Goal: Task Accomplishment & Management: Manage account settings

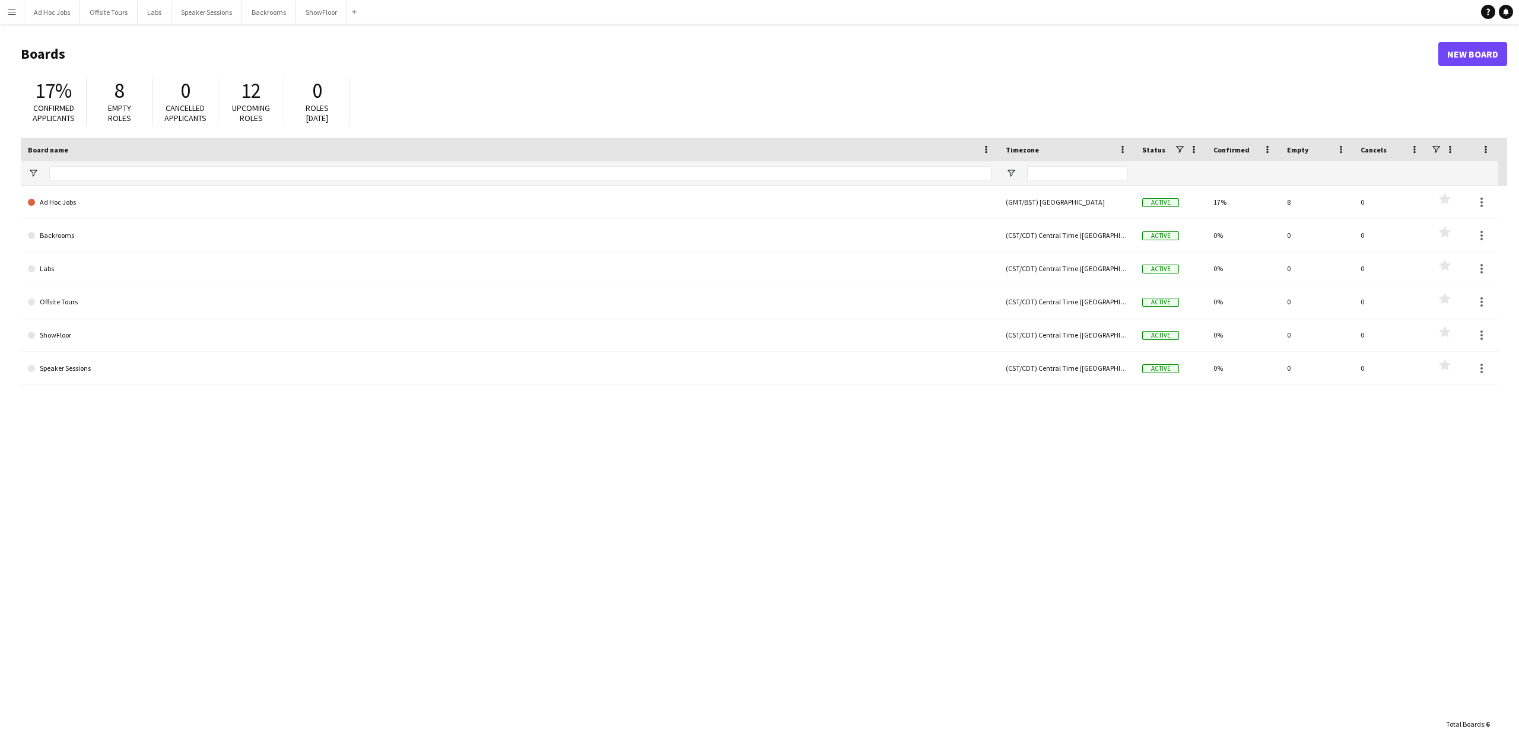
click at [8, 12] on app-icon "Menu" at bounding box center [11, 11] width 9 height 9
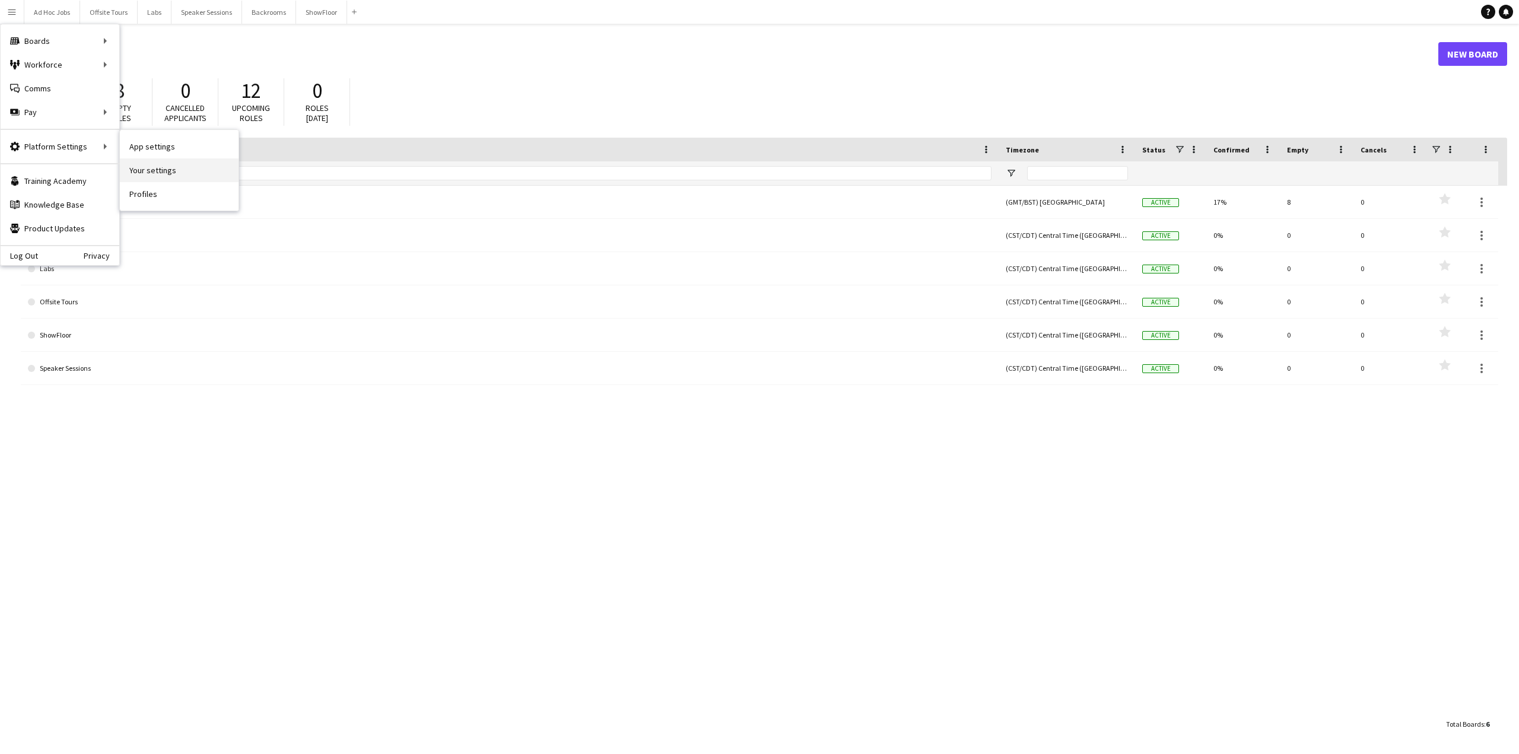
click at [152, 171] on link "Your settings" at bounding box center [179, 170] width 119 height 24
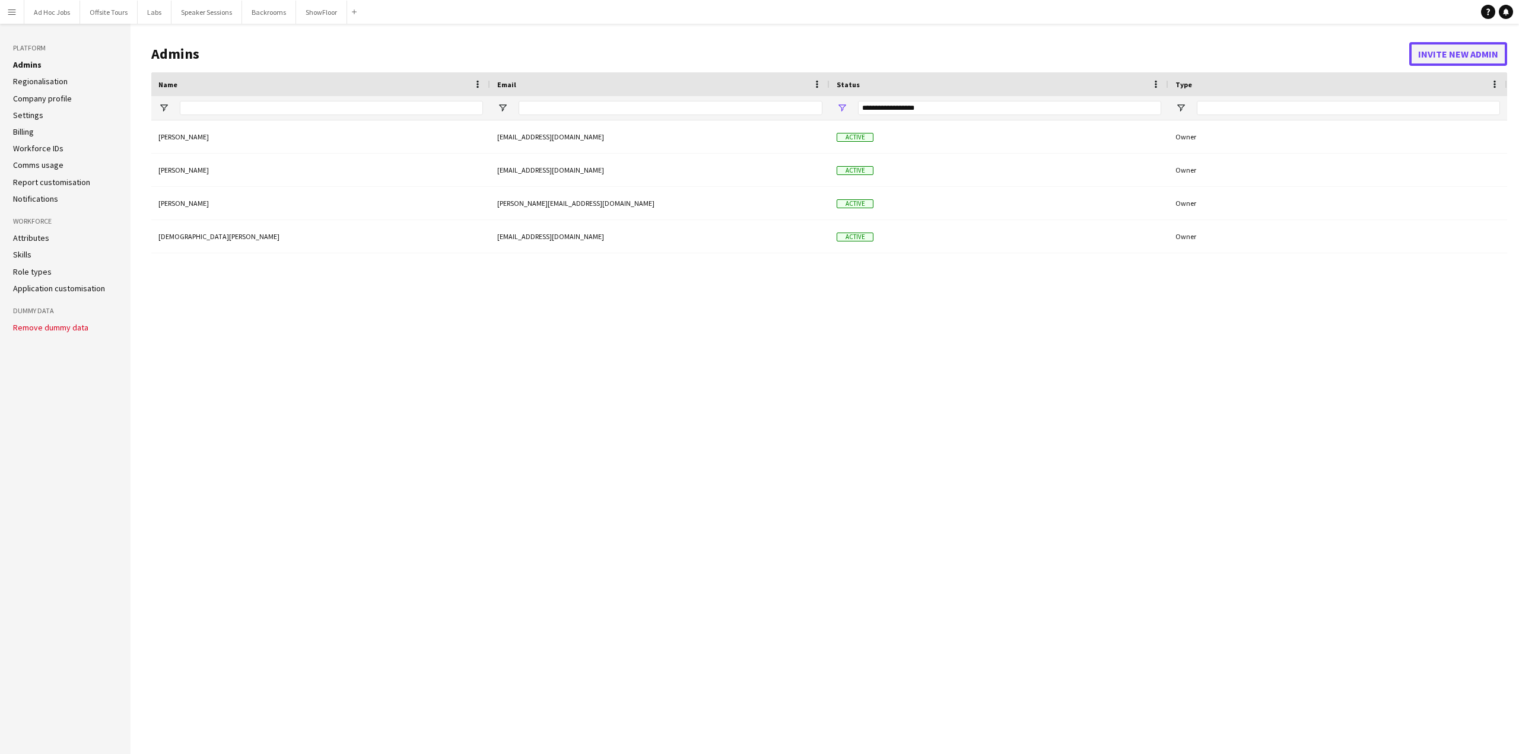
click at [1440, 53] on button "Invite new admin" at bounding box center [1458, 54] width 98 height 24
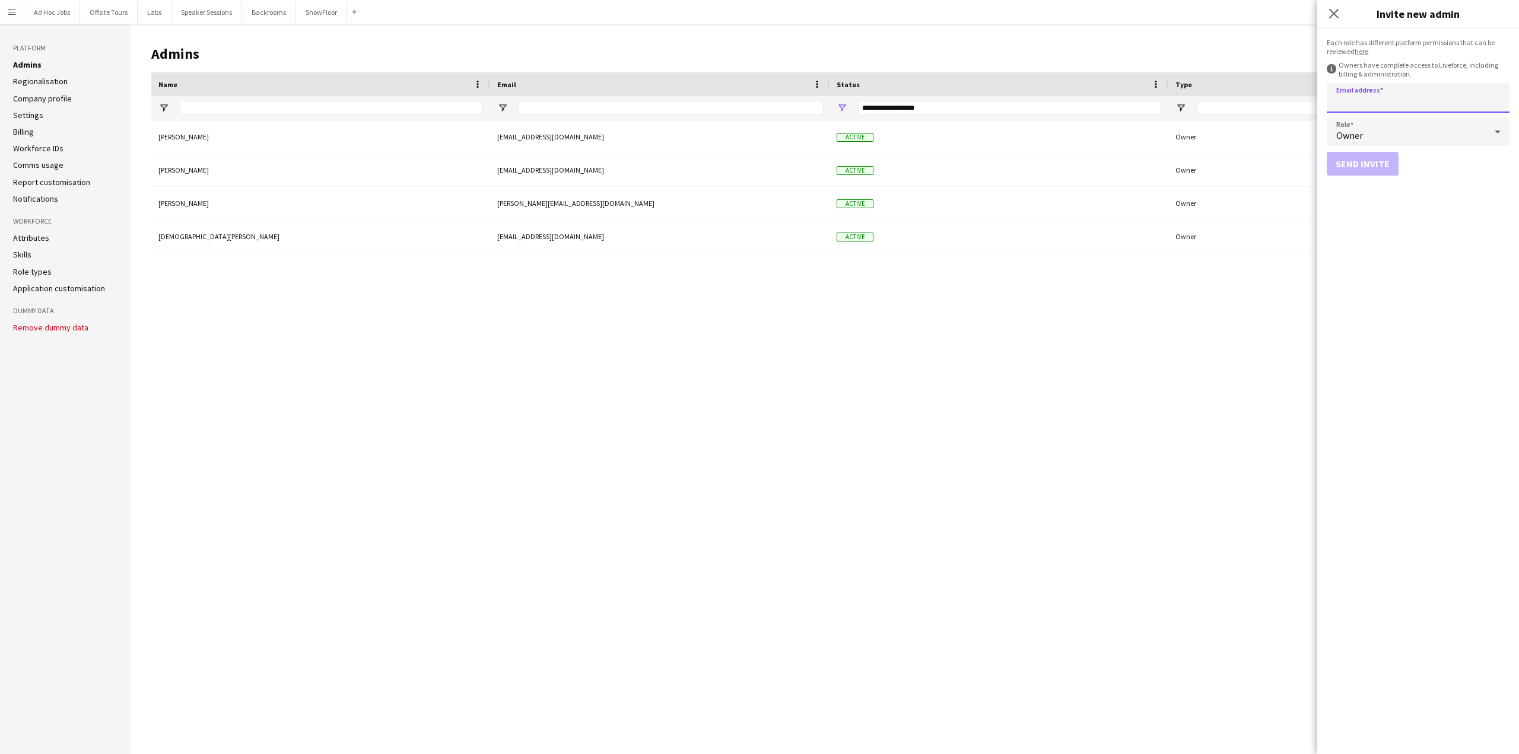
click at [1385, 98] on input "Email address" at bounding box center [1418, 98] width 183 height 30
type input "**********"
click at [1365, 168] on button "Send invite" at bounding box center [1363, 164] width 72 height 24
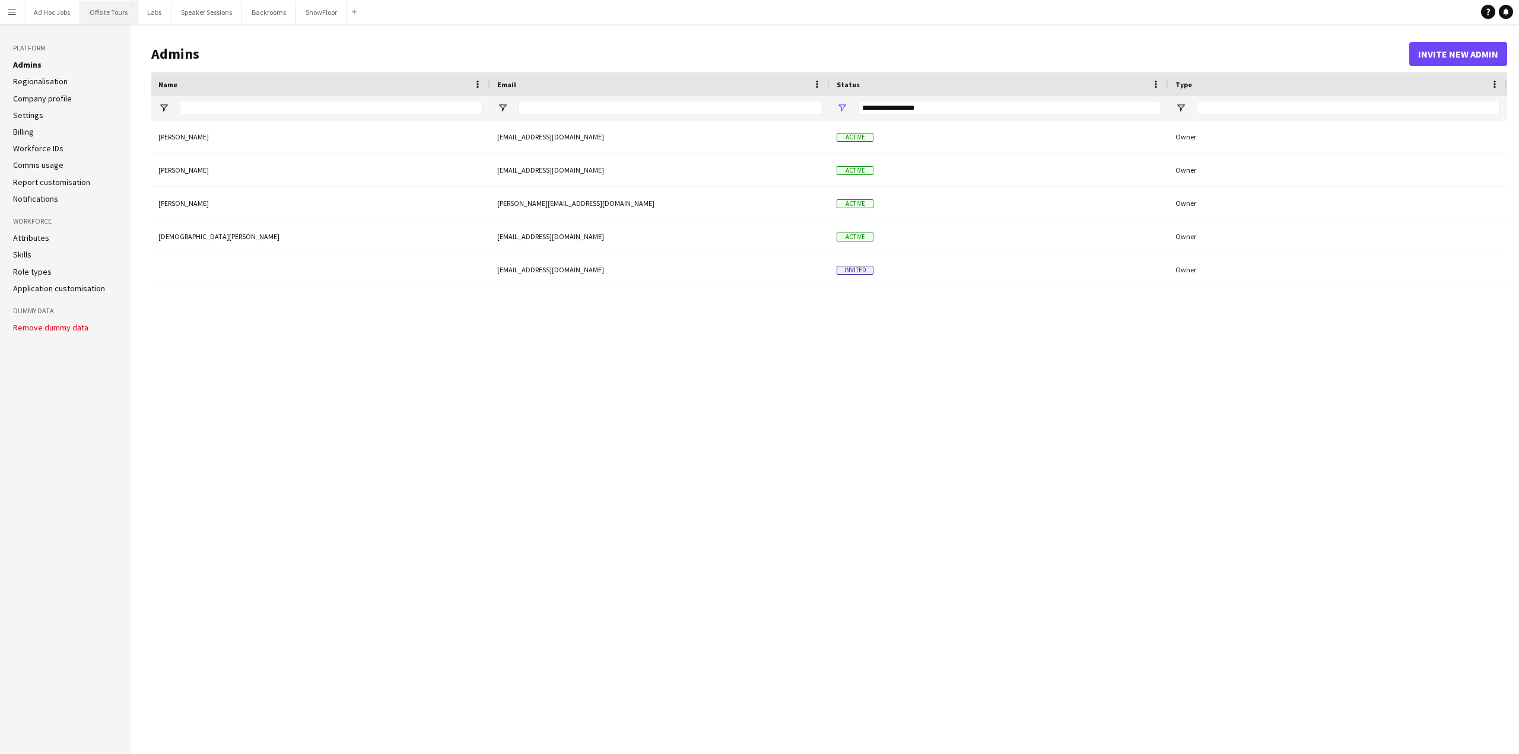
click at [113, 18] on button "Offsite Tours Close" at bounding box center [109, 12] width 58 height 23
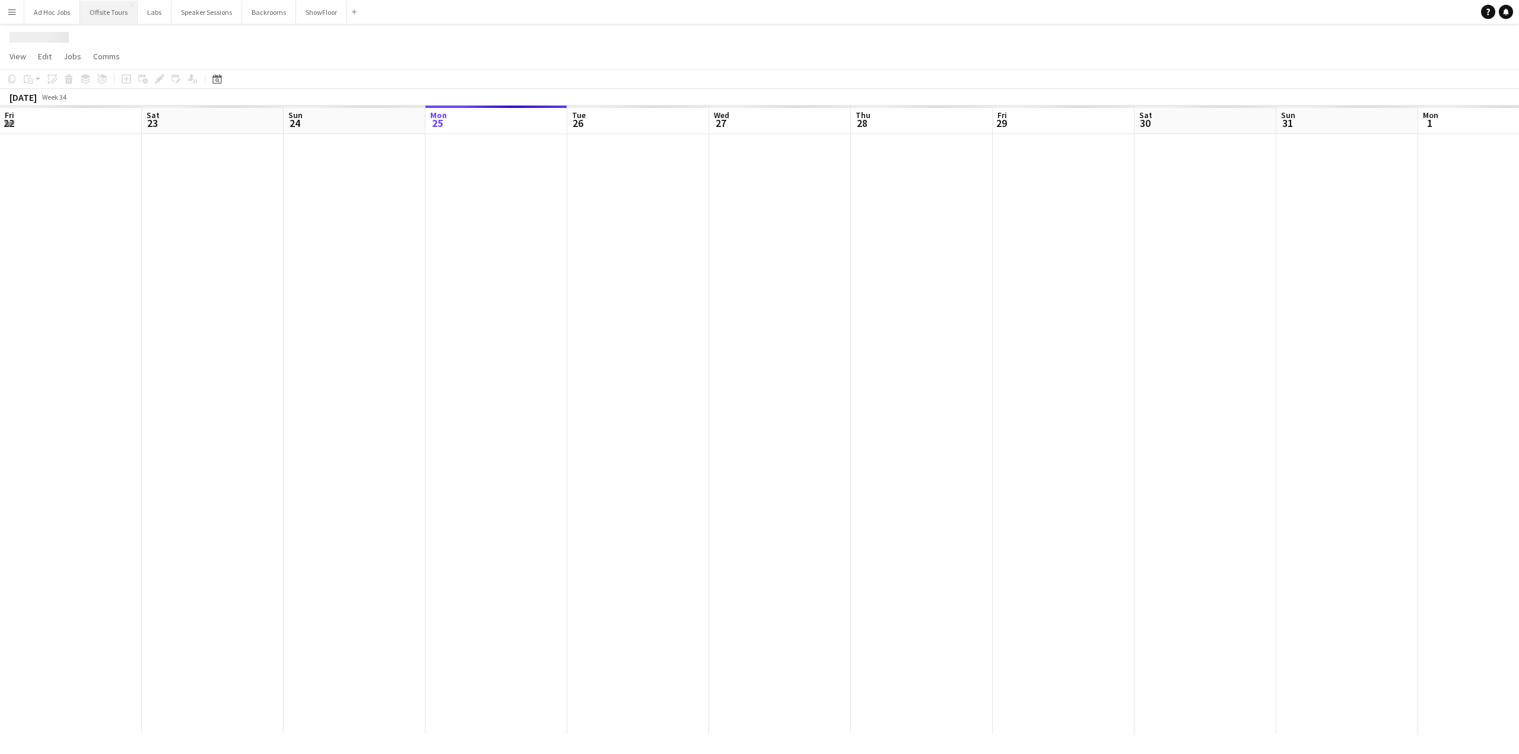
scroll to position [0, 284]
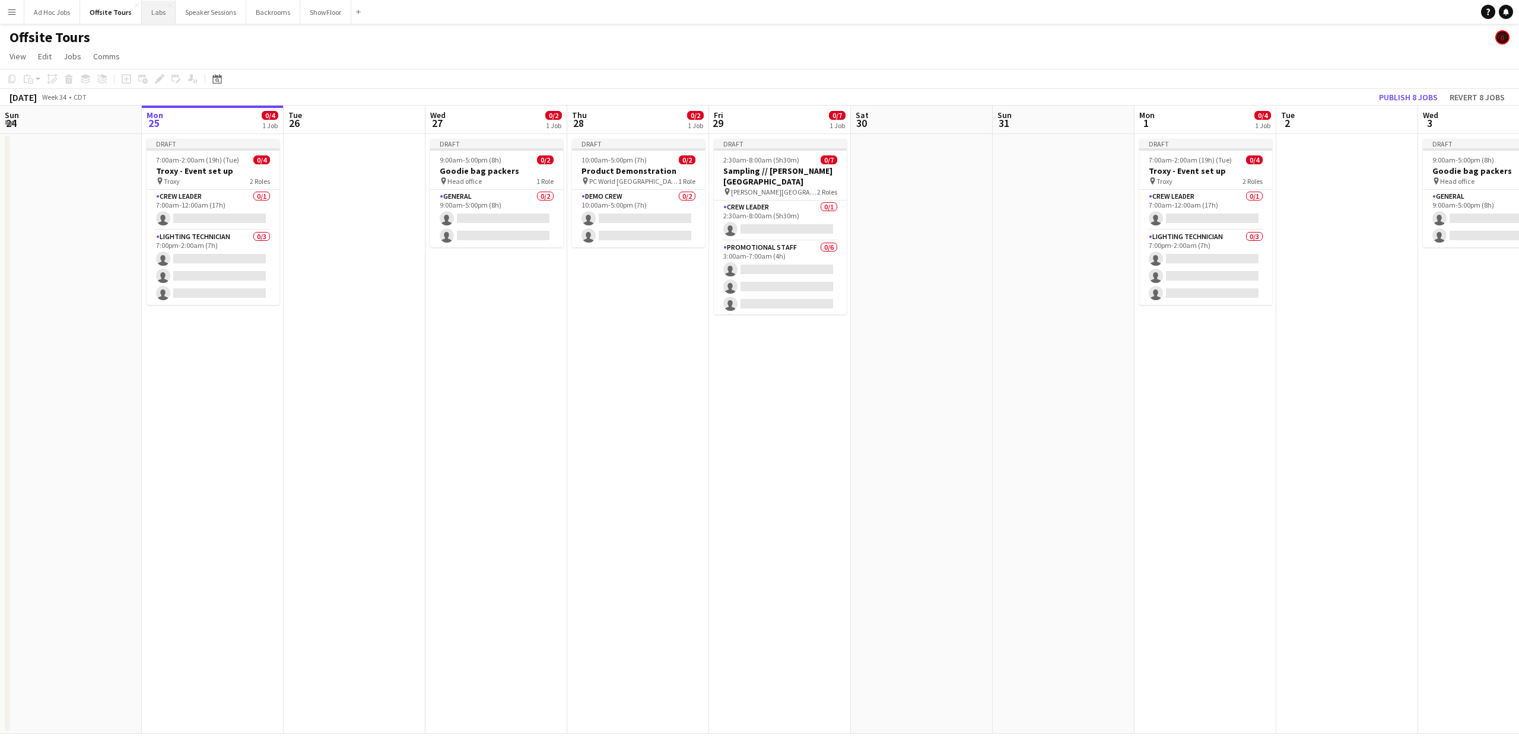
click at [154, 12] on button "Labs Close" at bounding box center [159, 12] width 34 height 23
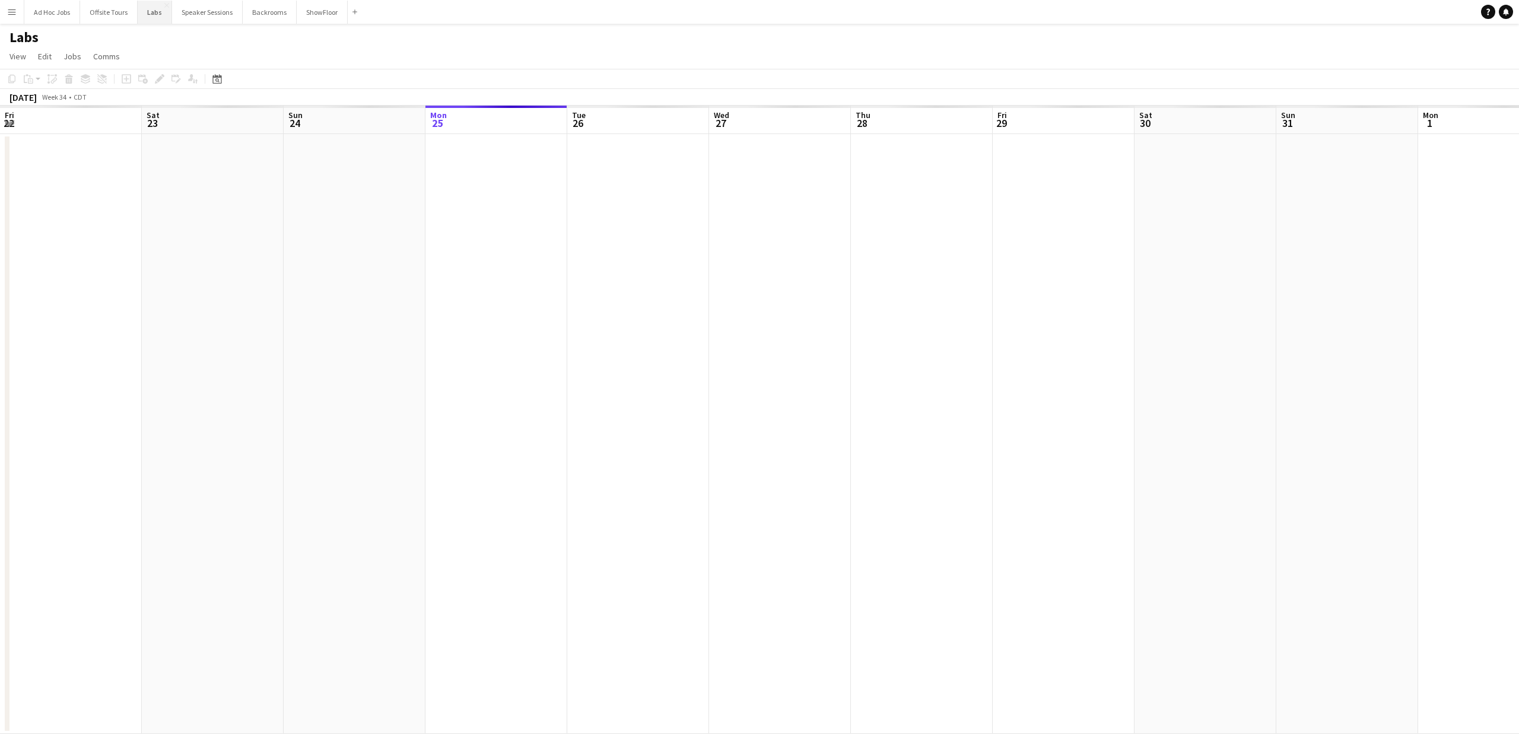
scroll to position [0, 284]
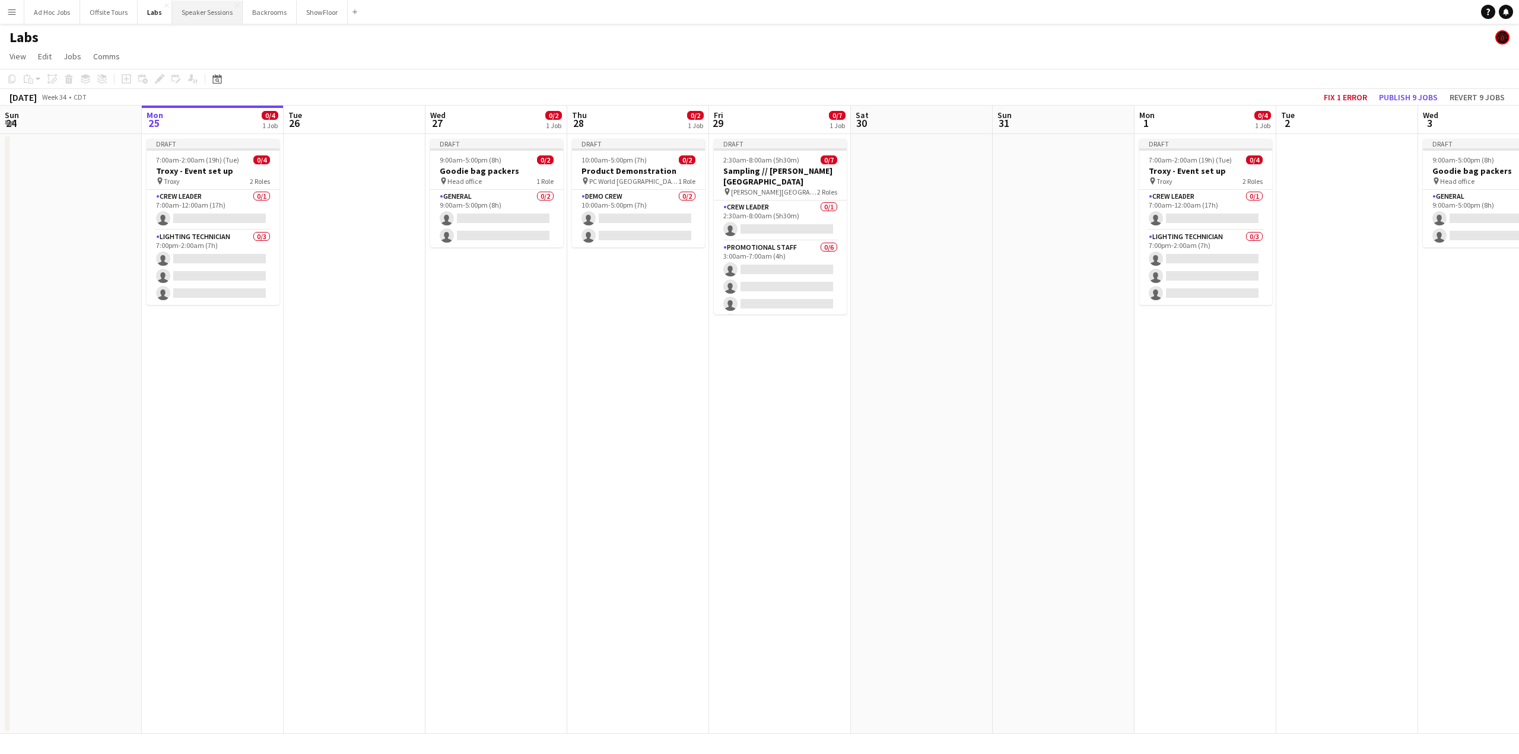
click at [189, 9] on button "Speaker Sessions Close" at bounding box center [207, 12] width 71 height 23
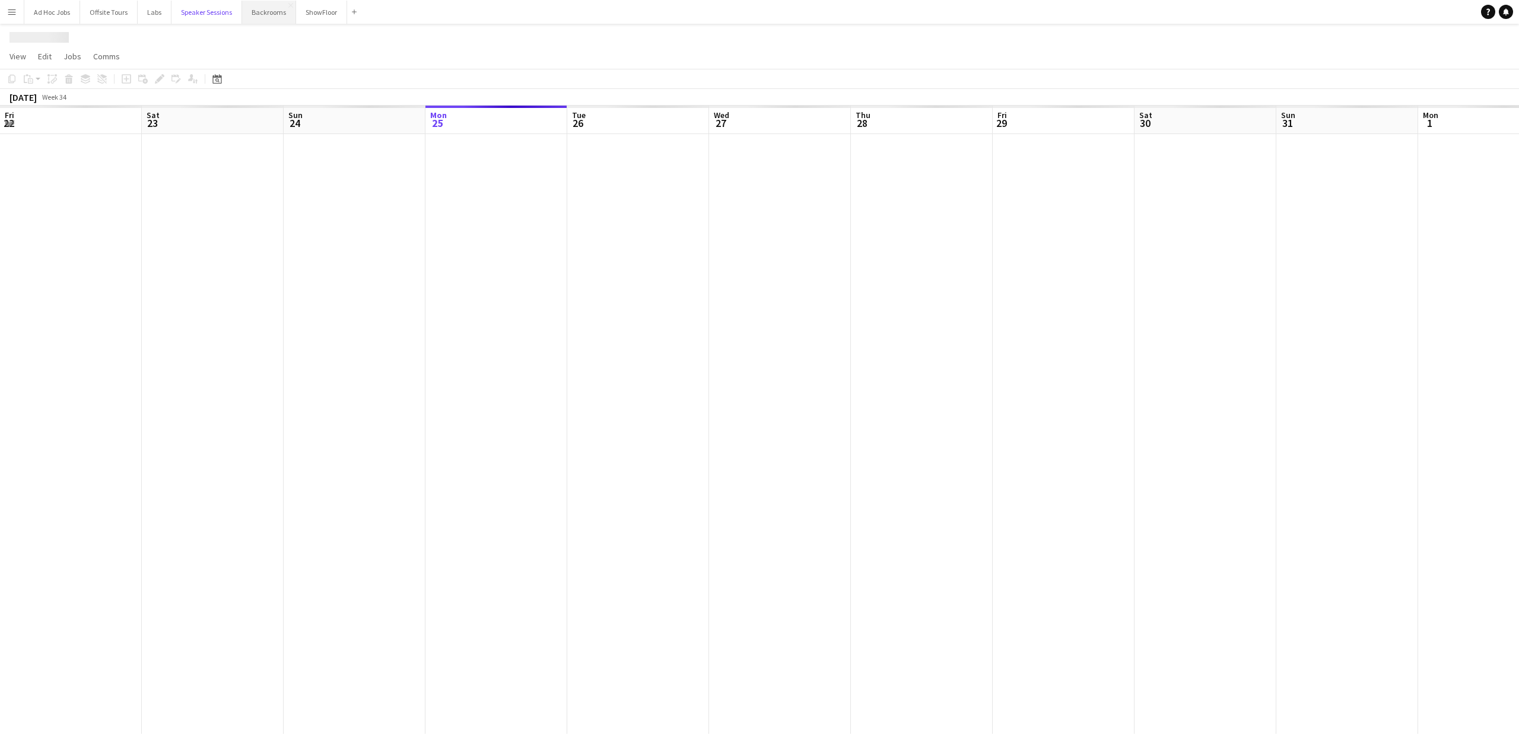
scroll to position [0, 284]
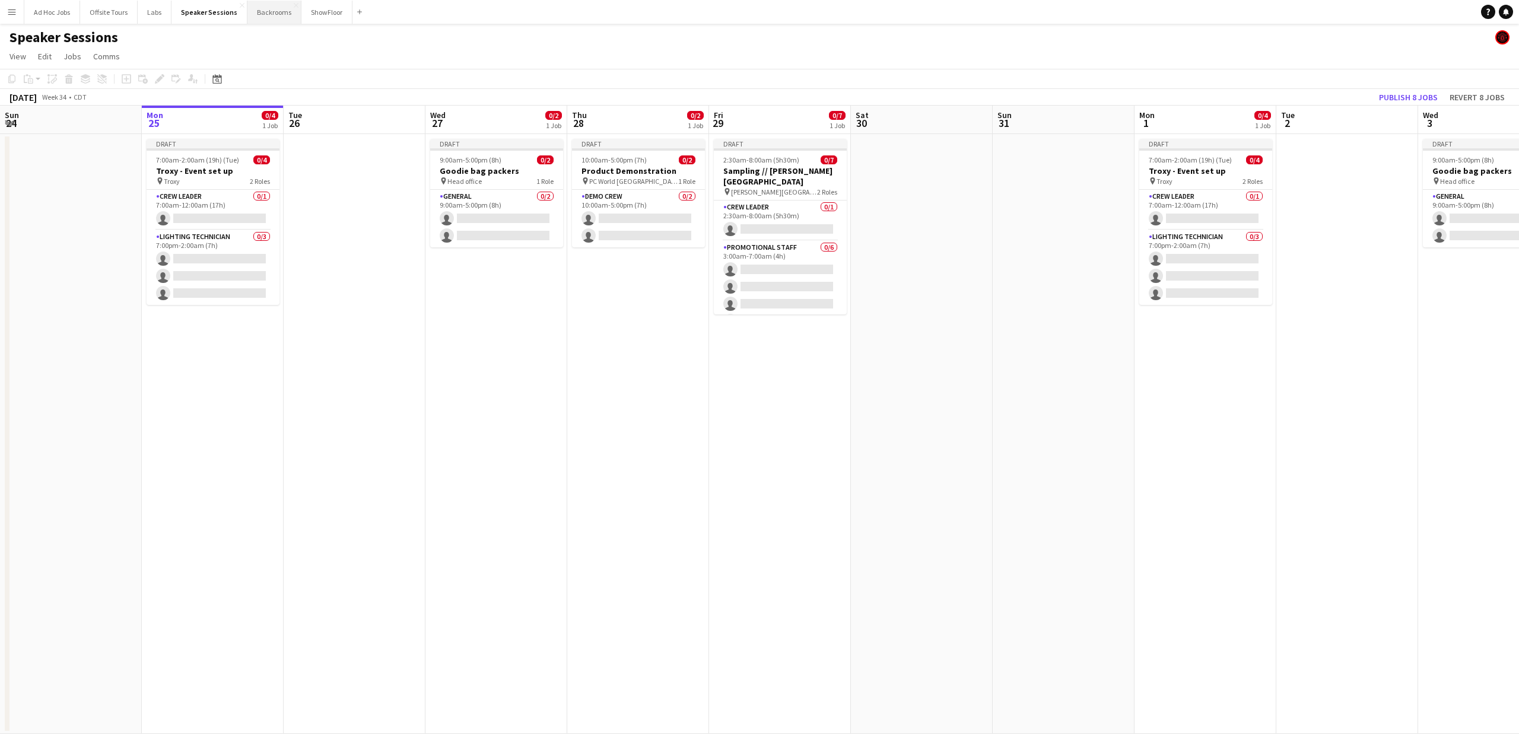
click at [280, 13] on button "Backrooms Close" at bounding box center [274, 12] width 54 height 23
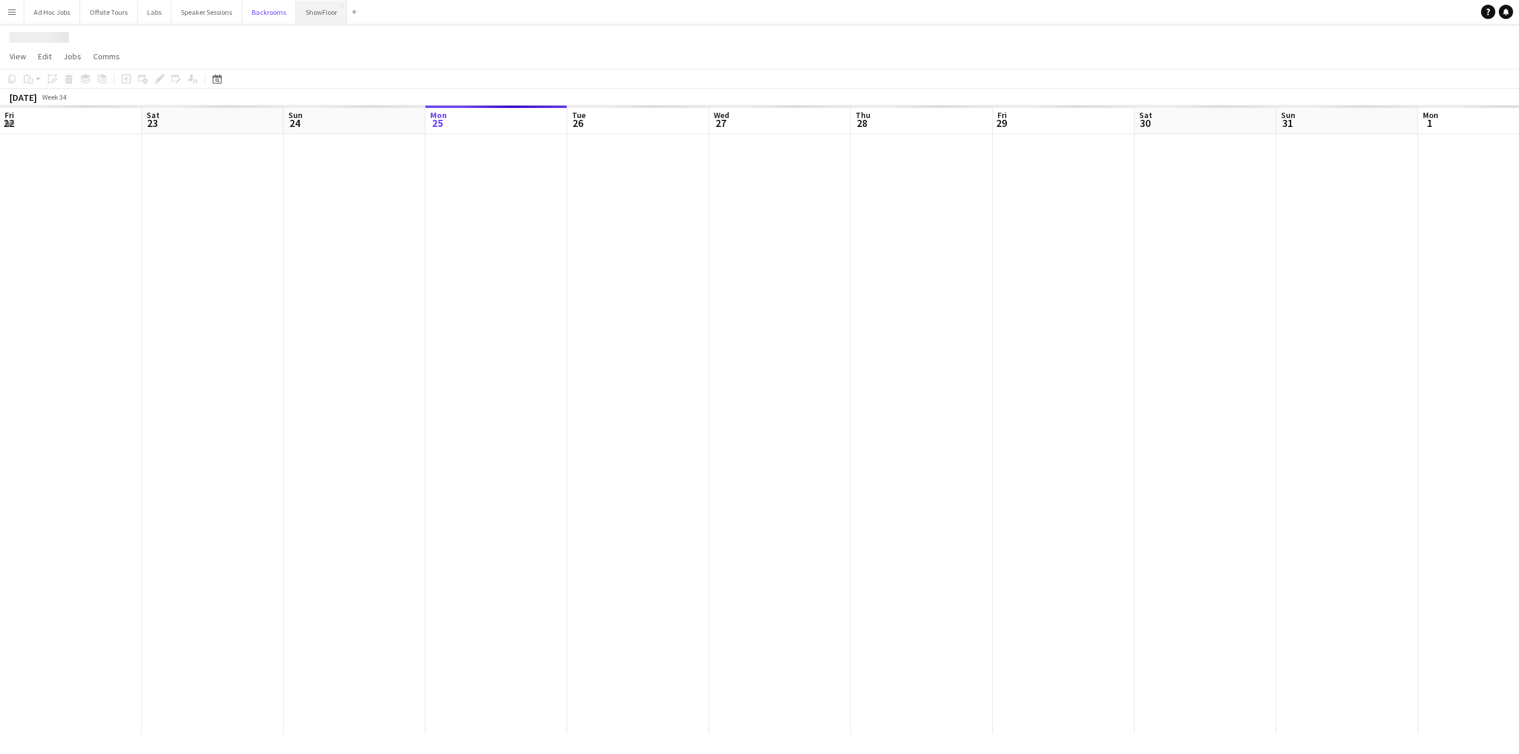
scroll to position [0, 284]
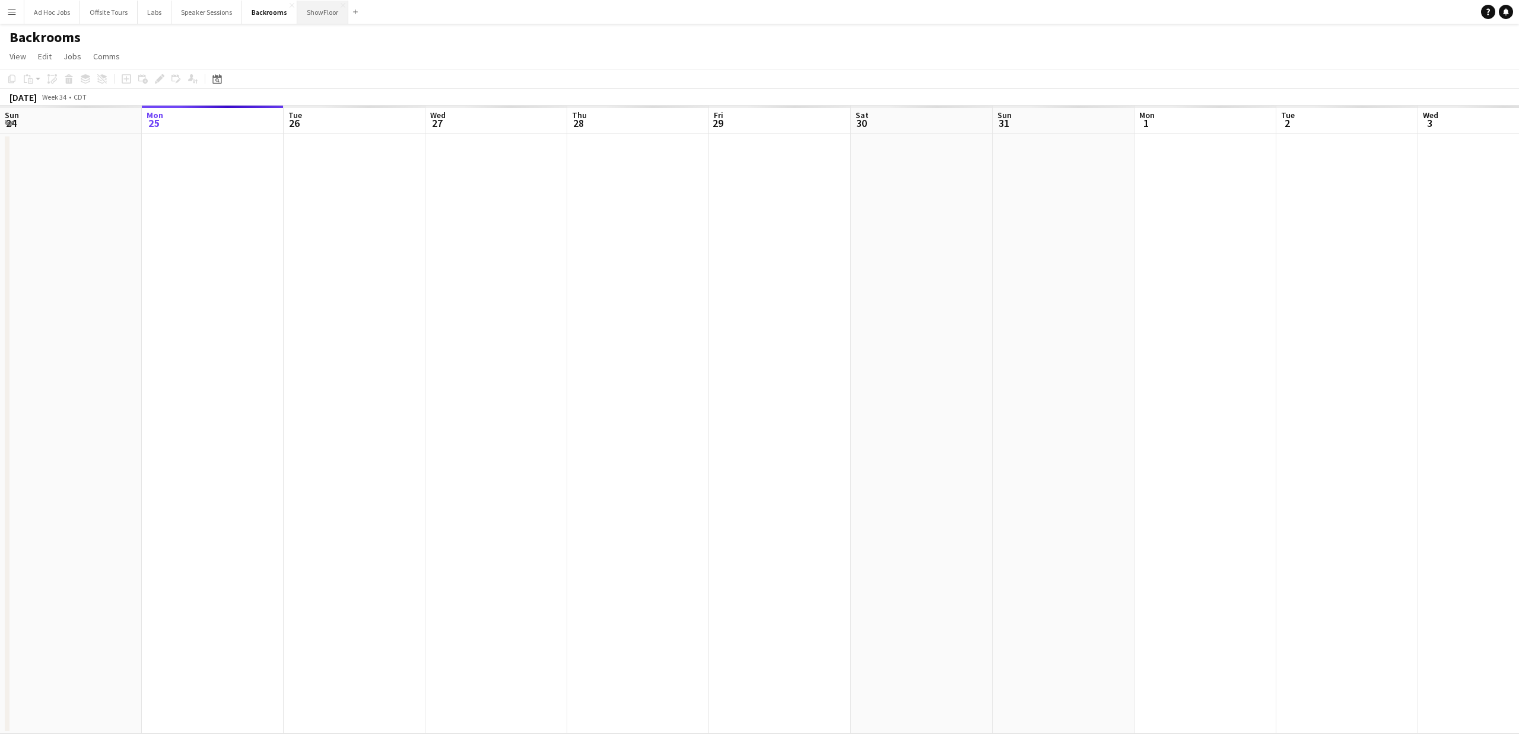
click at [313, 8] on button "ShowFloor Close" at bounding box center [322, 12] width 51 height 23
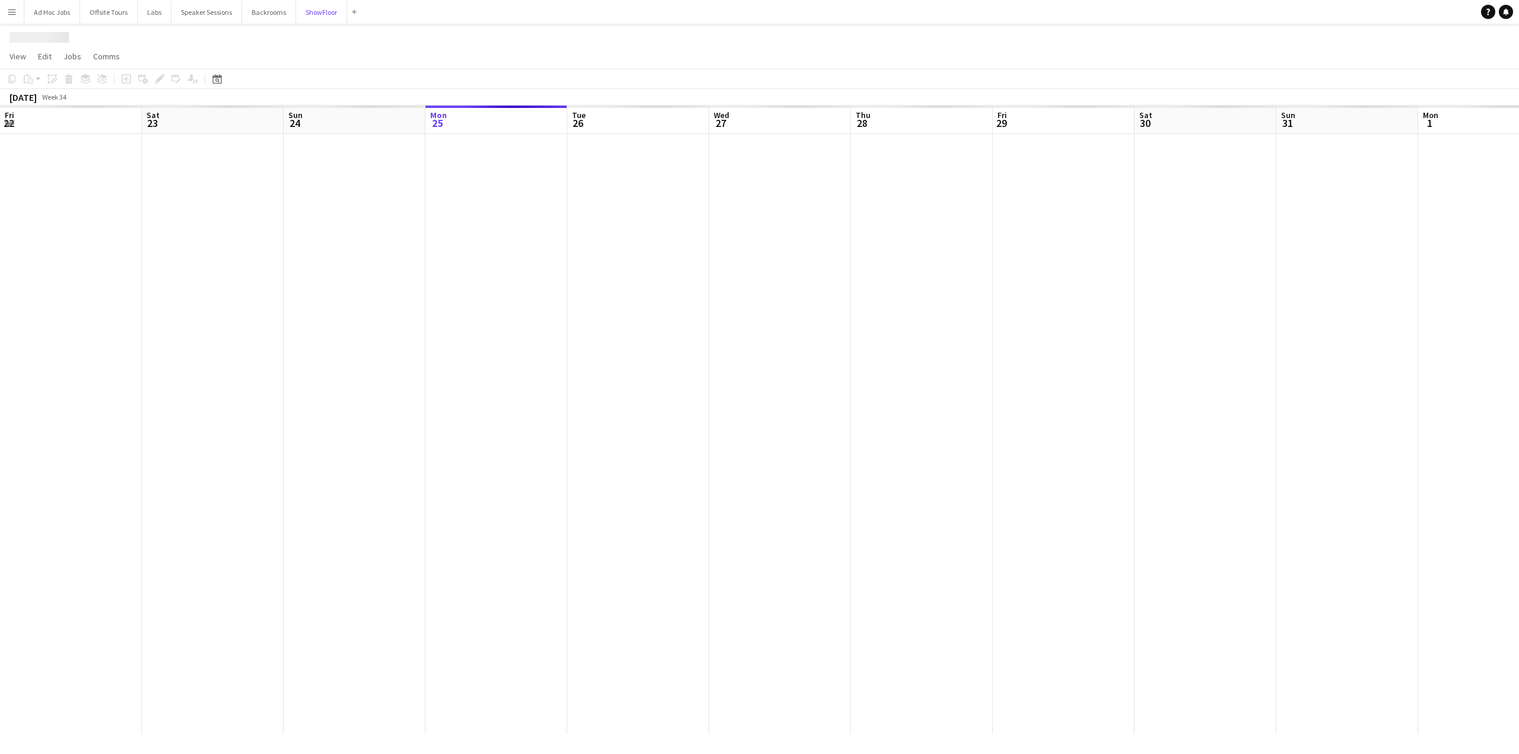
scroll to position [0, 284]
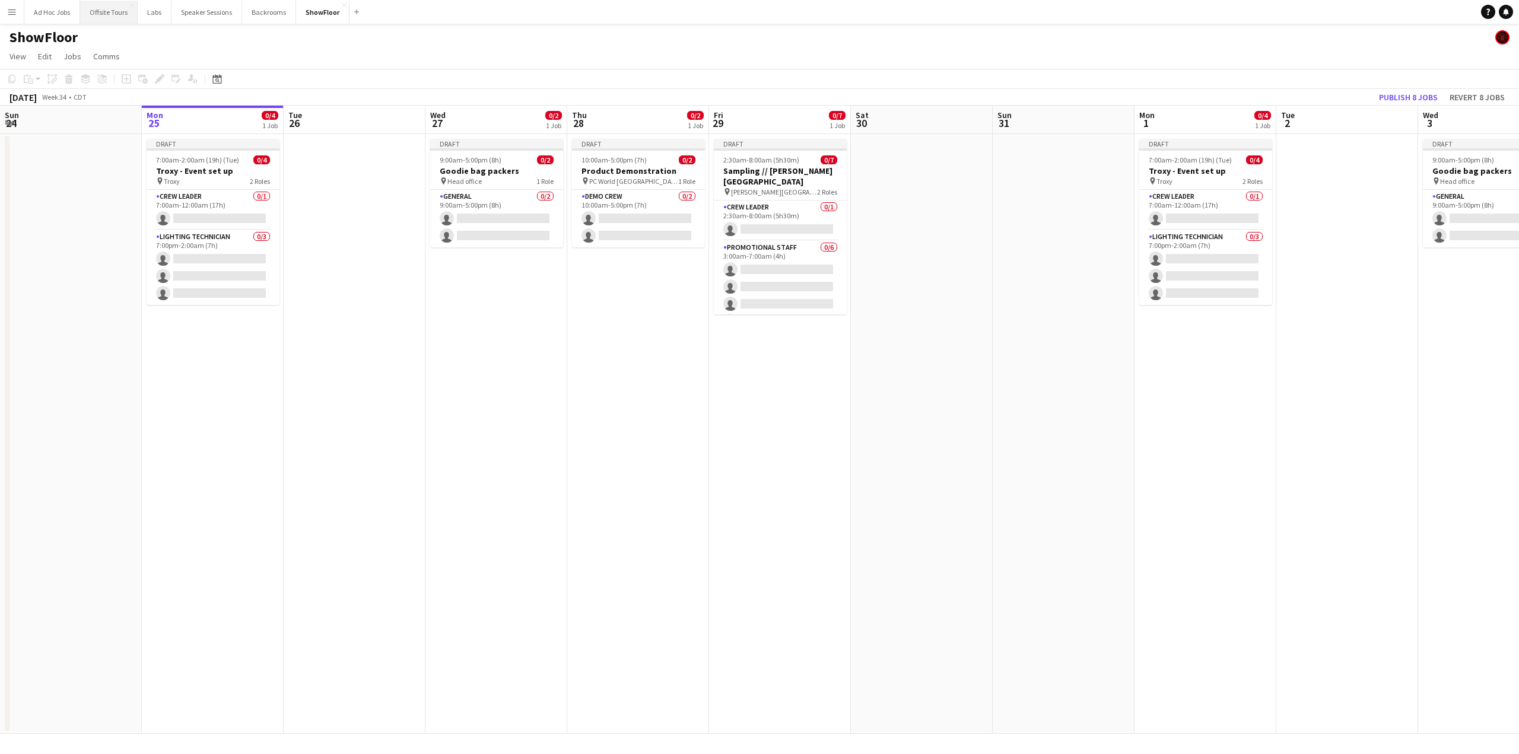
click at [110, 15] on button "Offsite Tours Close" at bounding box center [109, 12] width 58 height 23
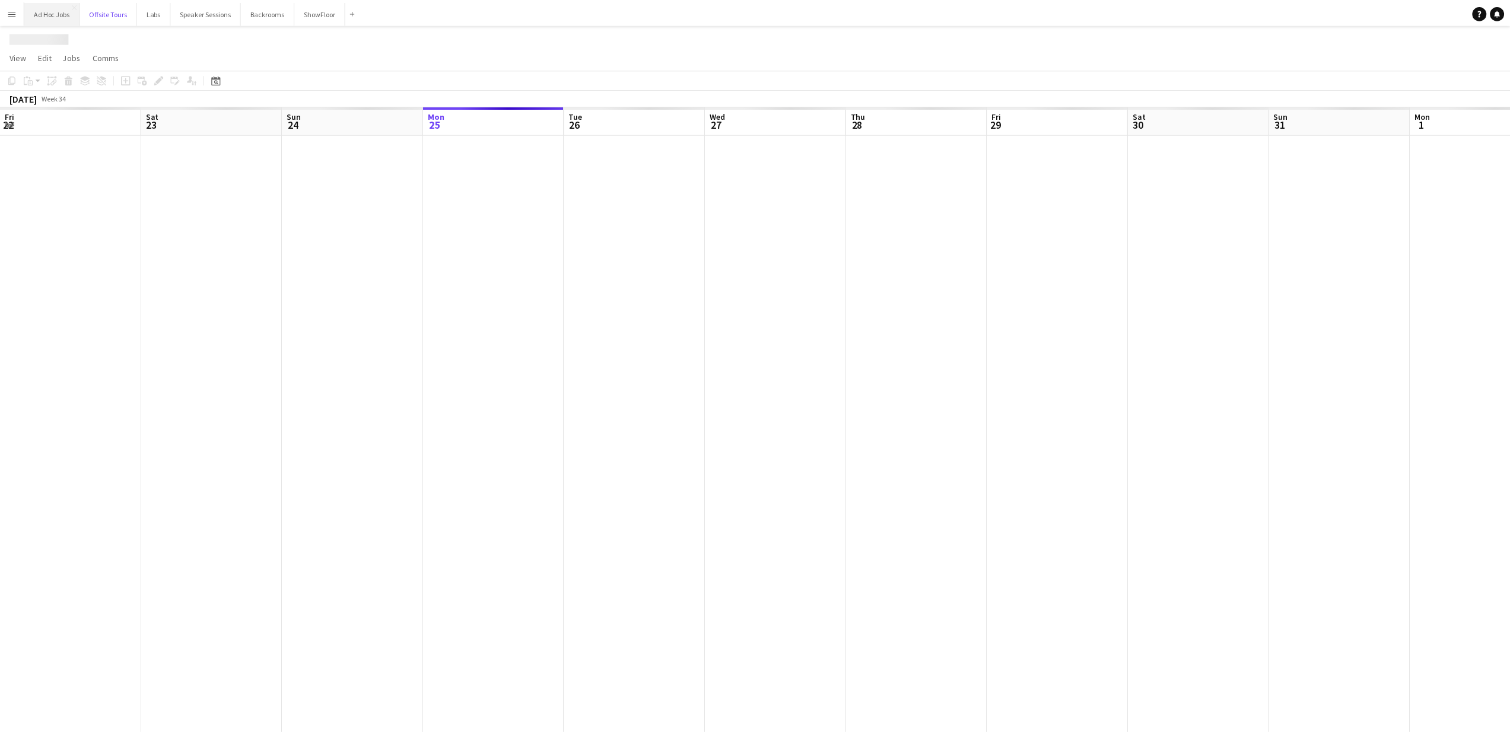
scroll to position [0, 284]
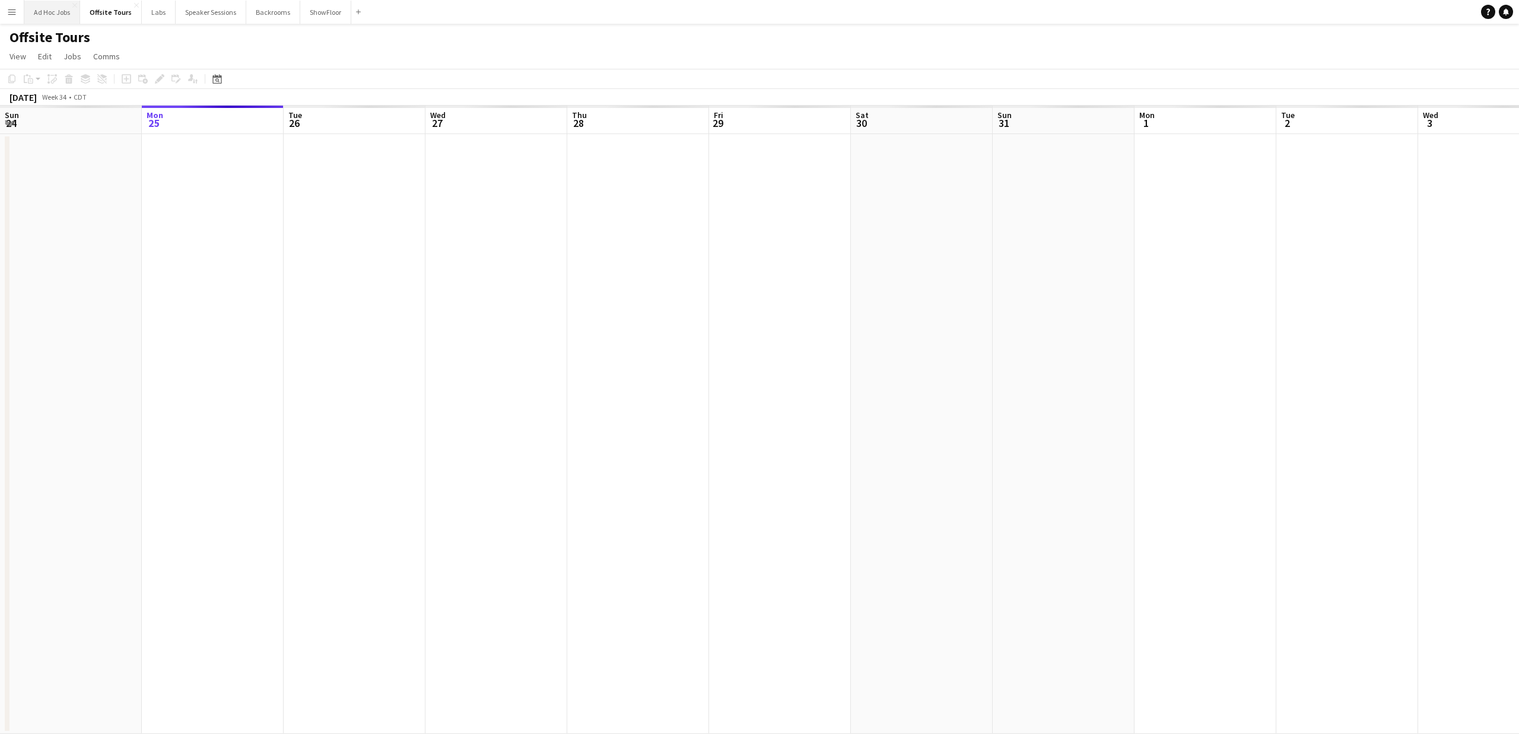
click at [49, 15] on button "Ad Hoc Jobs Close" at bounding box center [52, 12] width 56 height 23
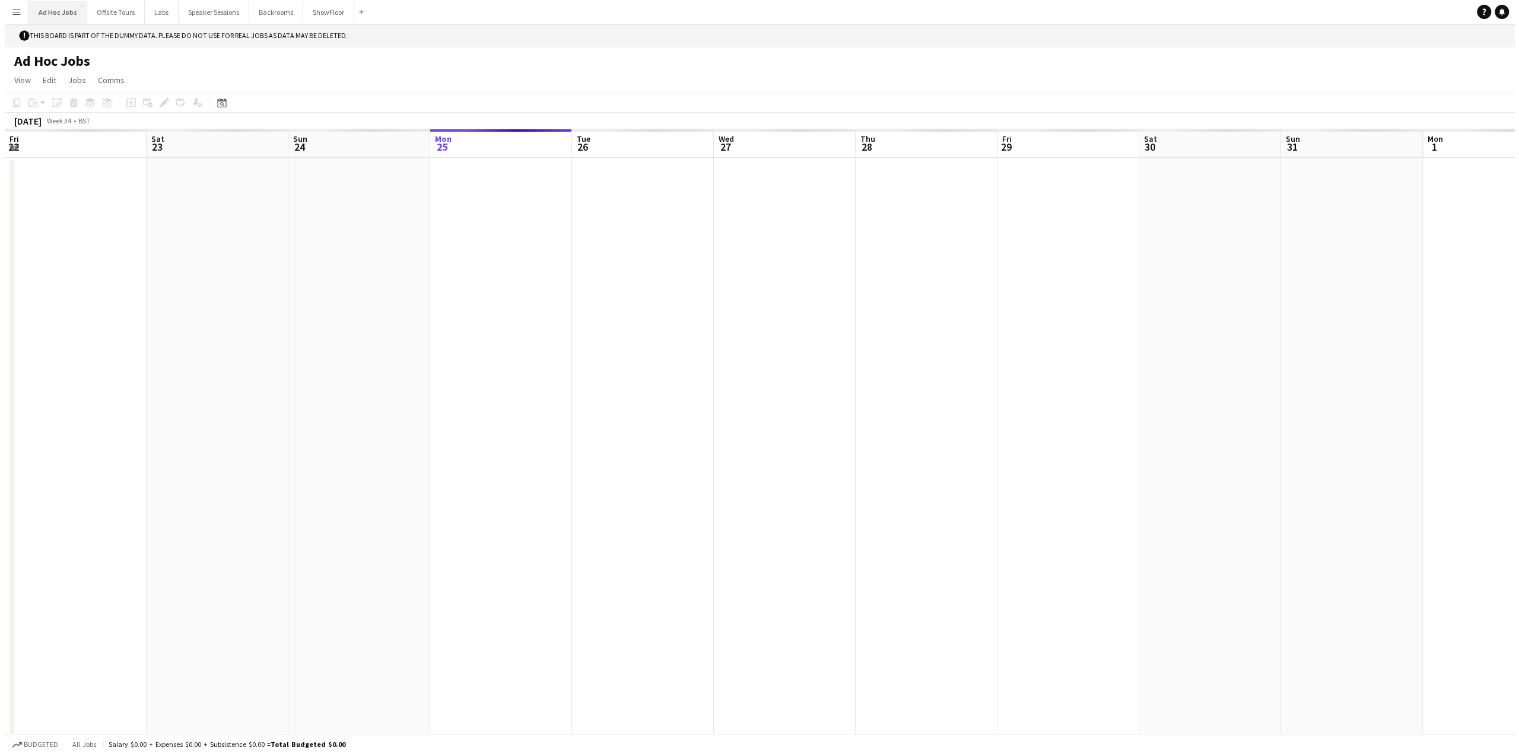
scroll to position [0, 284]
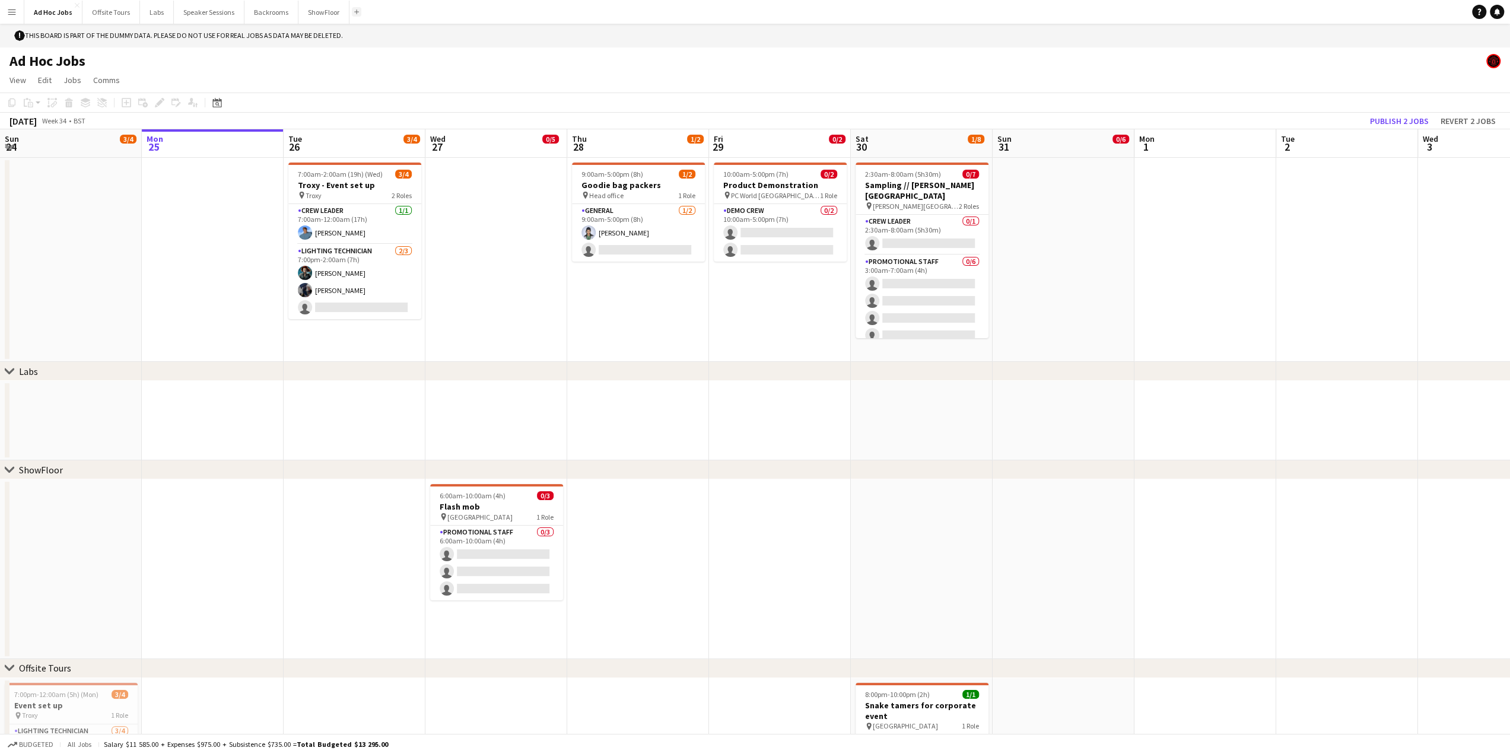
click at [357, 14] on button "Add" at bounding box center [356, 11] width 9 height 9
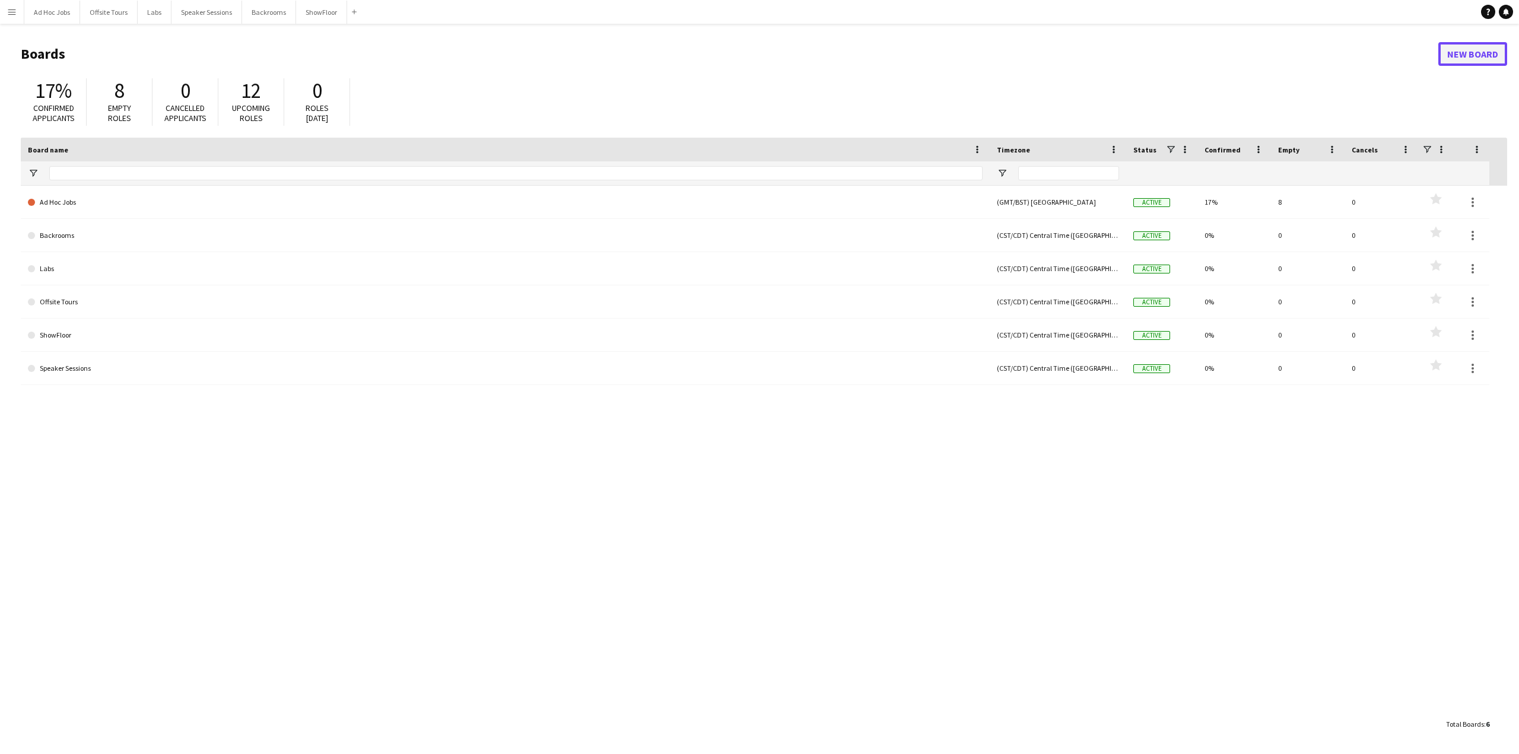
click at [1468, 60] on link "New Board" at bounding box center [1472, 54] width 69 height 24
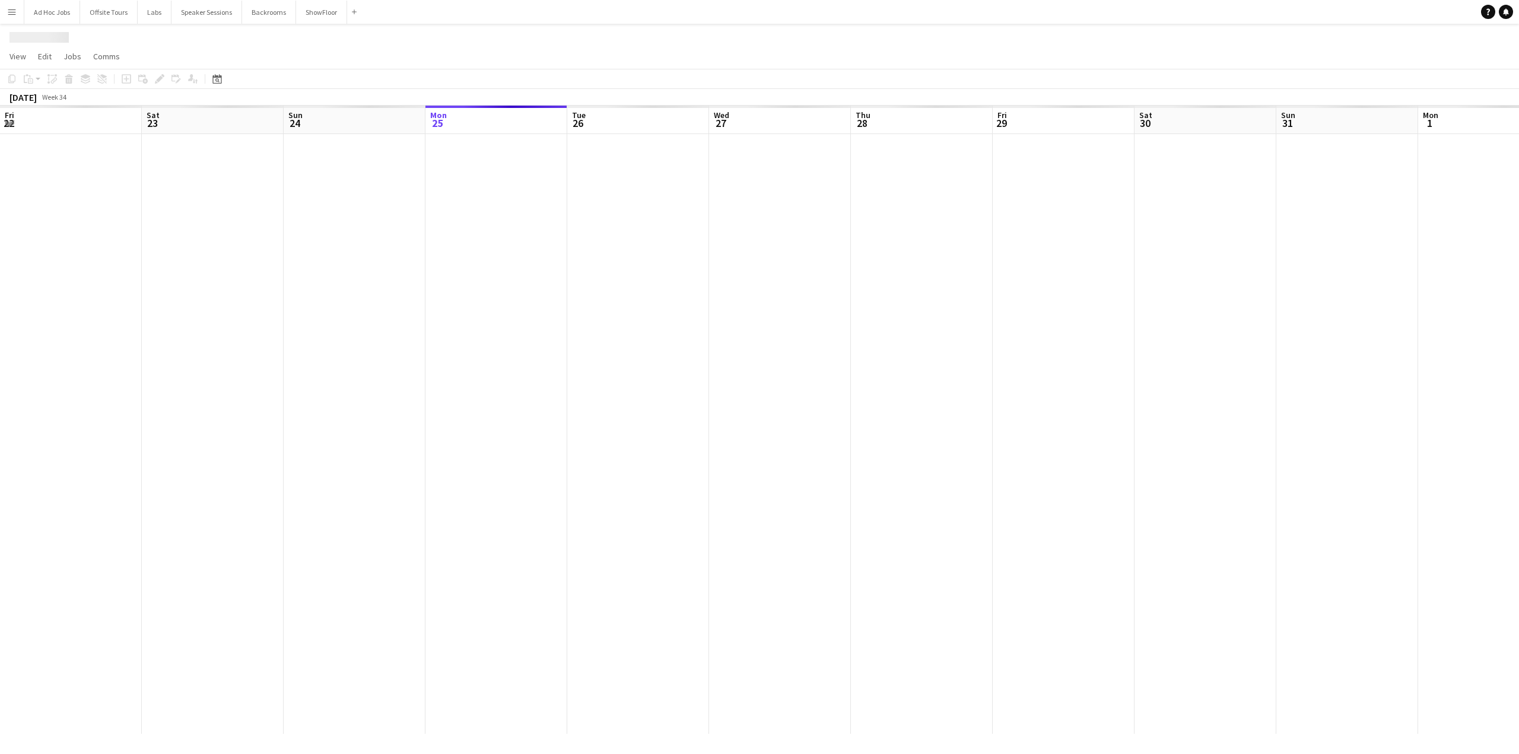
scroll to position [0, 284]
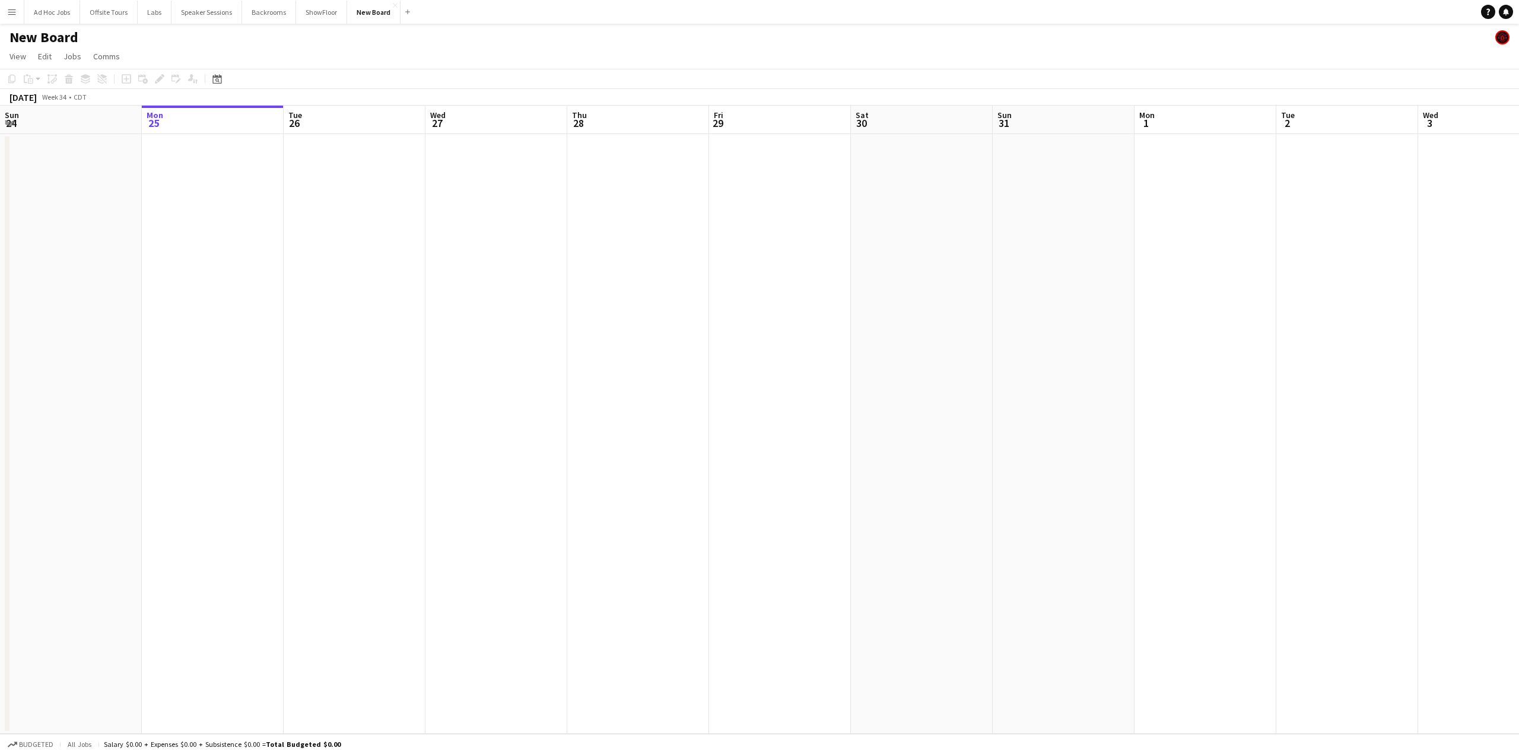
click at [24, 37] on h1 "New Board" at bounding box center [43, 37] width 69 height 18
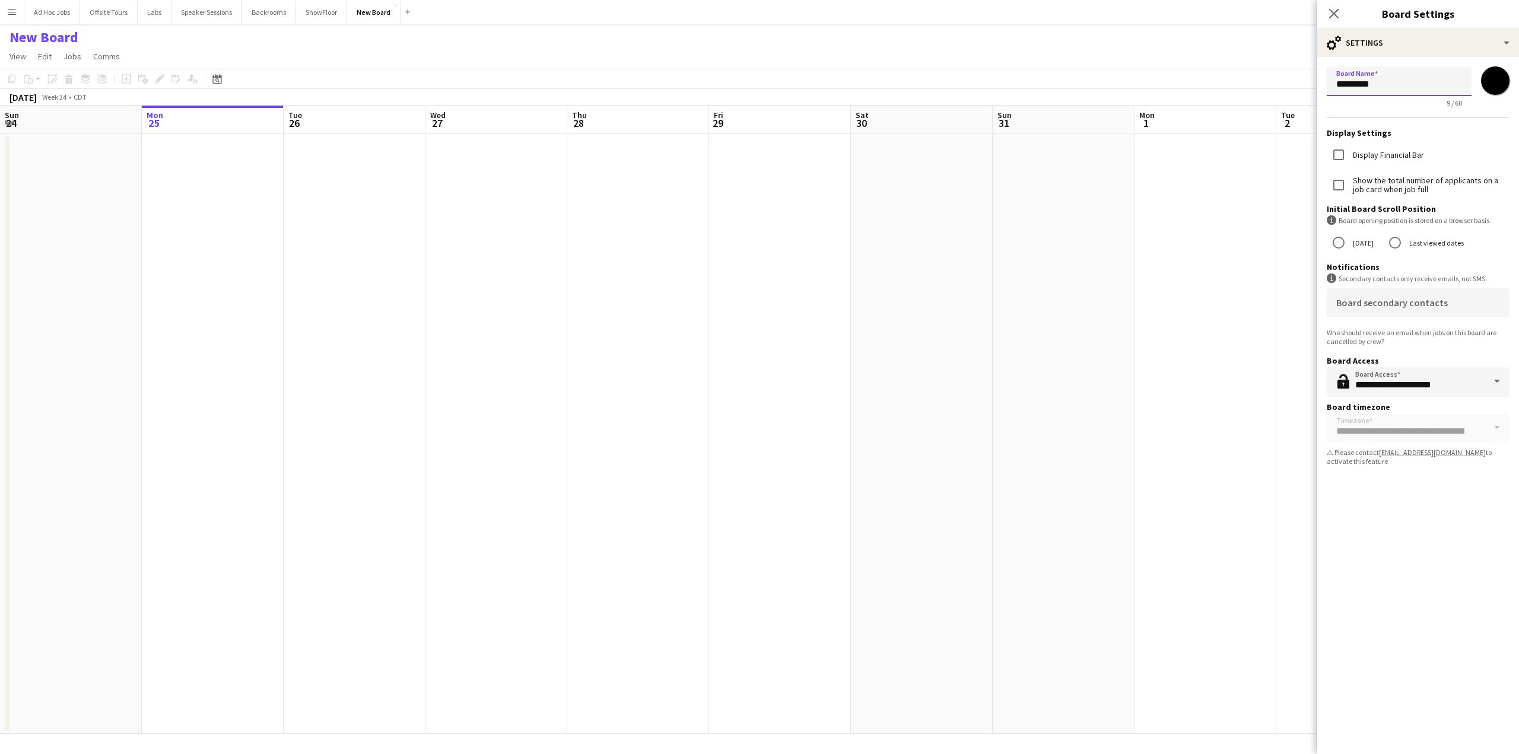
drag, startPoint x: 1387, startPoint y: 87, endPoint x: 1219, endPoint y: 116, distance: 171.0
click at [1219, 116] on body "Menu Boards Boards Boards All jobs Status Workforce Workforce My Workforce Recr…" at bounding box center [759, 377] width 1519 height 754
type input "**********"
click at [446, 311] on app-date-cell at bounding box center [496, 434] width 142 height 600
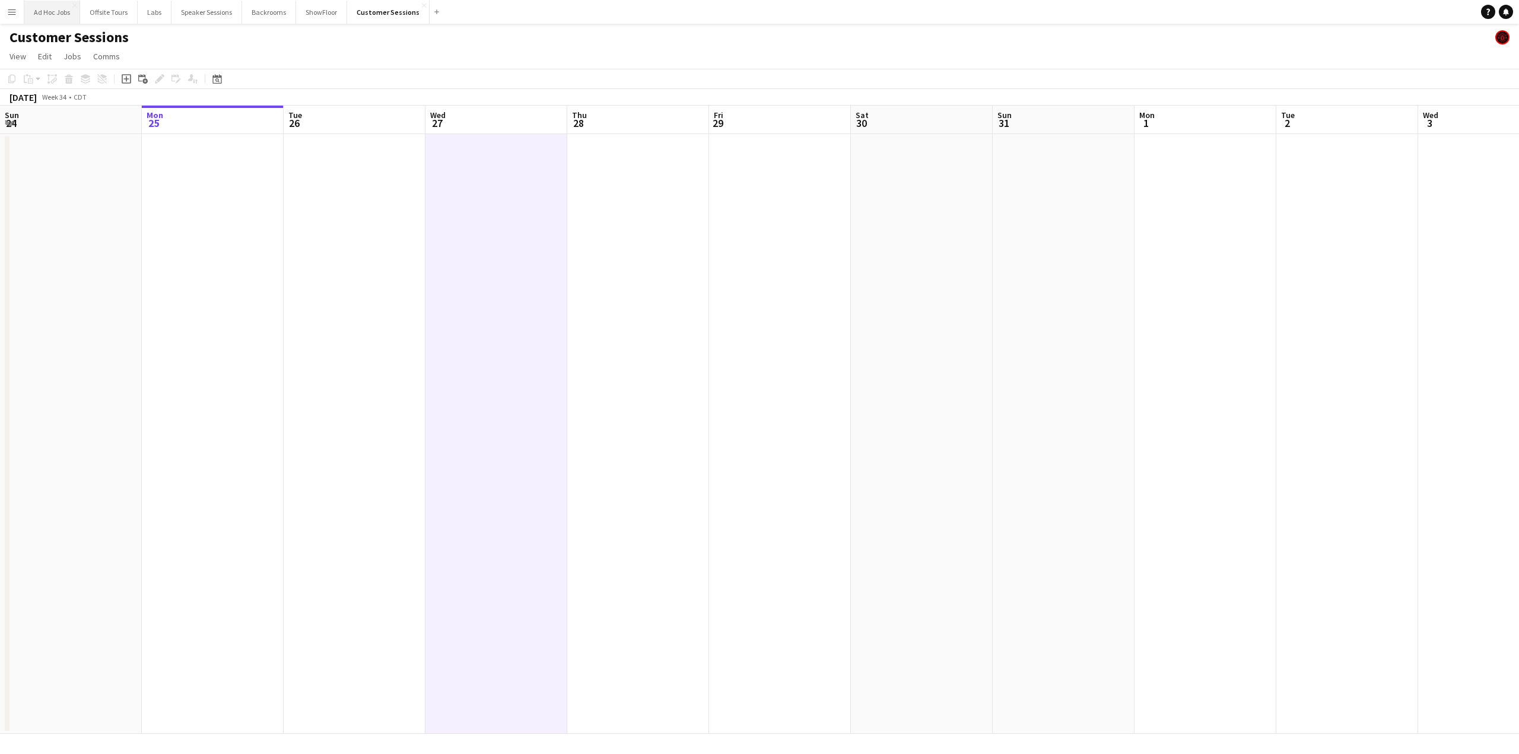
click at [62, 11] on button "Ad Hoc Jobs Close" at bounding box center [52, 12] width 56 height 23
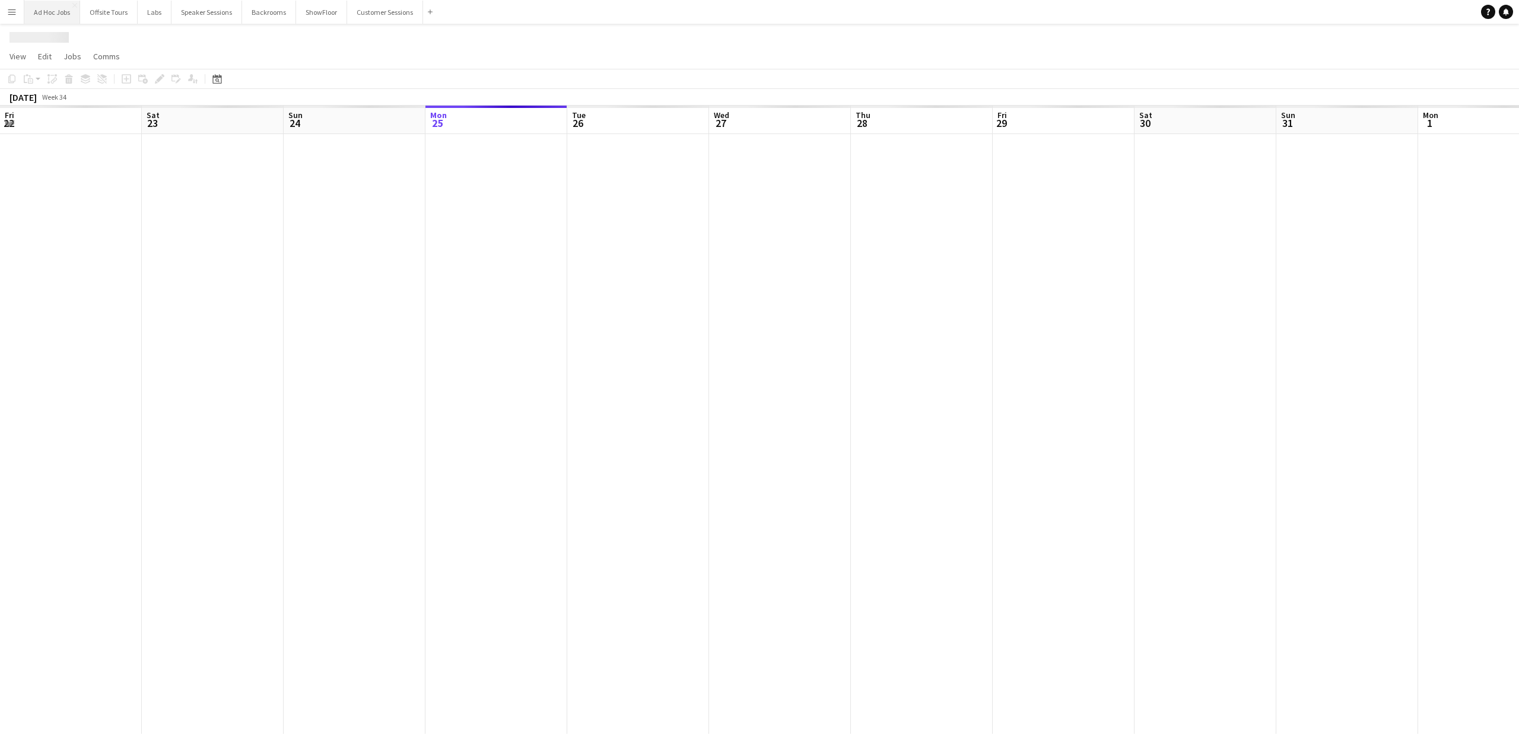
scroll to position [0, 284]
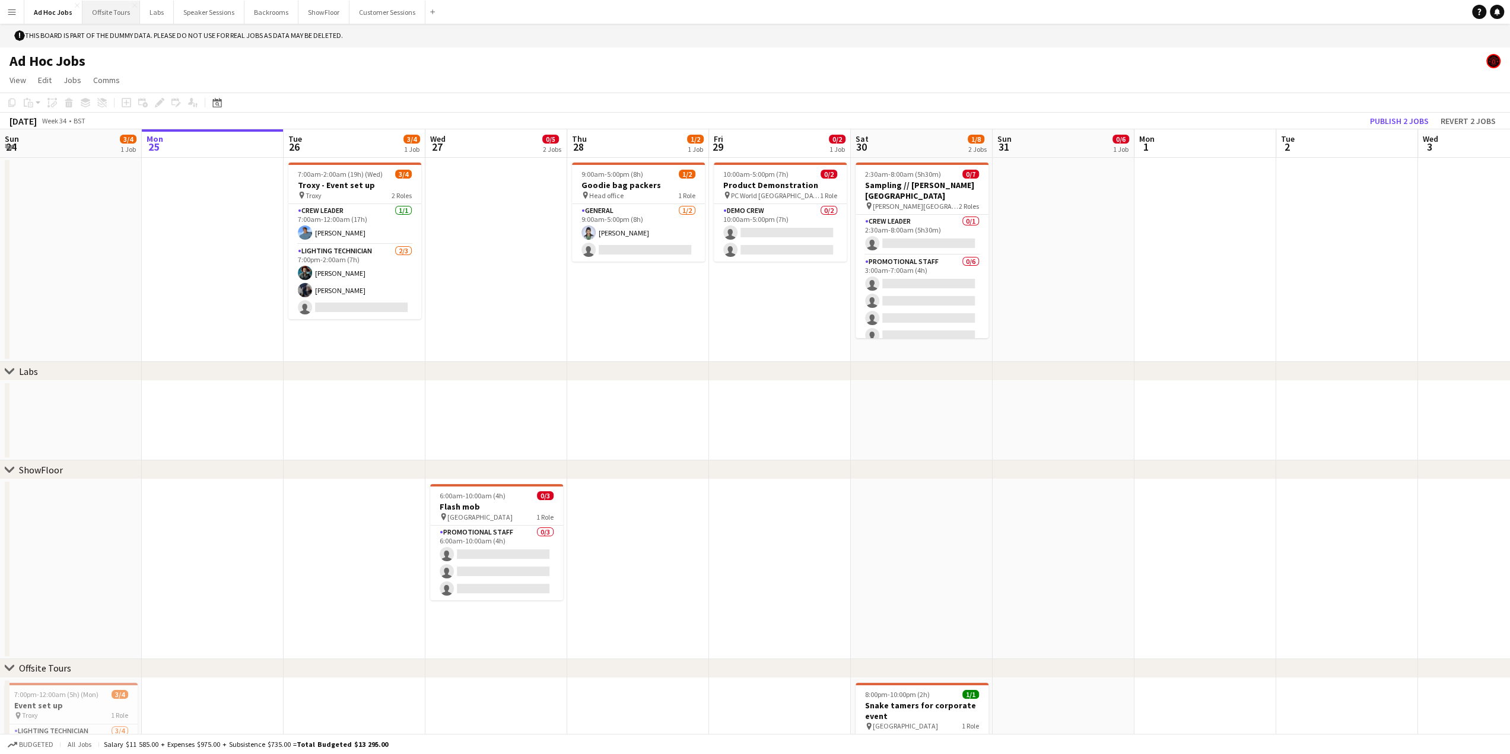
click at [106, 11] on button "Offsite Tours Close" at bounding box center [111, 12] width 58 height 23
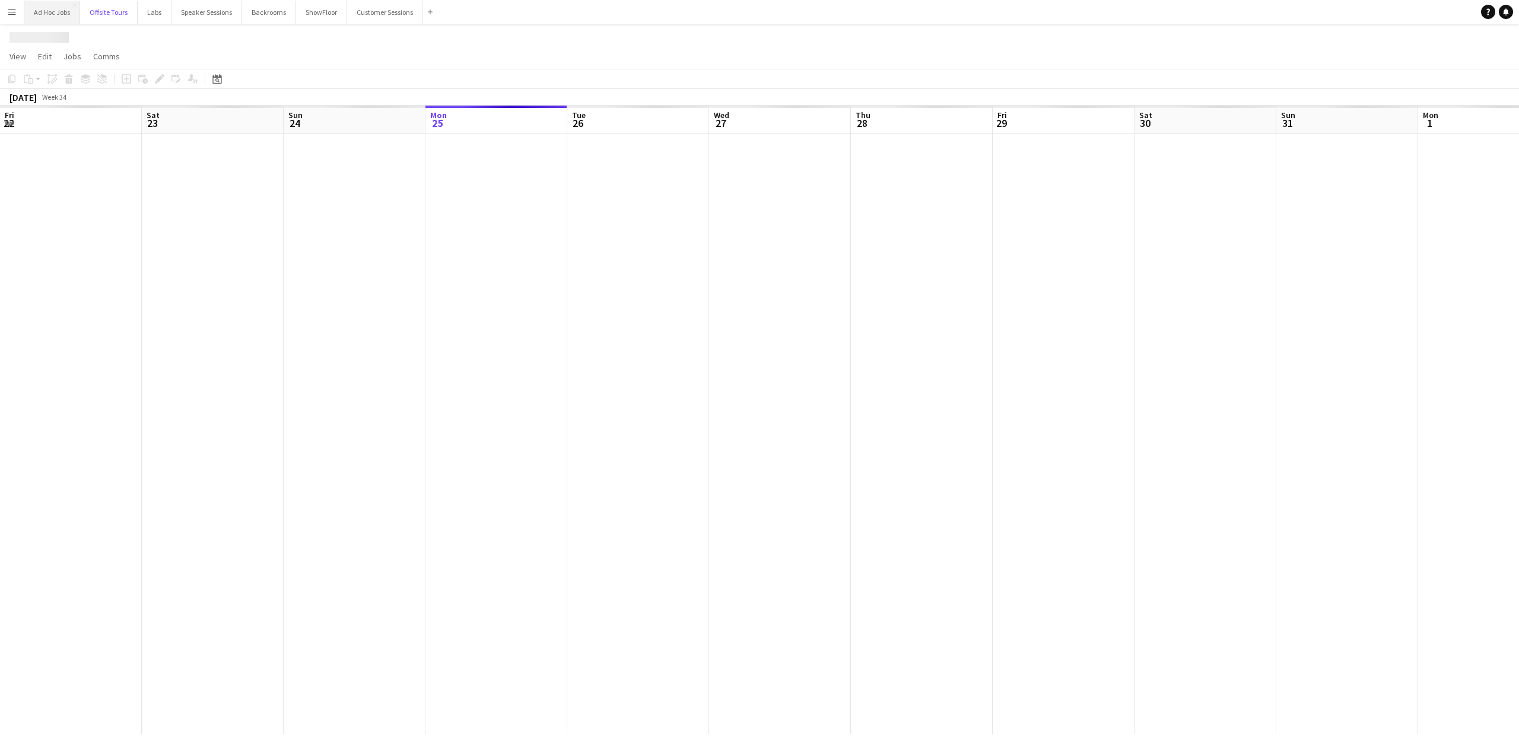
scroll to position [0, 284]
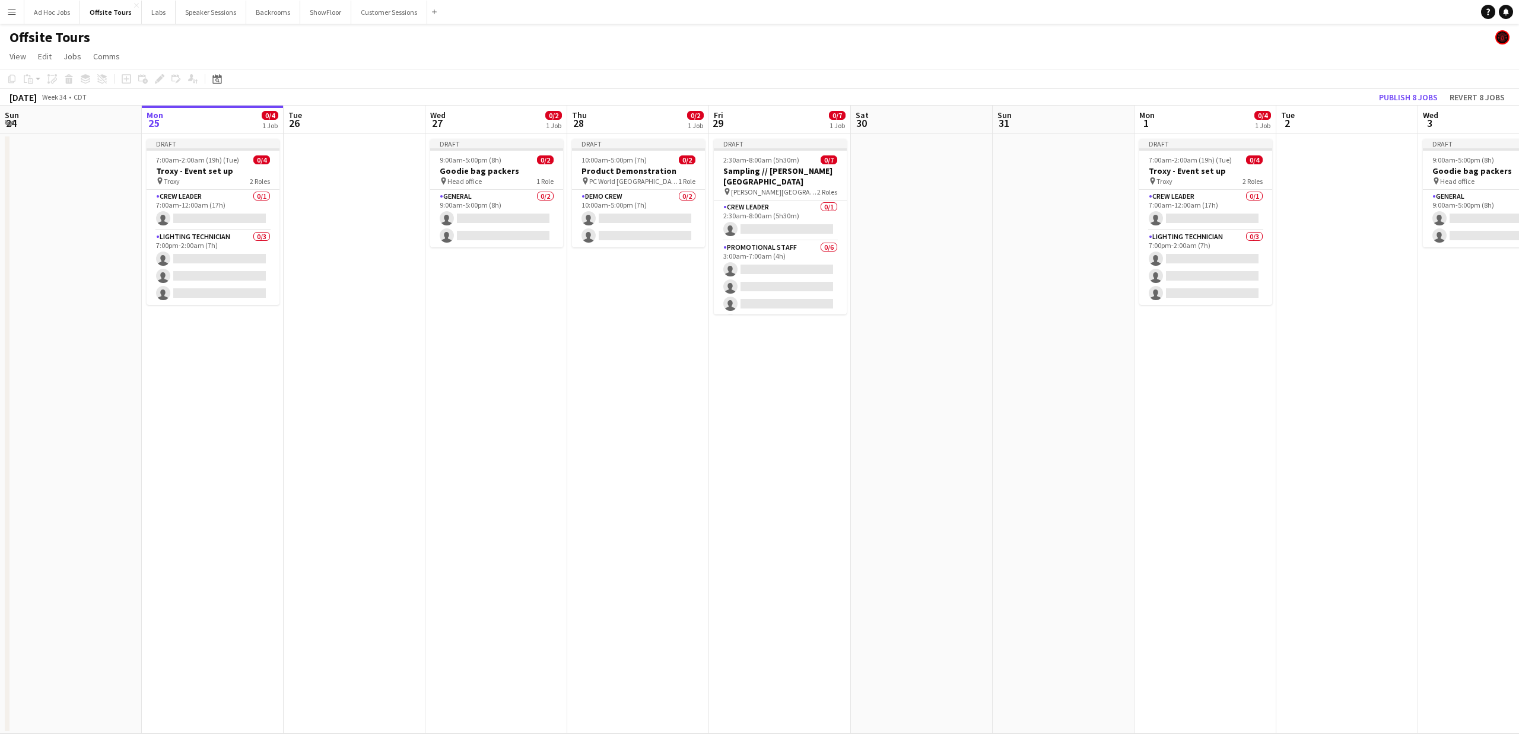
click at [15, 11] on app-icon "Menu" at bounding box center [11, 11] width 9 height 9
click at [151, 10] on button "Labs Close" at bounding box center [159, 12] width 34 height 23
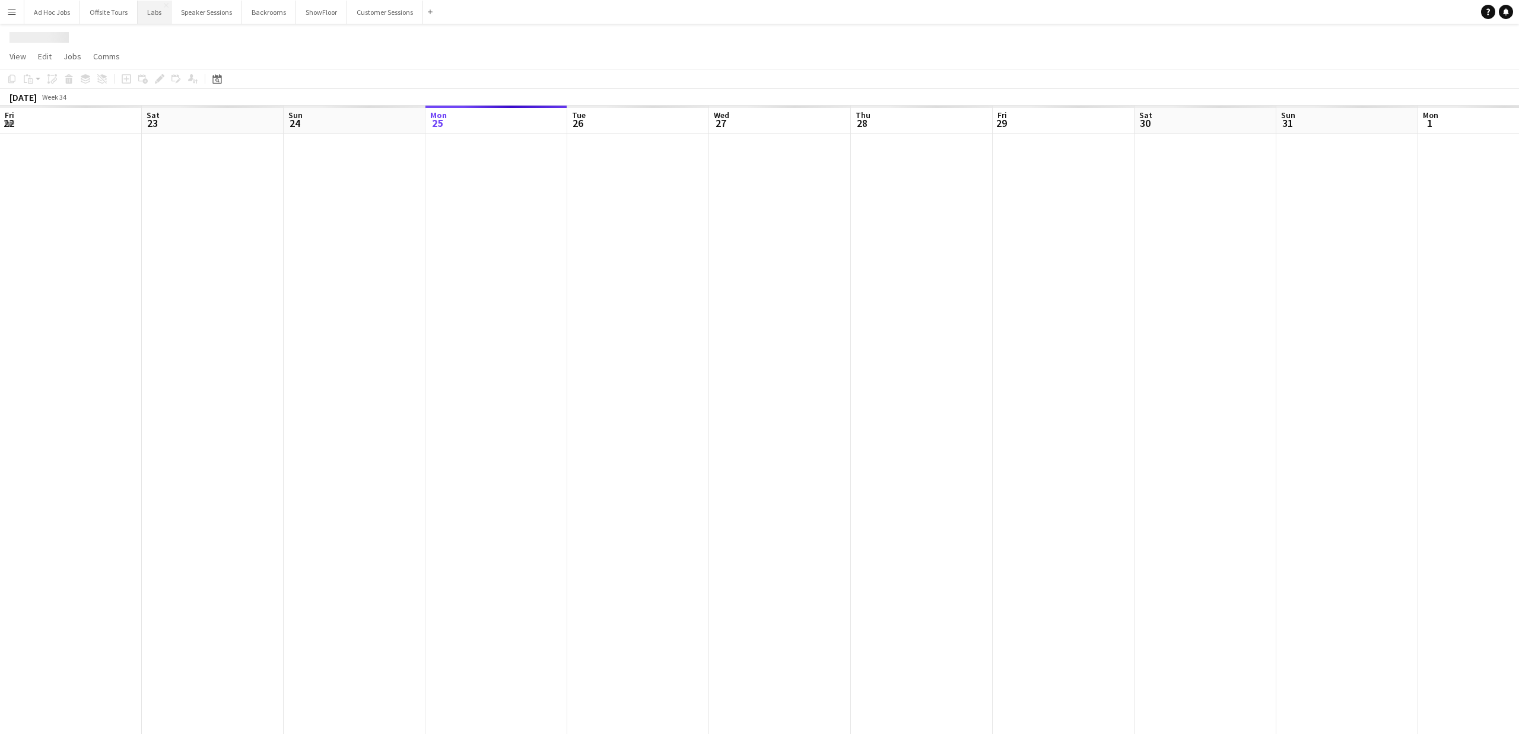
scroll to position [0, 284]
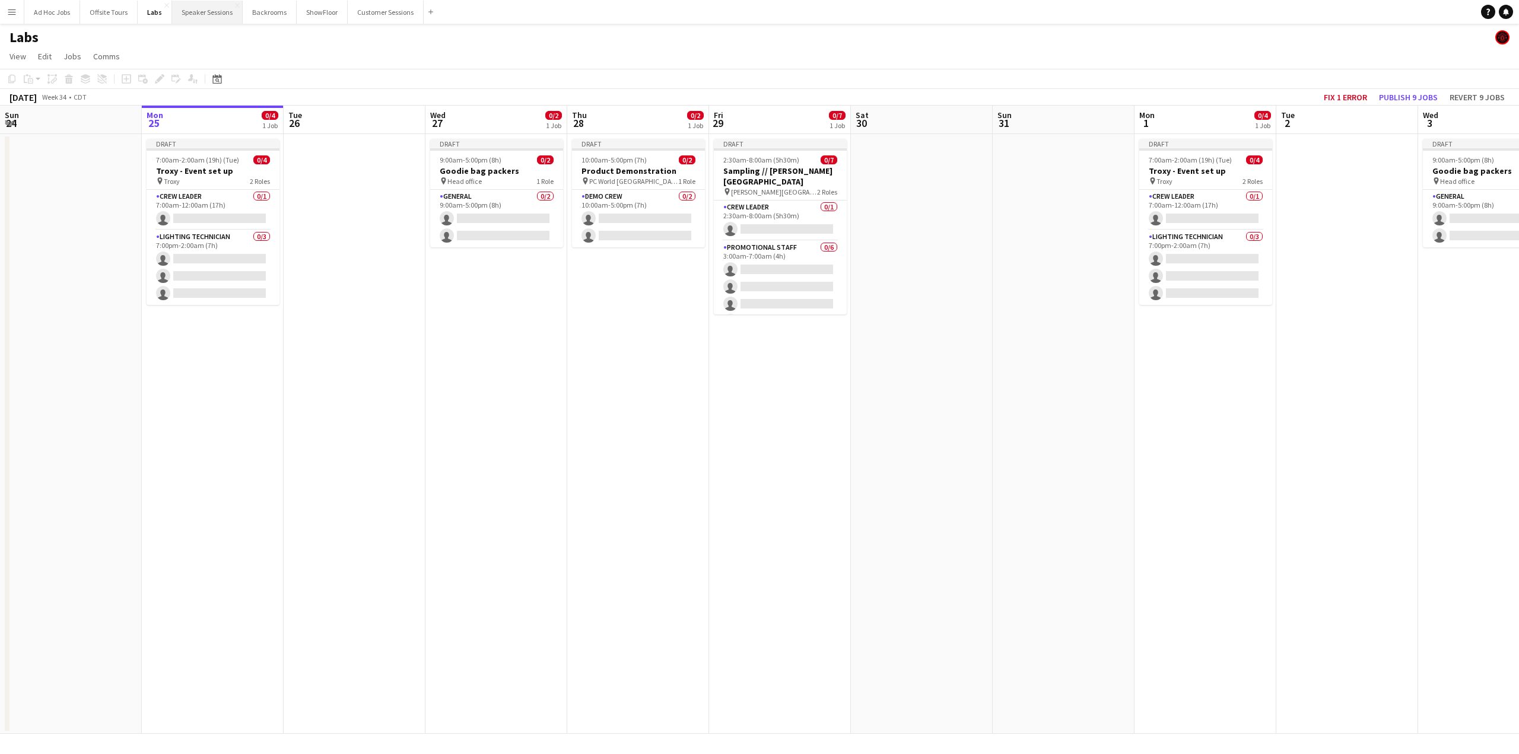
click at [193, 5] on button "Speaker Sessions Close" at bounding box center [207, 12] width 71 height 23
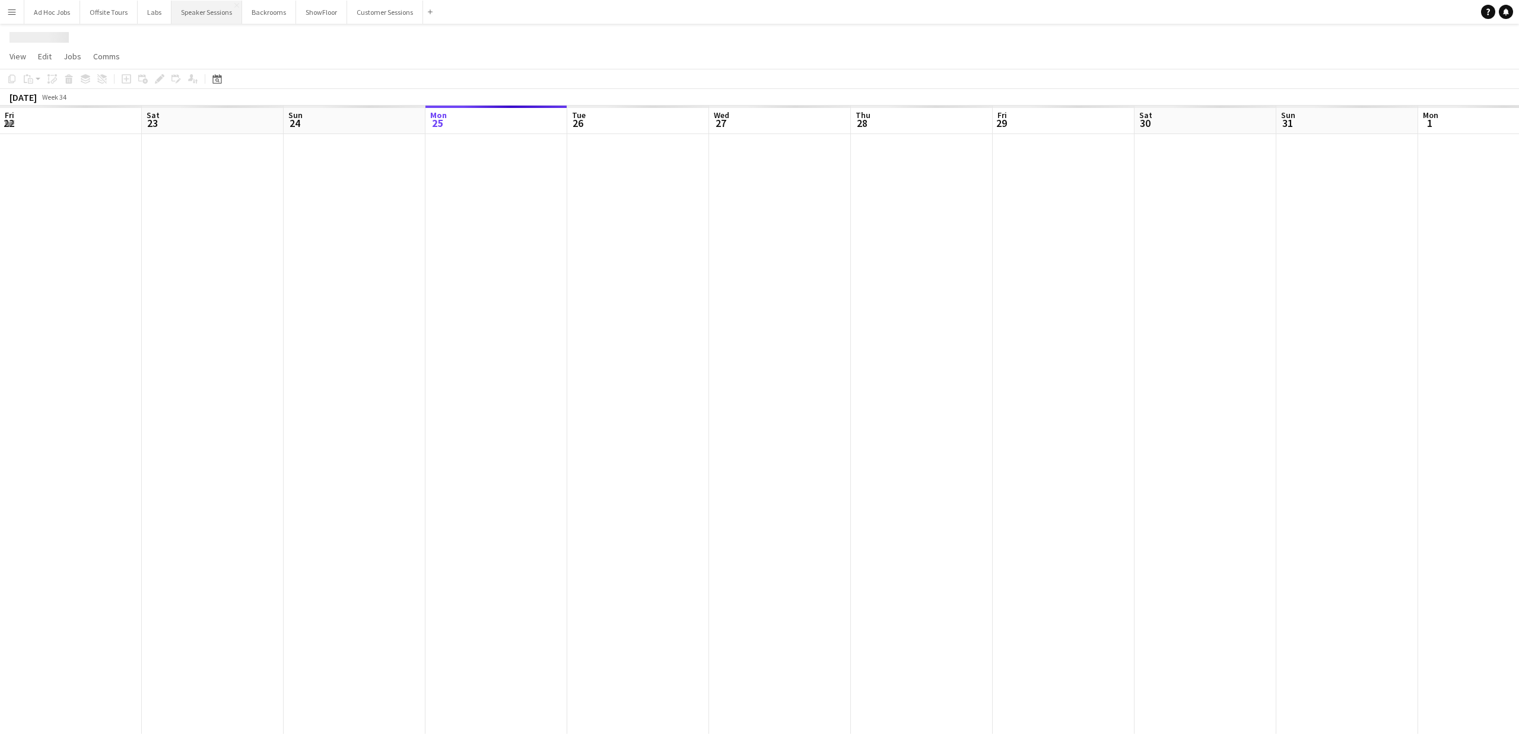
scroll to position [0, 284]
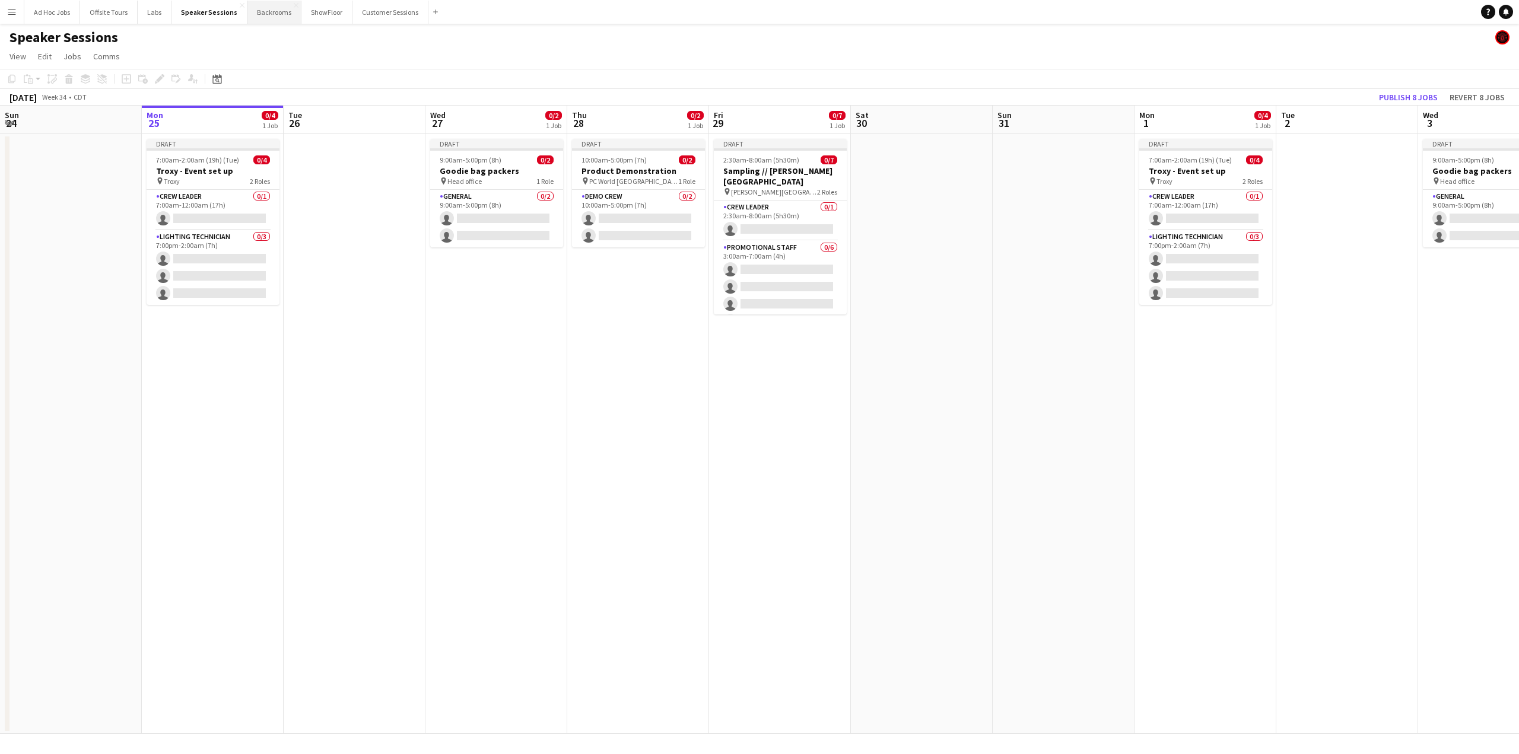
click at [272, 4] on button "Backrooms Close" at bounding box center [274, 12] width 54 height 23
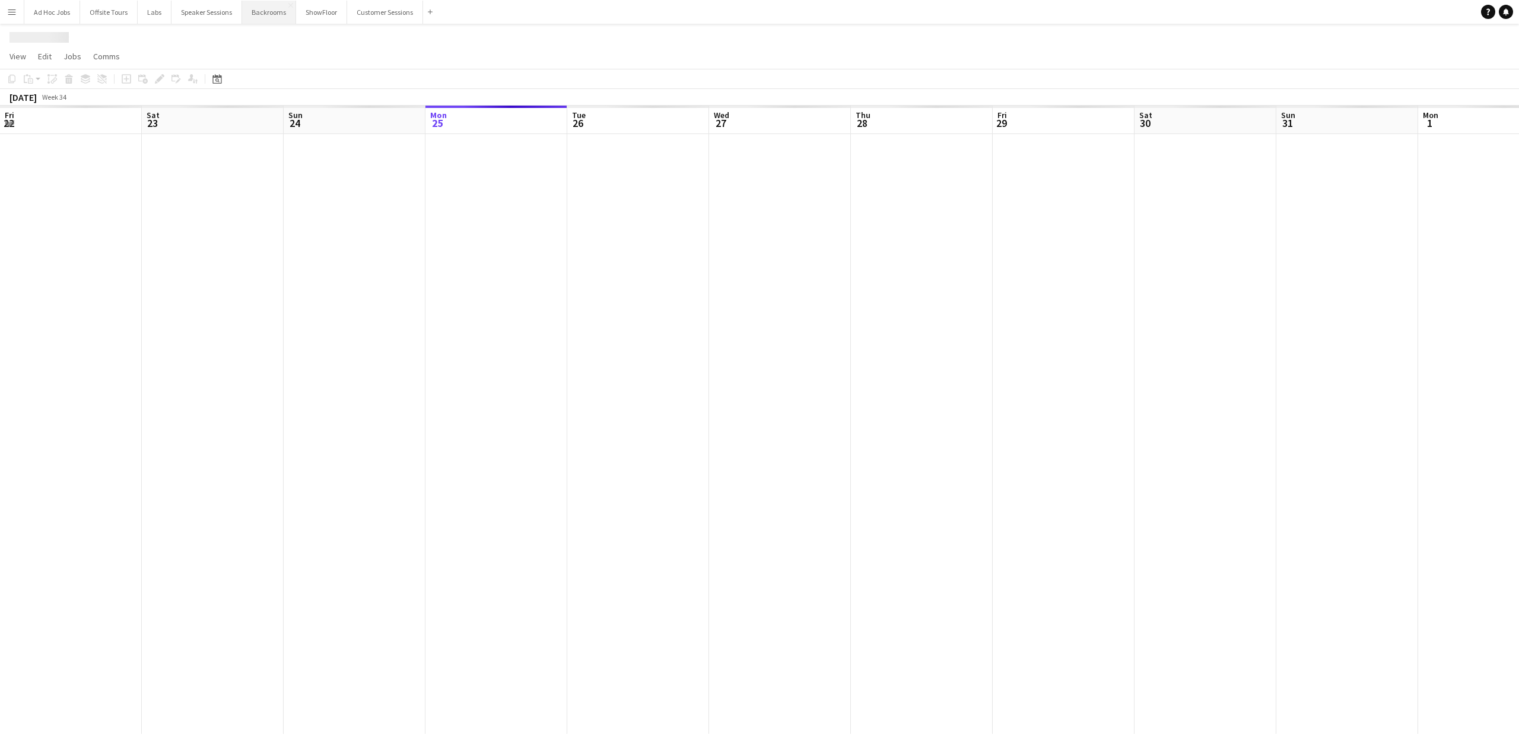
scroll to position [0, 284]
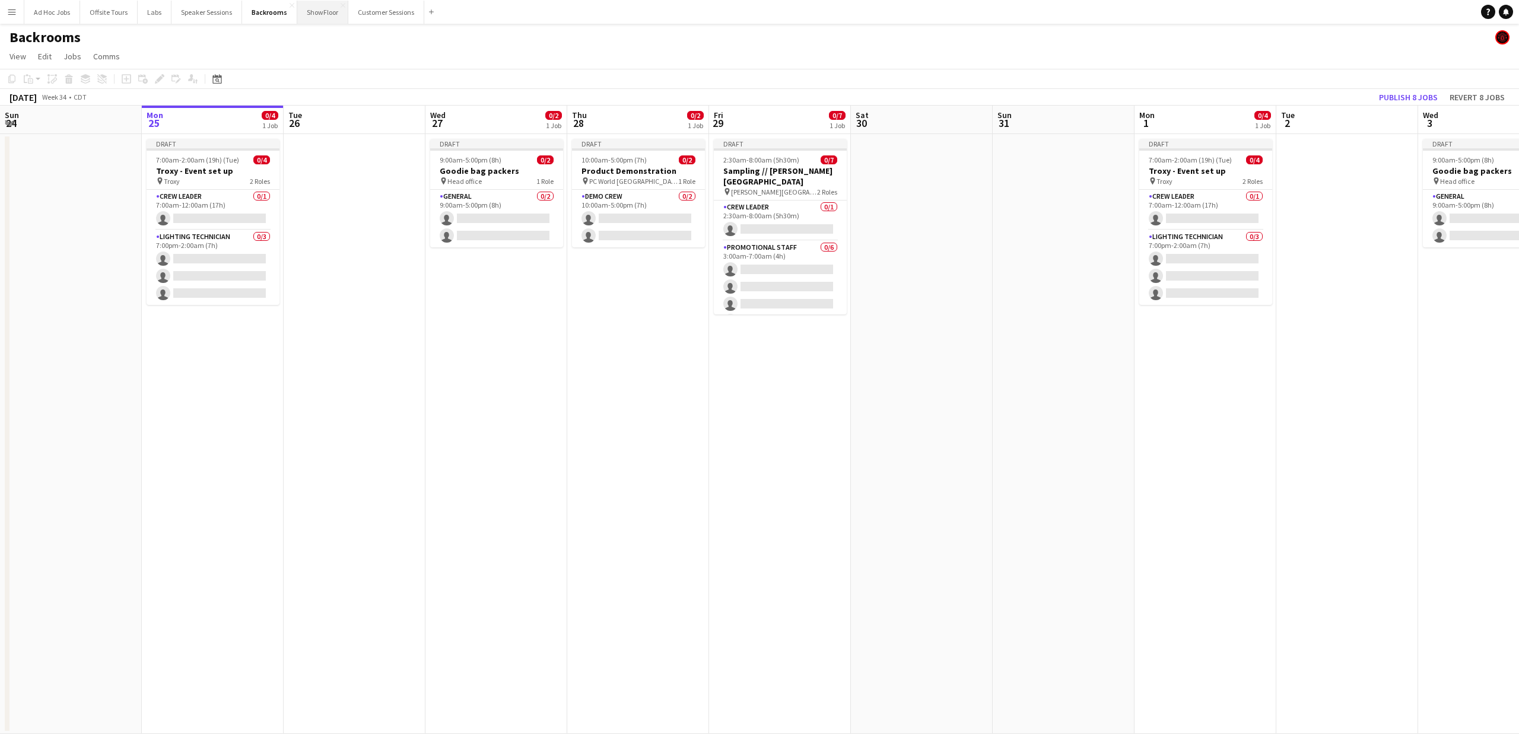
click at [313, 8] on button "ShowFloor Close" at bounding box center [322, 12] width 51 height 23
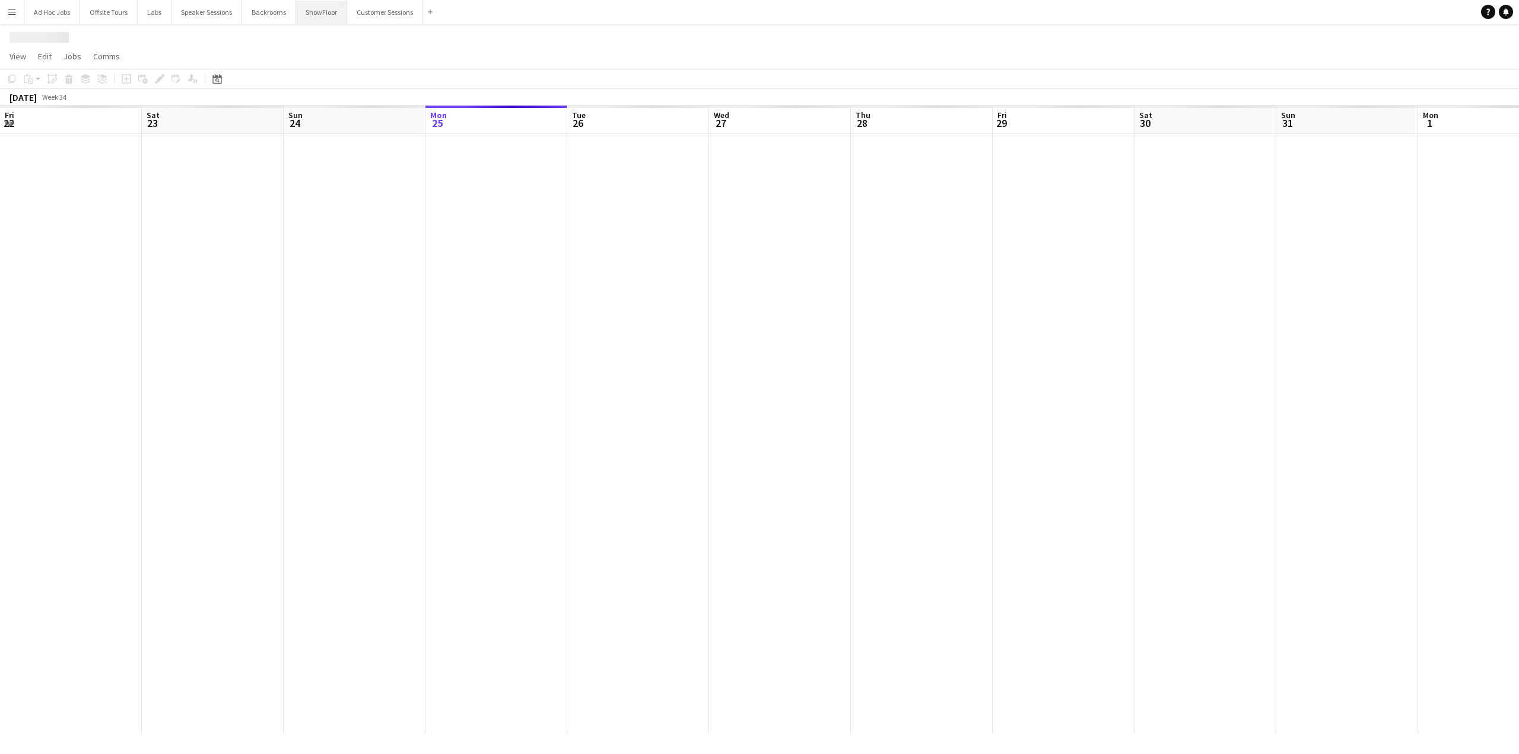
scroll to position [0, 284]
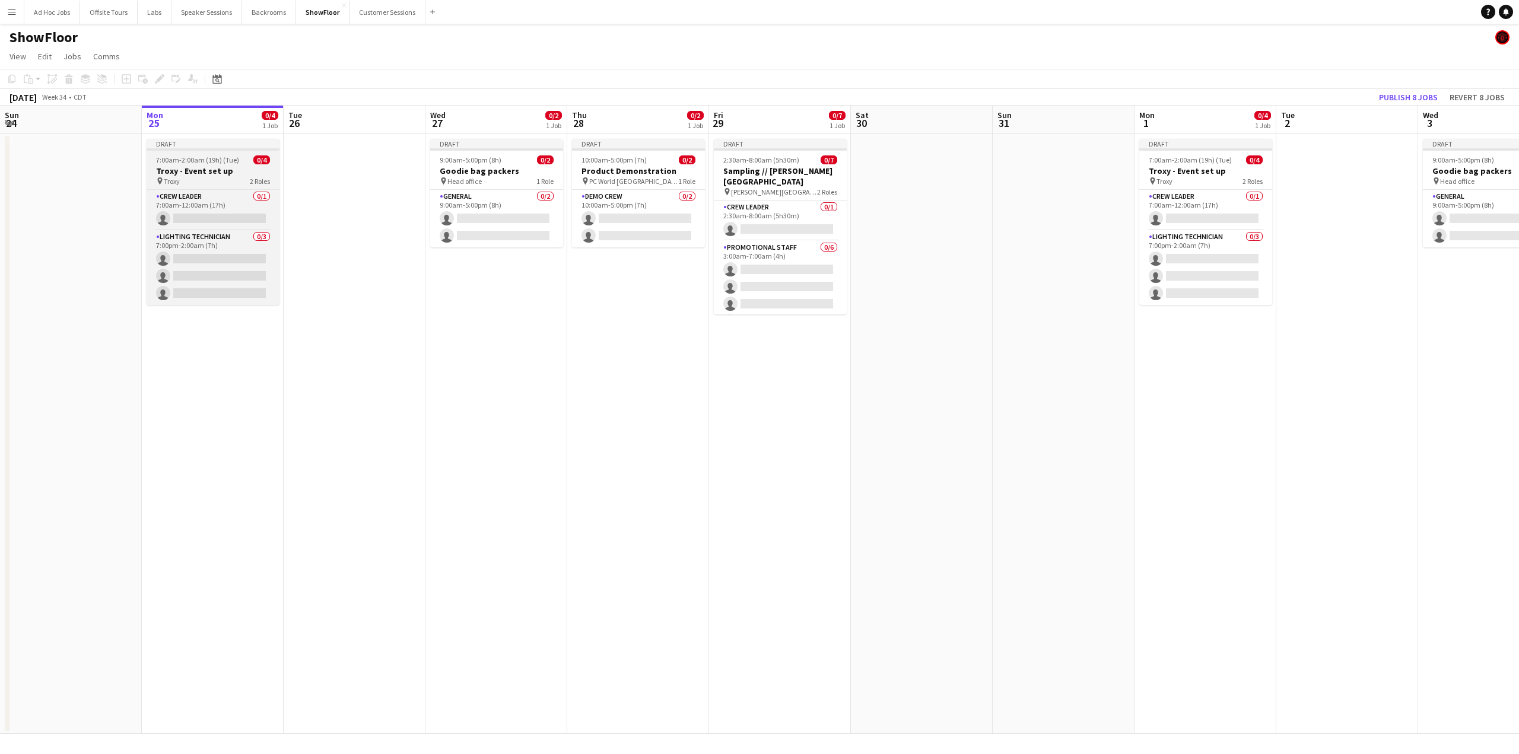
click at [182, 179] on div "pin Troxy 2 Roles" at bounding box center [213, 180] width 133 height 9
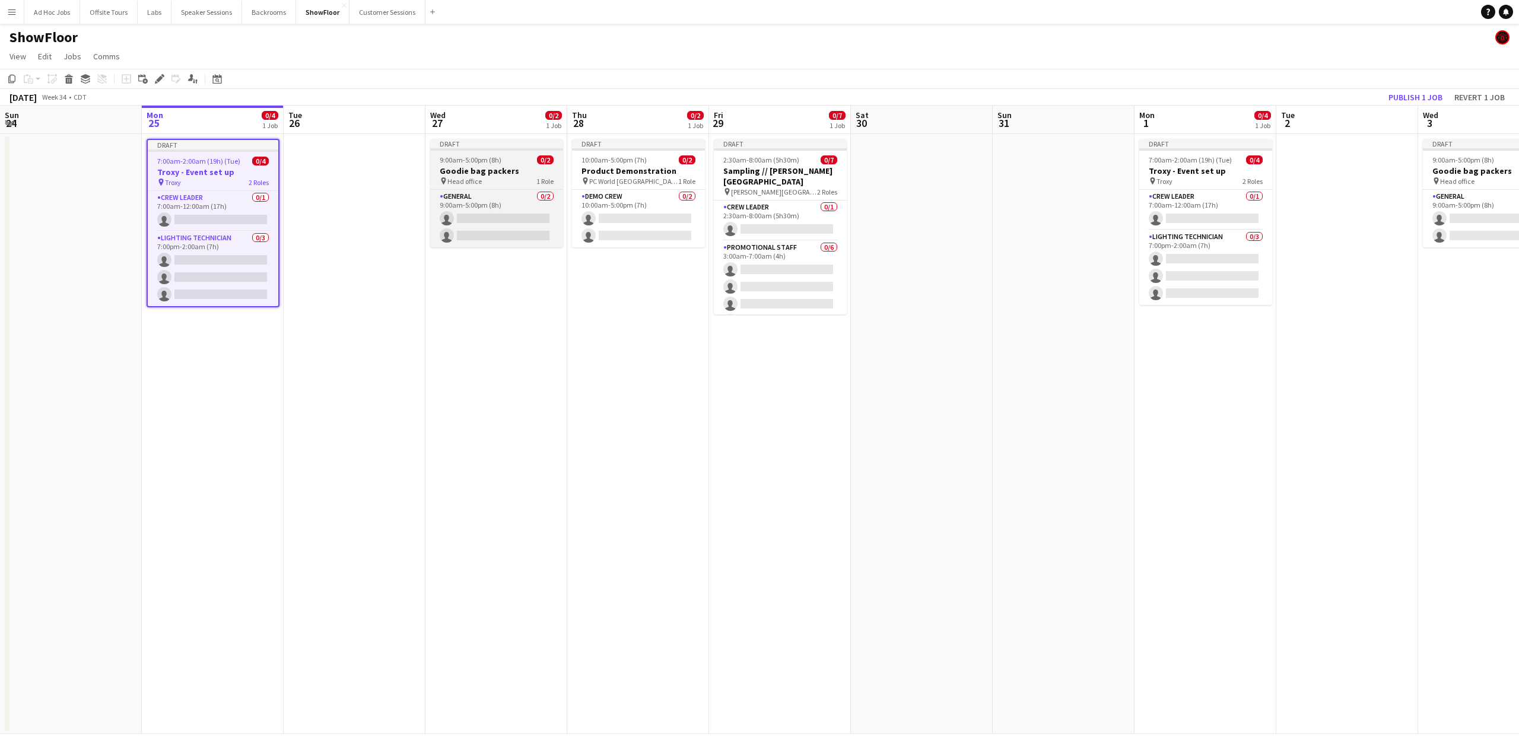
click at [520, 180] on div "pin Head office 1 Role" at bounding box center [496, 180] width 133 height 9
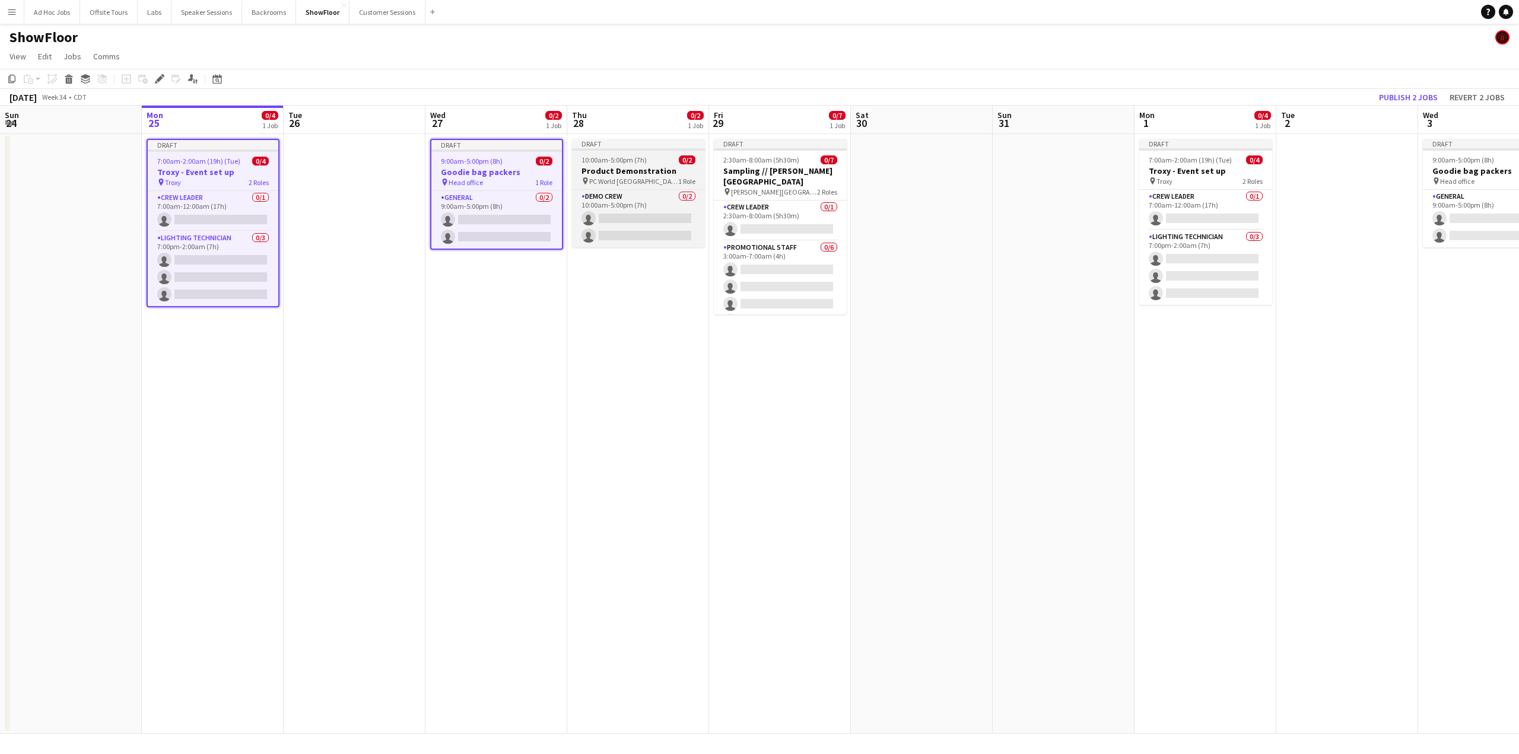
click at [609, 181] on span "PC World [GEOGRAPHIC_DATA]" at bounding box center [633, 181] width 89 height 9
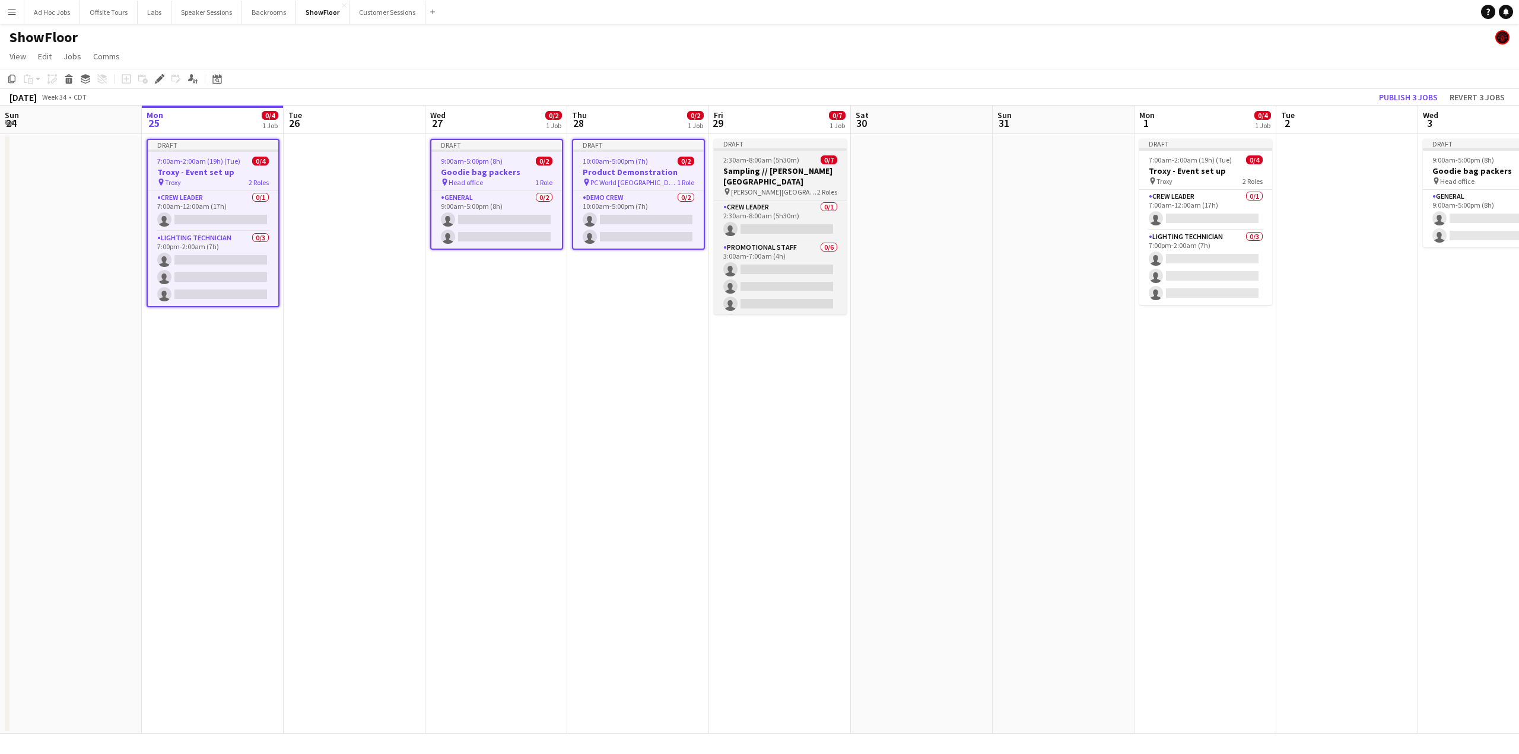
click at [740, 187] on span "[PERSON_NAME][GEOGRAPHIC_DATA]" at bounding box center [774, 191] width 86 height 9
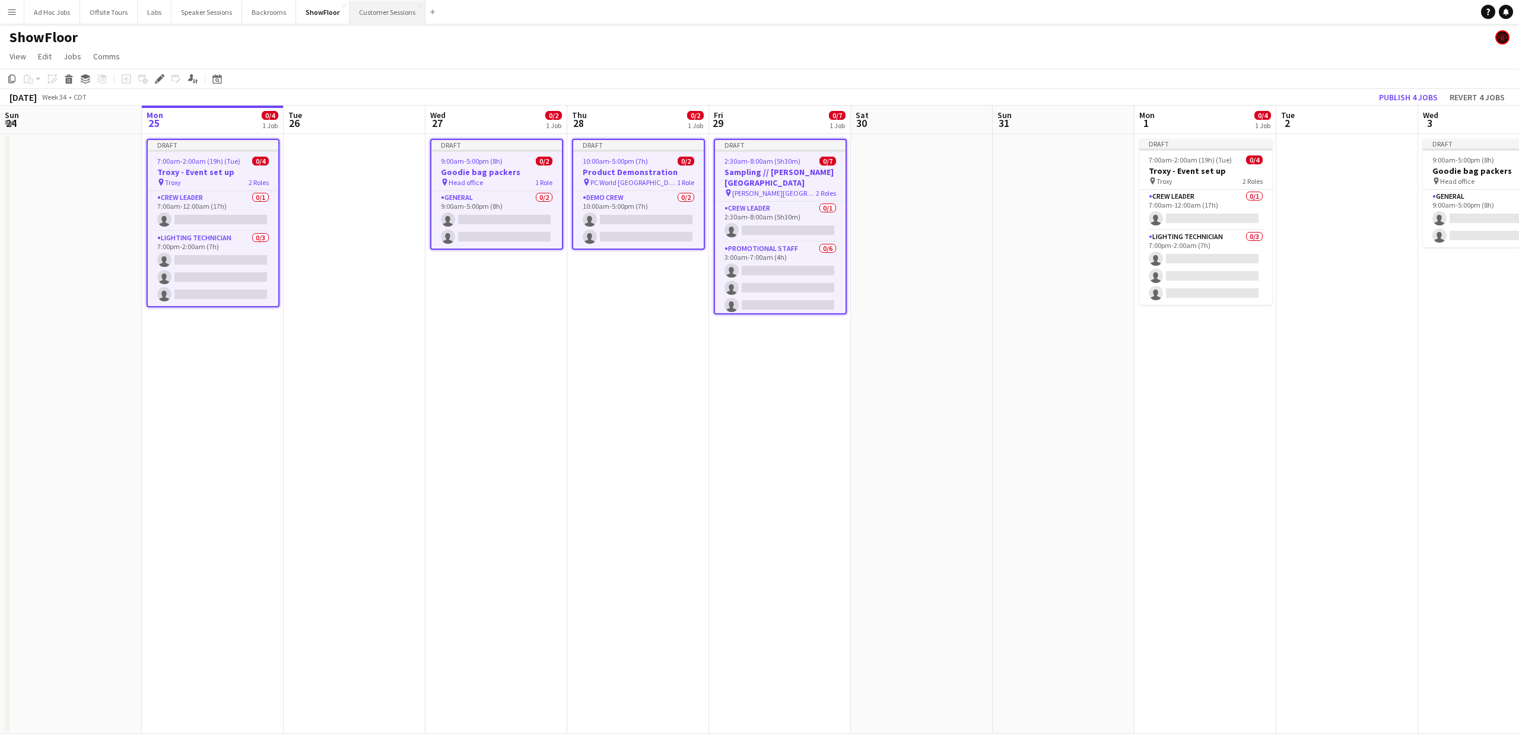
click at [381, 15] on button "Customer Sessions Close" at bounding box center [387, 12] width 76 height 23
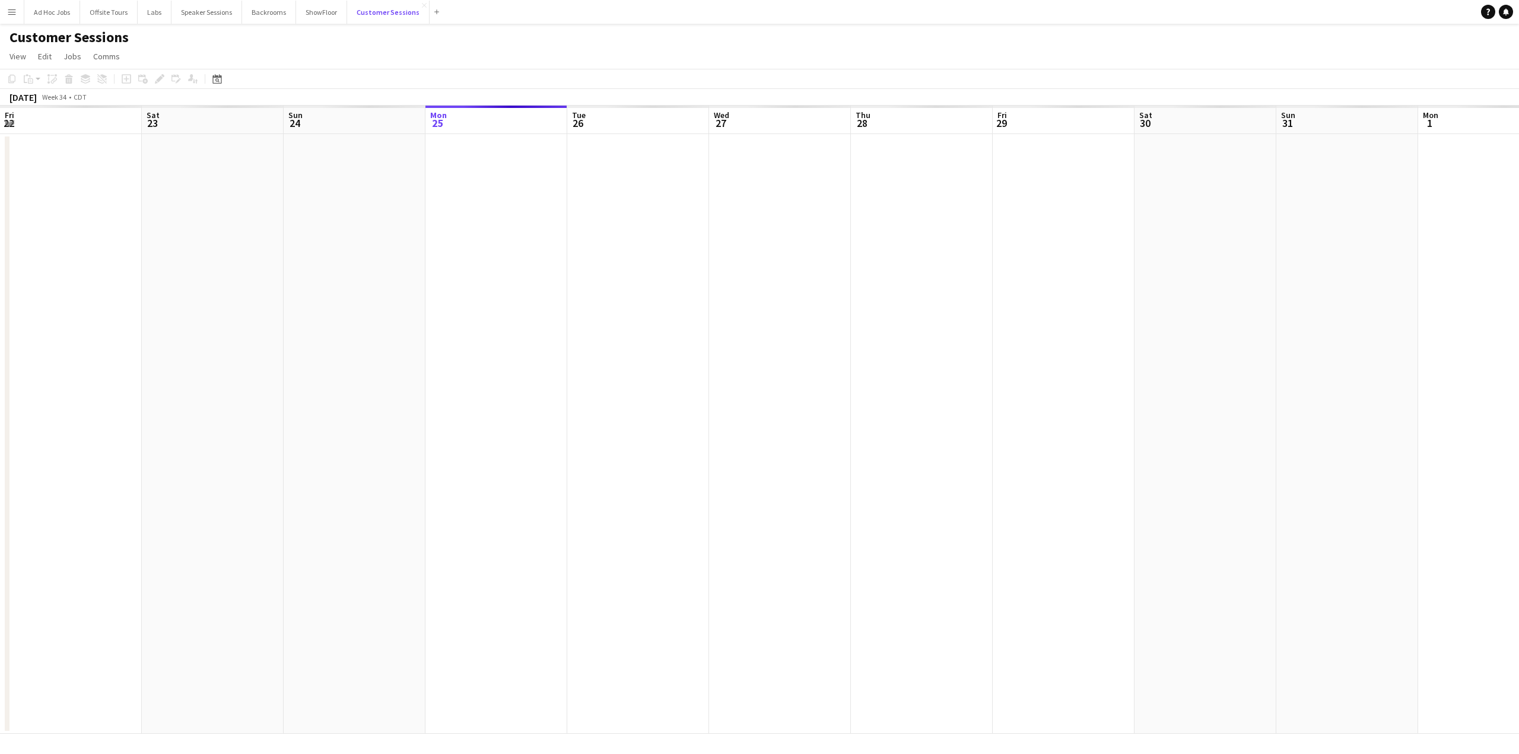
scroll to position [0, 284]
click at [190, 171] on app-date-cell at bounding box center [213, 434] width 142 height 600
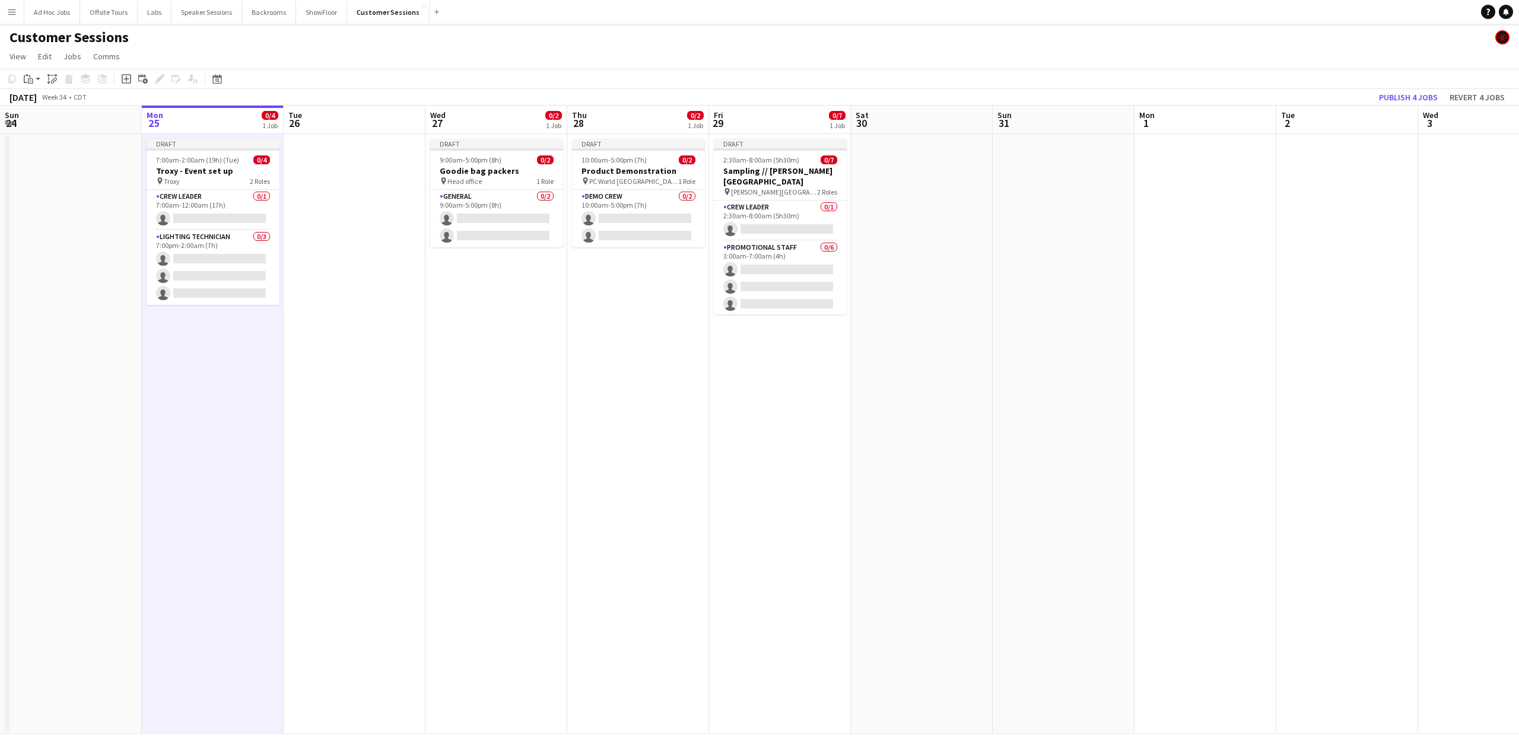
click at [1160, 169] on app-date-cell at bounding box center [1205, 434] width 142 height 600
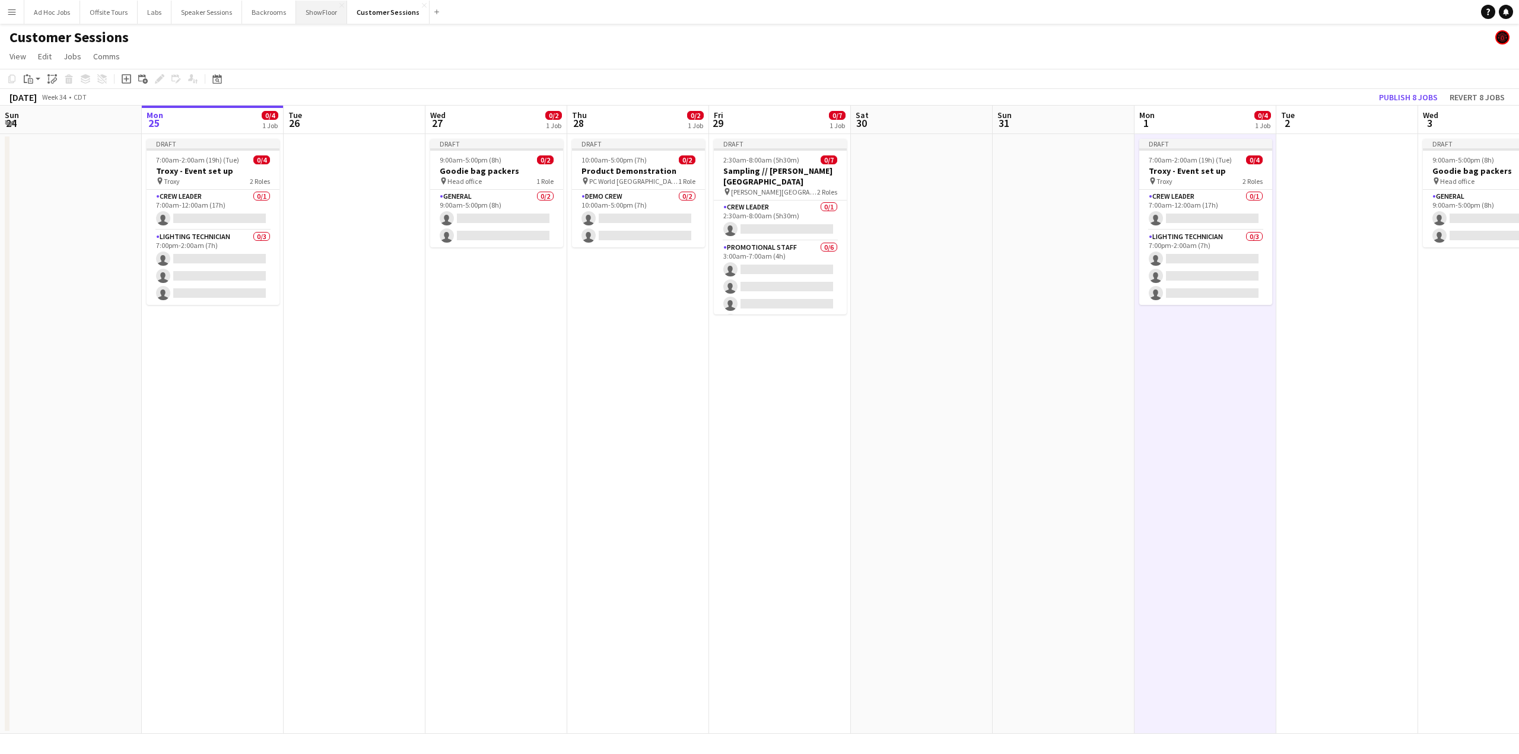
click at [324, 8] on button "ShowFloor Close" at bounding box center [321, 12] width 51 height 23
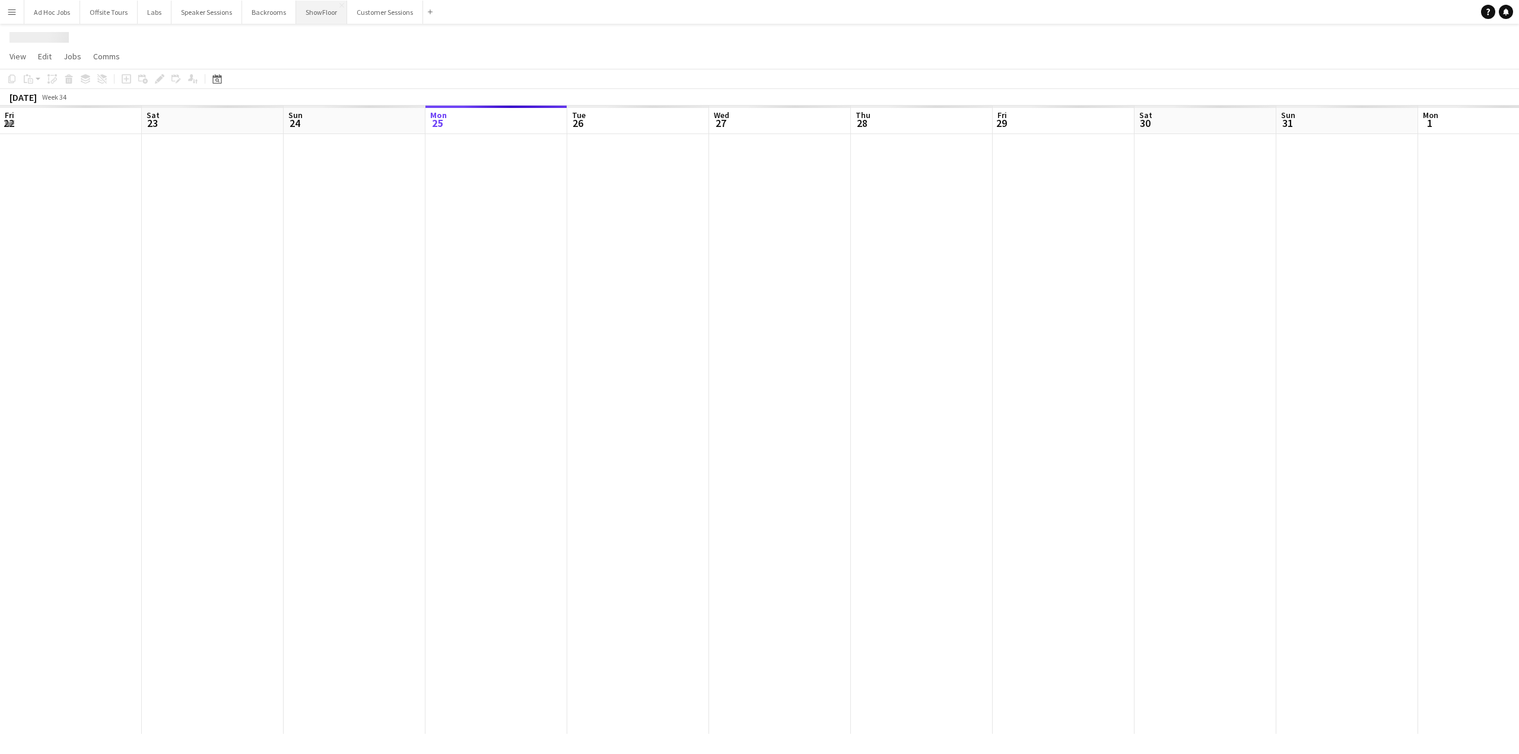
scroll to position [0, 284]
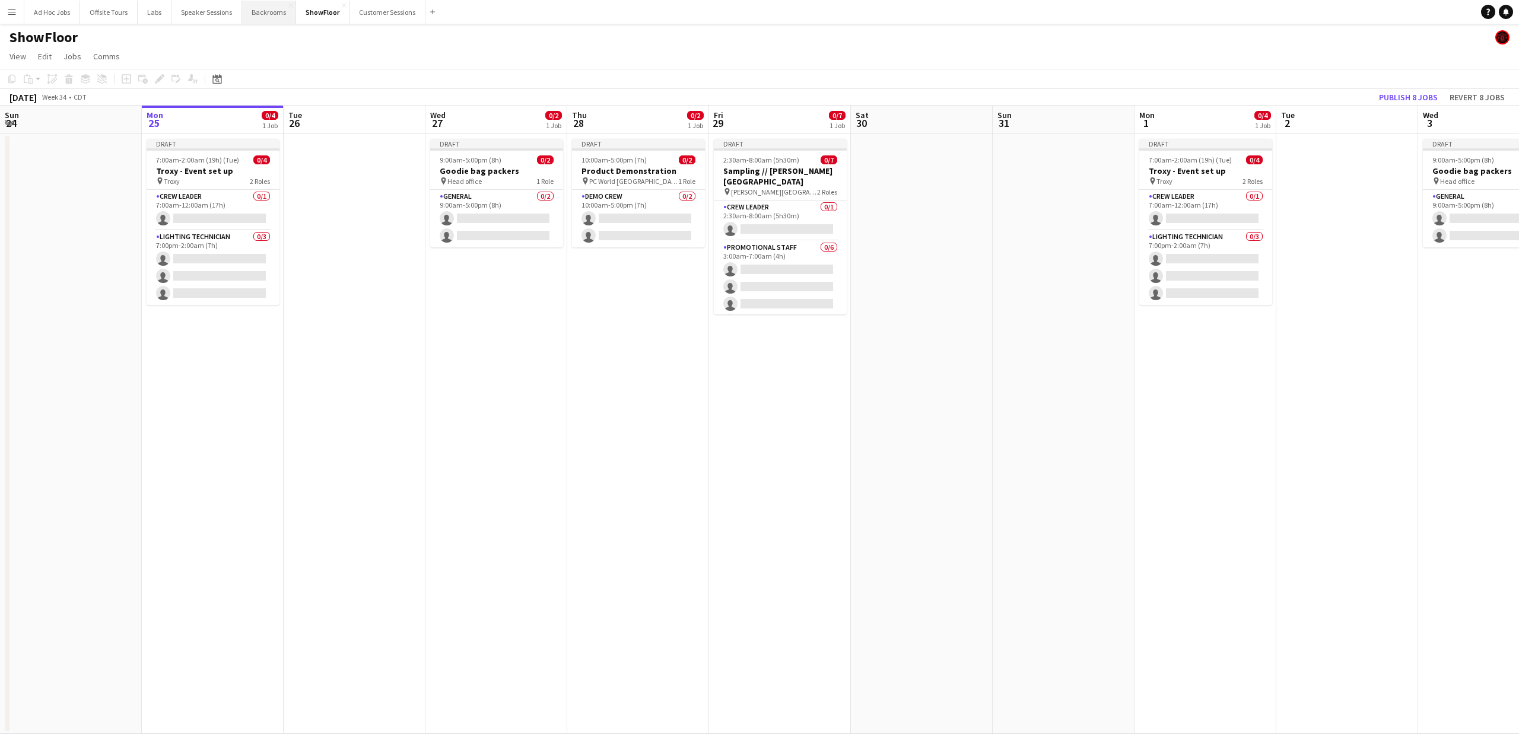
click at [278, 9] on button "Backrooms Close" at bounding box center [269, 12] width 54 height 23
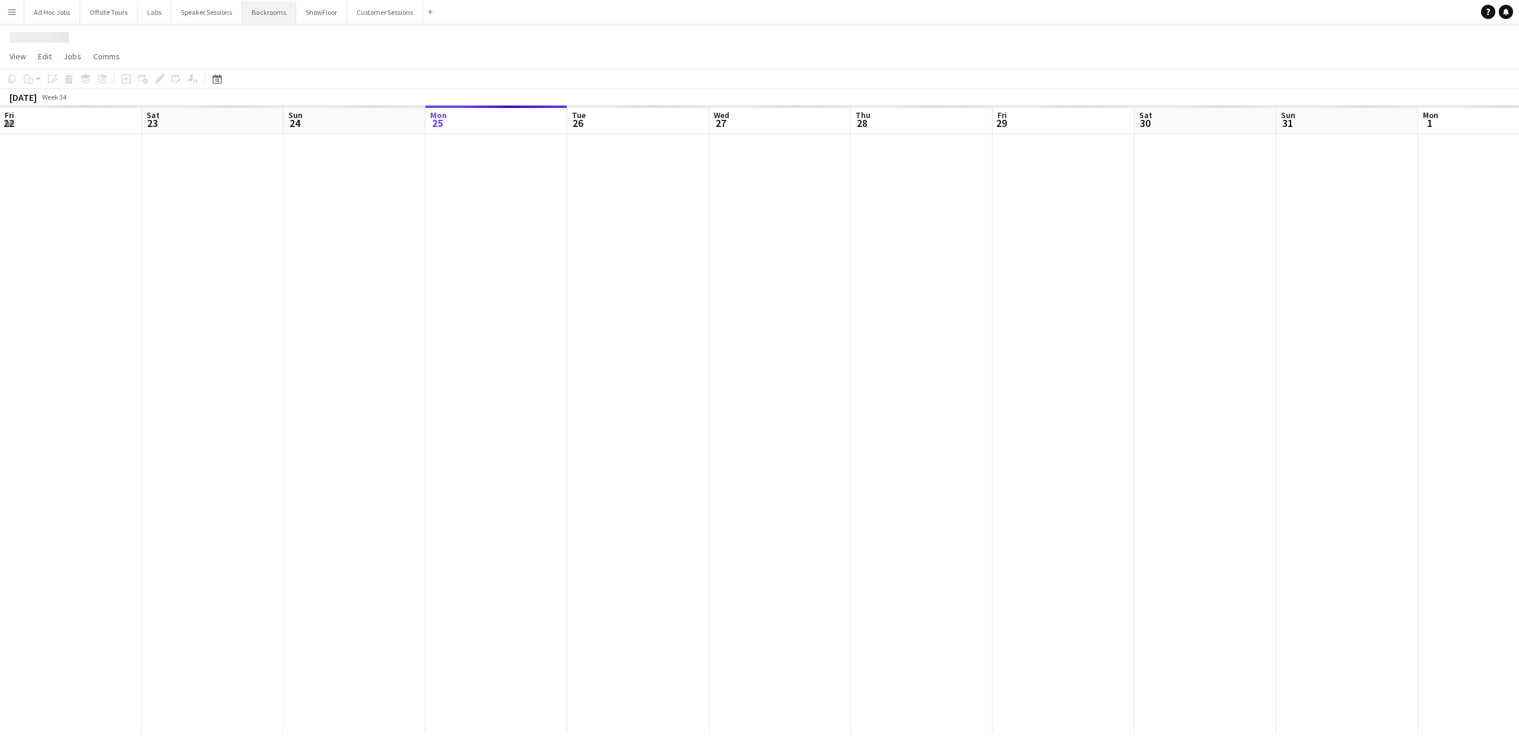
scroll to position [0, 284]
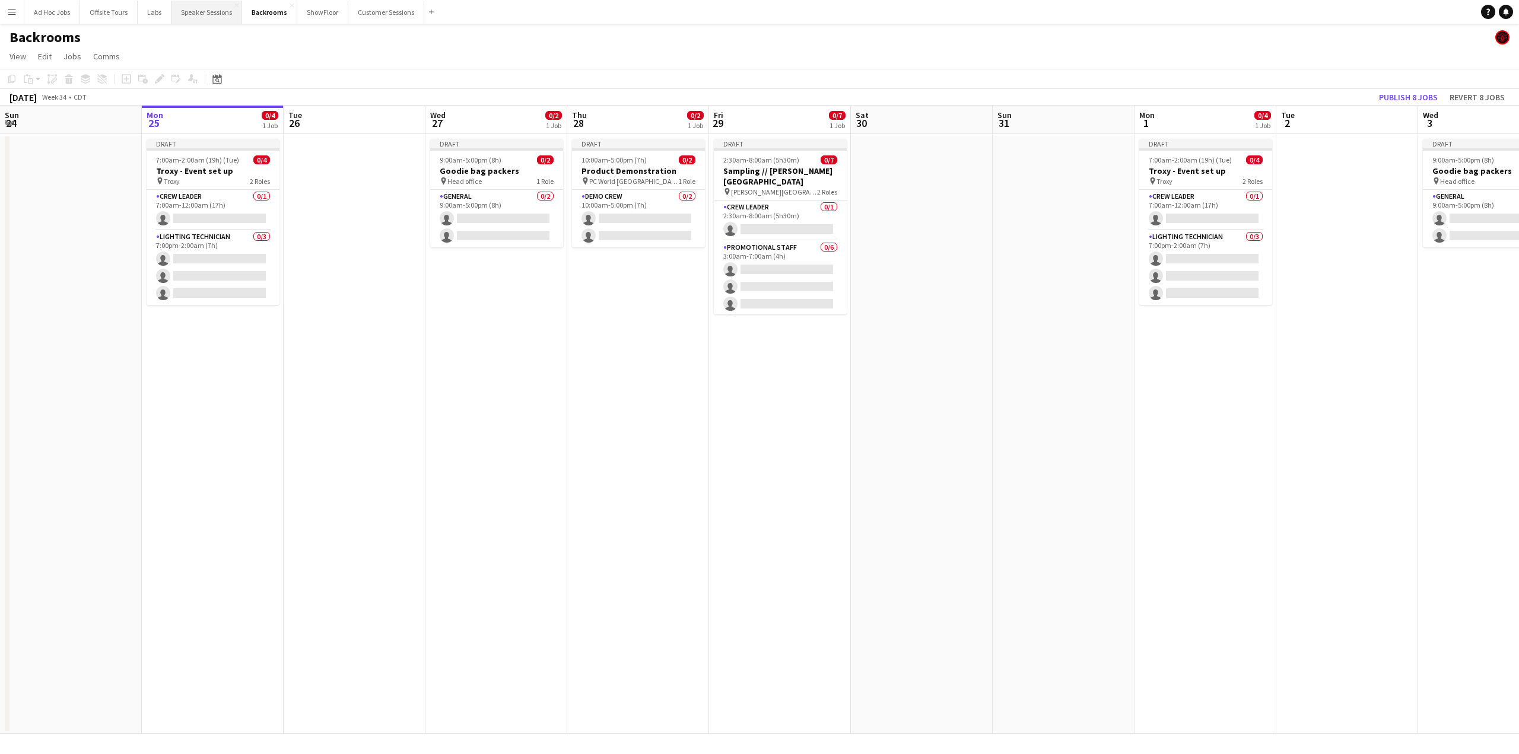
click at [199, 14] on button "Speaker Sessions Close" at bounding box center [206, 12] width 71 height 23
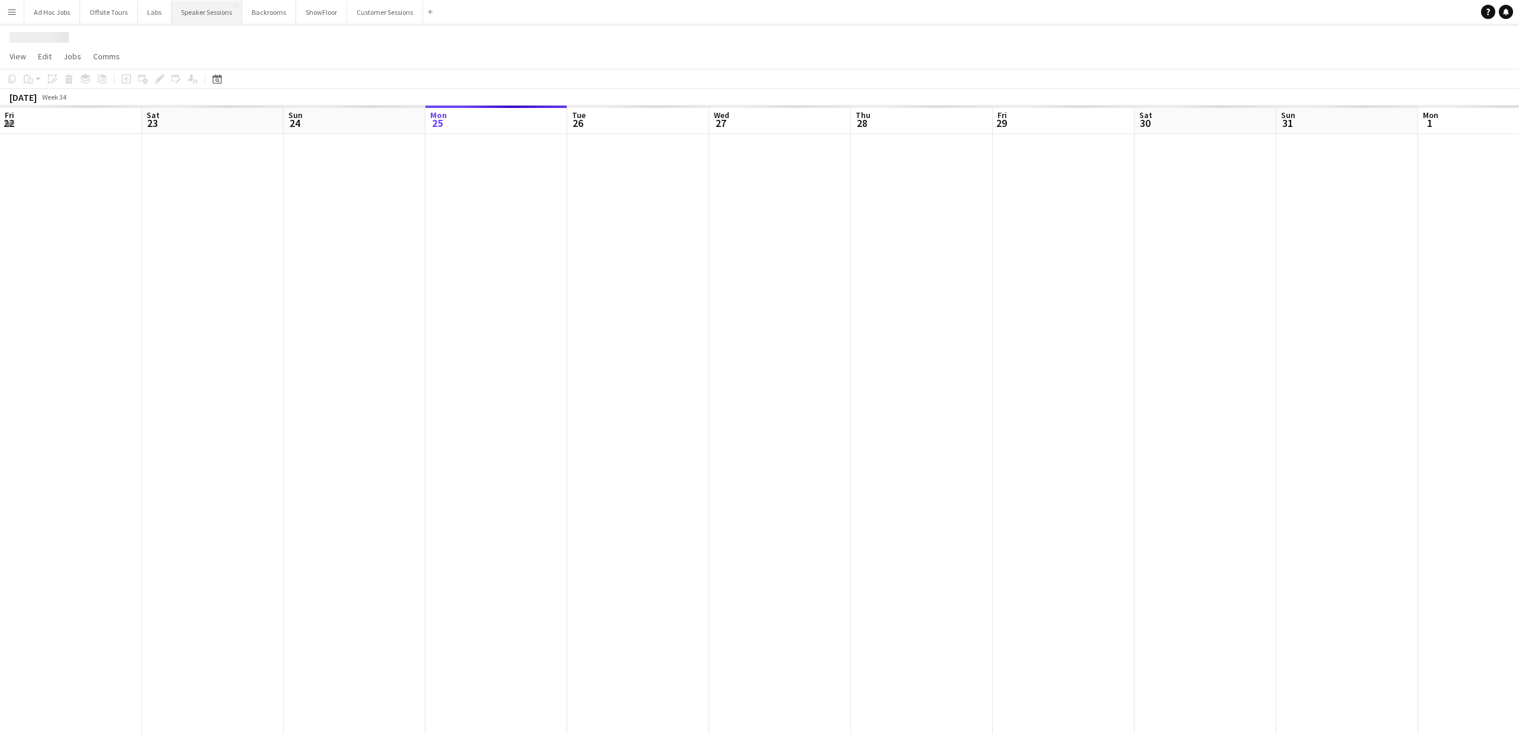
scroll to position [0, 284]
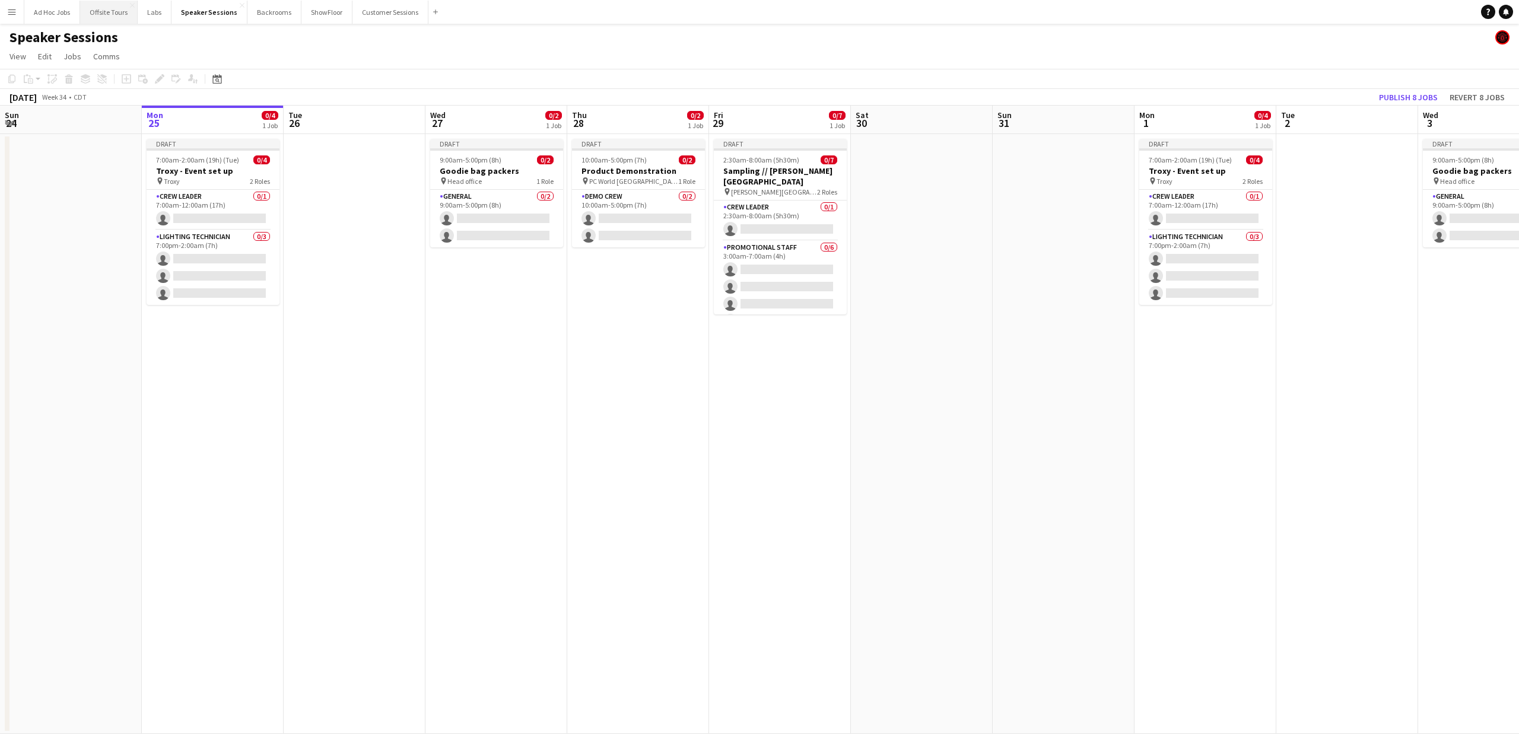
click at [114, 12] on button "Offsite Tours Close" at bounding box center [109, 12] width 58 height 23
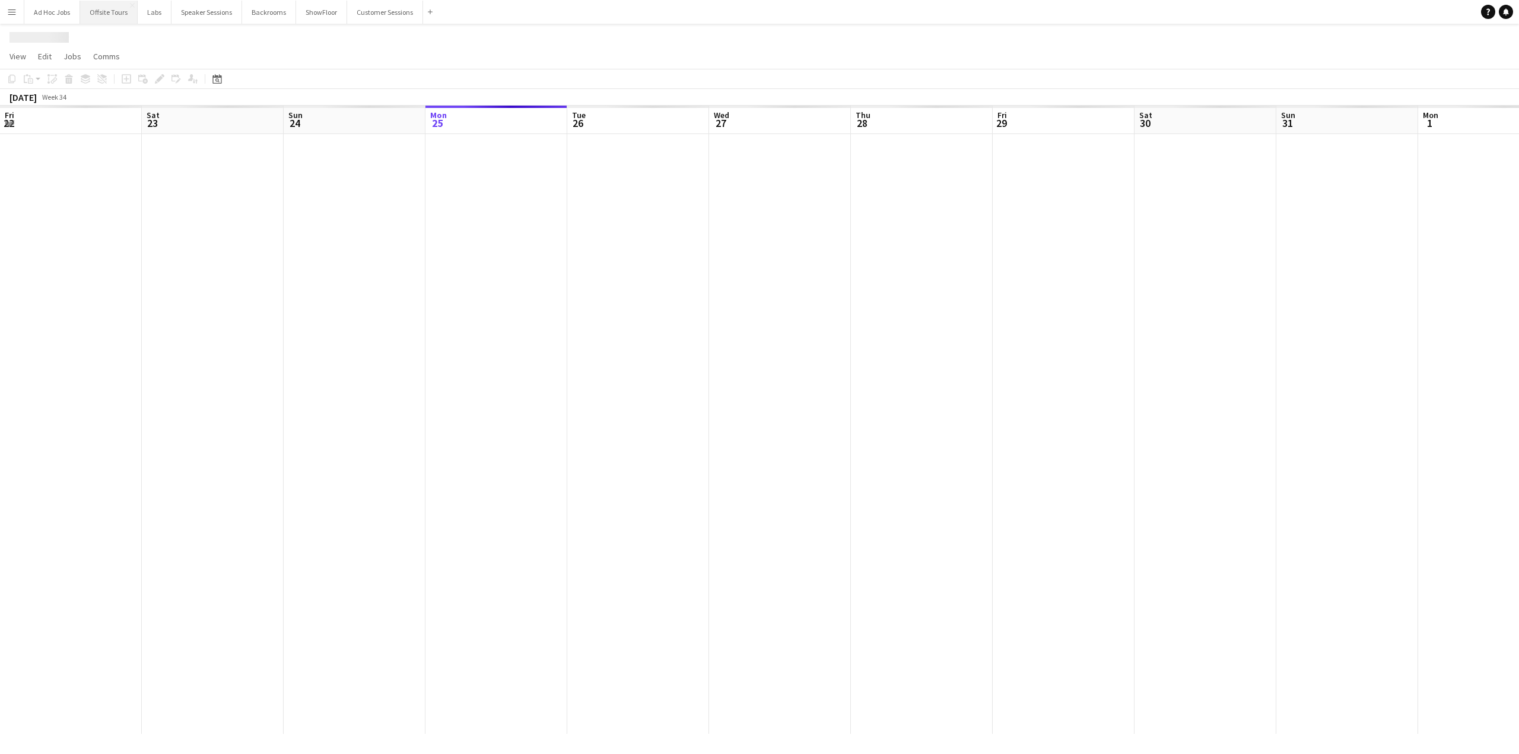
scroll to position [0, 284]
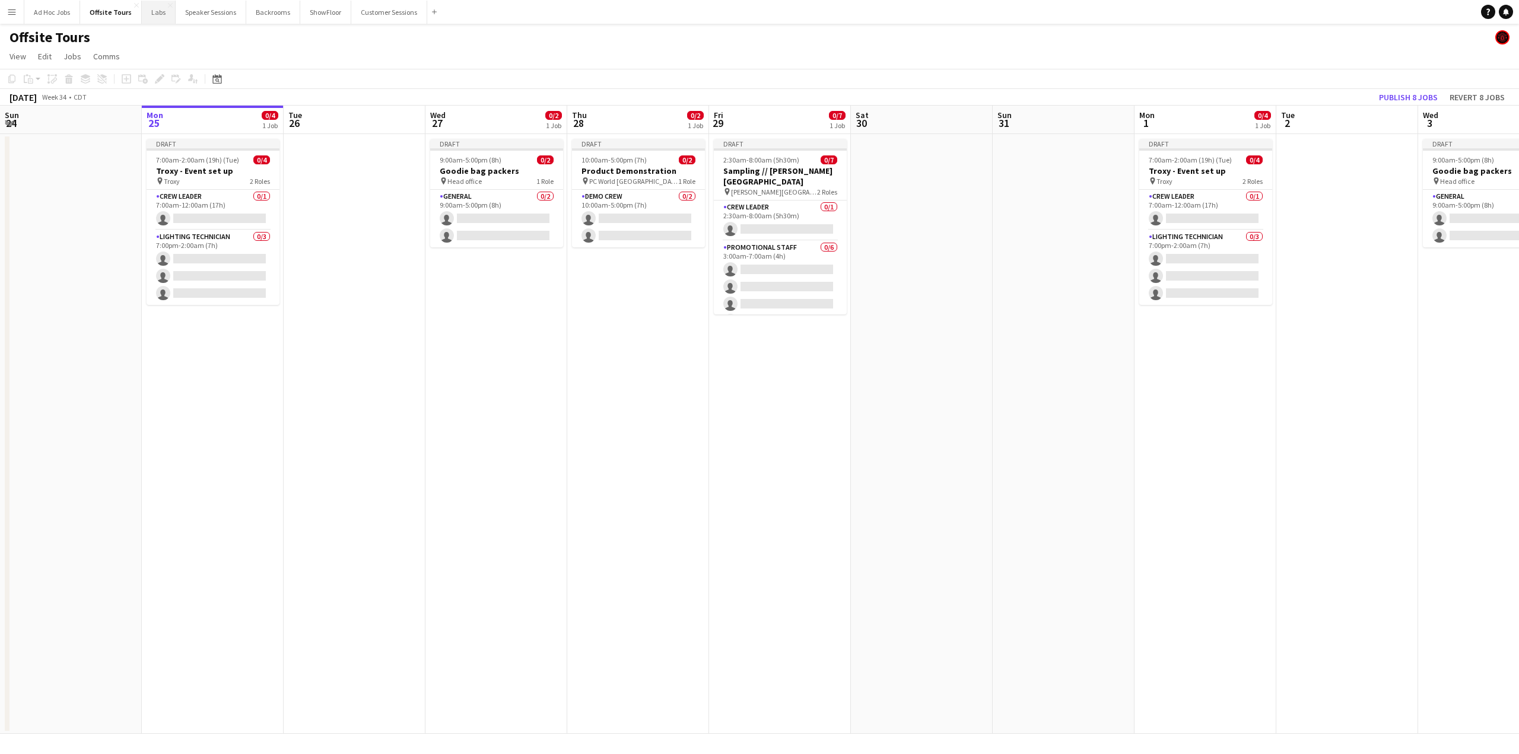
click at [151, 9] on button "Labs Close" at bounding box center [159, 12] width 34 height 23
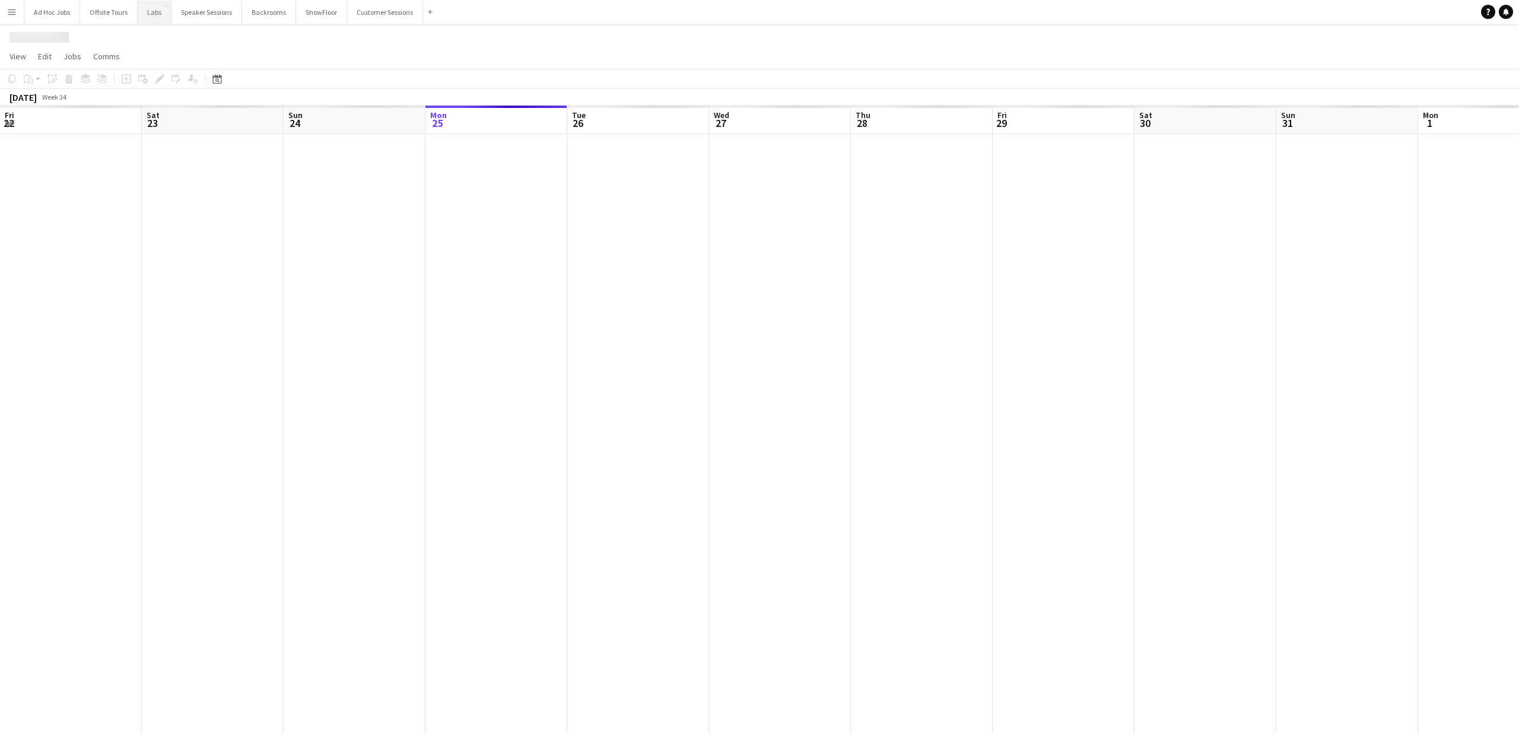
scroll to position [0, 284]
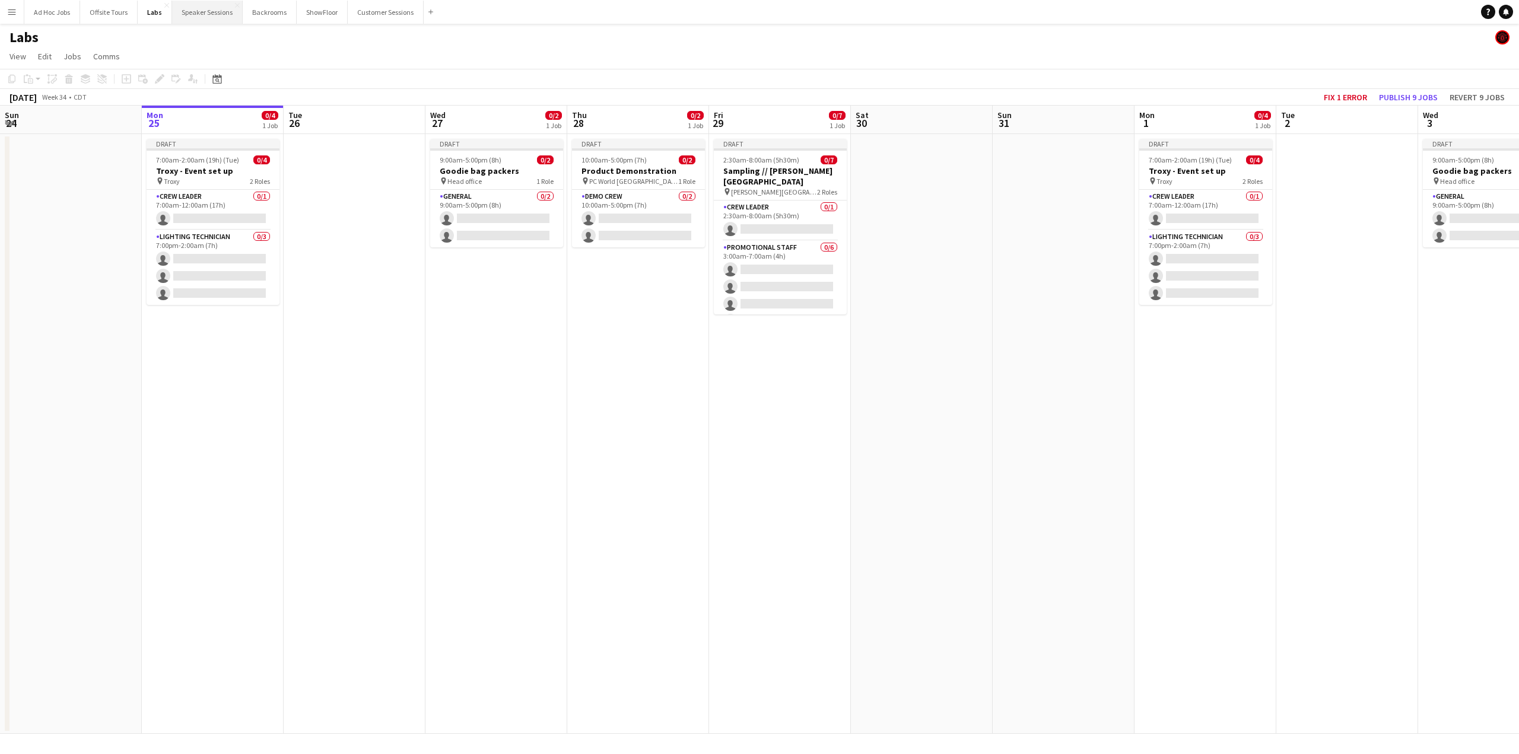
click at [203, 15] on button "Speaker Sessions Close" at bounding box center [207, 12] width 71 height 23
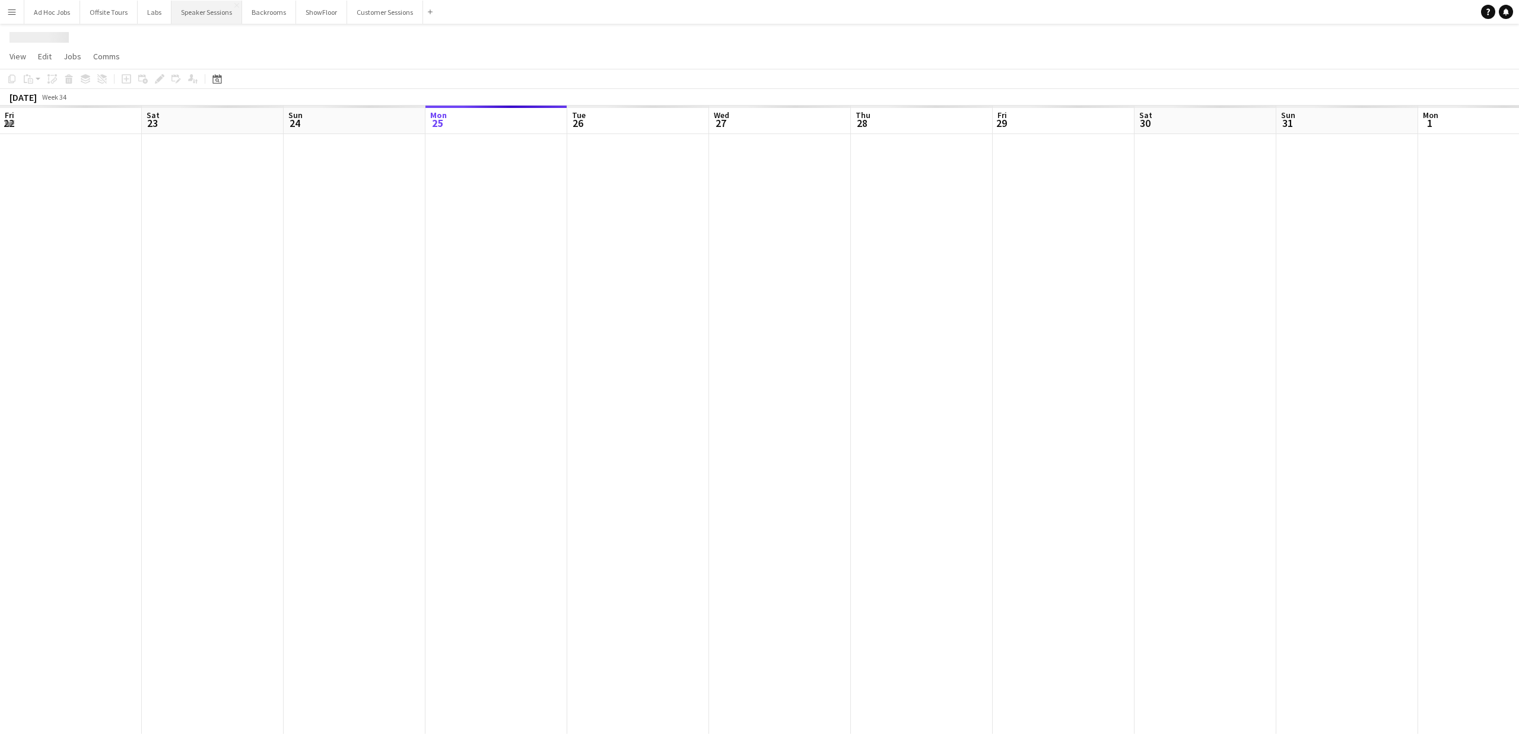
scroll to position [0, 284]
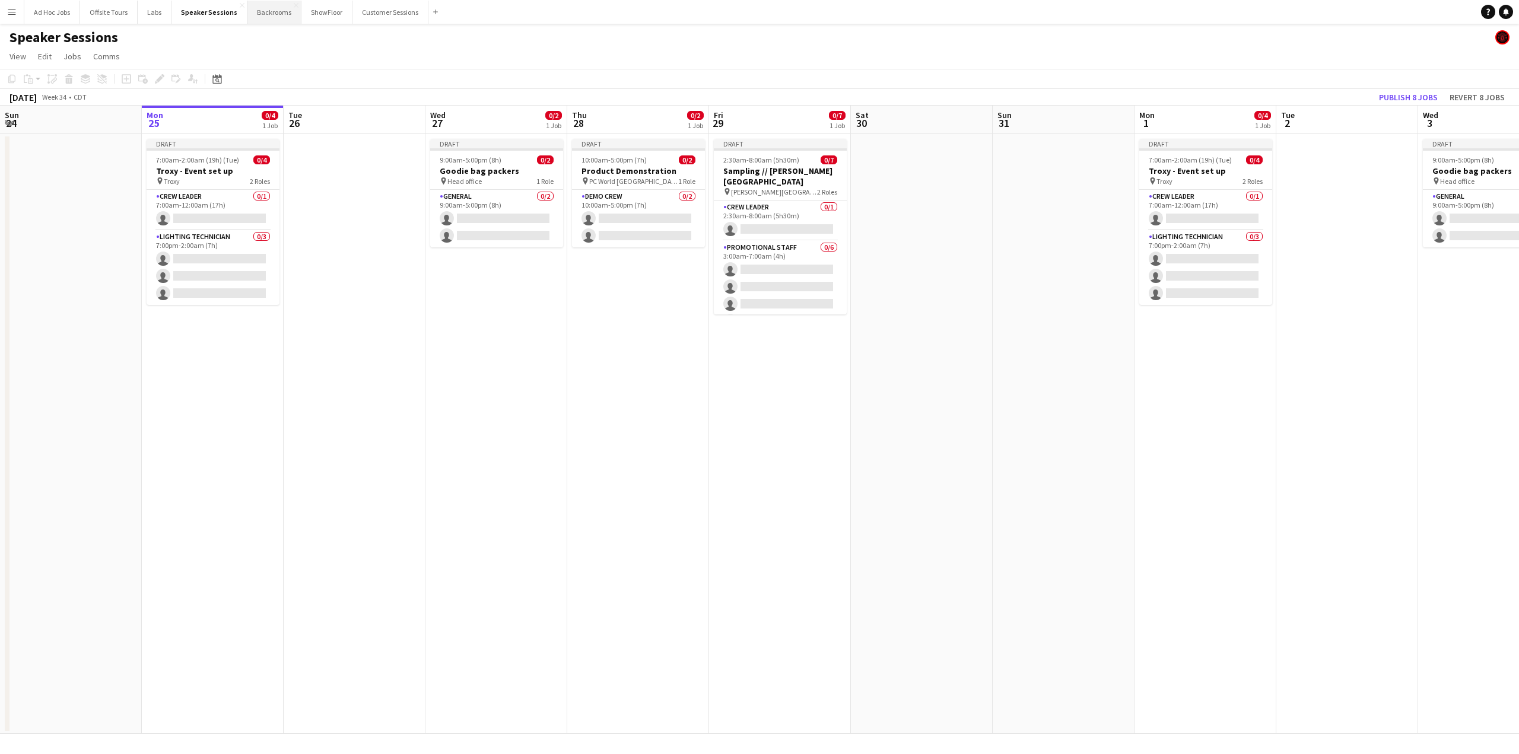
click at [263, 16] on button "Backrooms Close" at bounding box center [274, 12] width 54 height 23
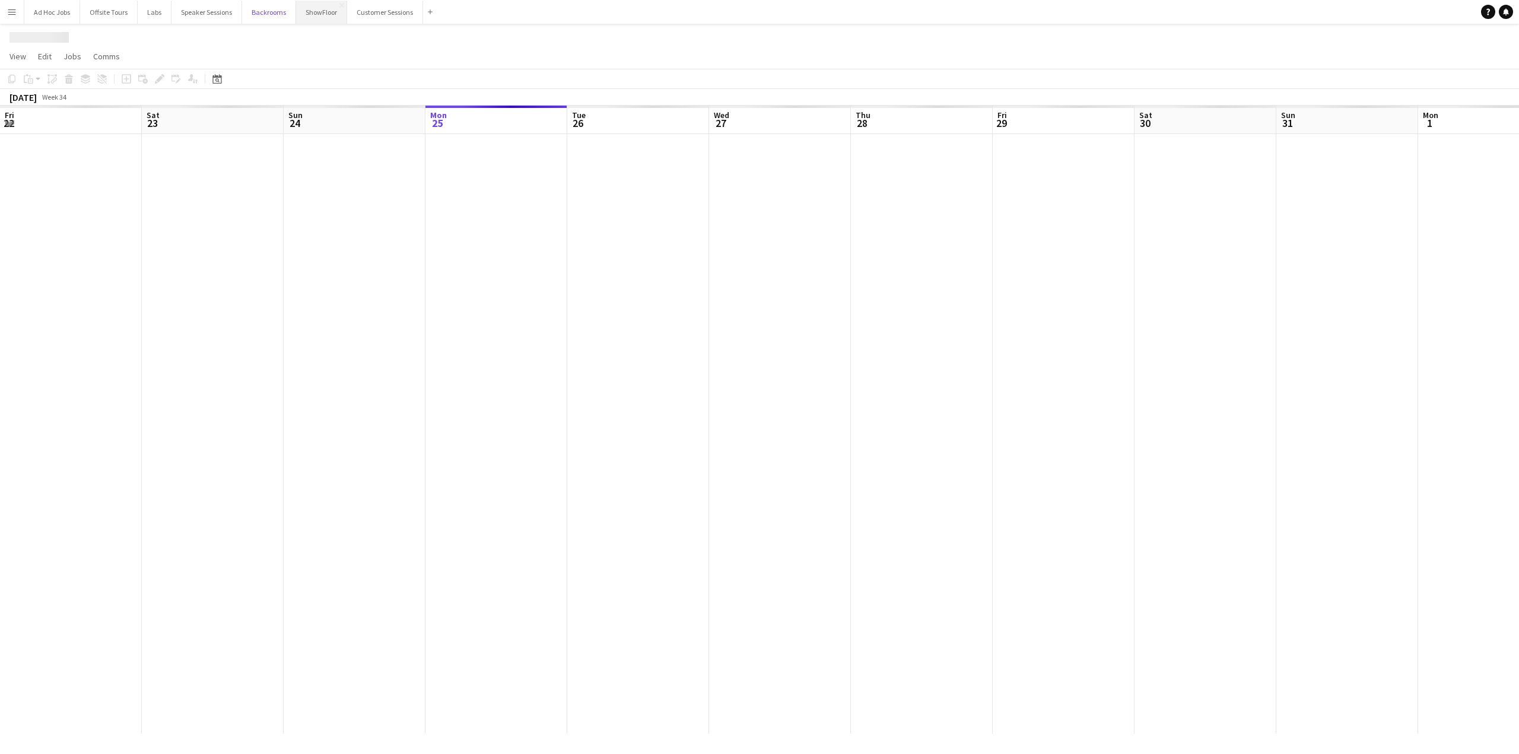
scroll to position [0, 284]
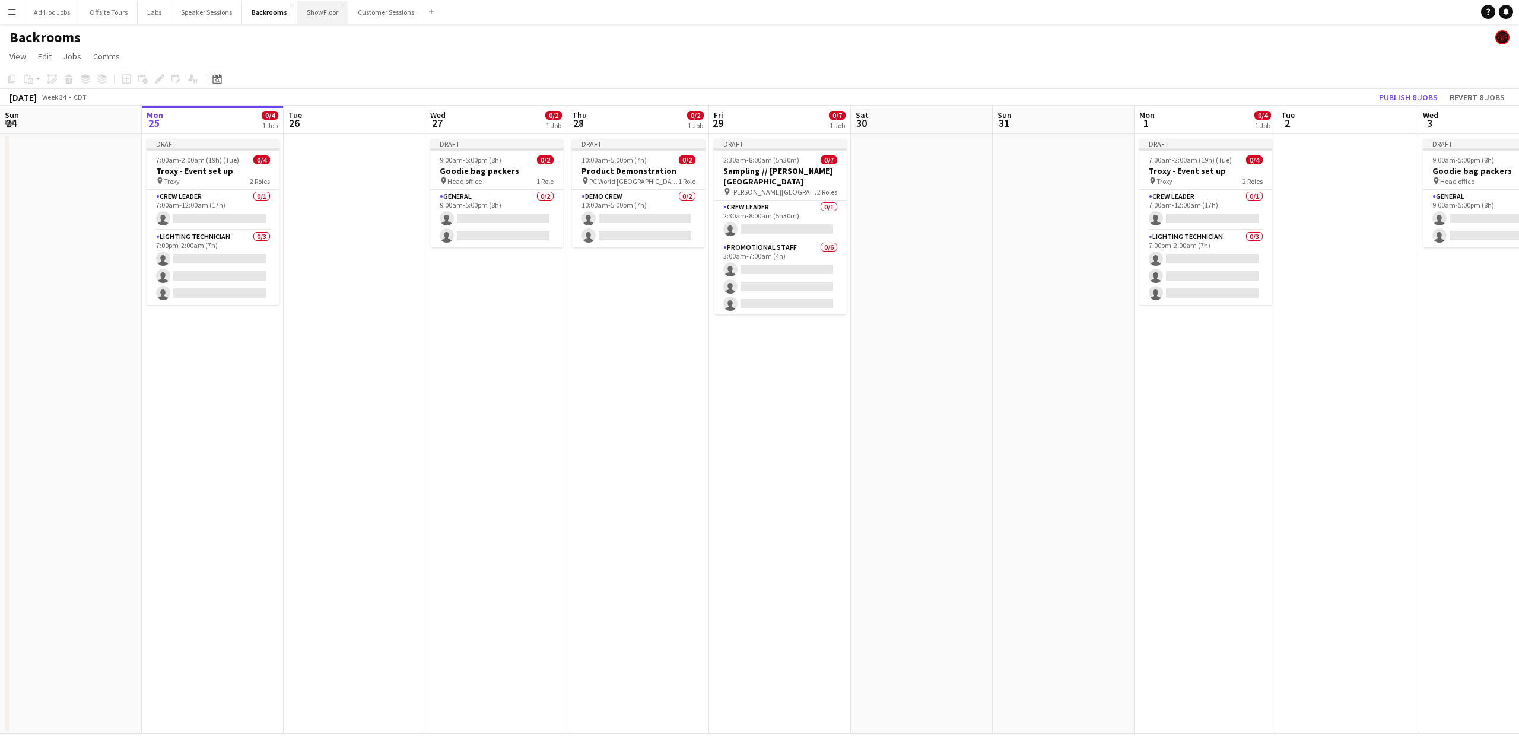
click at [314, 13] on button "ShowFloor Close" at bounding box center [322, 12] width 51 height 23
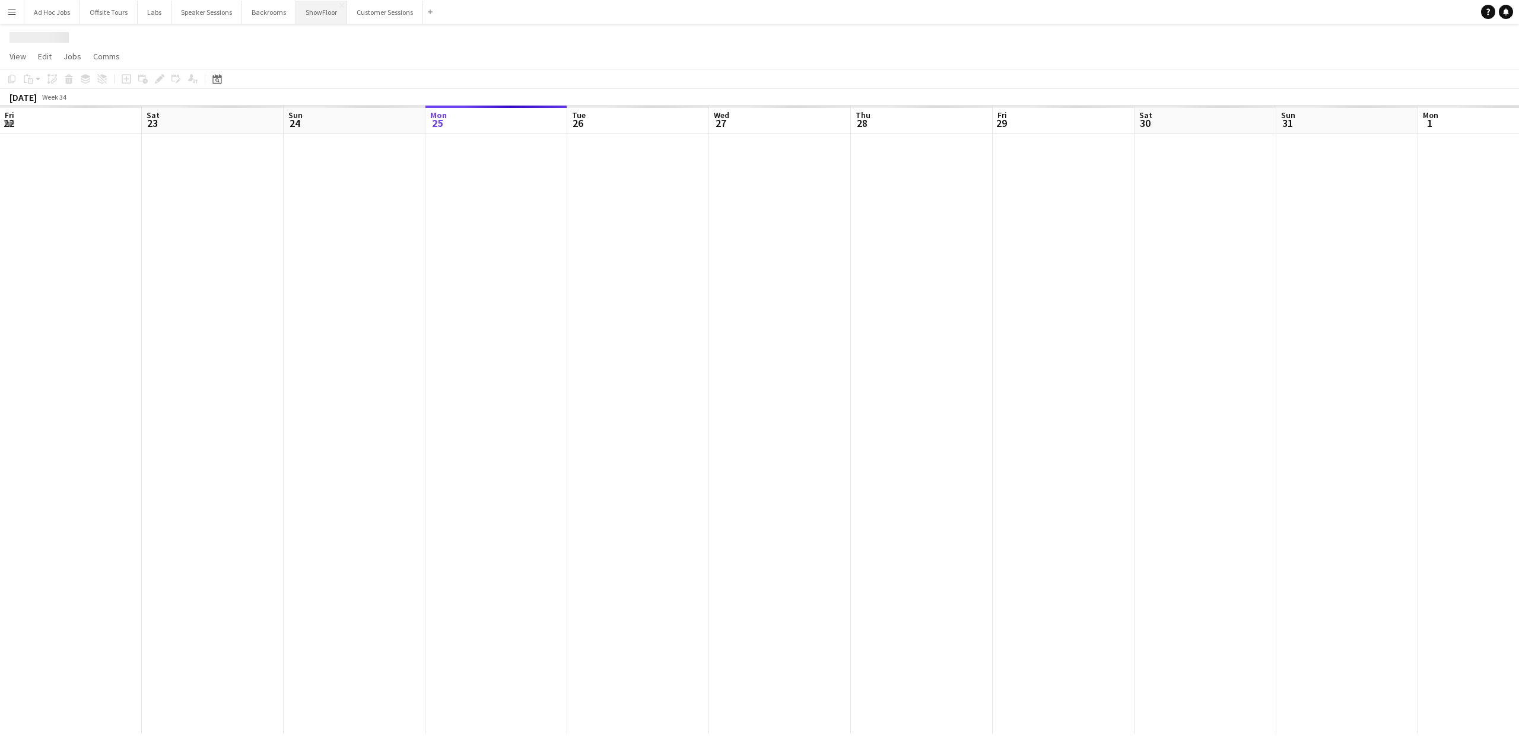
scroll to position [0, 284]
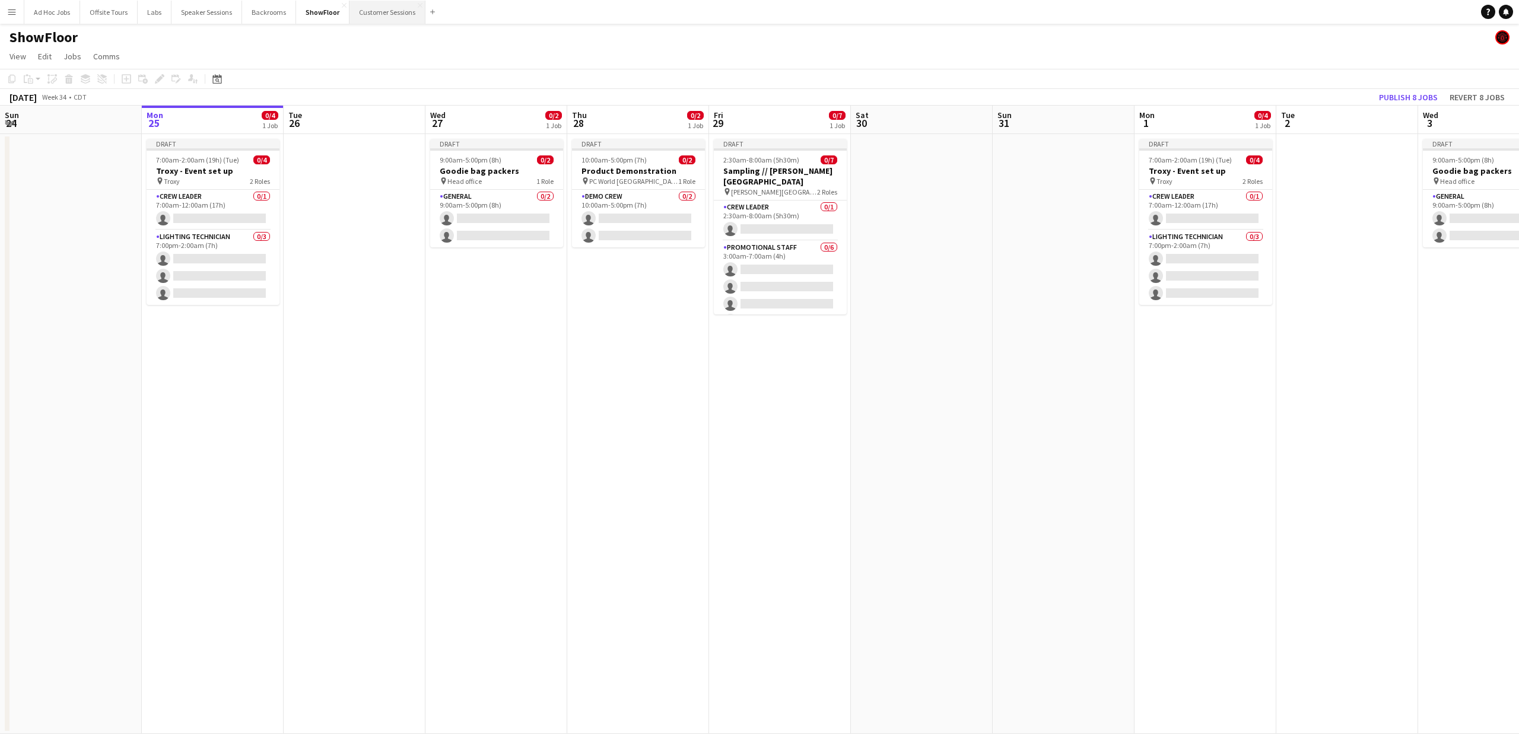
click at [372, 14] on button "Customer Sessions Close" at bounding box center [387, 12] width 76 height 23
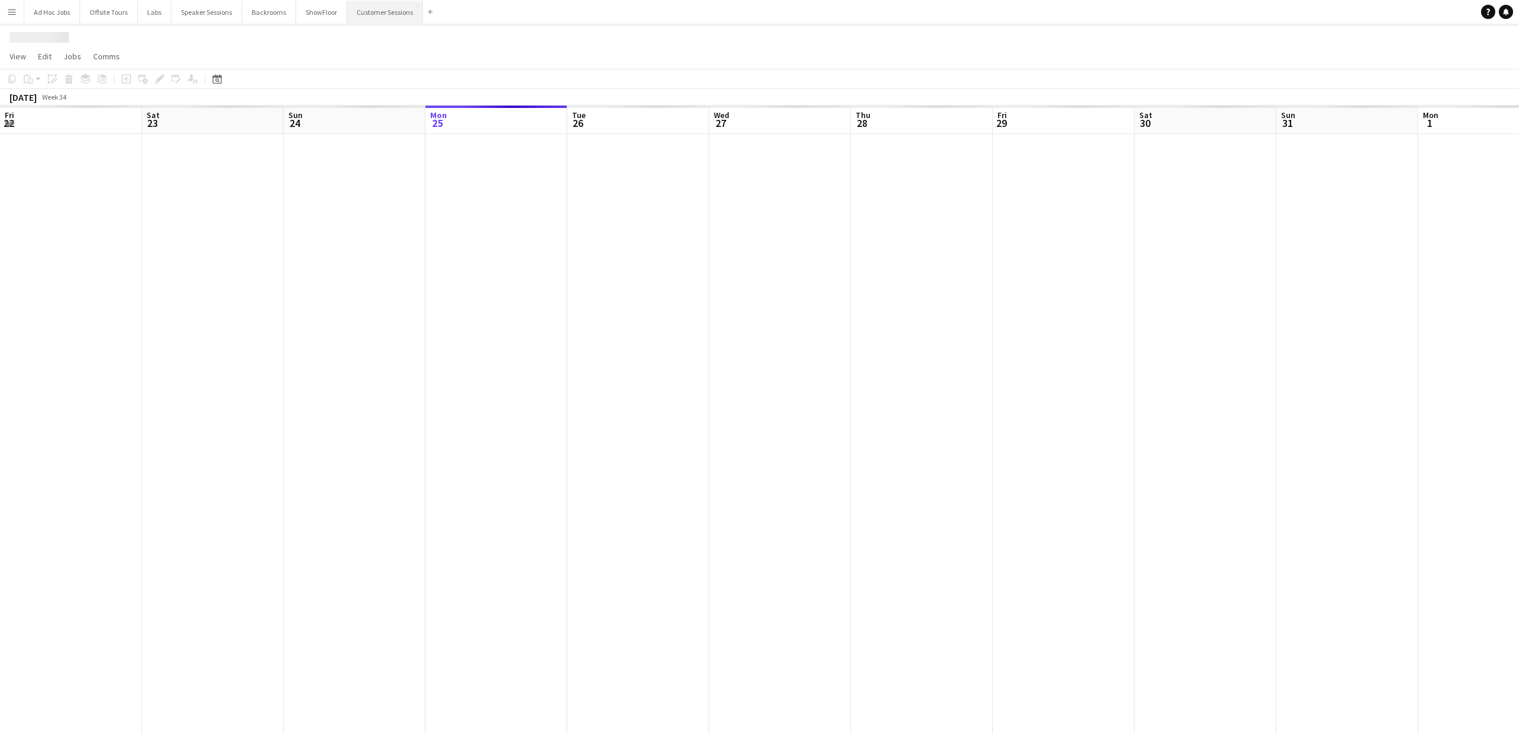
scroll to position [0, 284]
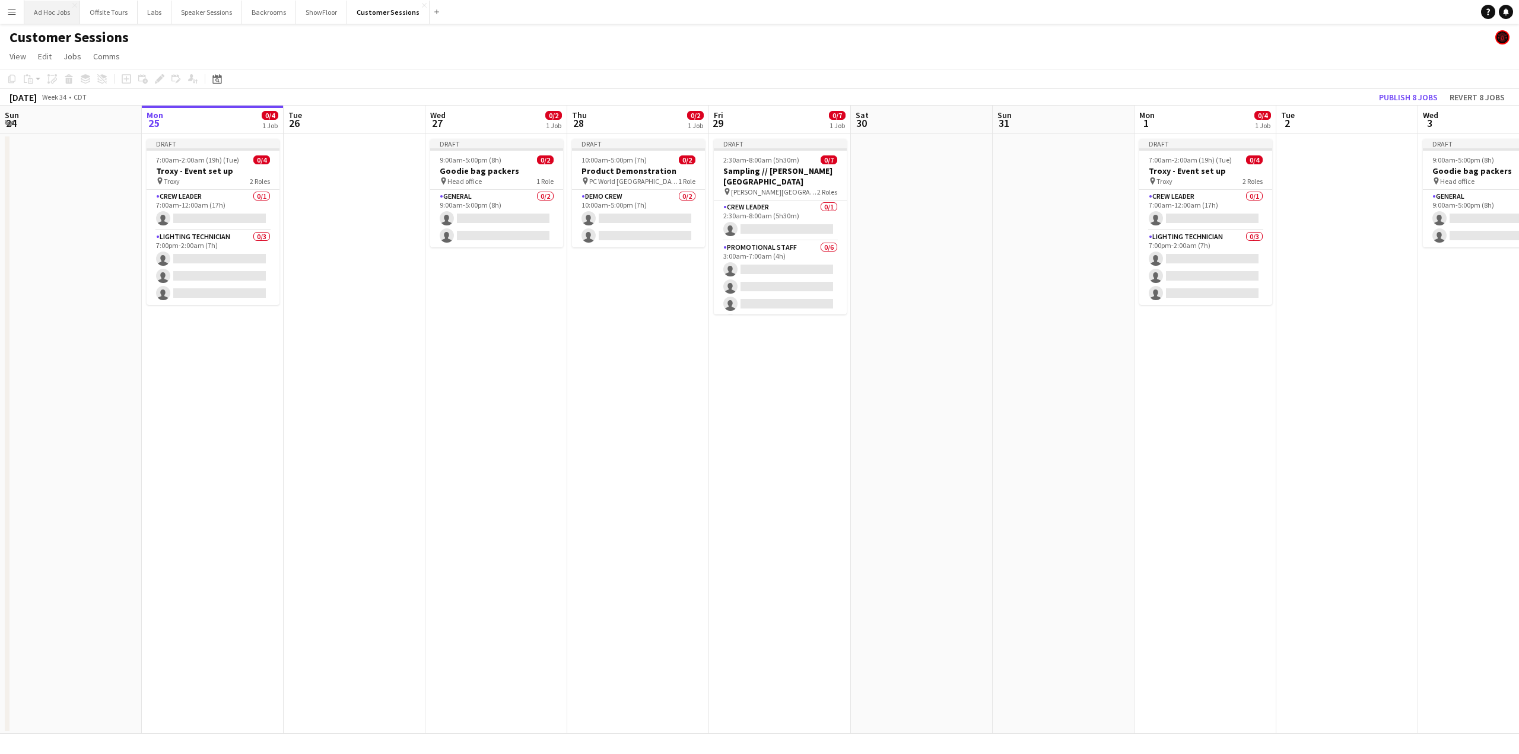
click at [44, 14] on button "Ad Hoc Jobs Close" at bounding box center [52, 12] width 56 height 23
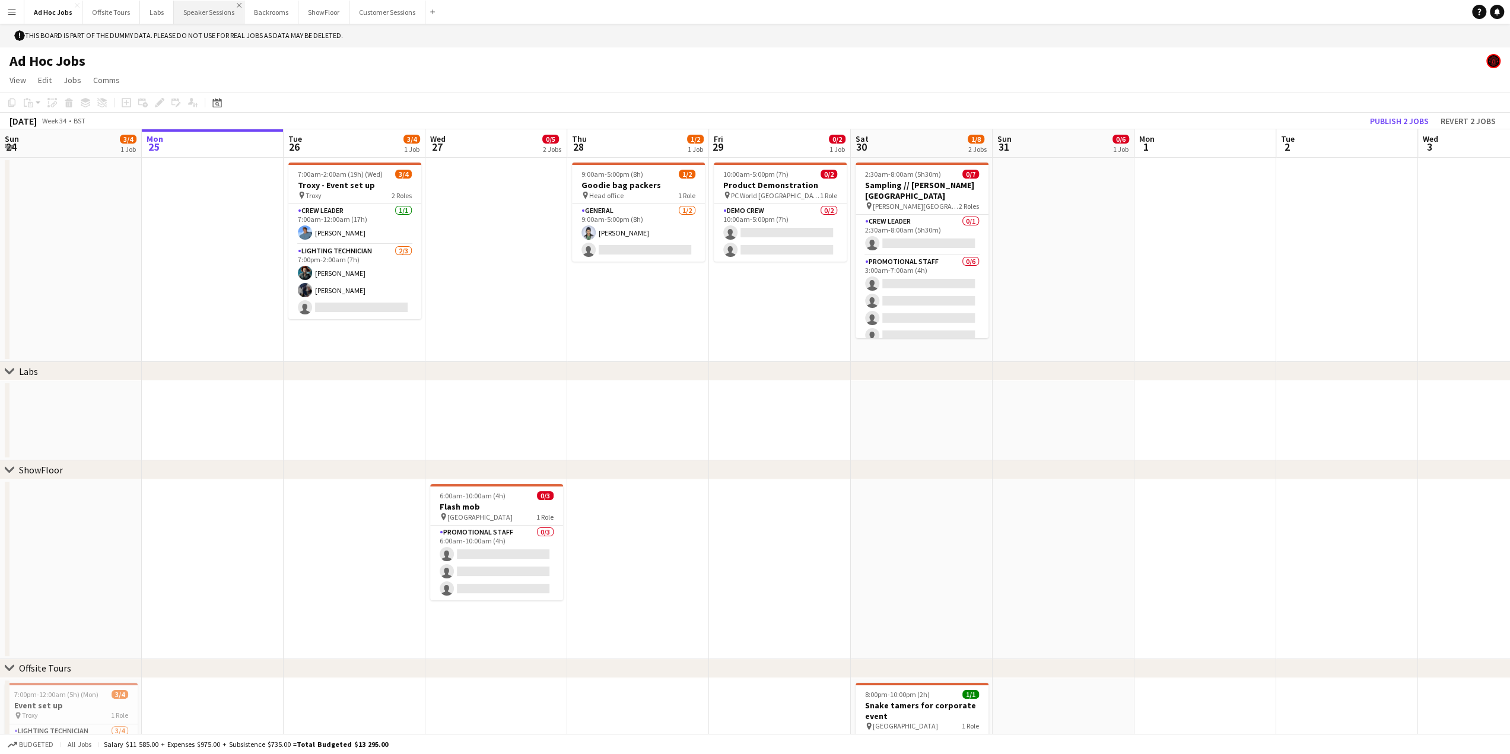
click at [237, 5] on app-icon "Close" at bounding box center [239, 5] width 5 height 5
click at [193, 10] on button "Backrooms Close" at bounding box center [201, 12] width 54 height 23
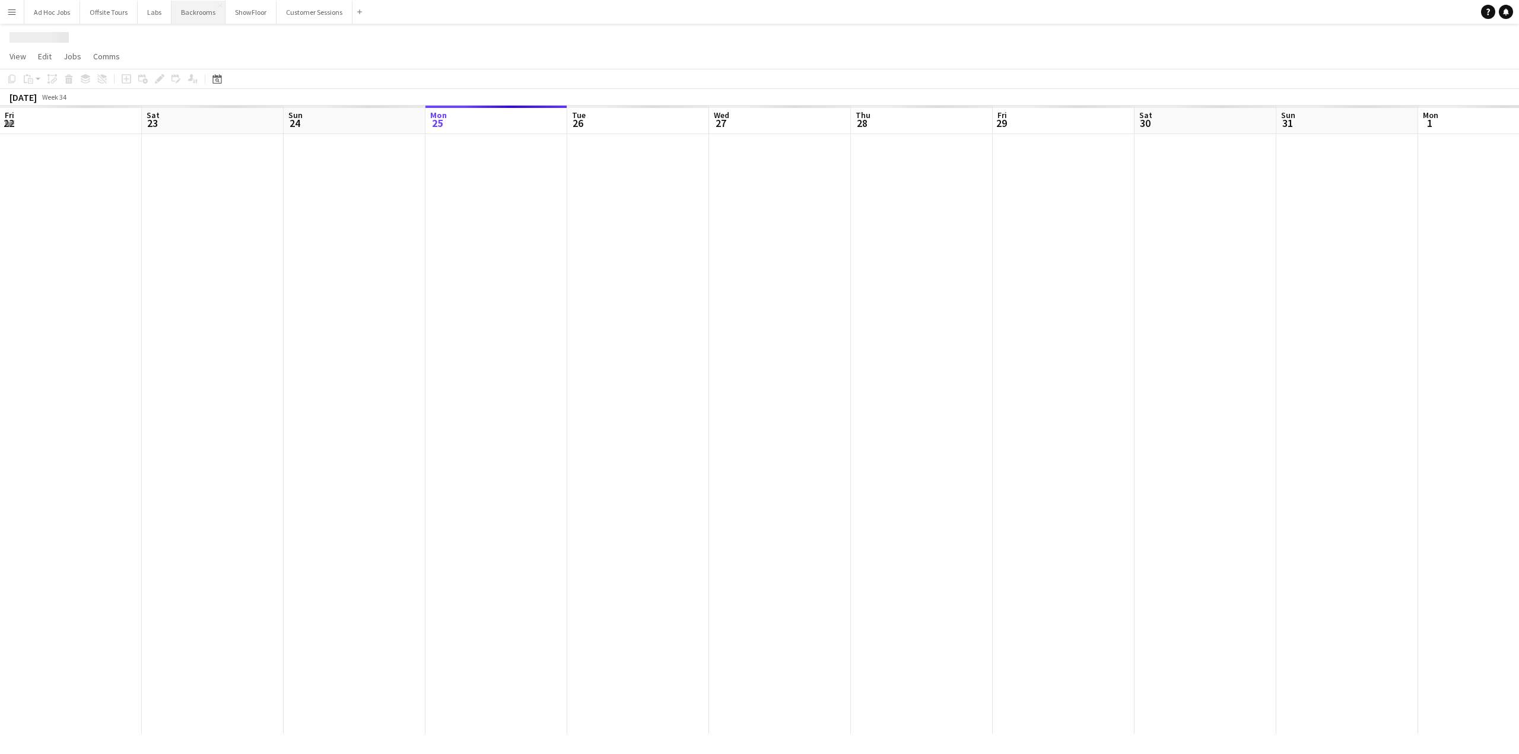
scroll to position [0, 284]
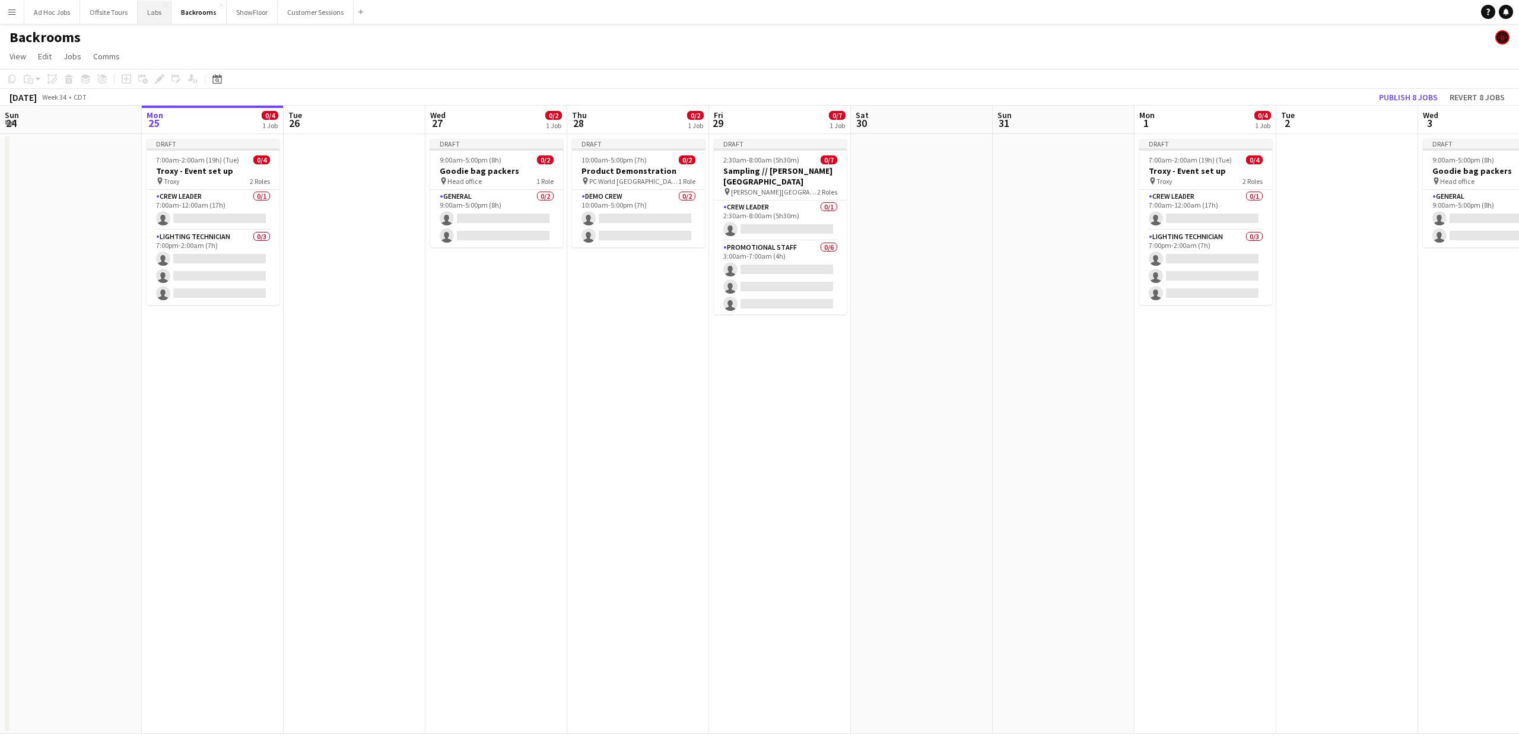
click at [151, 14] on button "Labs Close" at bounding box center [155, 12] width 34 height 23
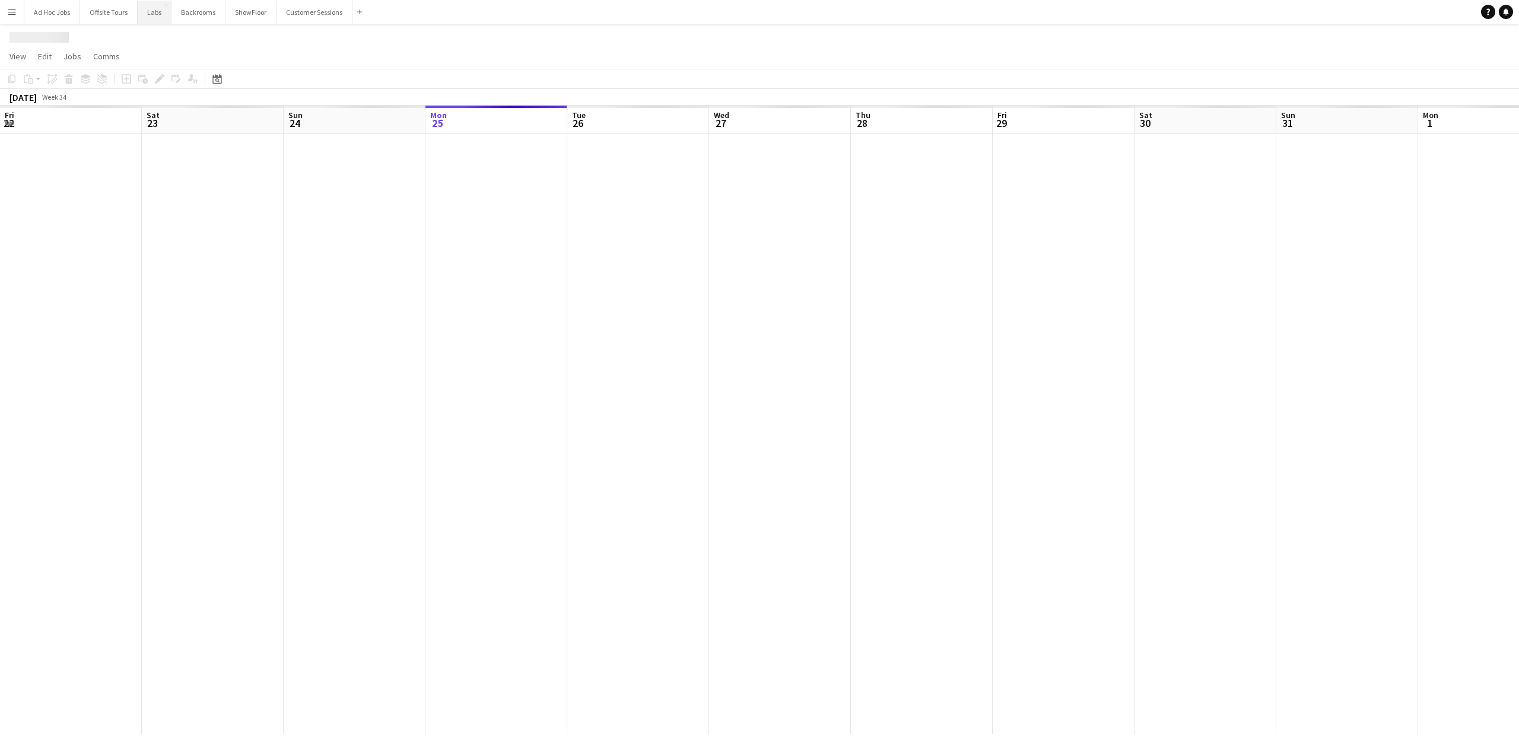
scroll to position [0, 284]
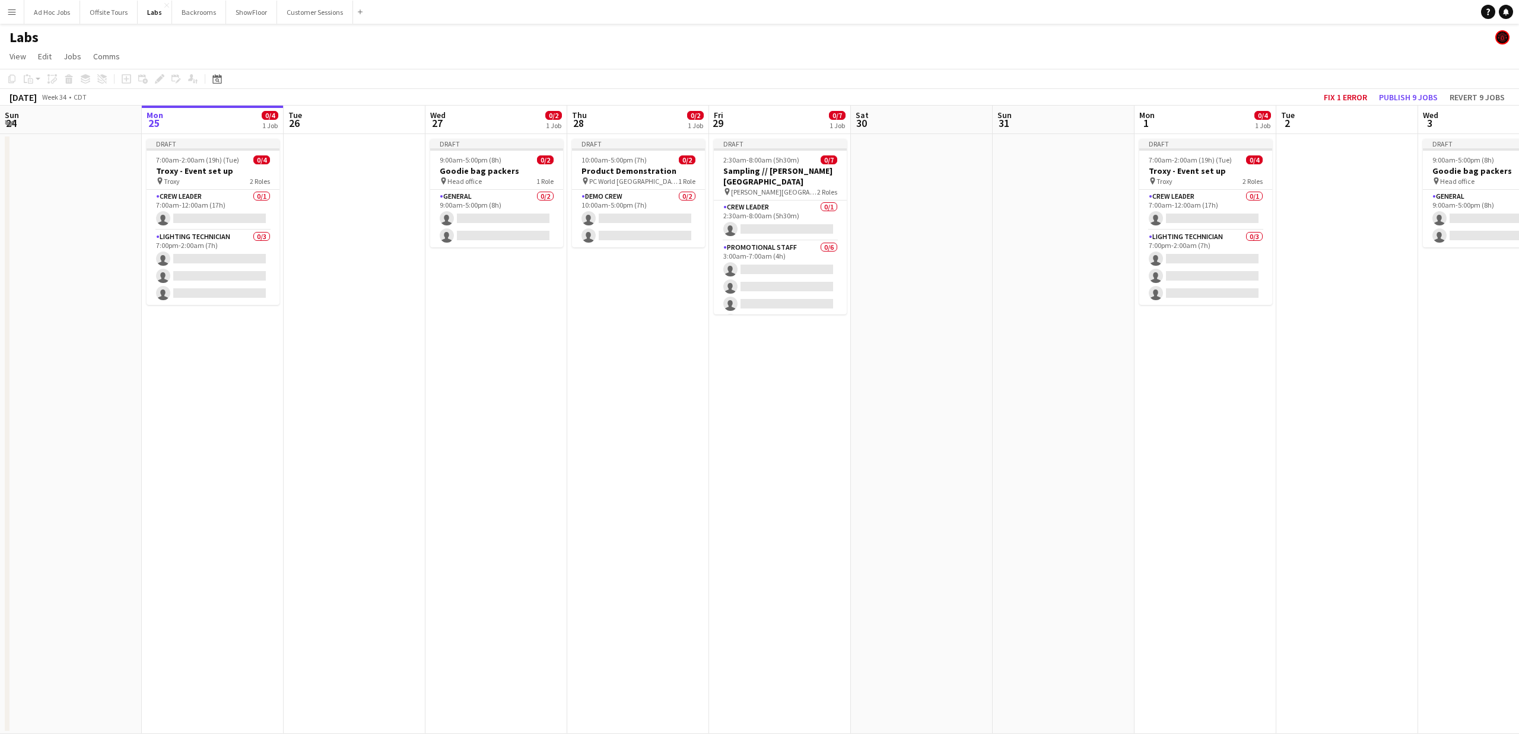
click at [9, 11] on app-icon "Menu" at bounding box center [11, 11] width 9 height 9
click at [138, 35] on link "Boards" at bounding box center [179, 41] width 119 height 24
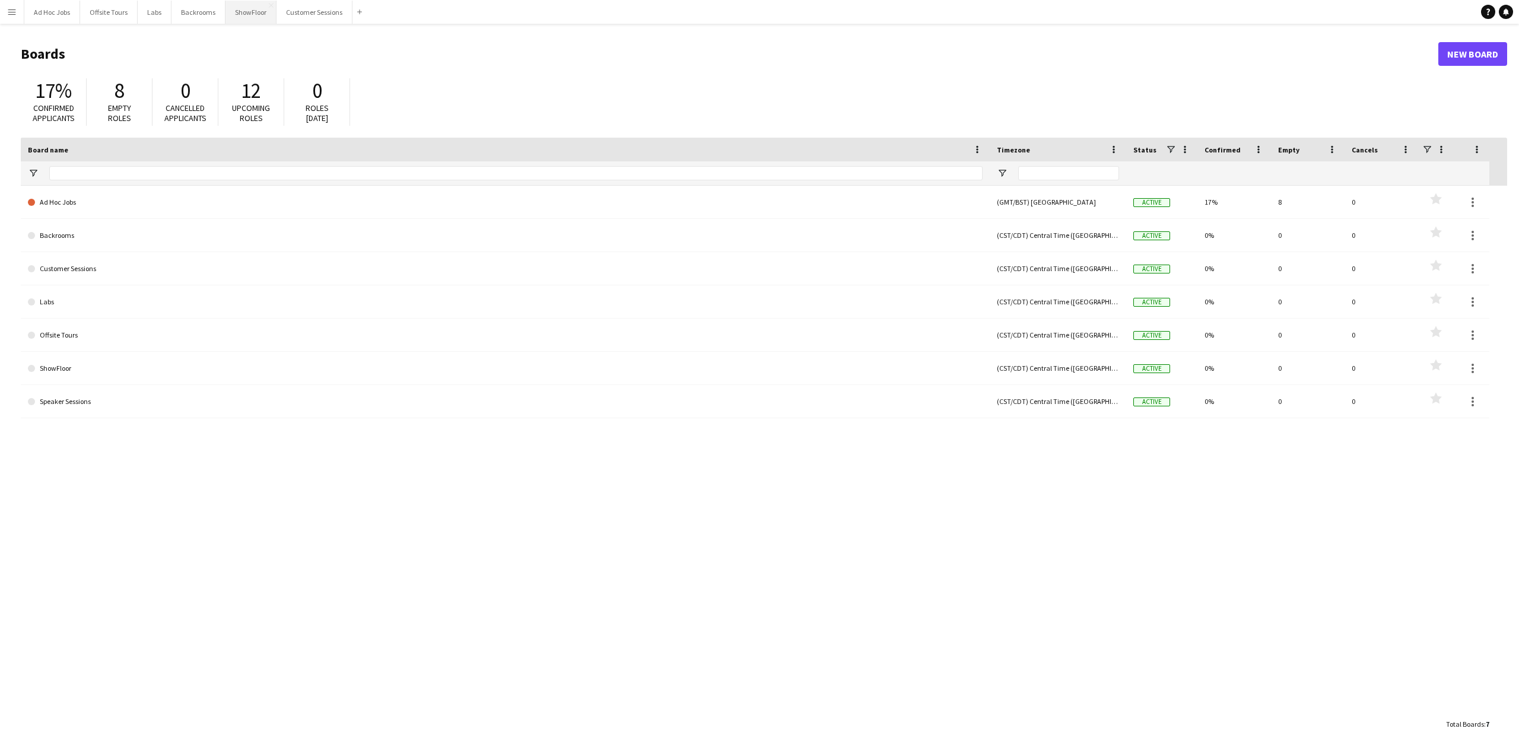
click at [244, 18] on button "ShowFloor Close" at bounding box center [250, 12] width 51 height 23
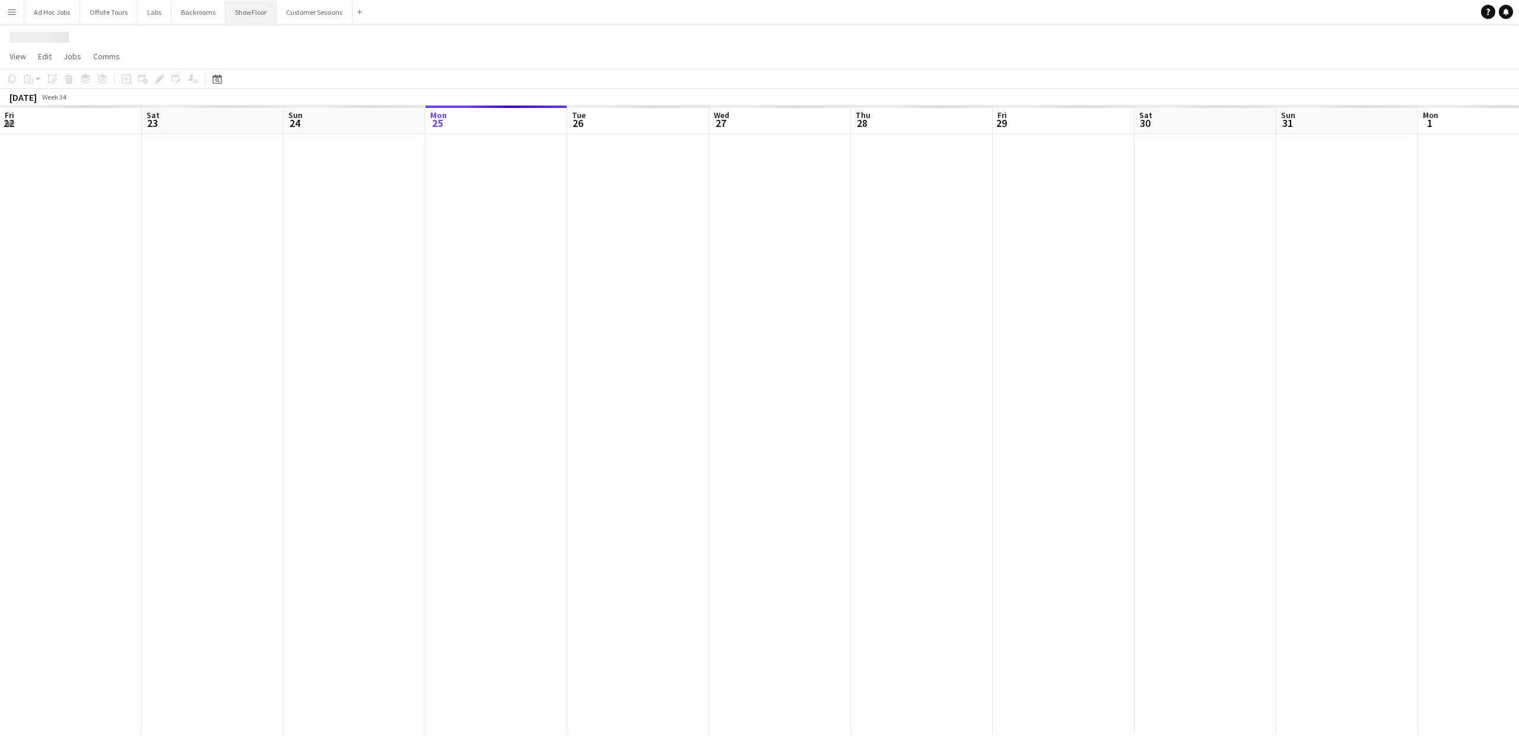
scroll to position [0, 284]
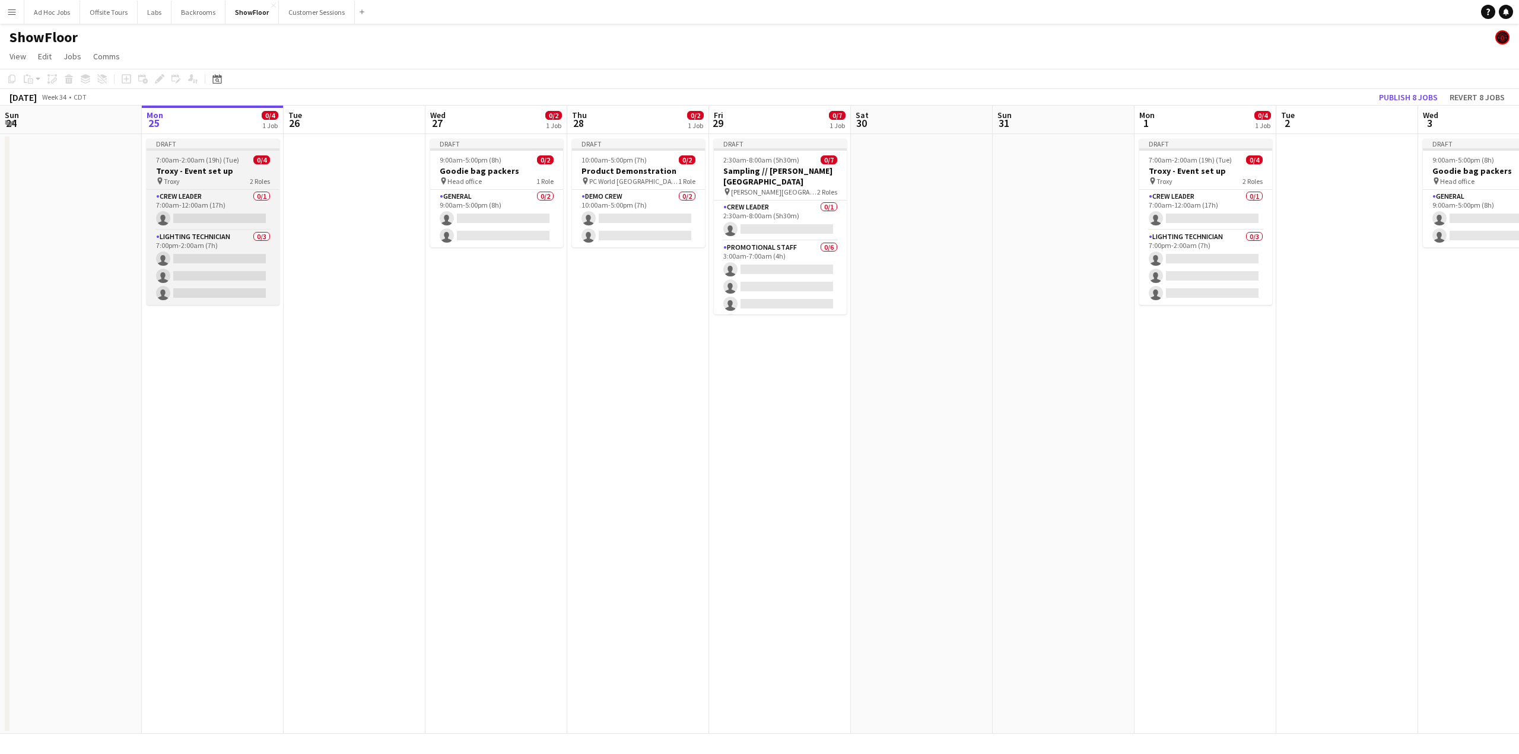
click at [192, 167] on h3 "Troxy - Event set up" at bounding box center [213, 171] width 133 height 11
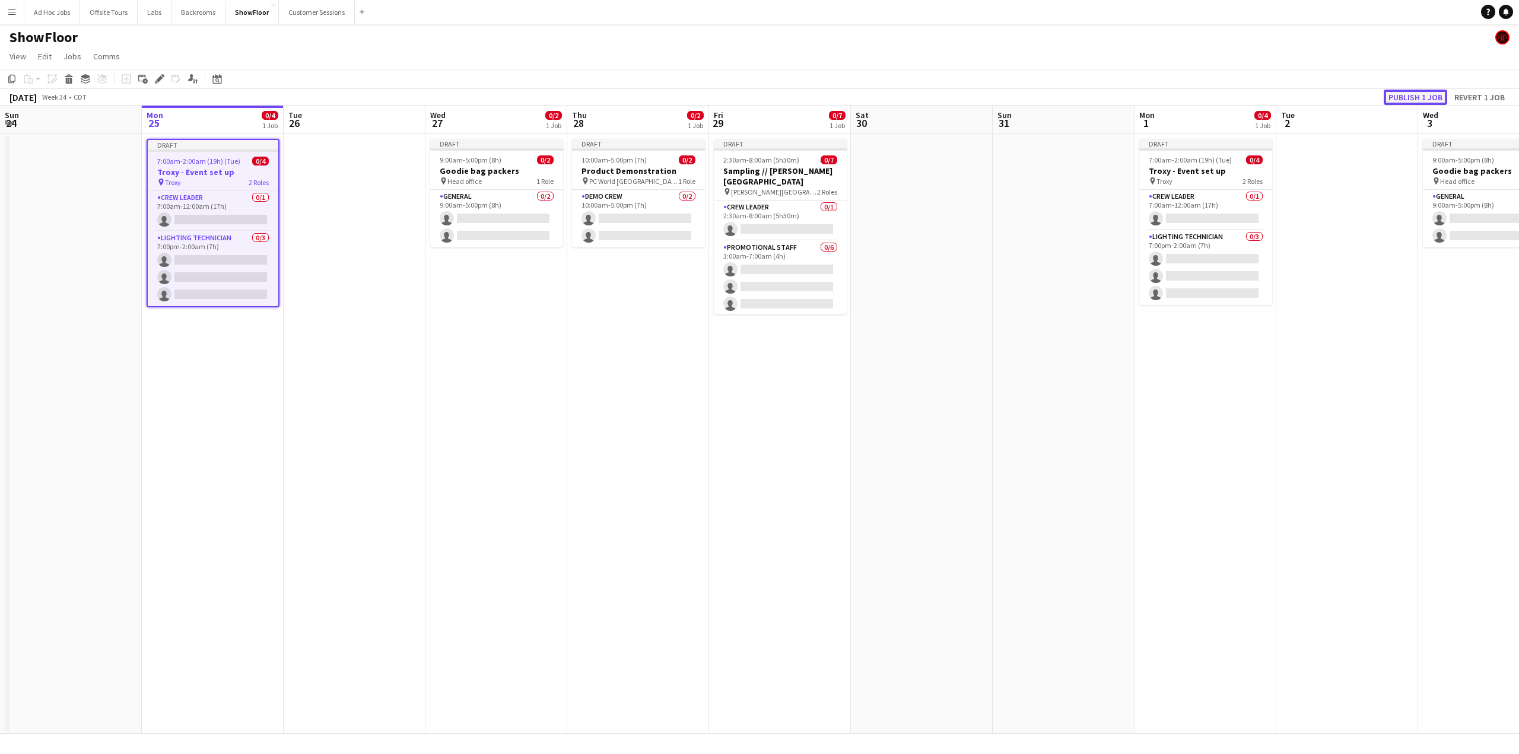
click at [1413, 98] on button "Publish 1 job" at bounding box center [1414, 97] width 63 height 15
click at [198, 244] on app-card-role "Lighting technician 0/3 7:00pm-2:00am (7h) single-neutral-actions single-neutra…" at bounding box center [213, 268] width 131 height 75
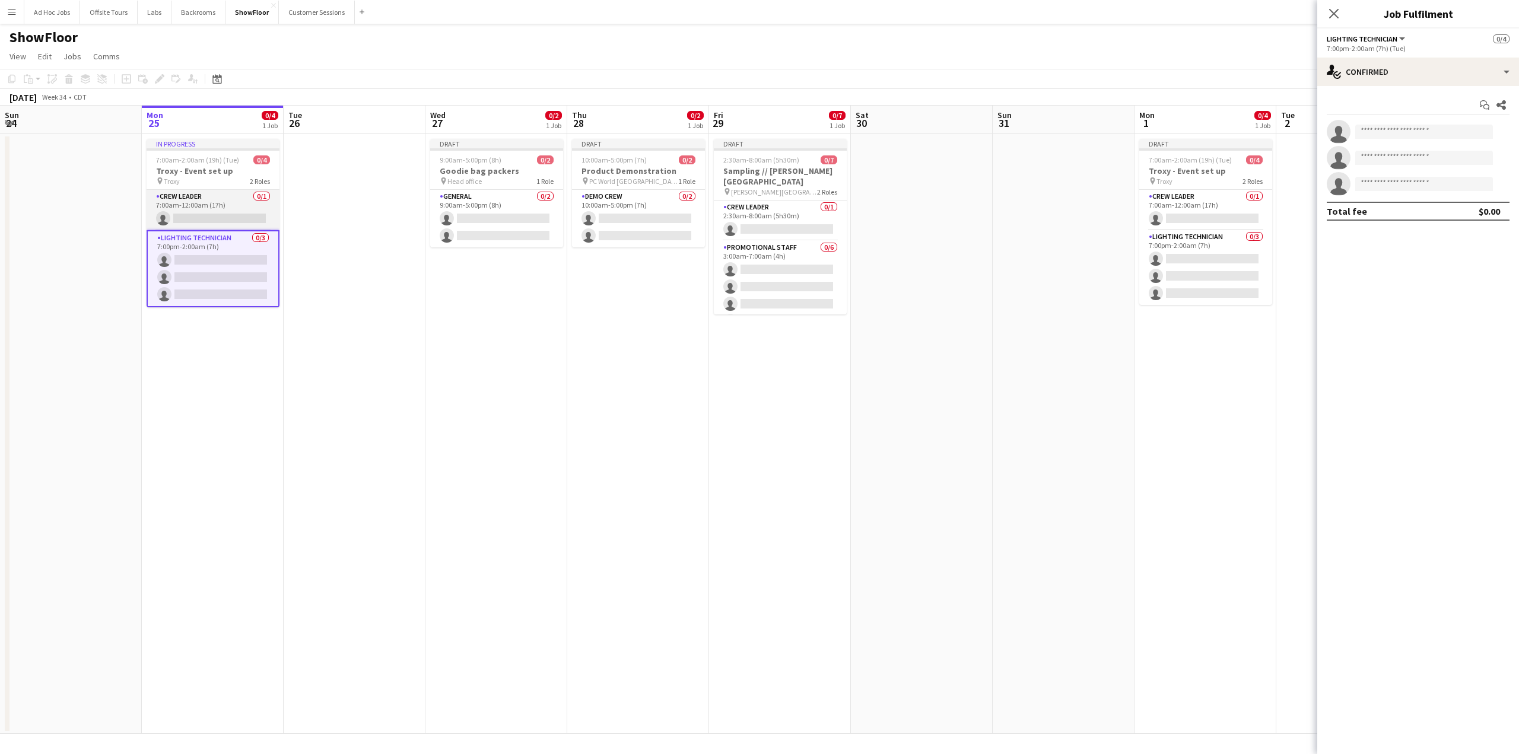
click at [196, 199] on app-card-role "Crew Leader 0/1 7:00am-12:00am (17h) single-neutral-actions" at bounding box center [213, 210] width 133 height 40
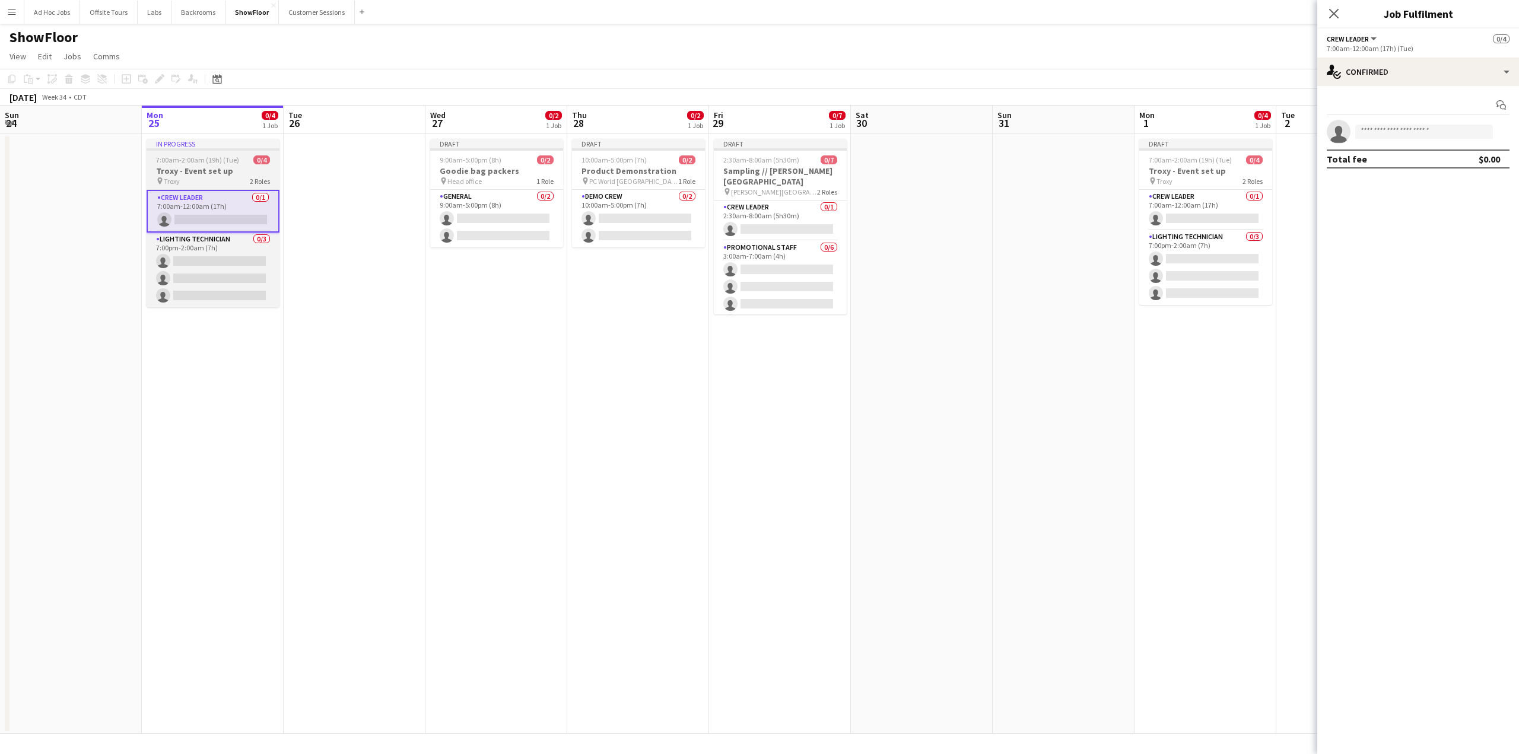
click at [189, 156] on span "7:00am-2:00am (19h) (Tue)" at bounding box center [197, 159] width 83 height 9
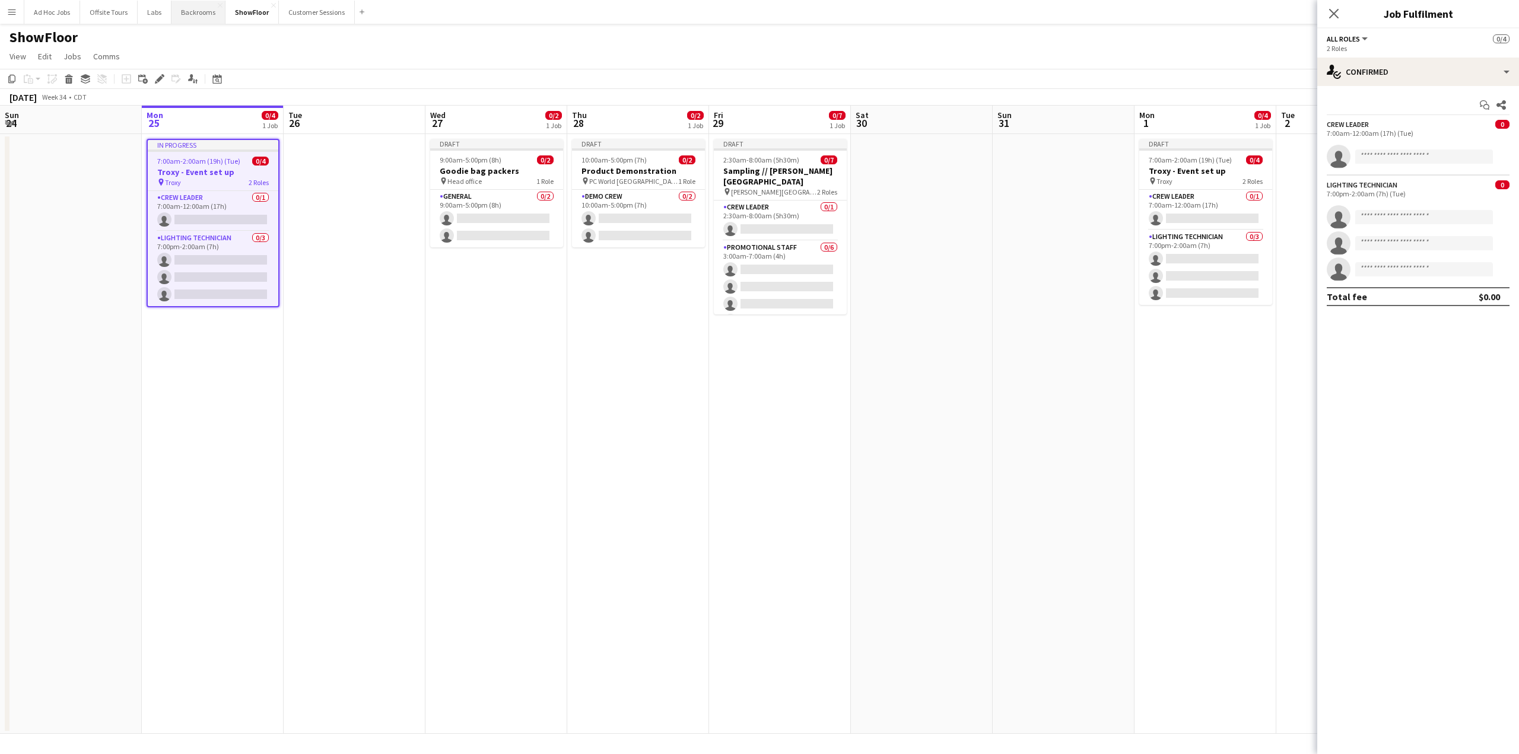
click at [196, 16] on button "Backrooms Close" at bounding box center [198, 12] width 54 height 23
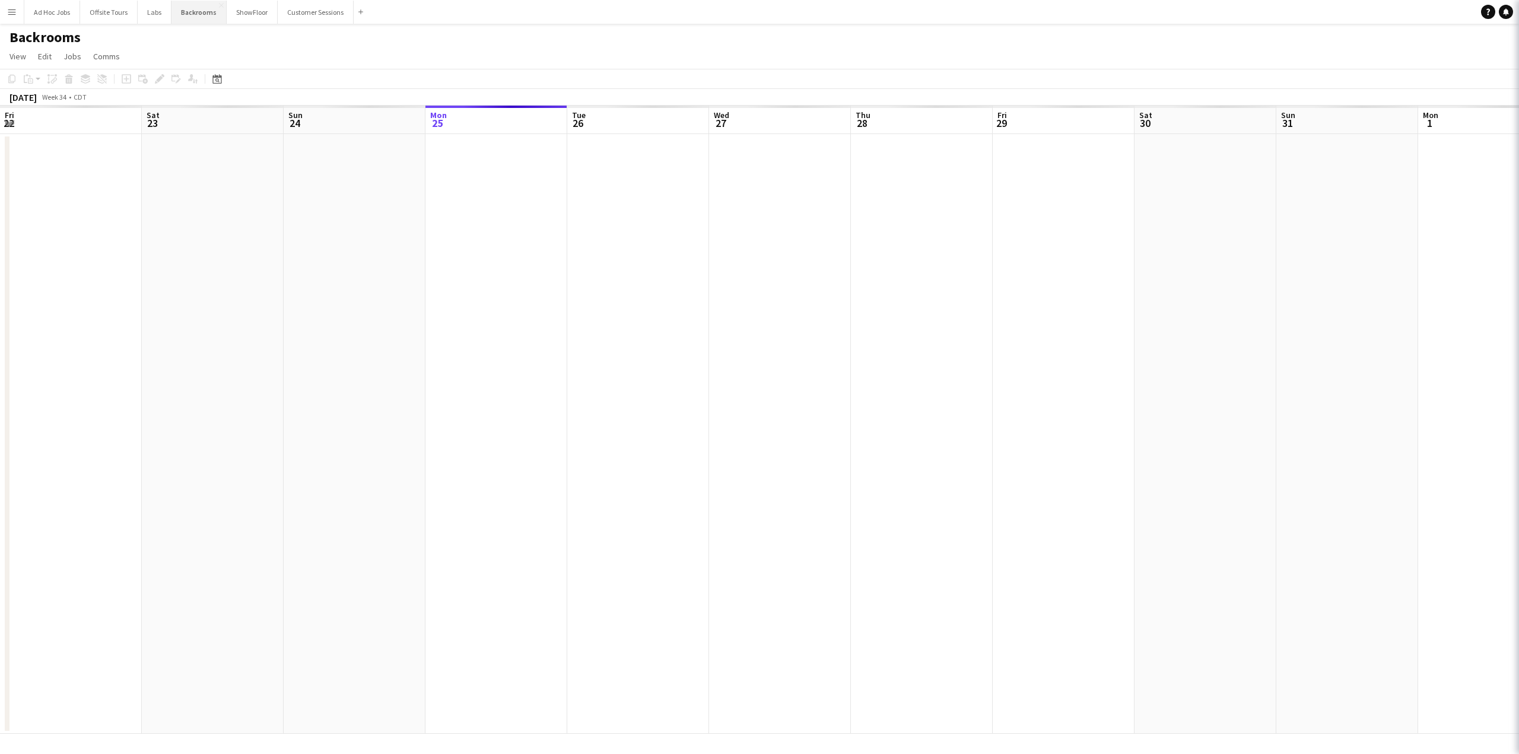
scroll to position [0, 284]
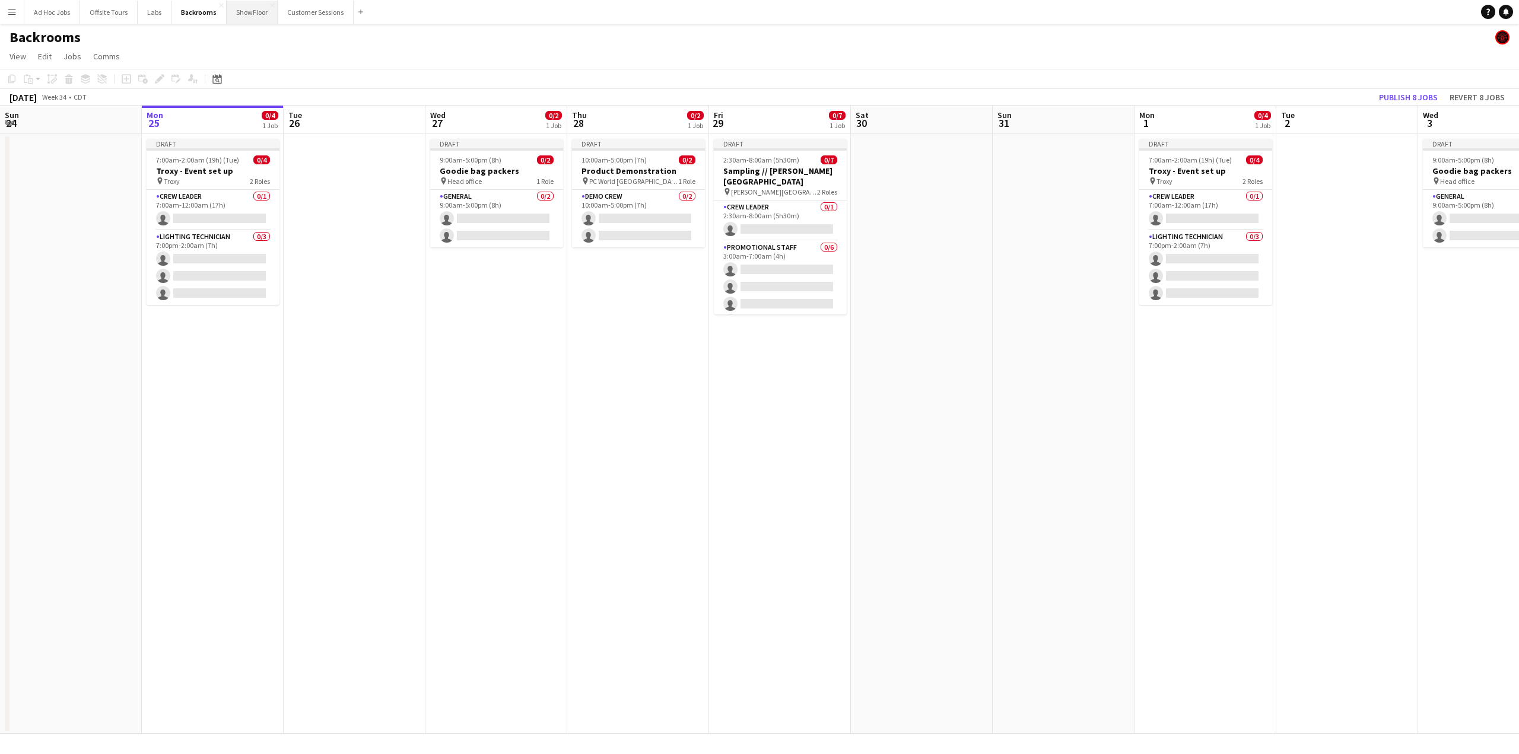
click at [260, 7] on button "ShowFloor Close" at bounding box center [252, 12] width 51 height 23
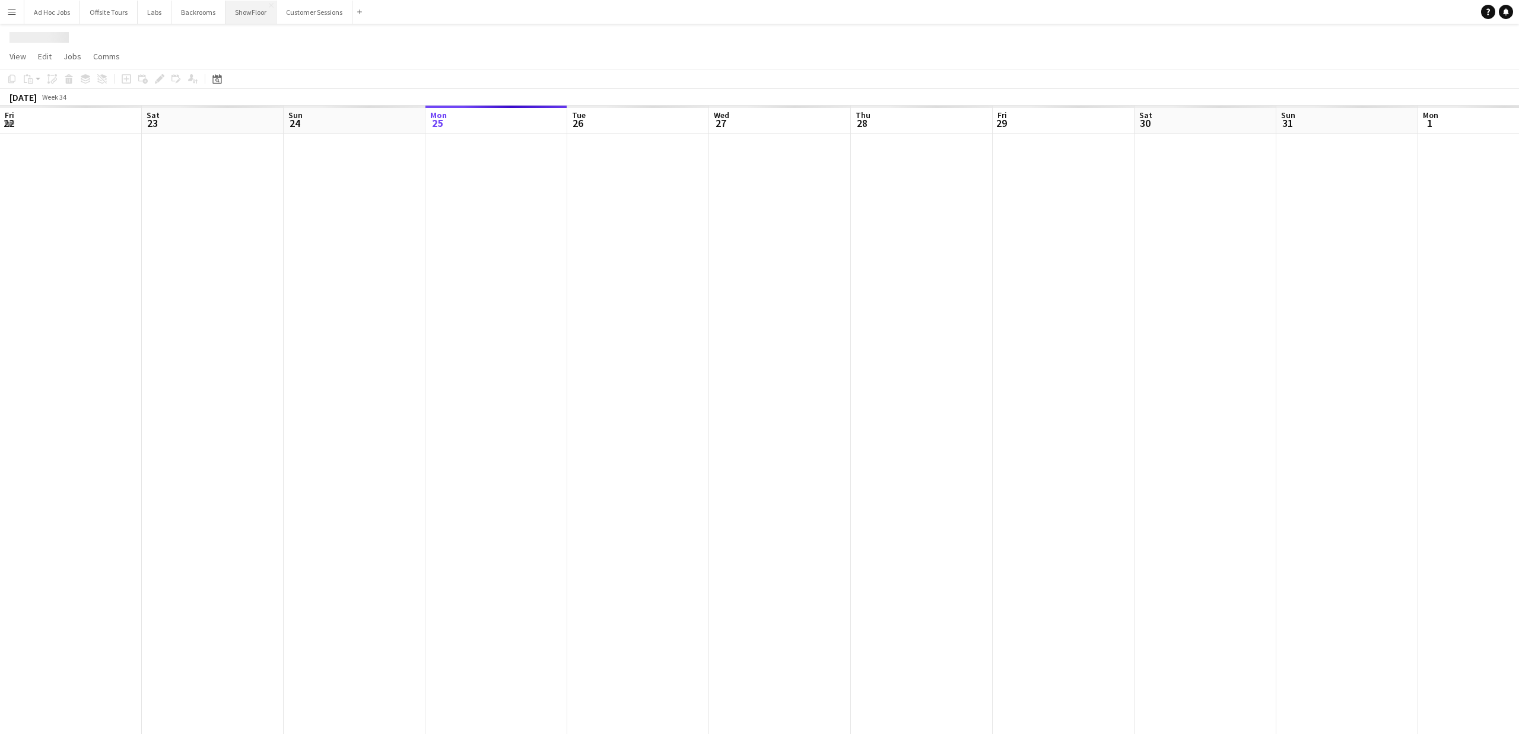
scroll to position [0, 284]
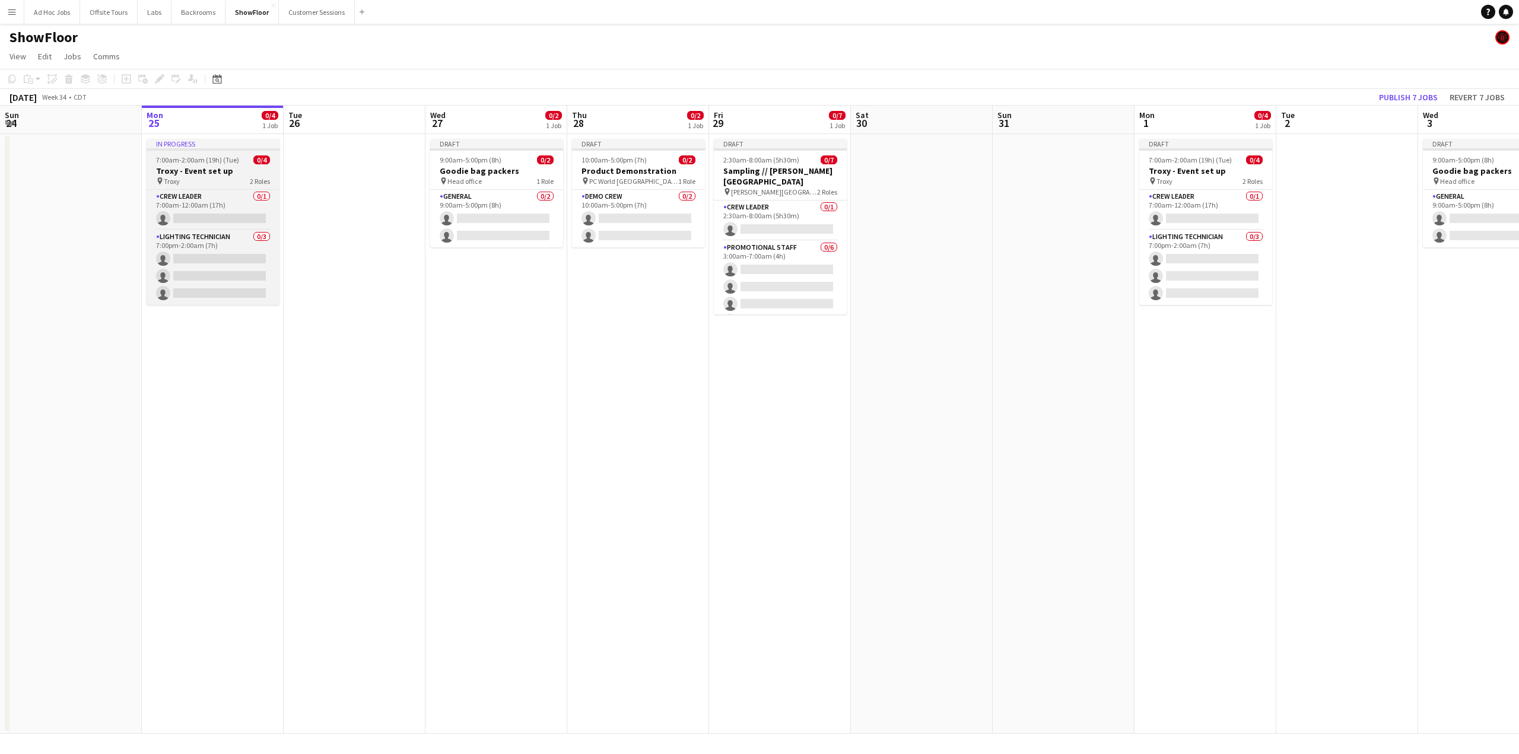
click at [217, 177] on div "pin Troxy 2 Roles" at bounding box center [213, 180] width 133 height 9
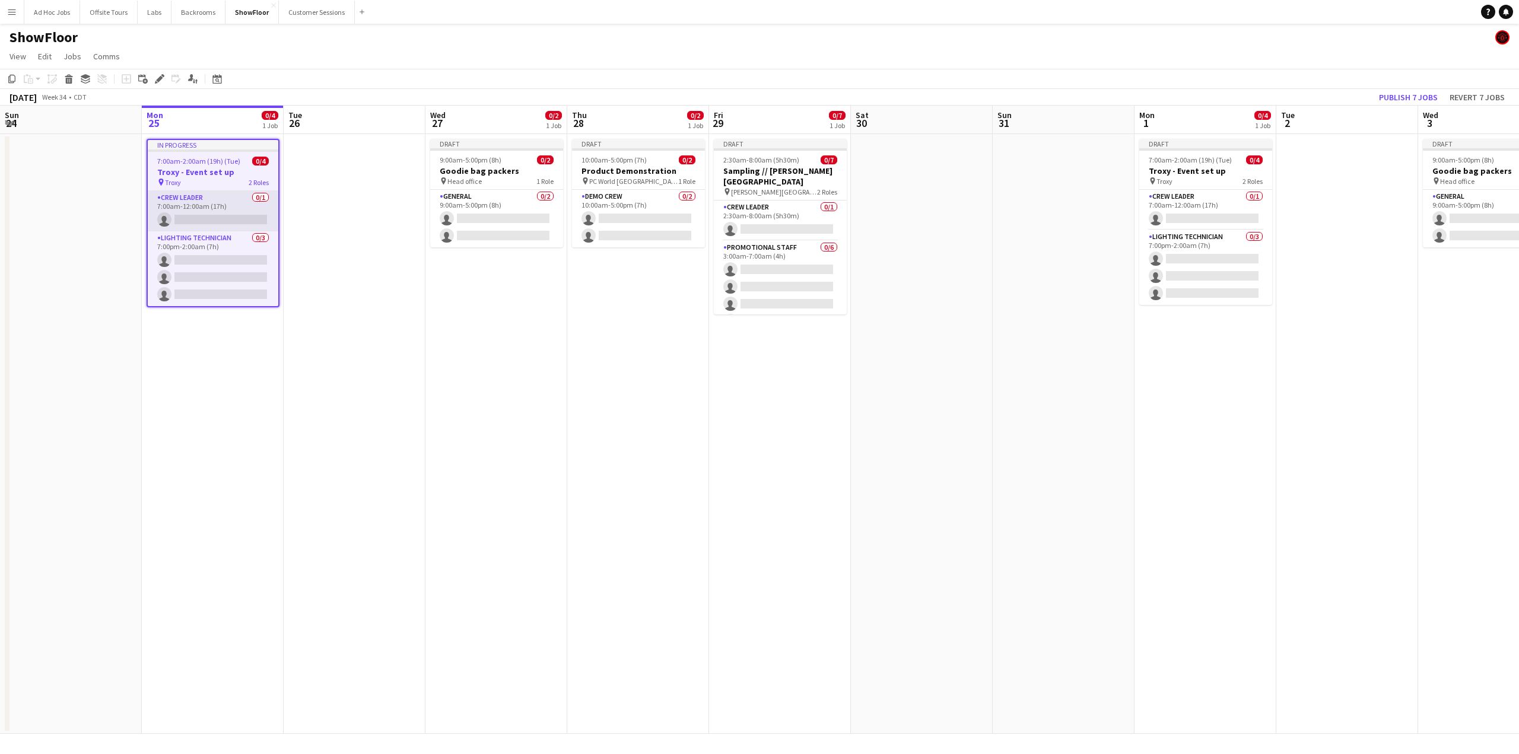
click at [224, 221] on app-card-role "Crew Leader 0/1 7:00am-12:00am (17h) single-neutral-actions" at bounding box center [213, 211] width 131 height 40
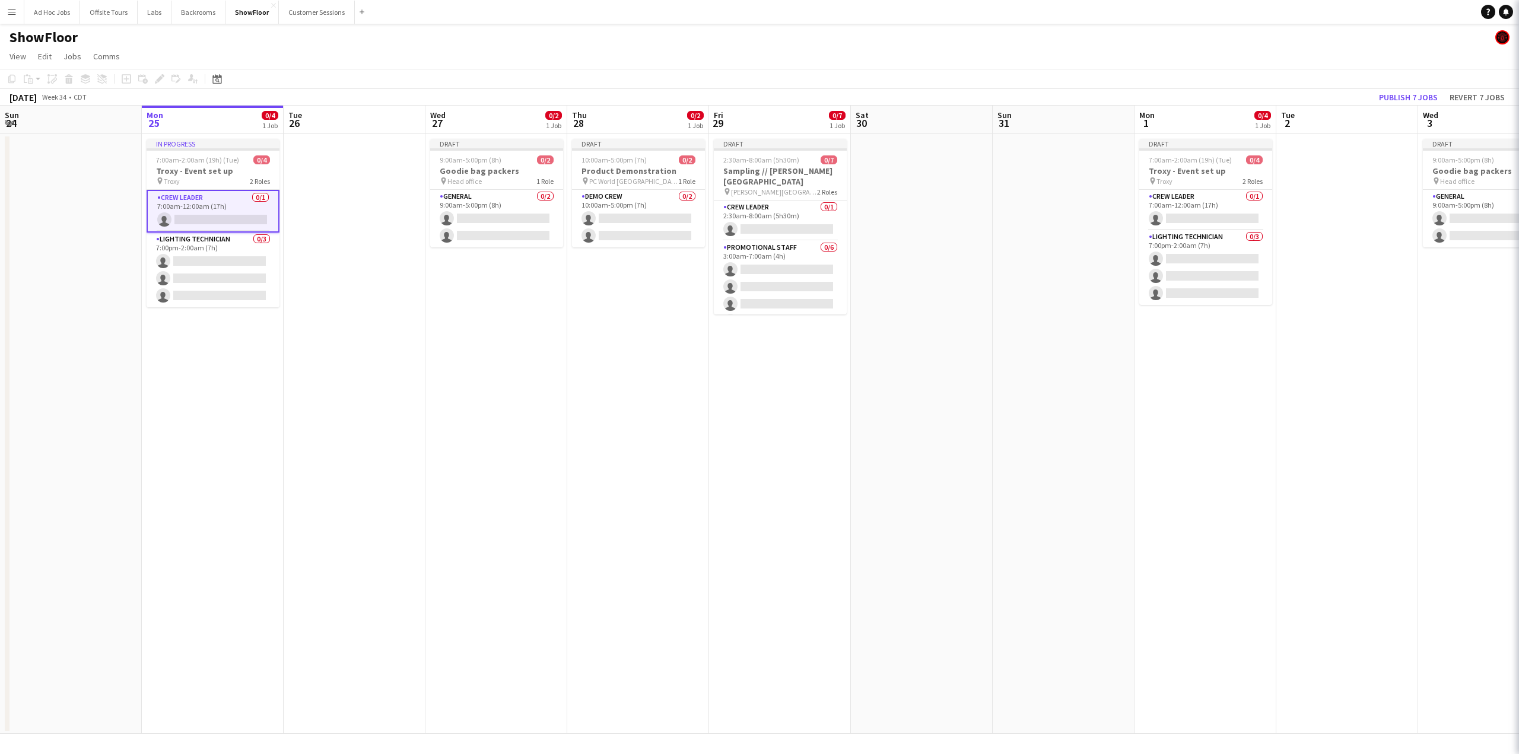
click at [224, 221] on app-card-role "Crew Leader 0/1 7:00am-12:00am (17h) single-neutral-actions" at bounding box center [213, 211] width 133 height 43
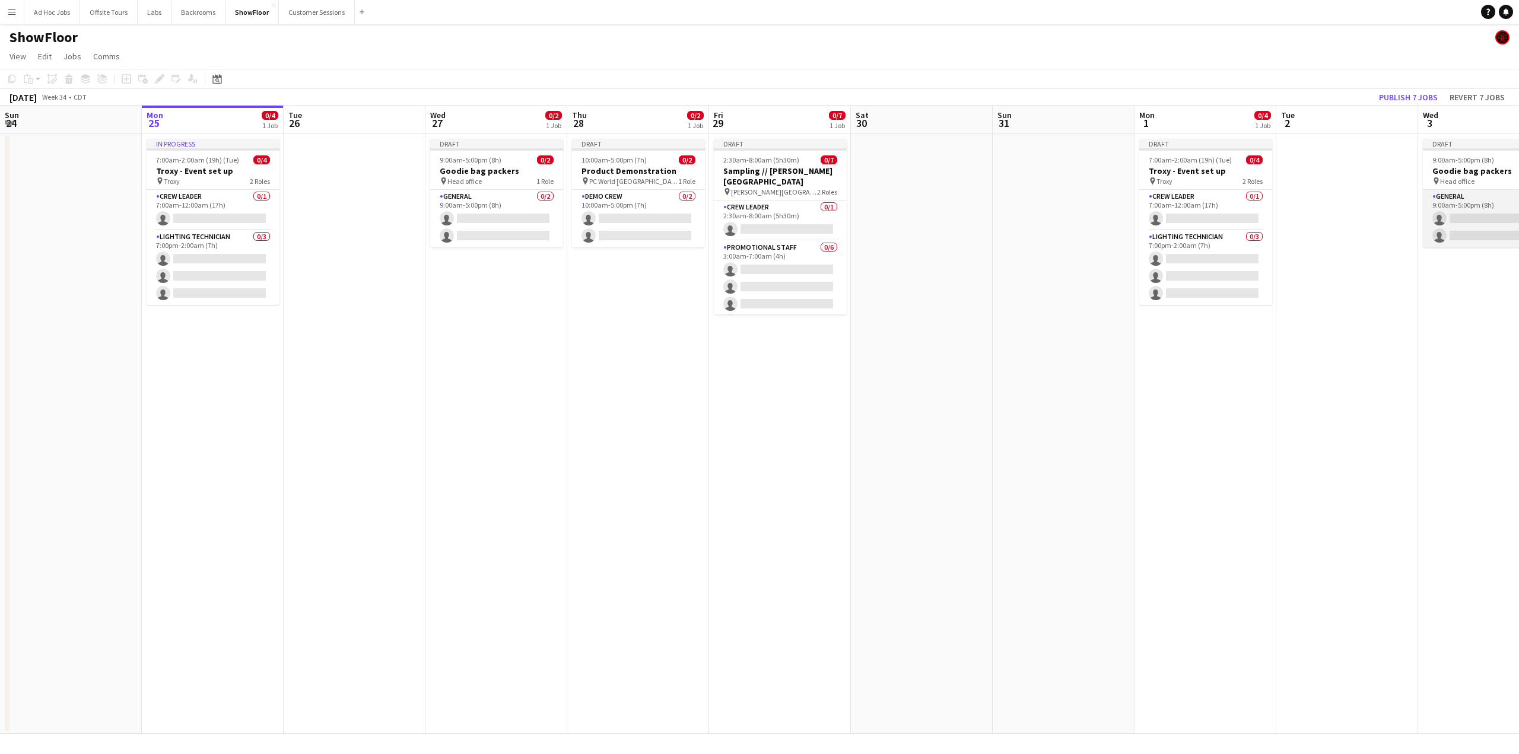
click at [1463, 213] on app-card-role "General 0/2 9:00am-5:00pm (8h) single-neutral-actions single-neutral-actions" at bounding box center [1489, 219] width 133 height 58
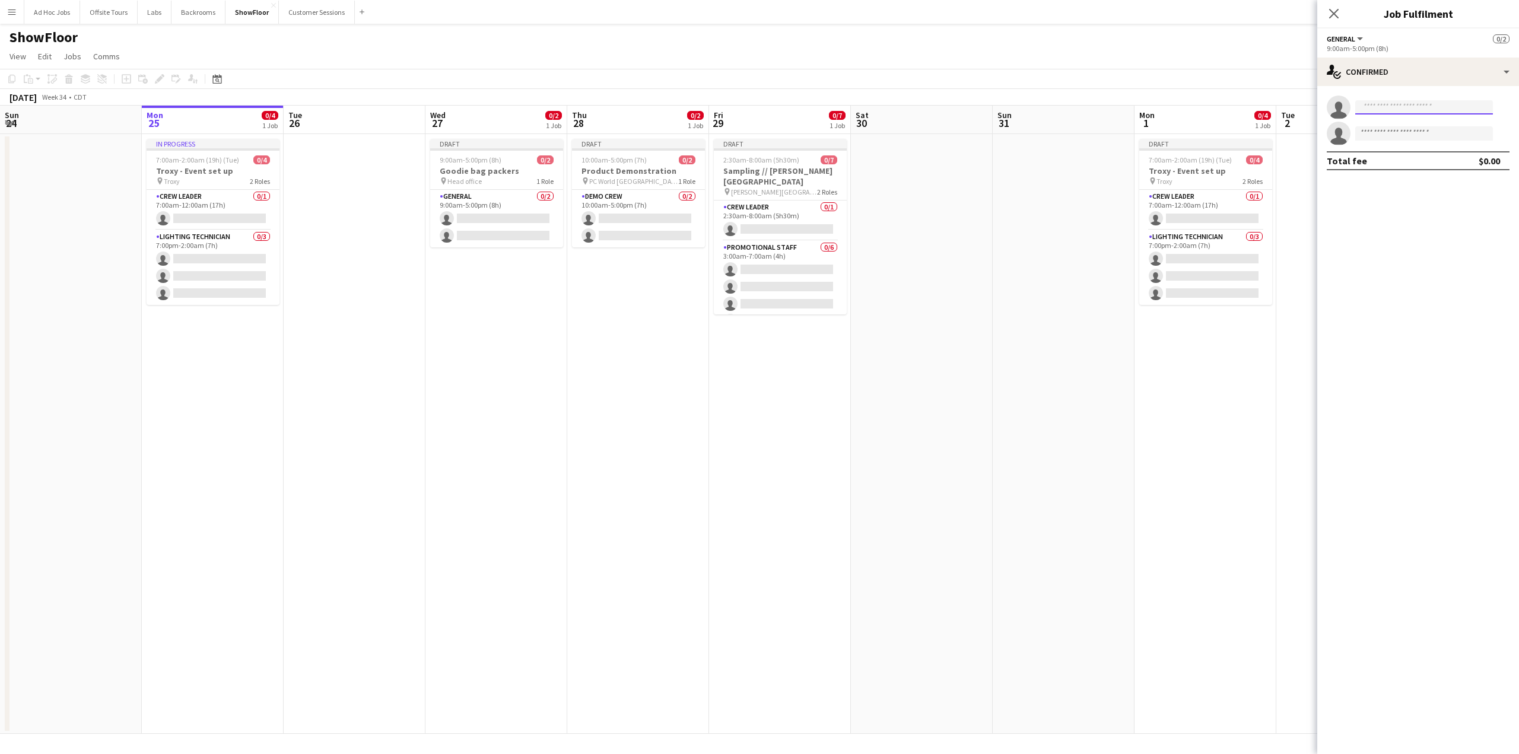
click at [1375, 113] on input at bounding box center [1424, 107] width 138 height 14
type input "*****"
click at [1395, 129] on span "[PERSON_NAME][EMAIL_ADDRESS][DOMAIN_NAME]" at bounding box center [1424, 133] width 119 height 9
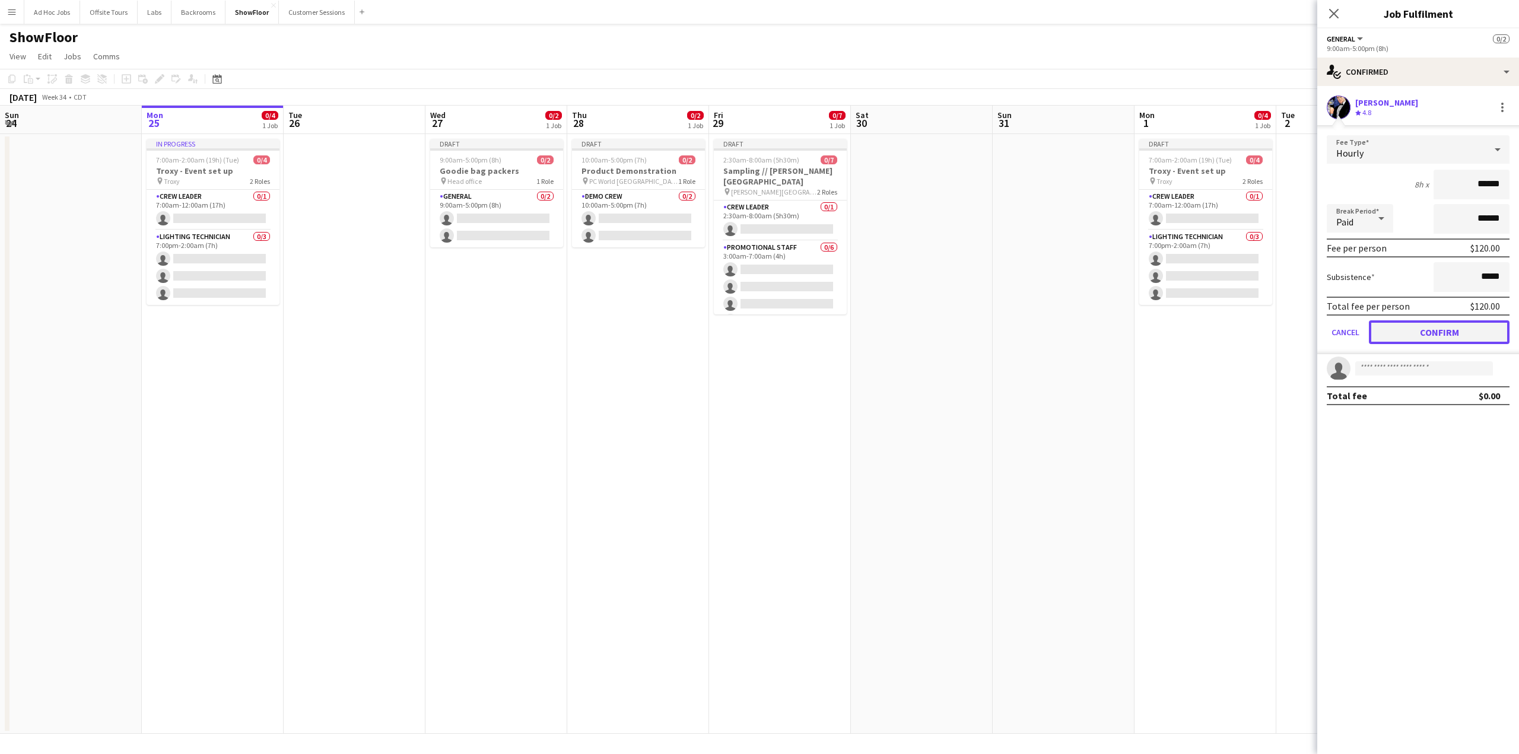
click at [1434, 334] on button "Confirm" at bounding box center [1439, 332] width 141 height 24
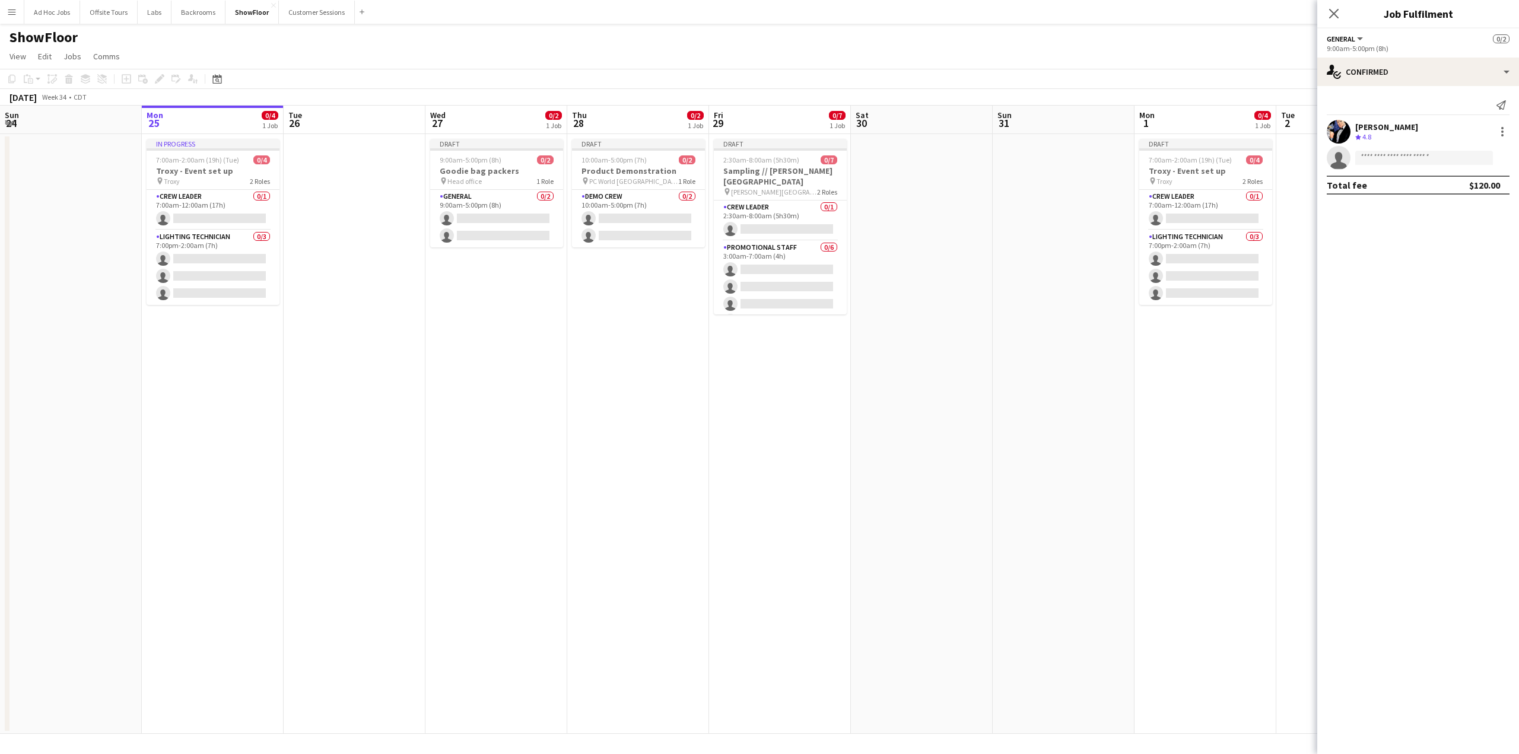
click at [588, 331] on app-date-cell "Draft 10:00am-5:00pm (7h) 0/2 Product Demonstration pin PC World Southampton 1 …" at bounding box center [638, 434] width 142 height 600
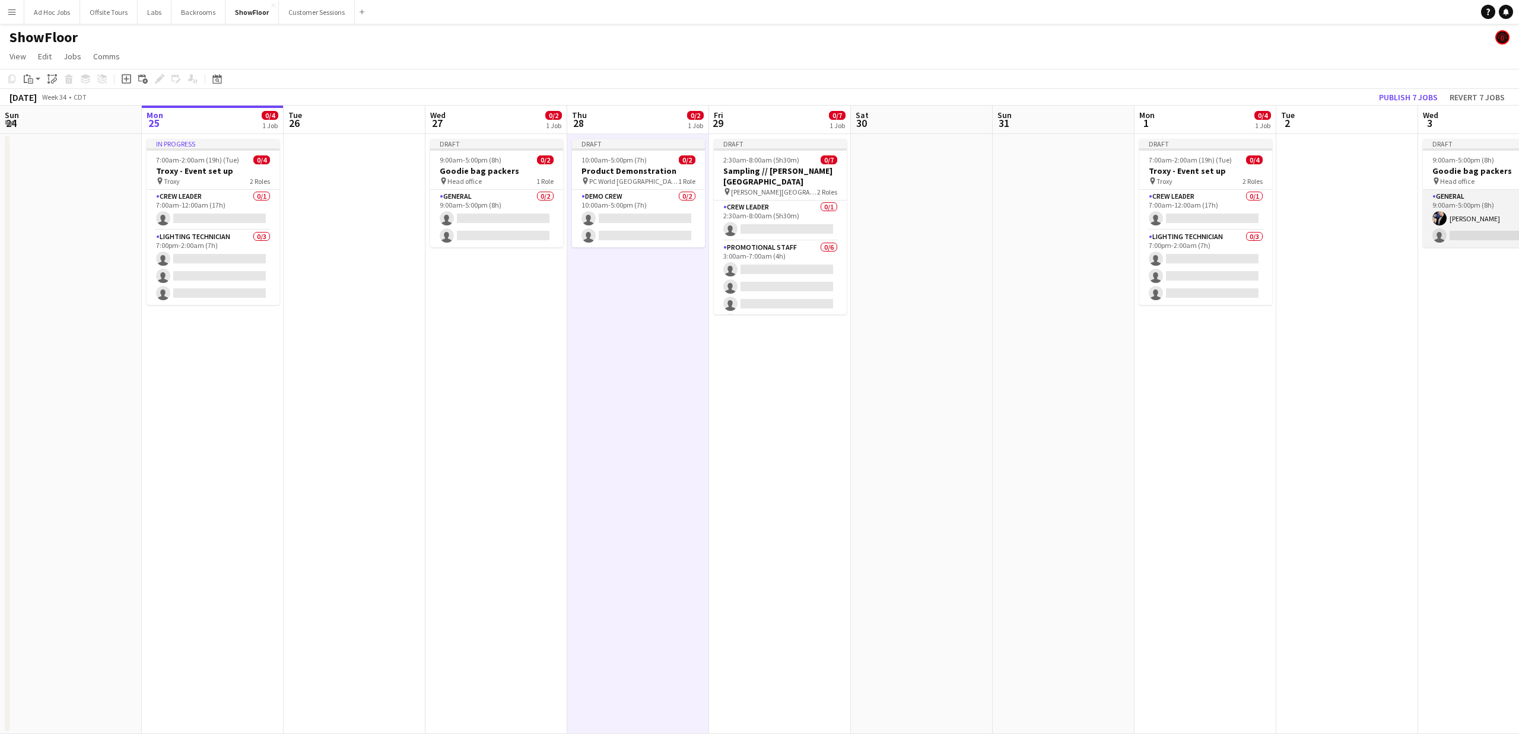
click at [1477, 201] on app-card-role "General [DATE] 9:00am-5:00pm (8h) [PERSON_NAME] single-neutral-actions" at bounding box center [1489, 219] width 133 height 58
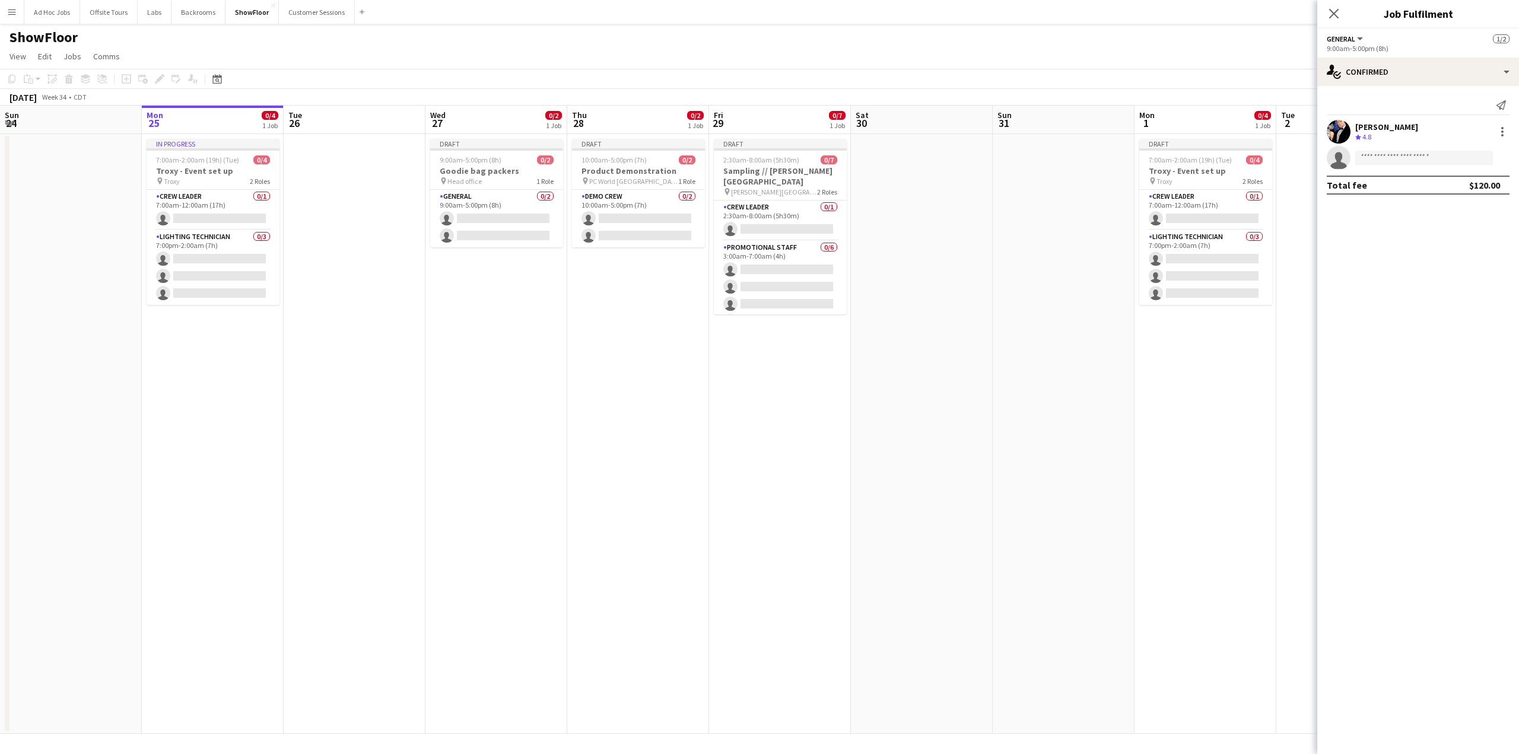
click at [951, 459] on app-date-cell at bounding box center [922, 434] width 142 height 600
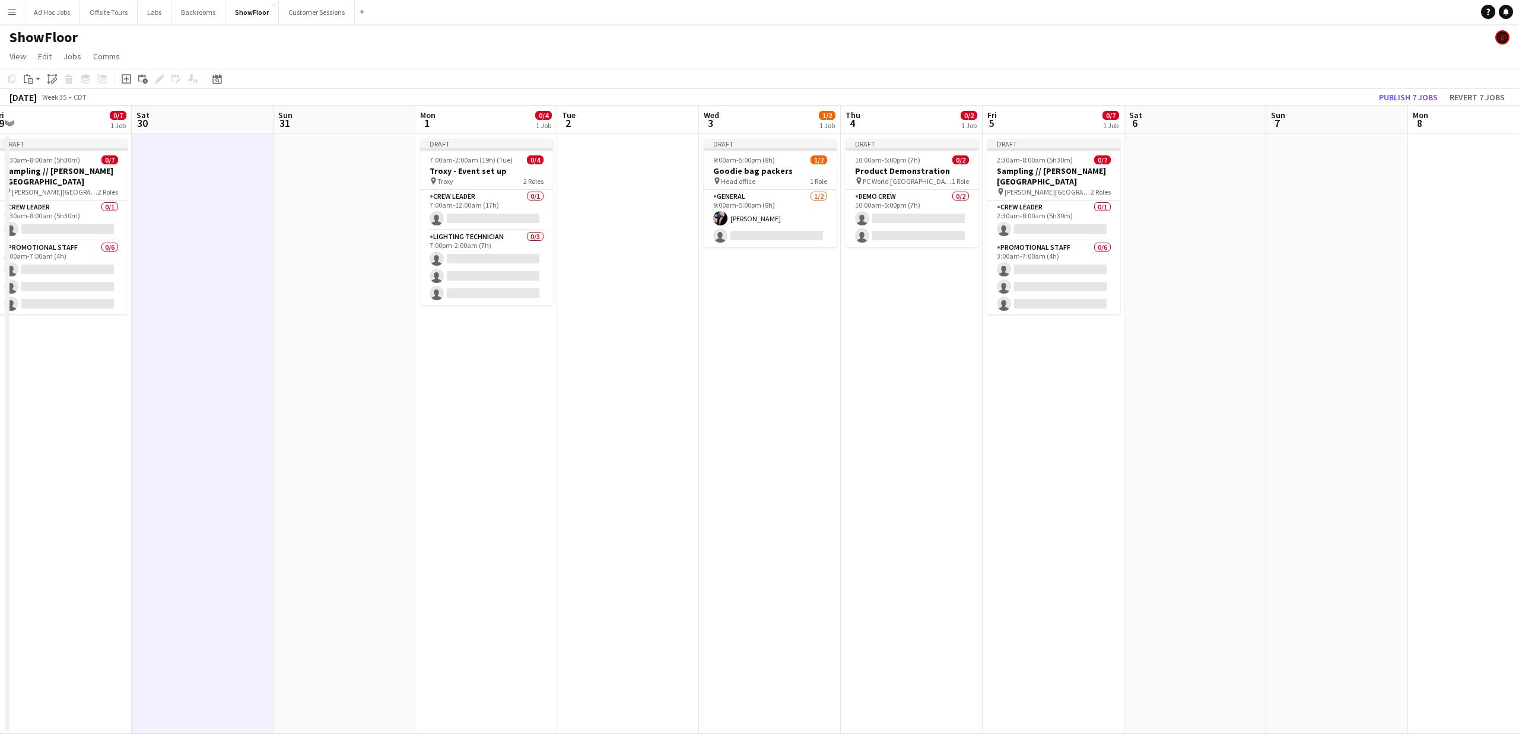
scroll to position [0, 448]
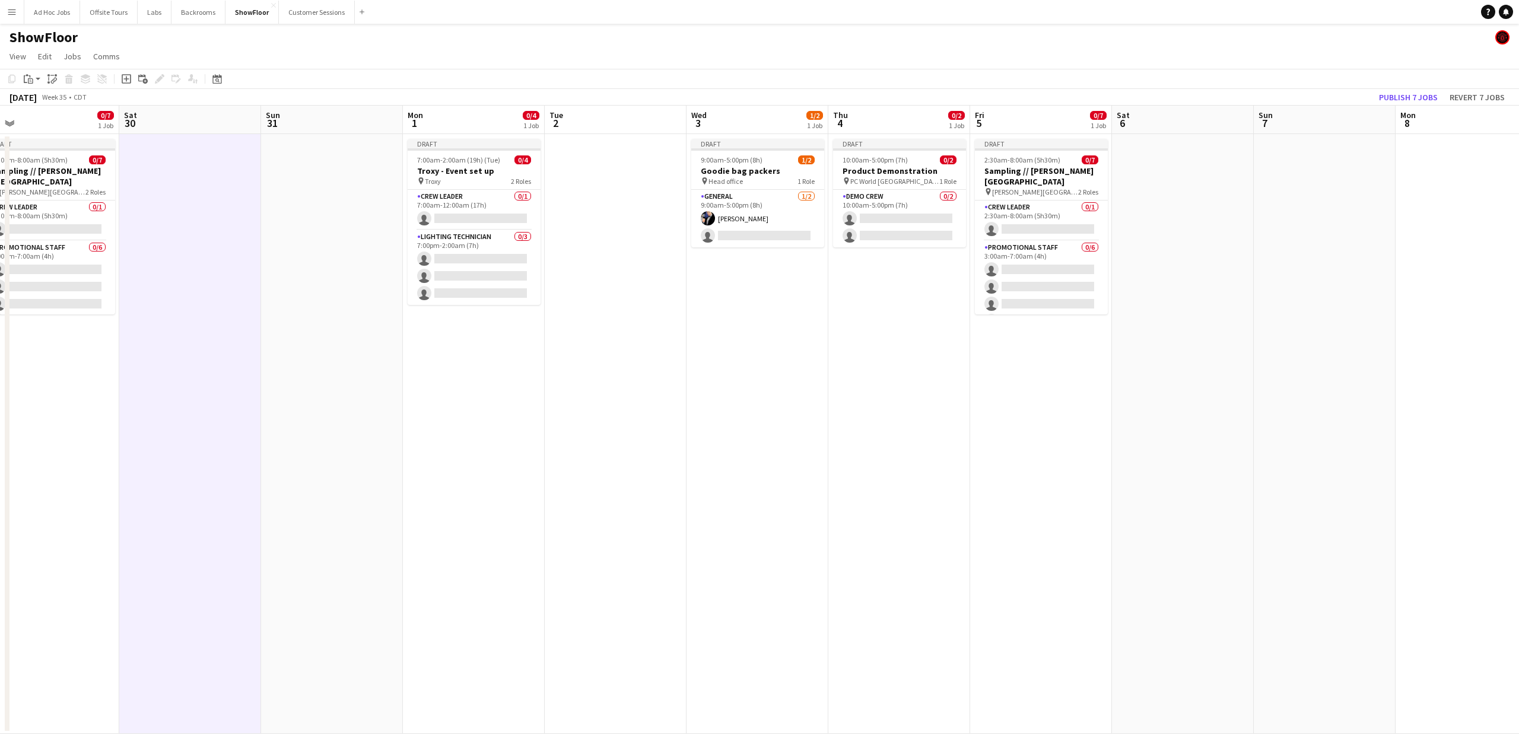
drag, startPoint x: 1114, startPoint y: 450, endPoint x: 383, endPoint y: 453, distance: 731.5
click at [383, 453] on app-calendar-viewport "Tue 26 Wed 27 0/2 1 Job Thu 28 0/2 1 Job Fri 29 0/7 1 Job Sat 30 Sun 31 Mon 1 0…" at bounding box center [759, 420] width 1519 height 628
click at [196, 14] on button "Backrooms Close" at bounding box center [198, 12] width 54 height 23
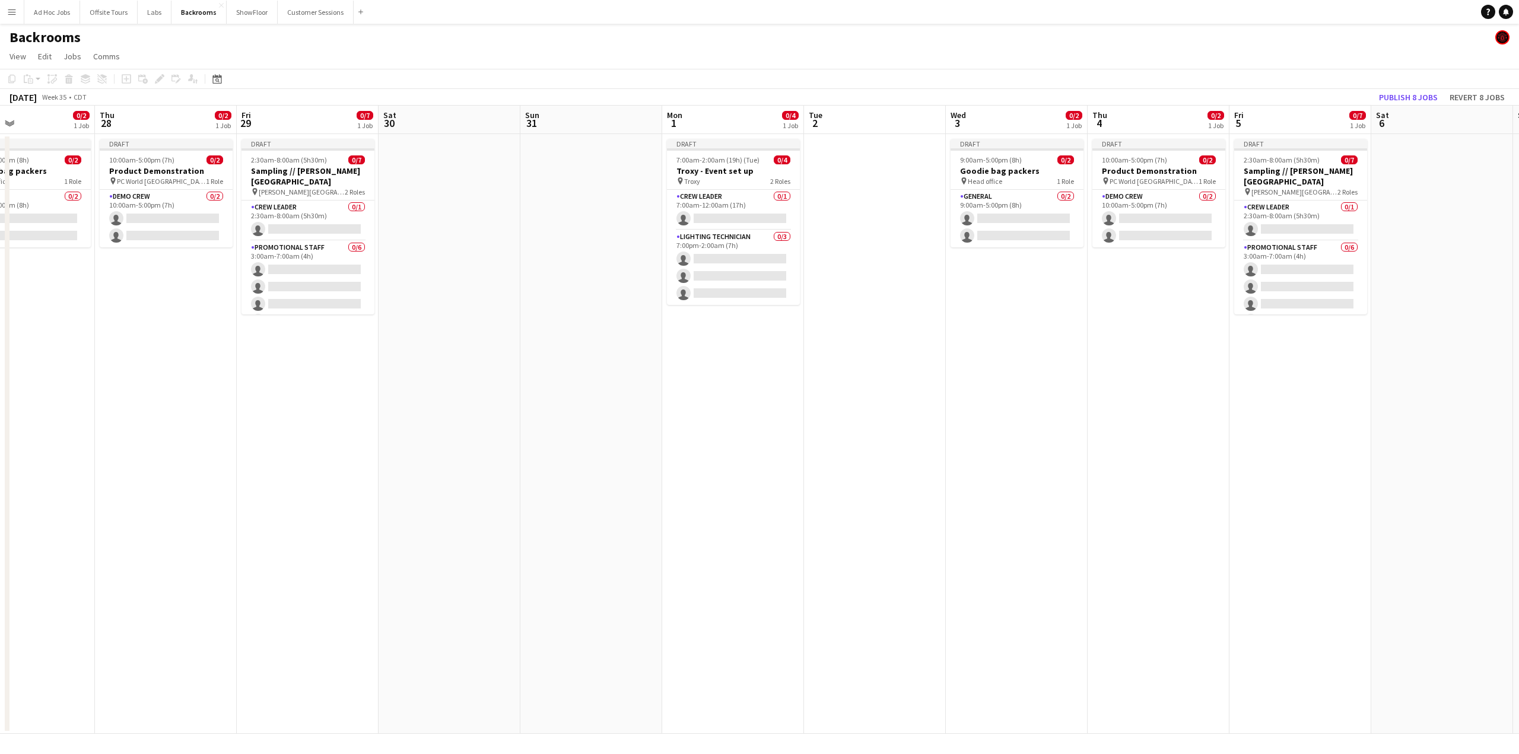
scroll to position [0, 447]
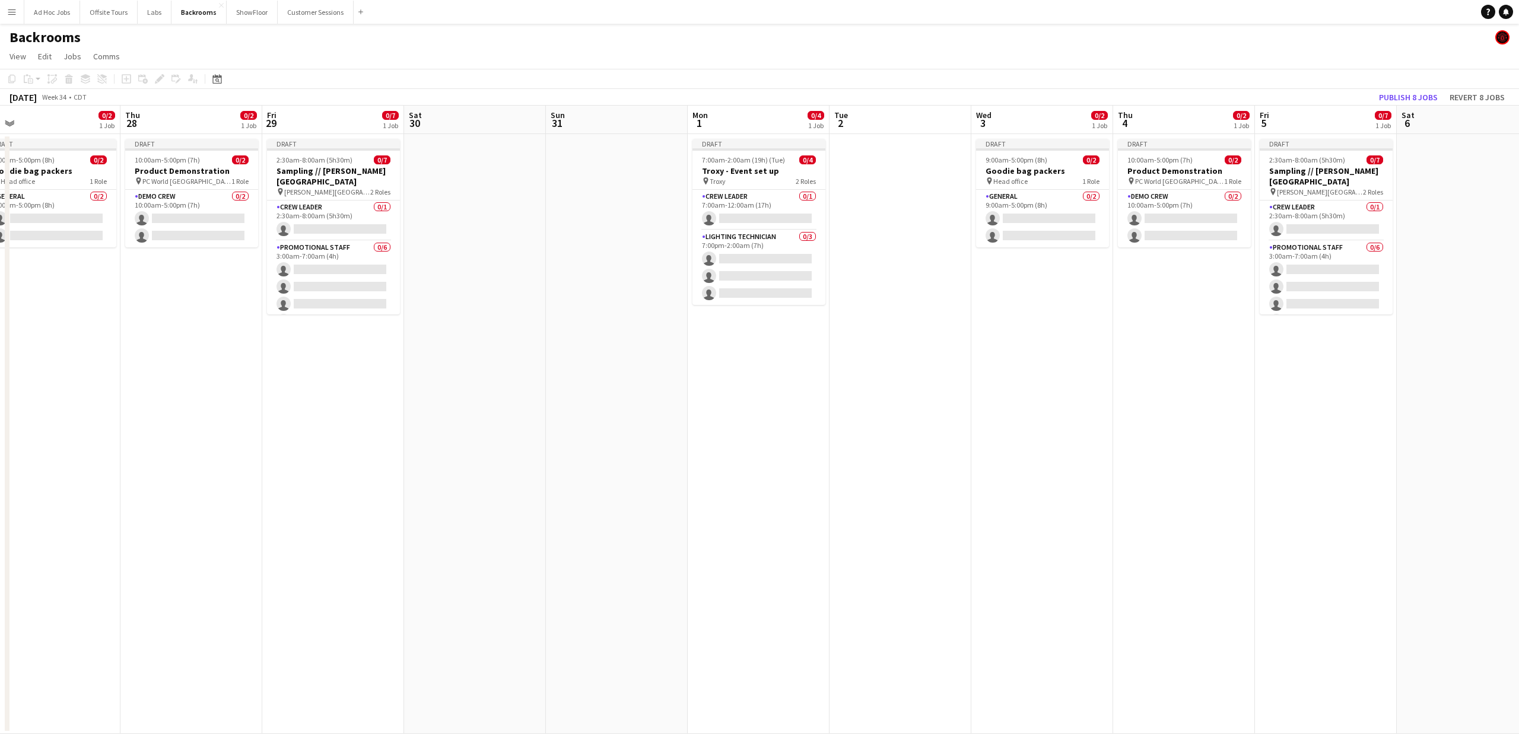
drag, startPoint x: 1397, startPoint y: 448, endPoint x: 949, endPoint y: 462, distance: 447.5
click at [949, 462] on app-calendar-viewport "Sun 24 Mon 25 0/4 1 Job Tue 26 Wed 27 0/2 1 Job Thu 28 0/2 1 Job Fri 29 0/7 1 J…" at bounding box center [759, 420] width 1519 height 628
click at [1030, 220] on app-card-role "General 0/2 9:00am-5:00pm (8h) single-neutral-actions single-neutral-actions" at bounding box center [1041, 219] width 133 height 58
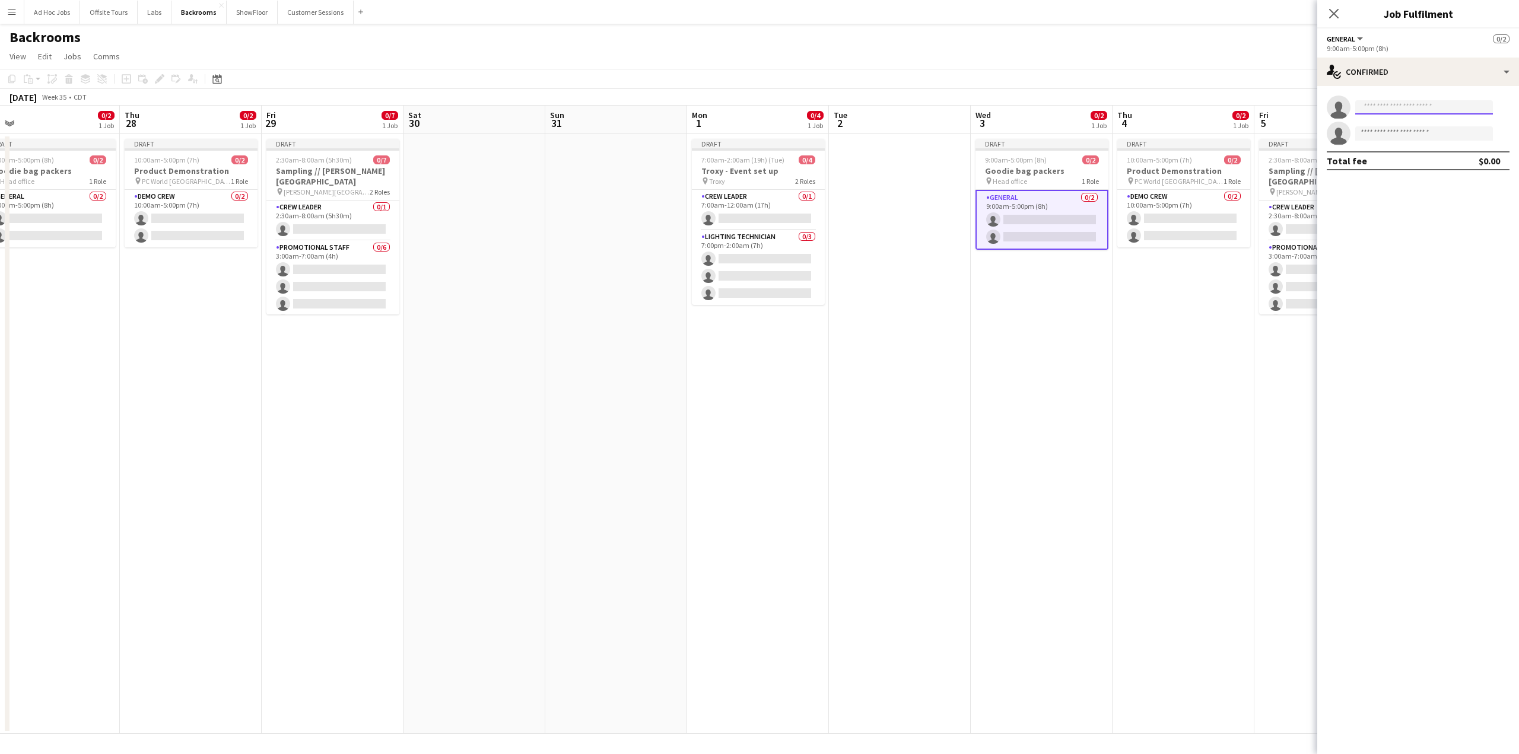
click at [1412, 112] on input at bounding box center [1424, 107] width 138 height 14
type input "*****"
click at [1401, 134] on span "[PERSON_NAME][EMAIL_ADDRESS][DOMAIN_NAME]" at bounding box center [1424, 133] width 119 height 9
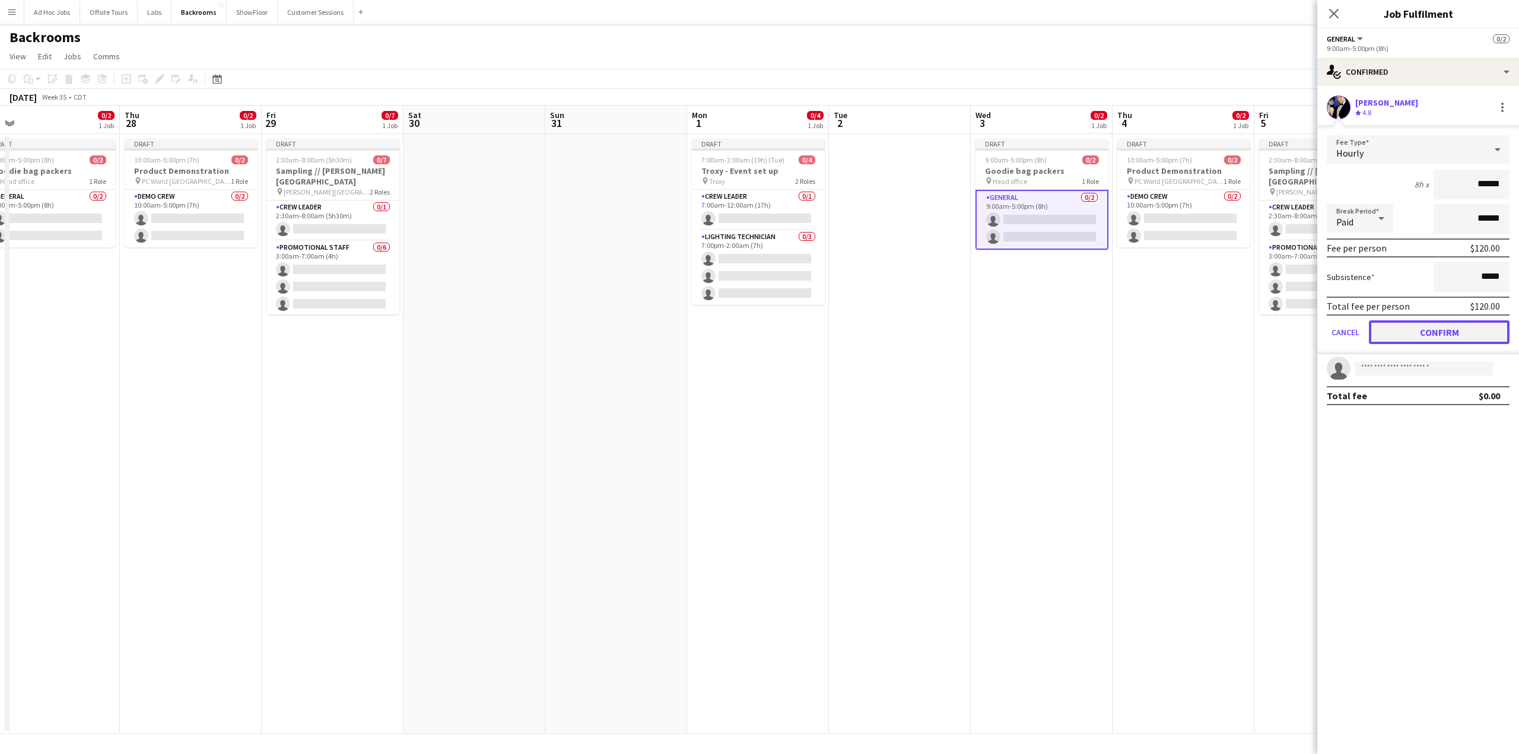
click at [1438, 330] on button "Confirm" at bounding box center [1439, 332] width 141 height 24
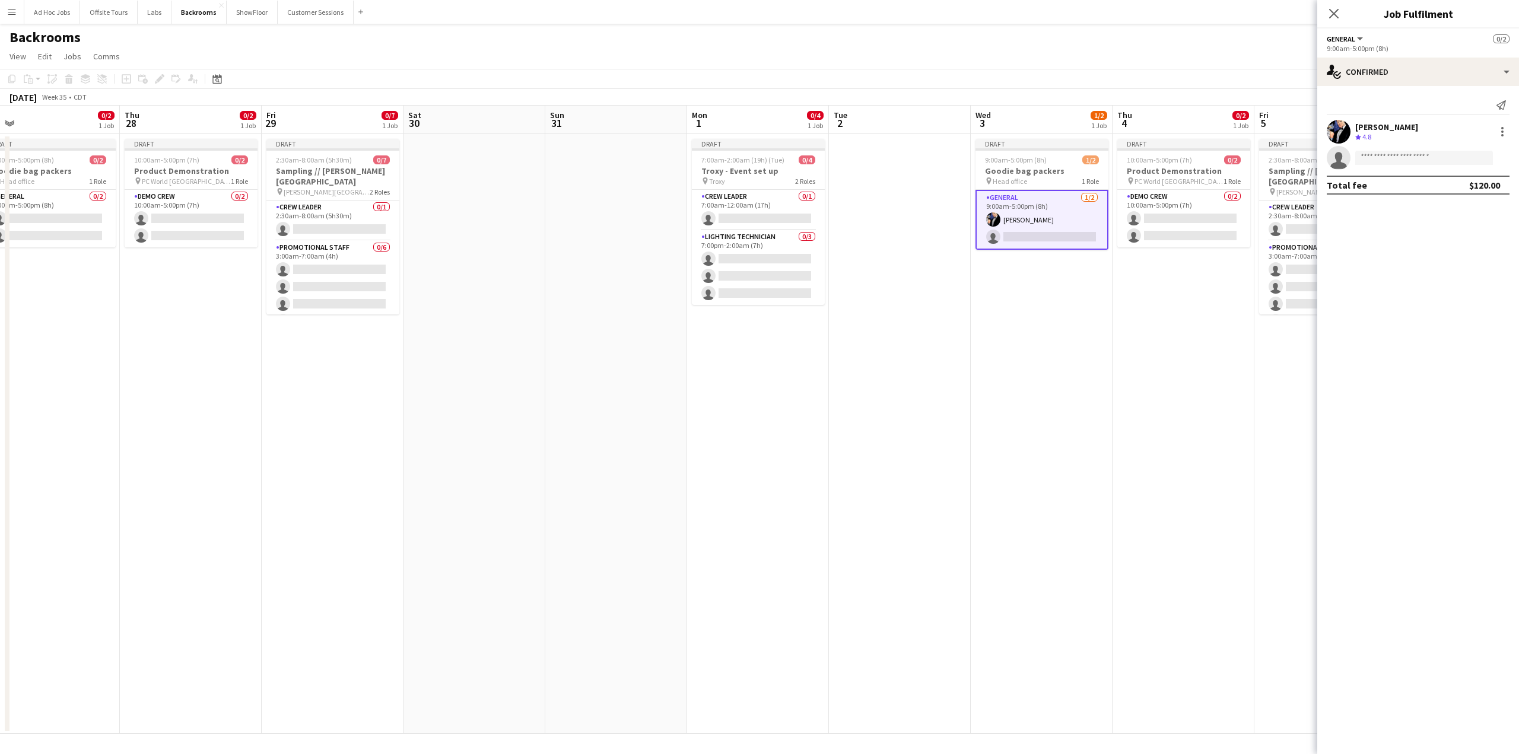
click at [1048, 412] on app-date-cell "Draft 9:00am-5:00pm (8h) 1/2 Goodie bag packers pin Head office 1 Role General …" at bounding box center [1042, 434] width 142 height 600
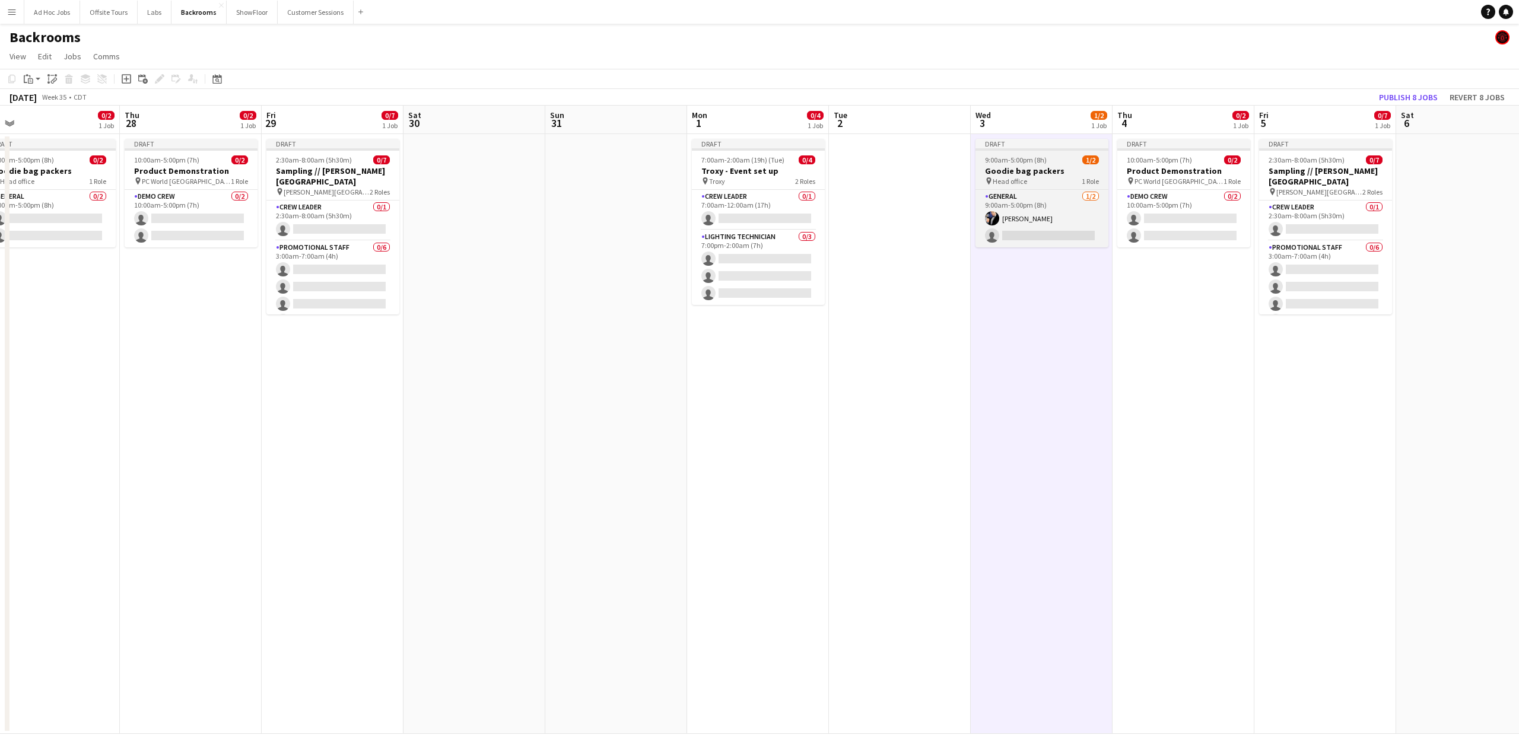
click at [1038, 167] on h3 "Goodie bag packers" at bounding box center [1041, 171] width 133 height 11
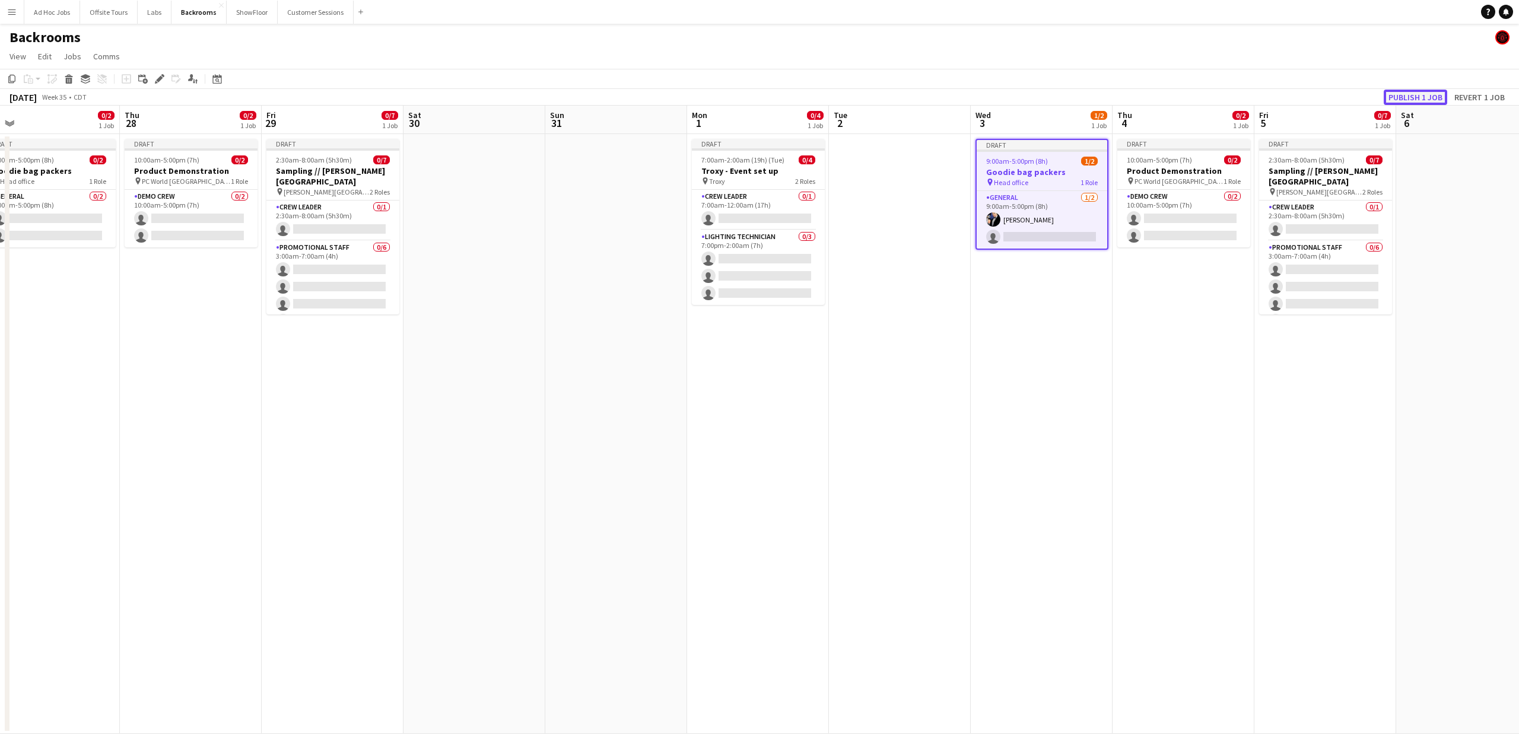
click at [1414, 98] on button "Publish 1 job" at bounding box center [1414, 97] width 63 height 15
click at [154, 9] on button "Labs Close" at bounding box center [155, 12] width 34 height 23
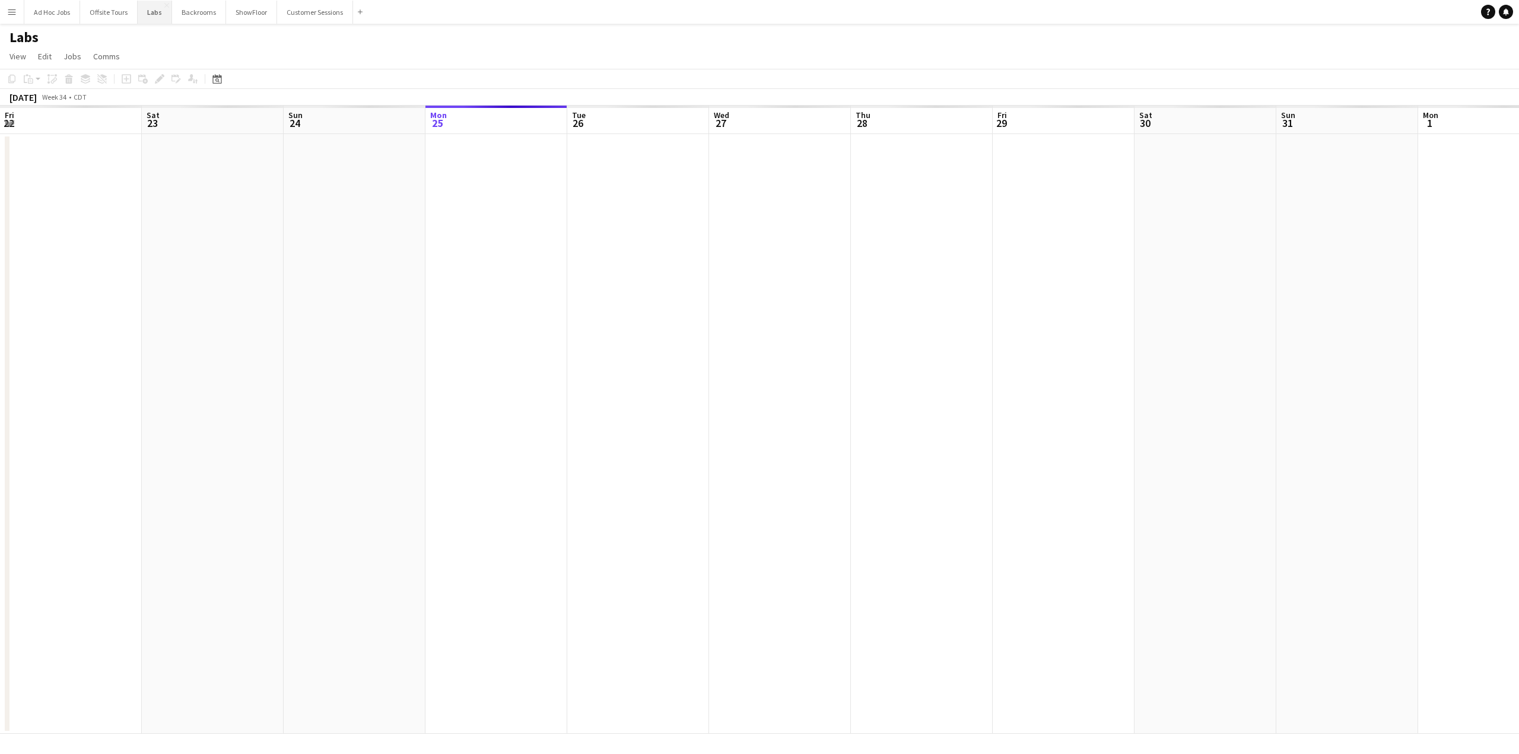
scroll to position [0, 284]
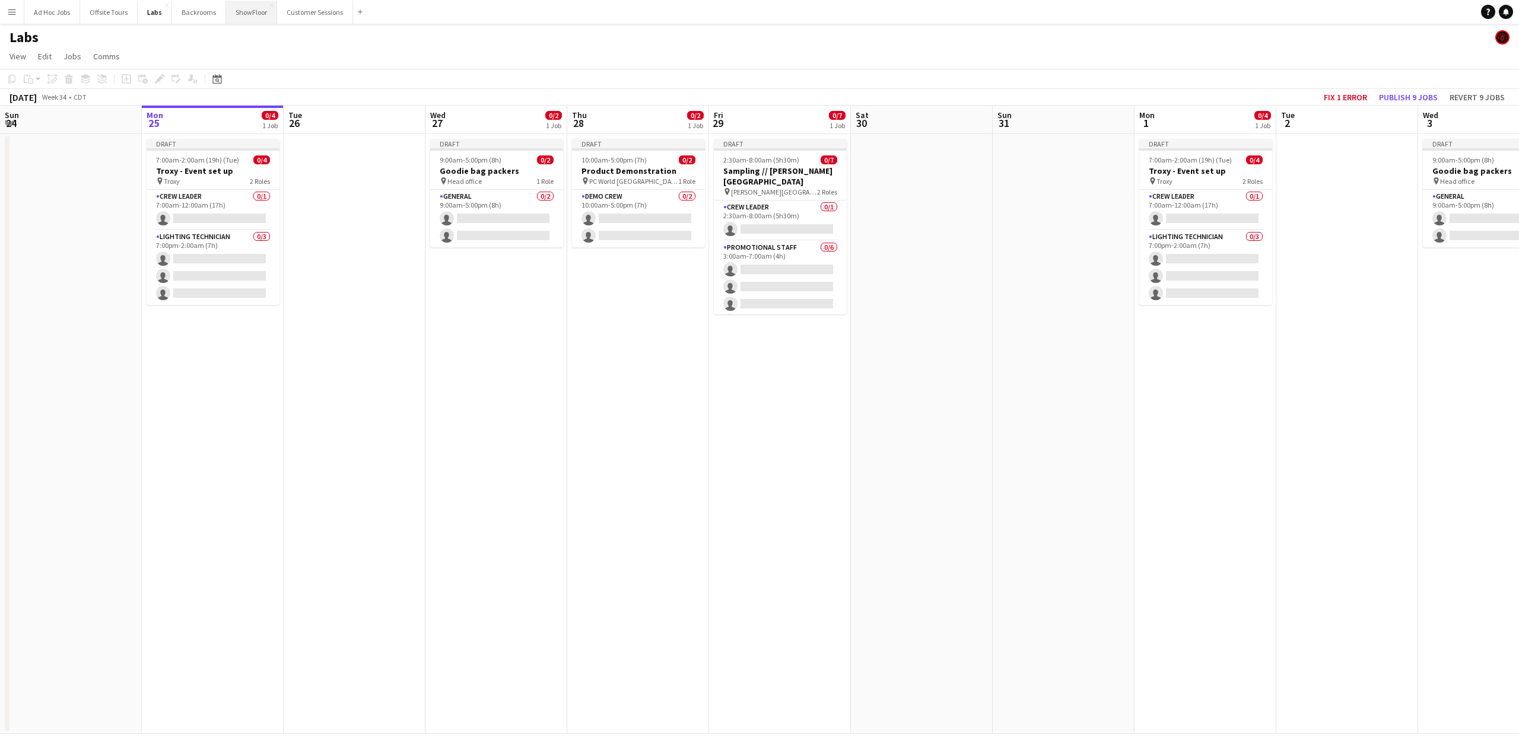
click at [245, 11] on button "ShowFloor Close" at bounding box center [251, 12] width 51 height 23
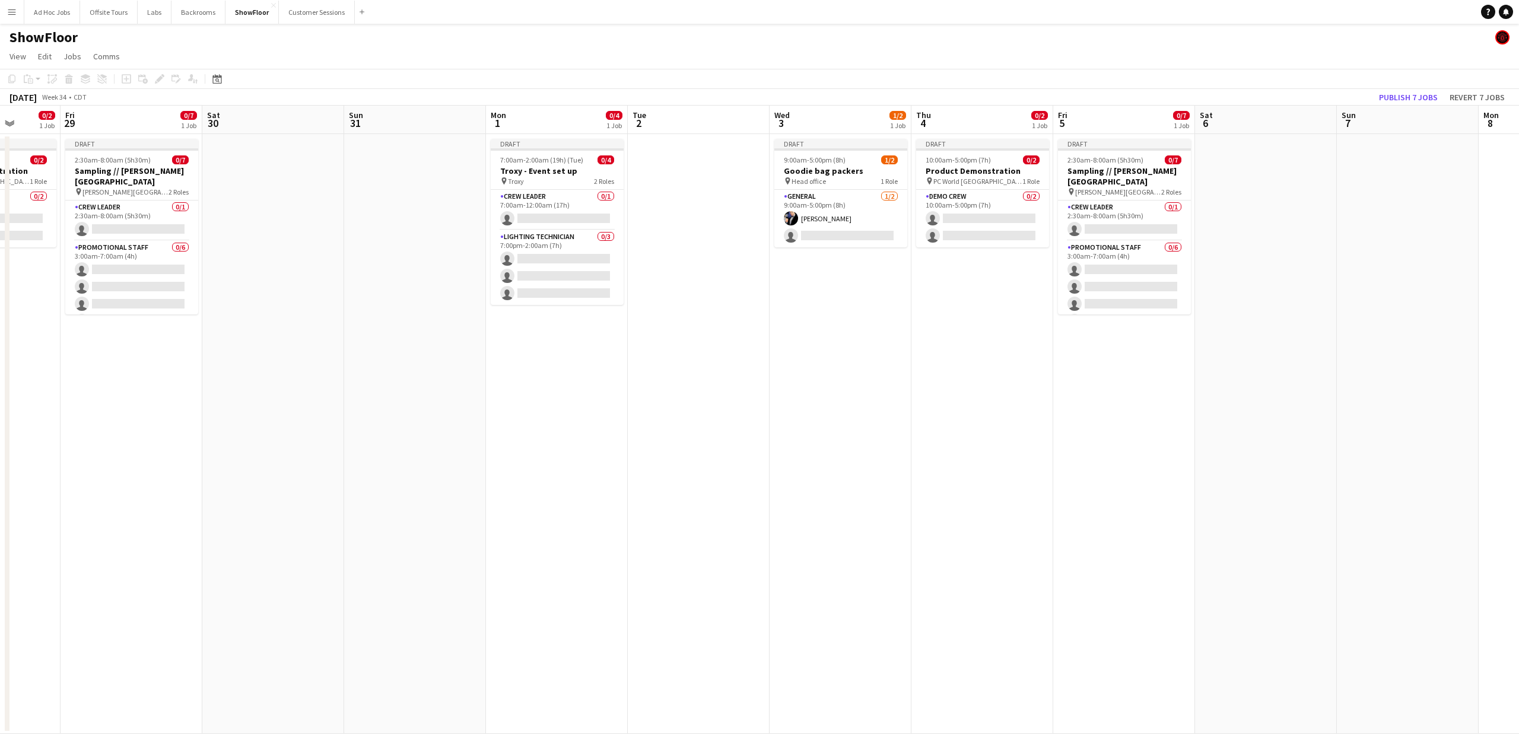
scroll to position [0, 412]
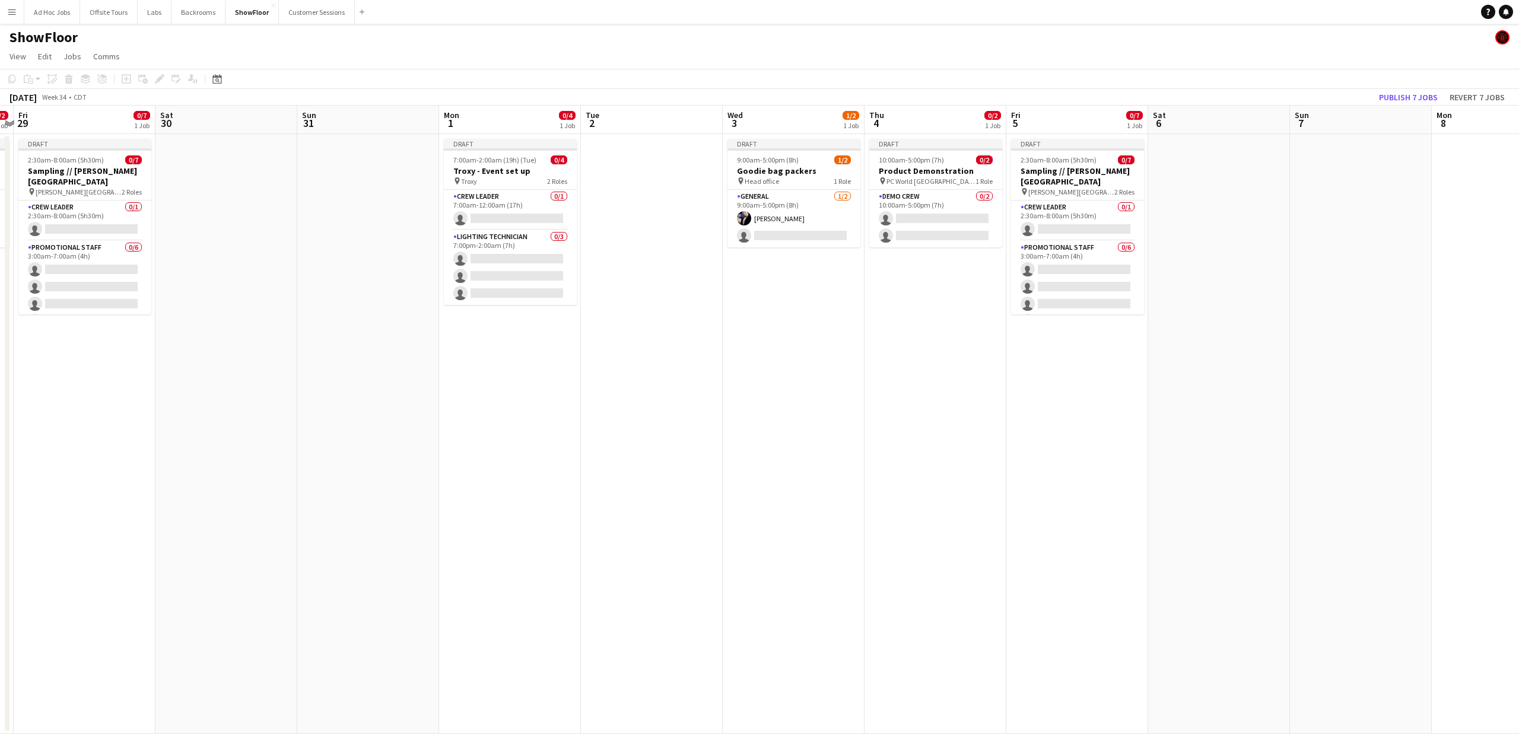
drag, startPoint x: 1360, startPoint y: 357, endPoint x: 664, endPoint y: 347, distance: 695.4
click at [664, 347] on app-calendar-viewport "Tue 26 Wed 27 0/2 1 Job Thu 28 0/2 1 Job Fri 29 0/7 1 Job Sat 30 Sun 31 Mon 1 0…" at bounding box center [759, 420] width 1519 height 628
click at [776, 168] on h3 "Goodie bag packers" at bounding box center [793, 171] width 133 height 11
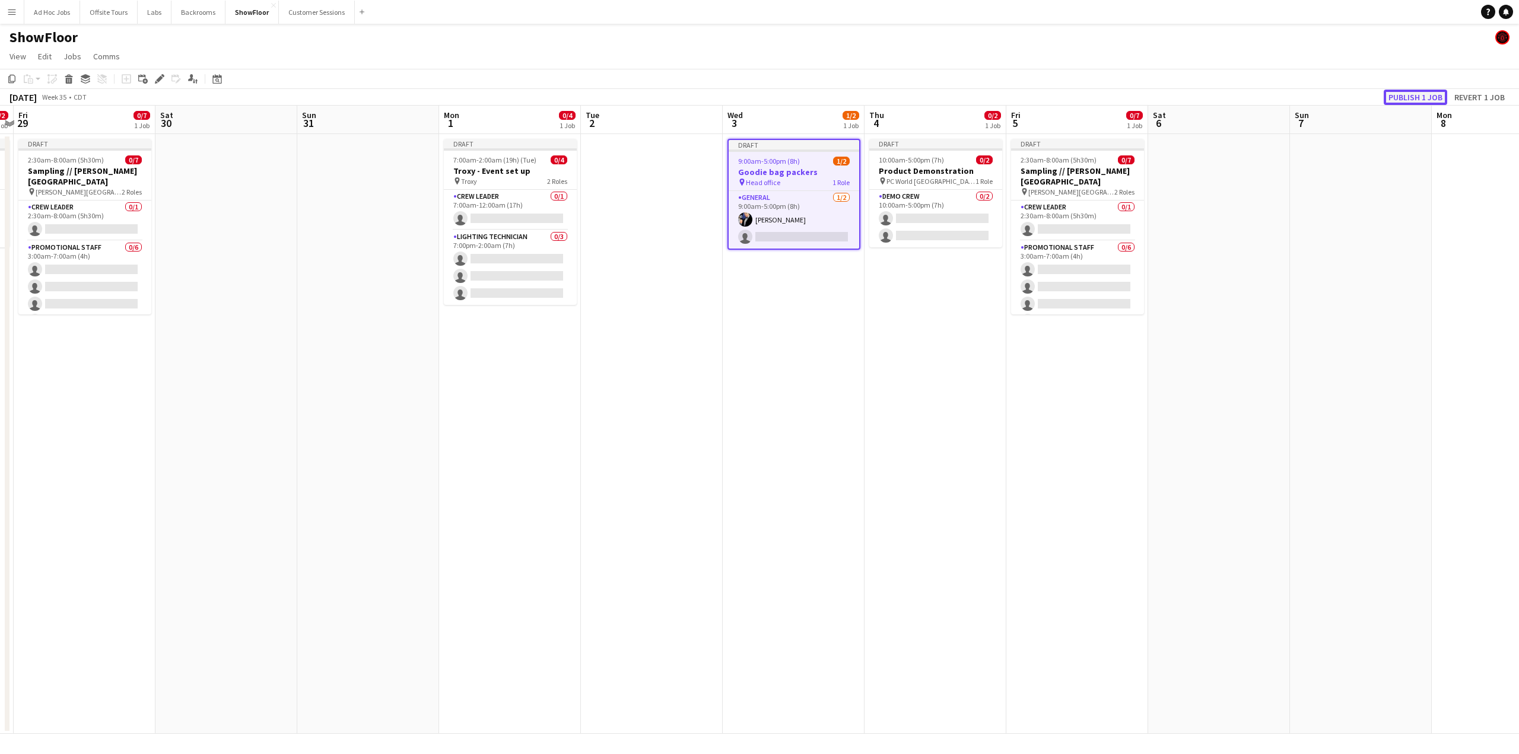
click at [1405, 99] on button "Publish 1 job" at bounding box center [1414, 97] width 63 height 15
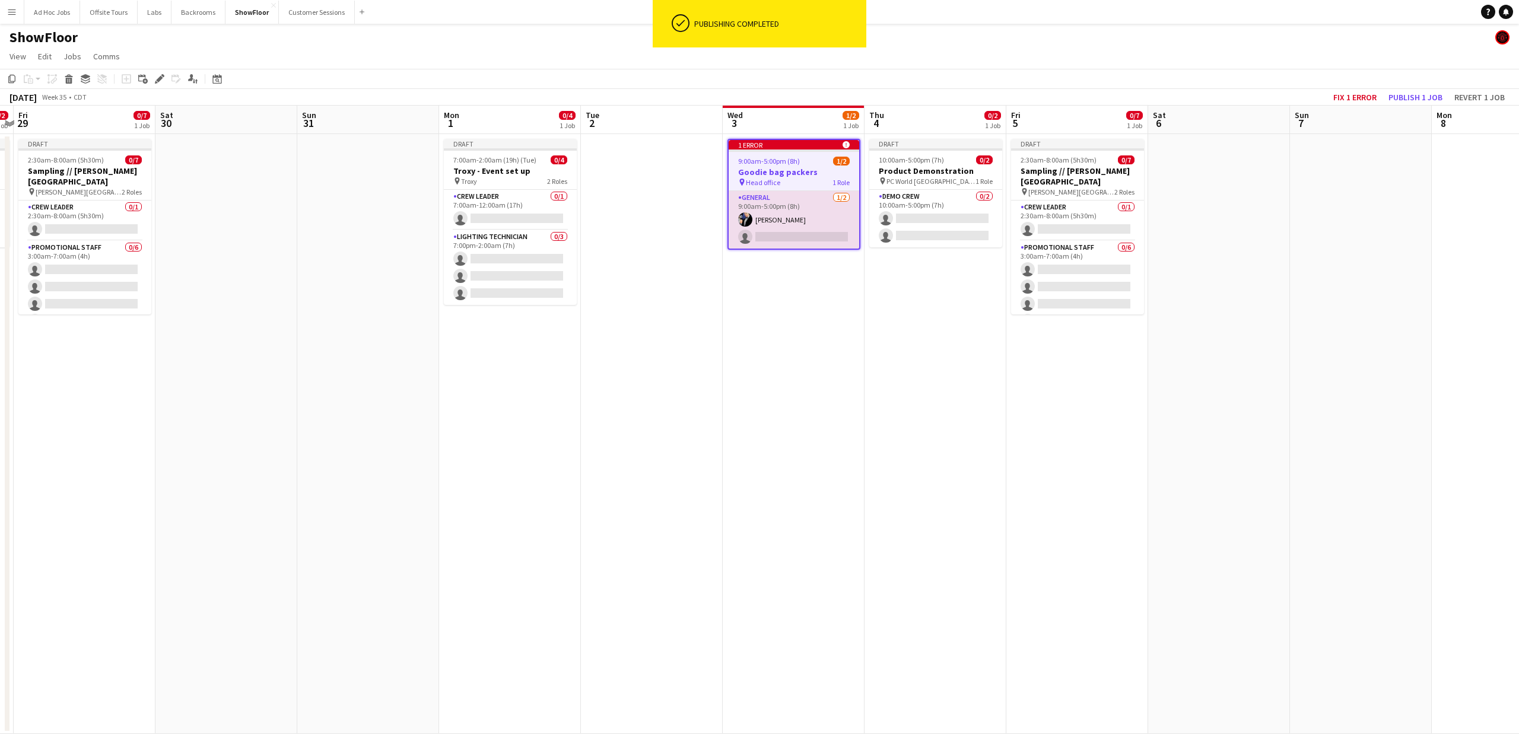
click at [784, 144] on div "1 error alert-circle" at bounding box center [794, 144] width 131 height 9
click at [848, 144] on icon at bounding box center [846, 143] width 7 height 7
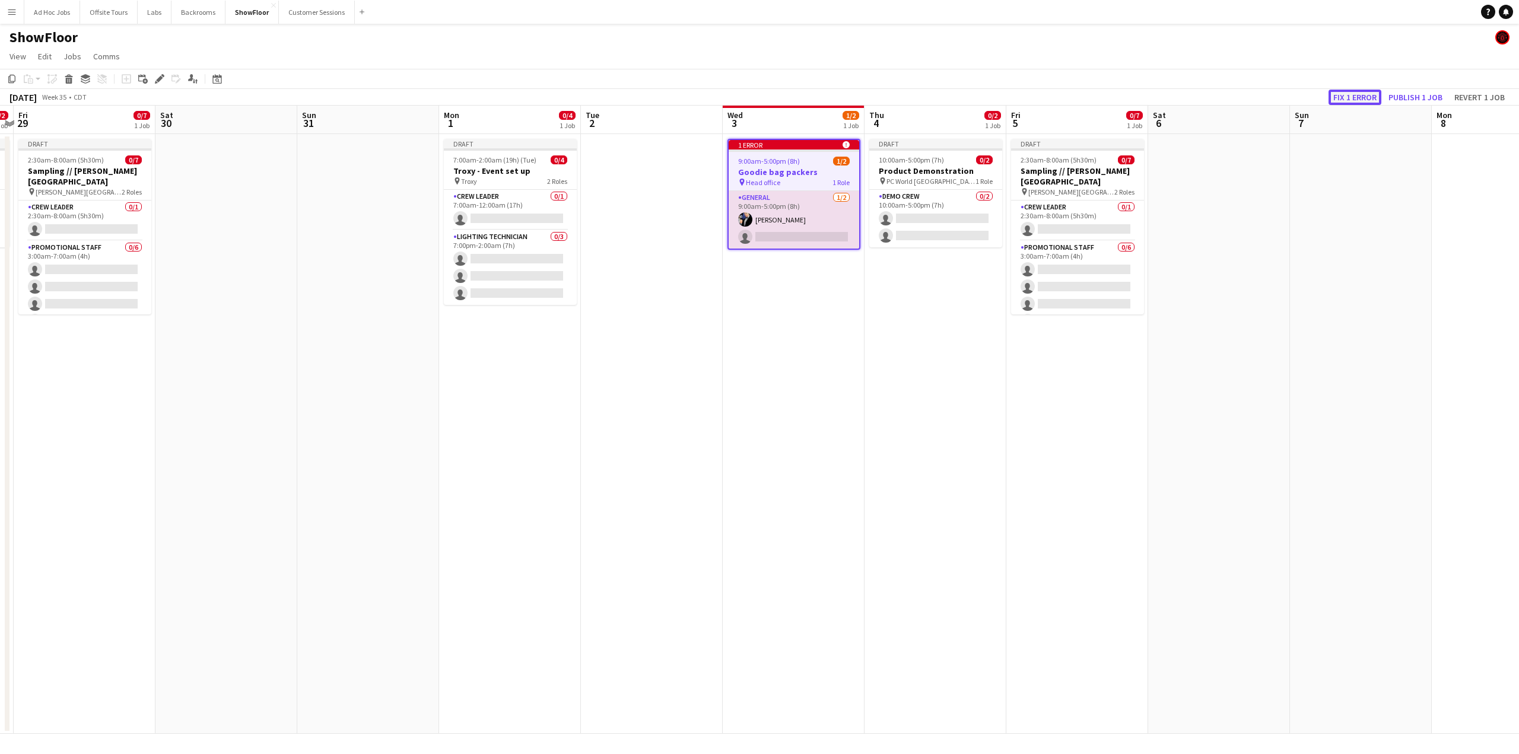
click at [1365, 97] on button "Fix 1 error" at bounding box center [1354, 97] width 53 height 15
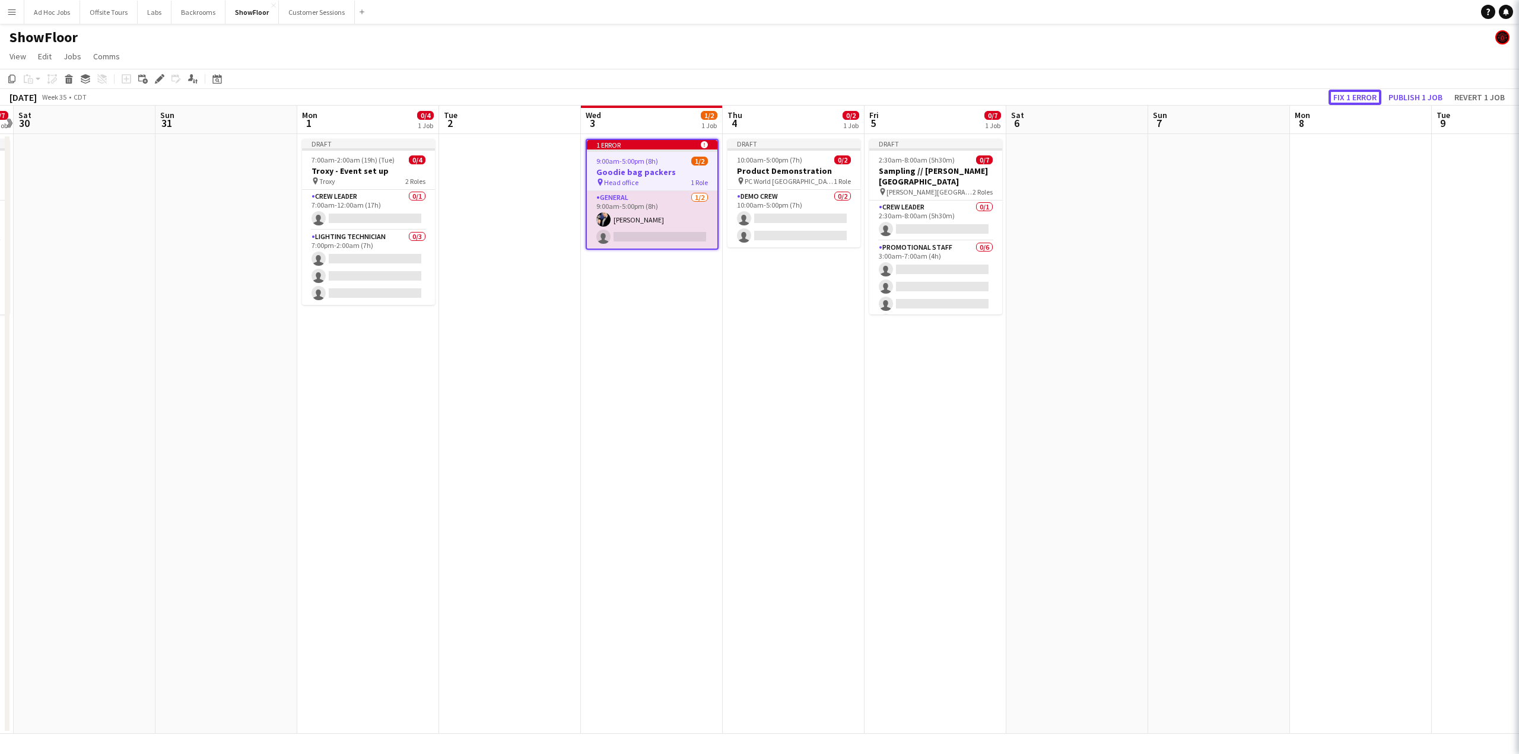
scroll to position [0, 408]
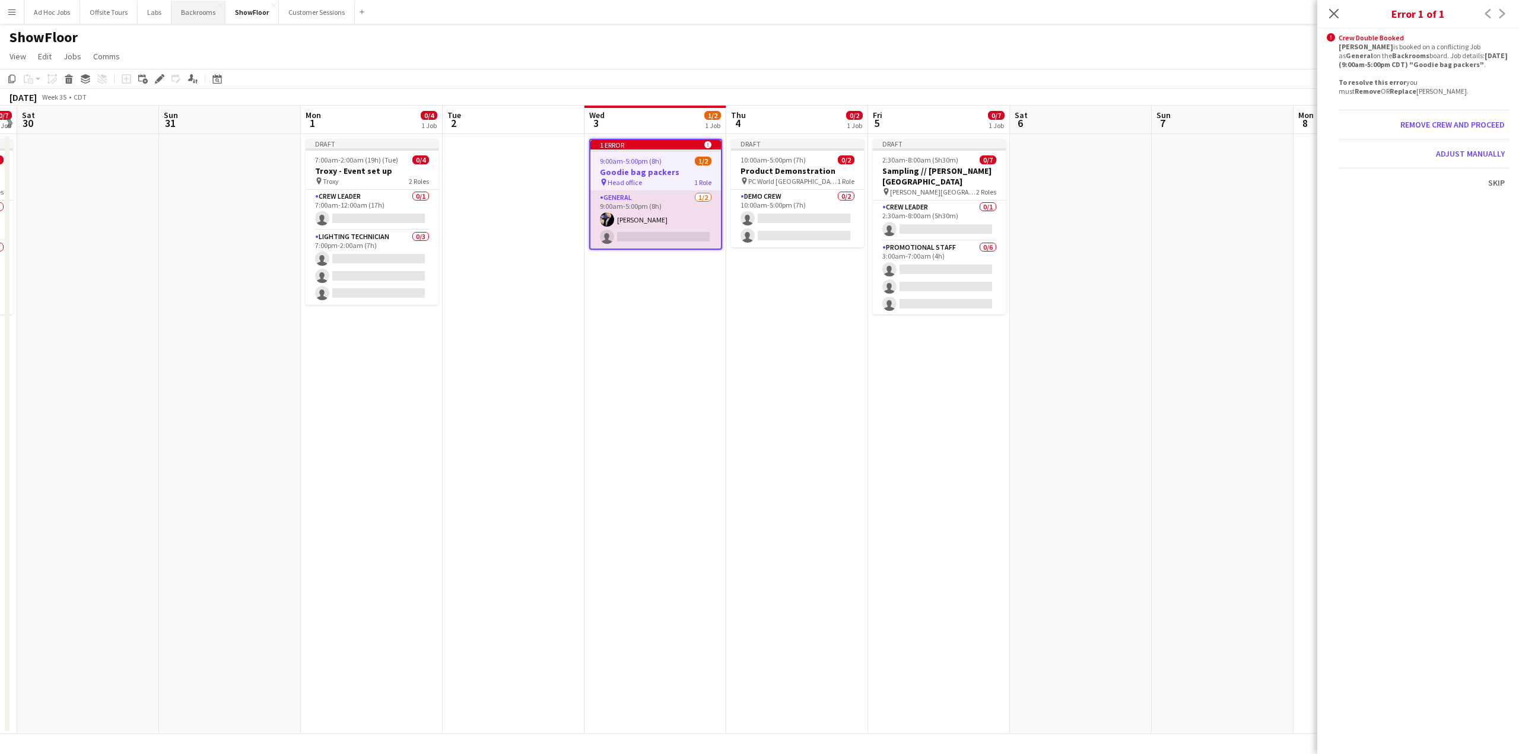
click at [193, 10] on button "Backrooms Close" at bounding box center [198, 12] width 54 height 23
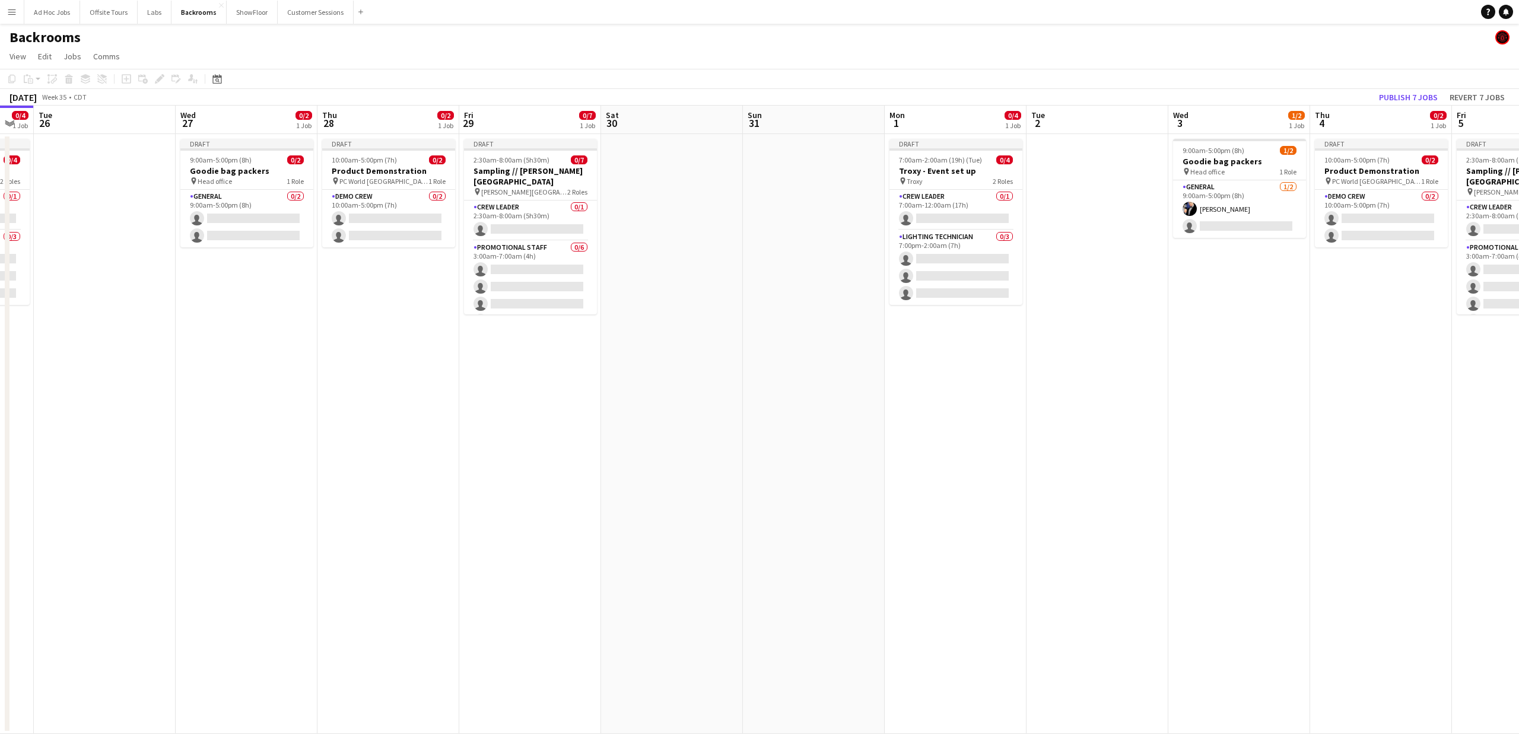
scroll to position [0, 392]
drag, startPoint x: 528, startPoint y: 302, endPoint x: 278, endPoint y: 299, distance: 250.4
click at [278, 299] on app-calendar-viewport "Sat 23 Sun 24 Mon 25 0/4 1 Job Tue 26 Wed 27 0/2 1 Job Thu 28 0/2 1 Job Fri 29 …" at bounding box center [759, 420] width 1519 height 628
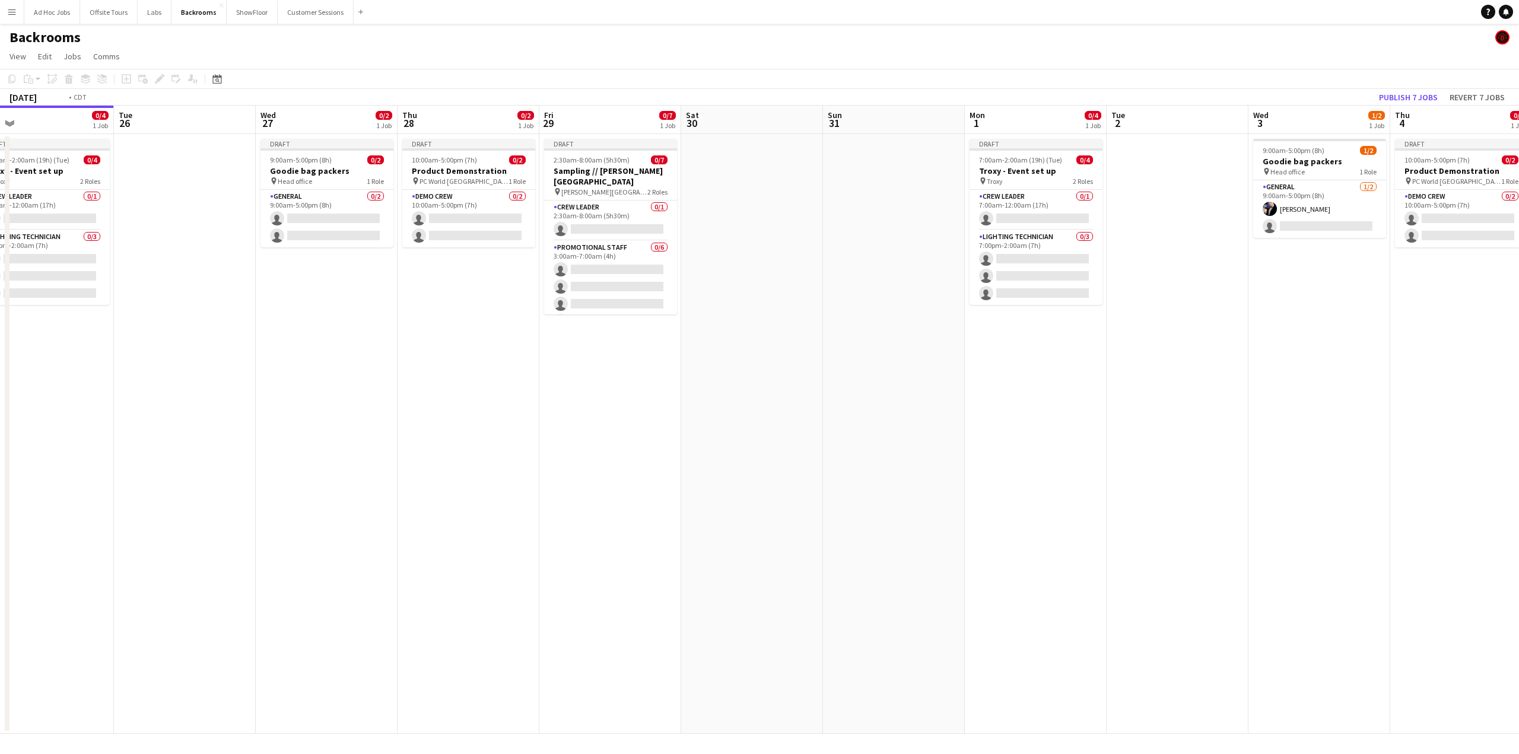
scroll to position [0, 255]
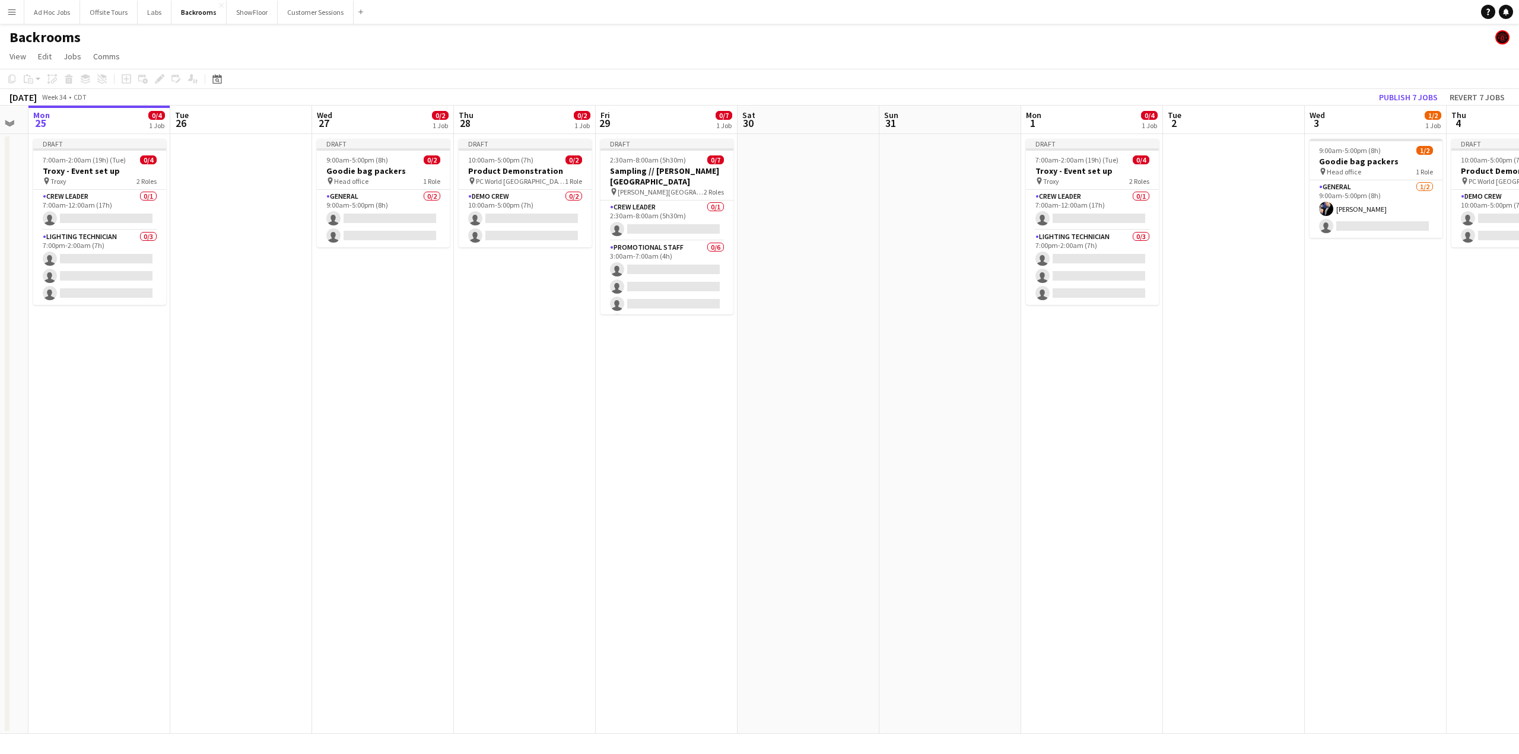
drag, startPoint x: 278, startPoint y: 299, endPoint x: 415, endPoint y: 310, distance: 137.5
click at [415, 310] on app-calendar-viewport "Sat 23 Sun 24 Mon 25 0/4 1 Job Tue 26 Wed 27 0/2 1 Job Thu 28 0/2 1 Job Fri 29 …" at bounding box center [759, 420] width 1519 height 628
click at [257, 4] on button "ShowFloor Close" at bounding box center [252, 12] width 51 height 23
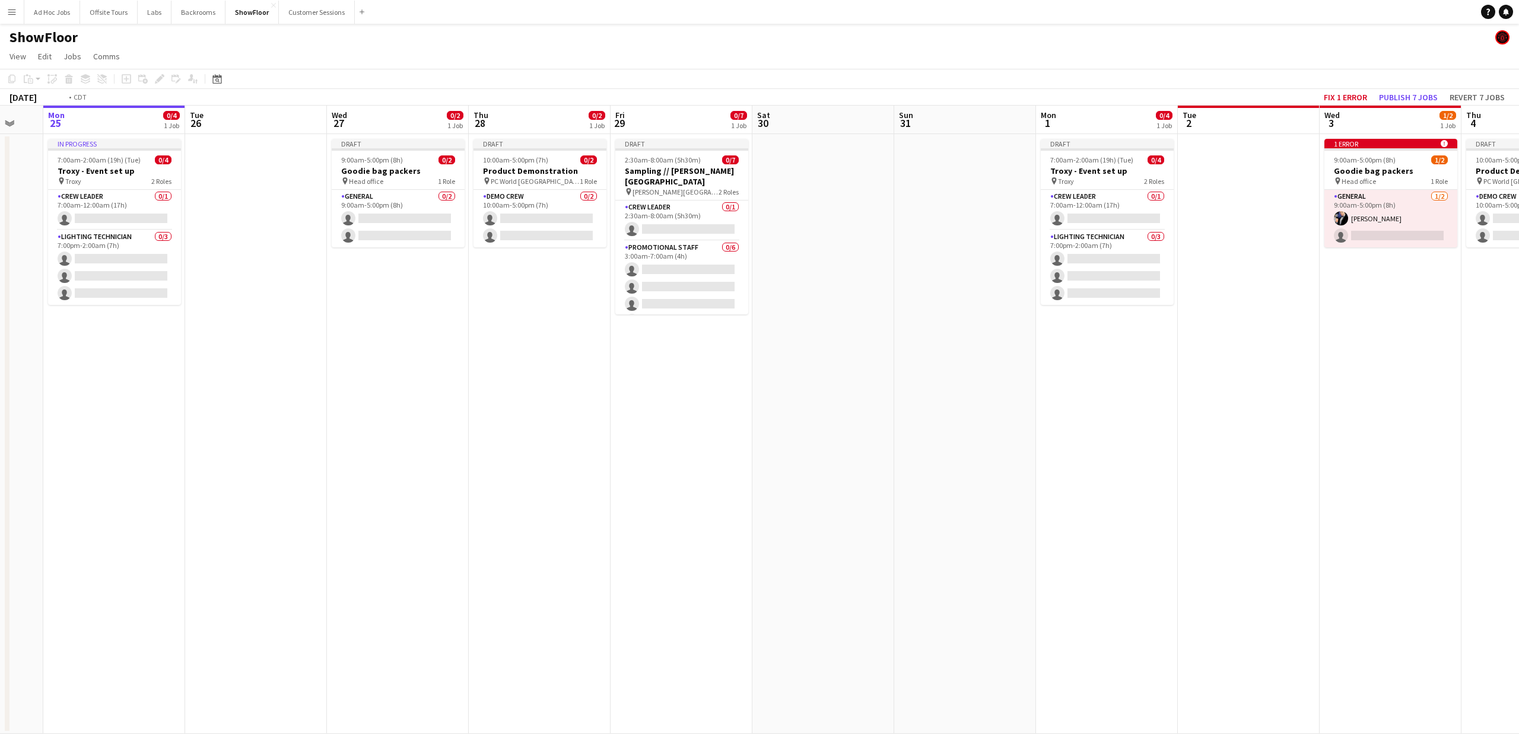
scroll to position [0, 382]
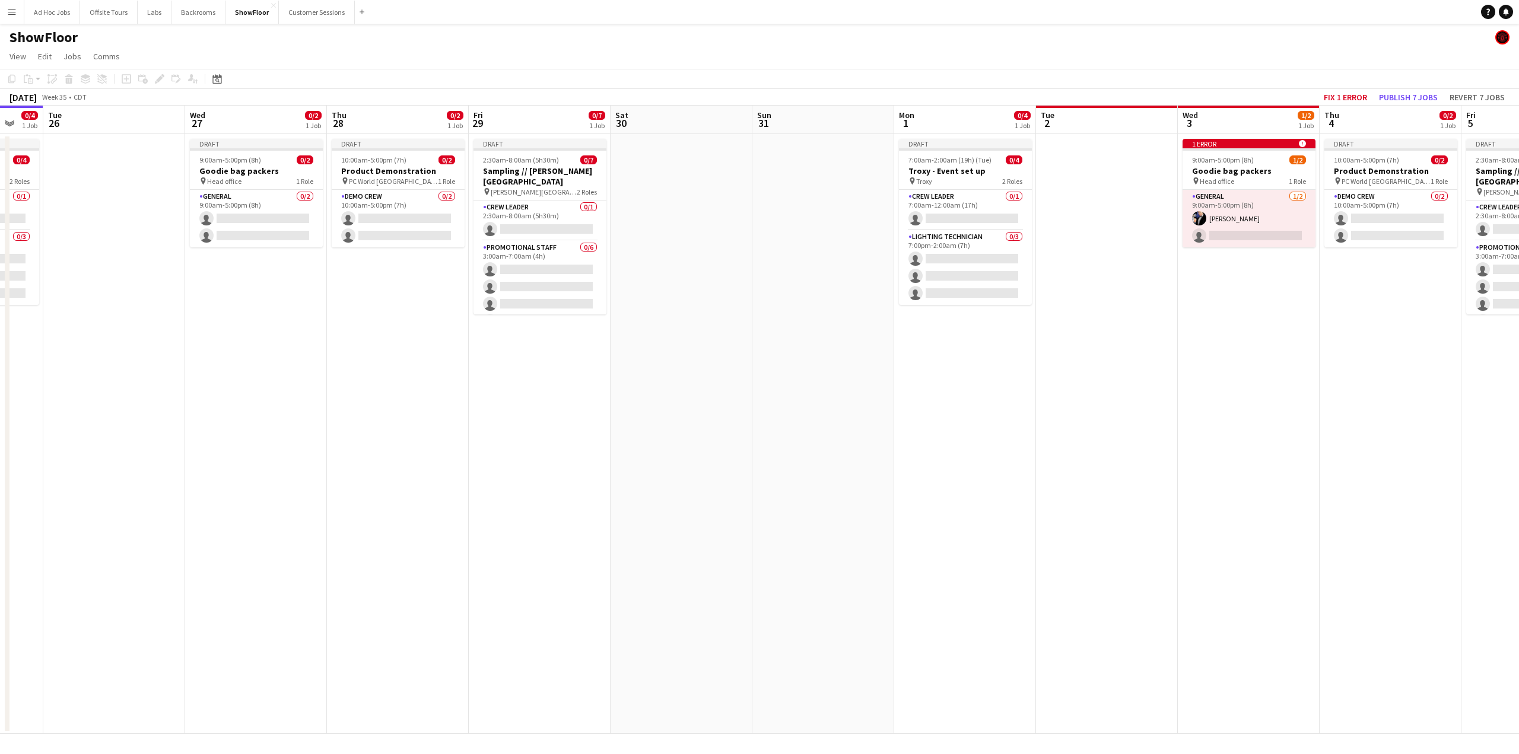
drag, startPoint x: 946, startPoint y: 346, endPoint x: 705, endPoint y: 352, distance: 240.3
click at [705, 352] on app-calendar-viewport "Sat 23 Sun 24 Mon 25 0/4 1 Job Tue 26 Wed 27 0/2 1 Job Thu 28 0/2 1 Job Fri 29 …" at bounding box center [759, 420] width 1519 height 628
click at [1240, 157] on span "9:00am-5:00pm (8h)" at bounding box center [1223, 159] width 62 height 9
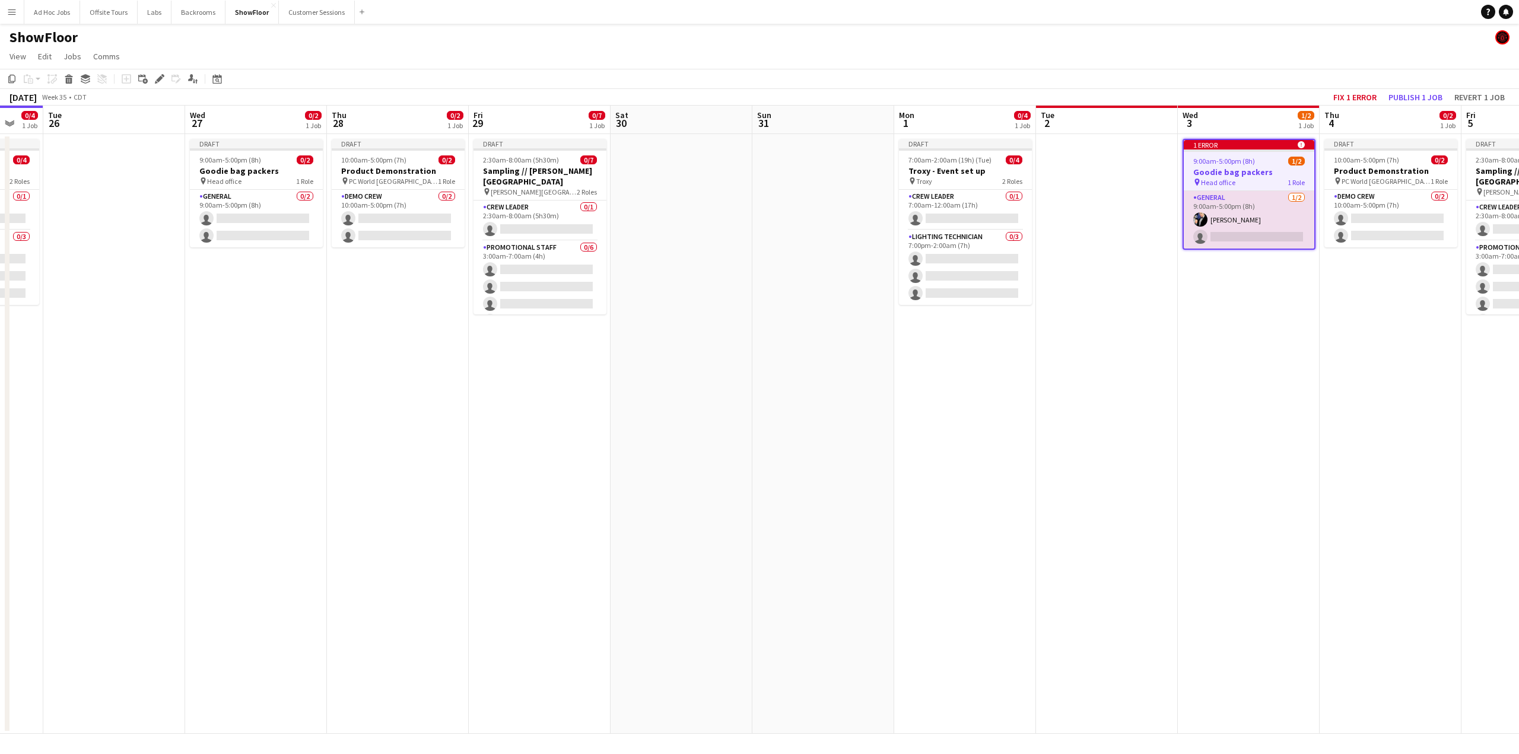
click at [1228, 351] on app-date-cell "1 error alert-circle 9:00am-5:00pm (8h) 1/2 Goodie bag packers pin Head office …" at bounding box center [1249, 434] width 142 height 600
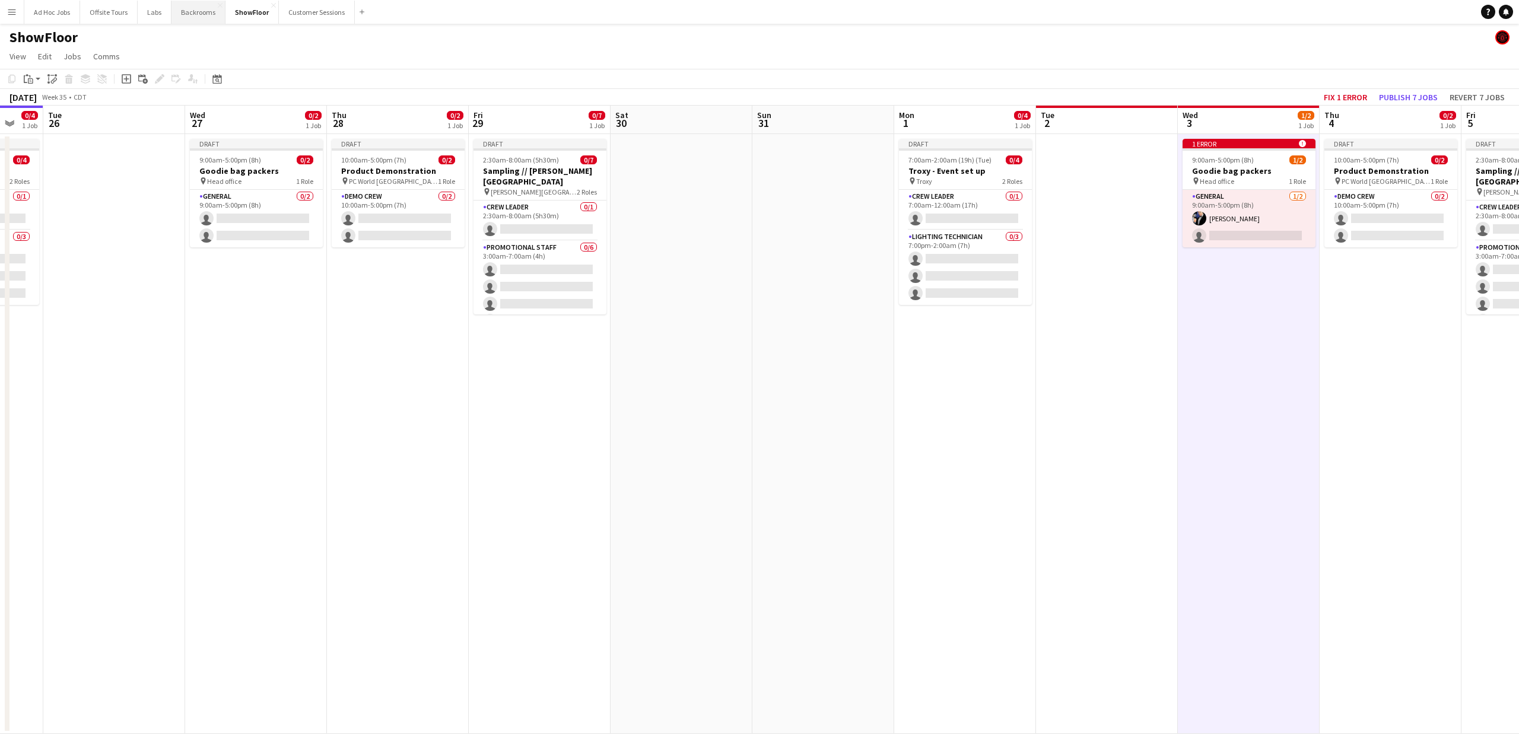
click at [202, 18] on button "Backrooms Close" at bounding box center [198, 12] width 54 height 23
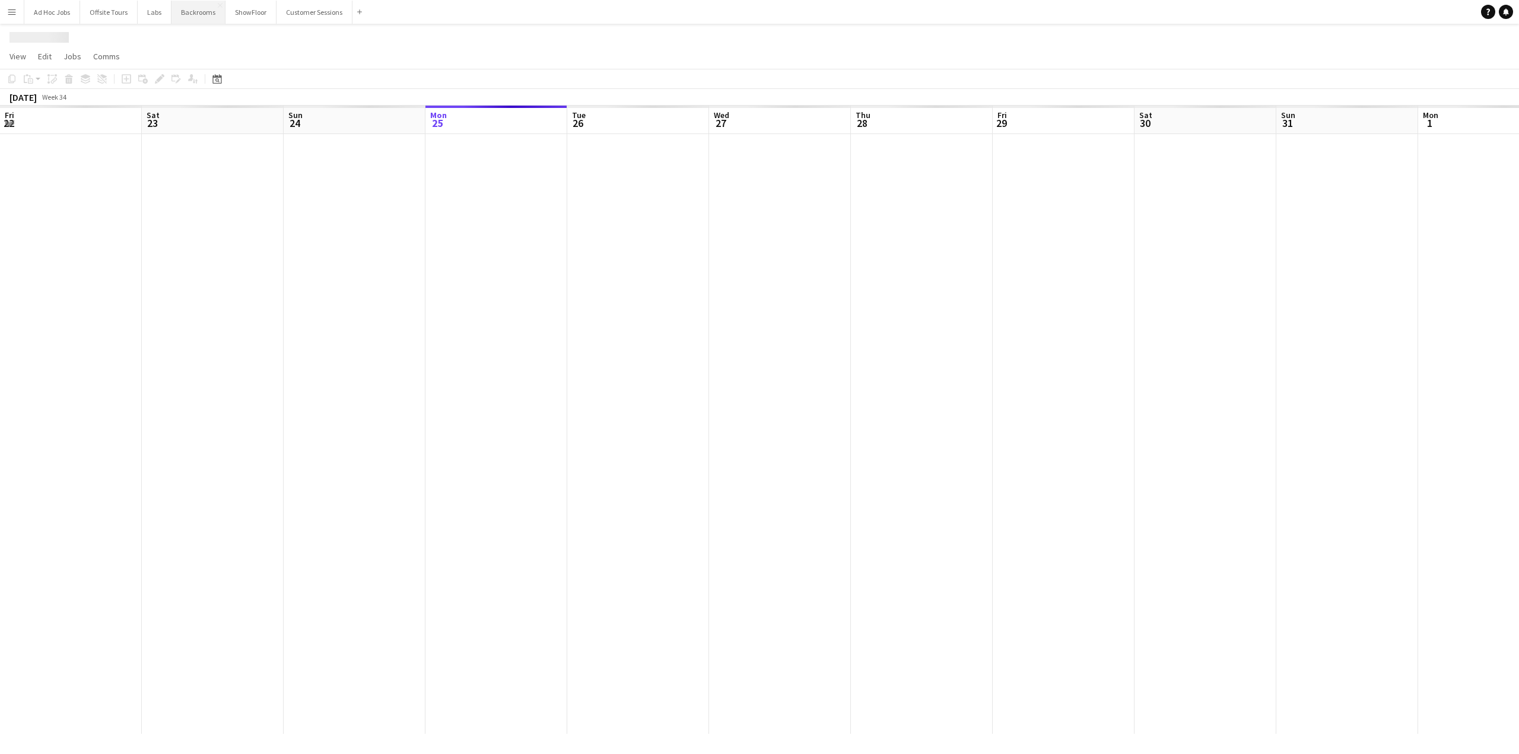
scroll to position [0, 284]
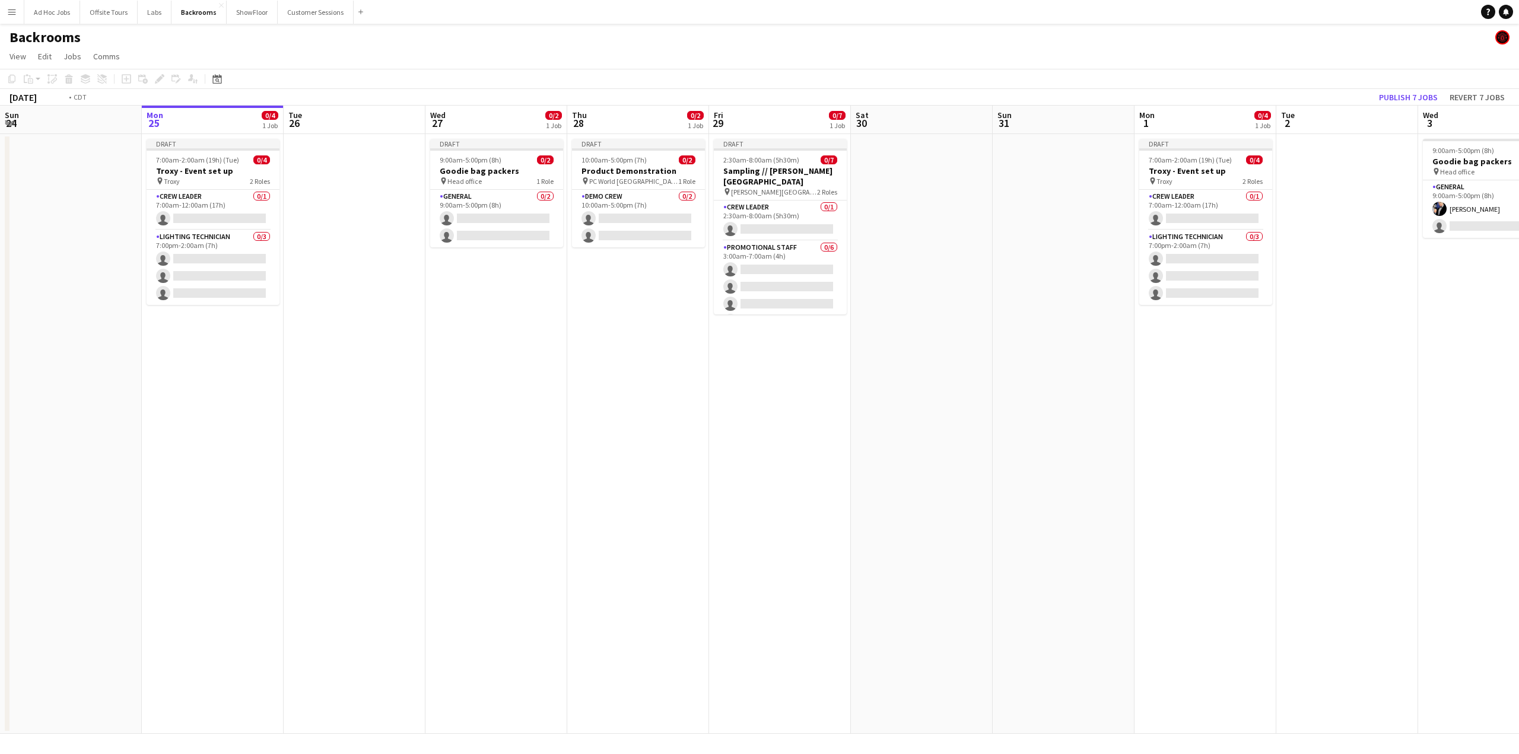
drag, startPoint x: 443, startPoint y: 362, endPoint x: 4, endPoint y: 326, distance: 440.6
click at [96, 341] on app-calendar-viewport "Fri 22 Sat 23 Sun 24 Mon 25 0/4 1 Job Tue 26 Wed 27 0/2 1 Job Thu 28 0/2 1 Job …" at bounding box center [759, 420] width 1519 height 628
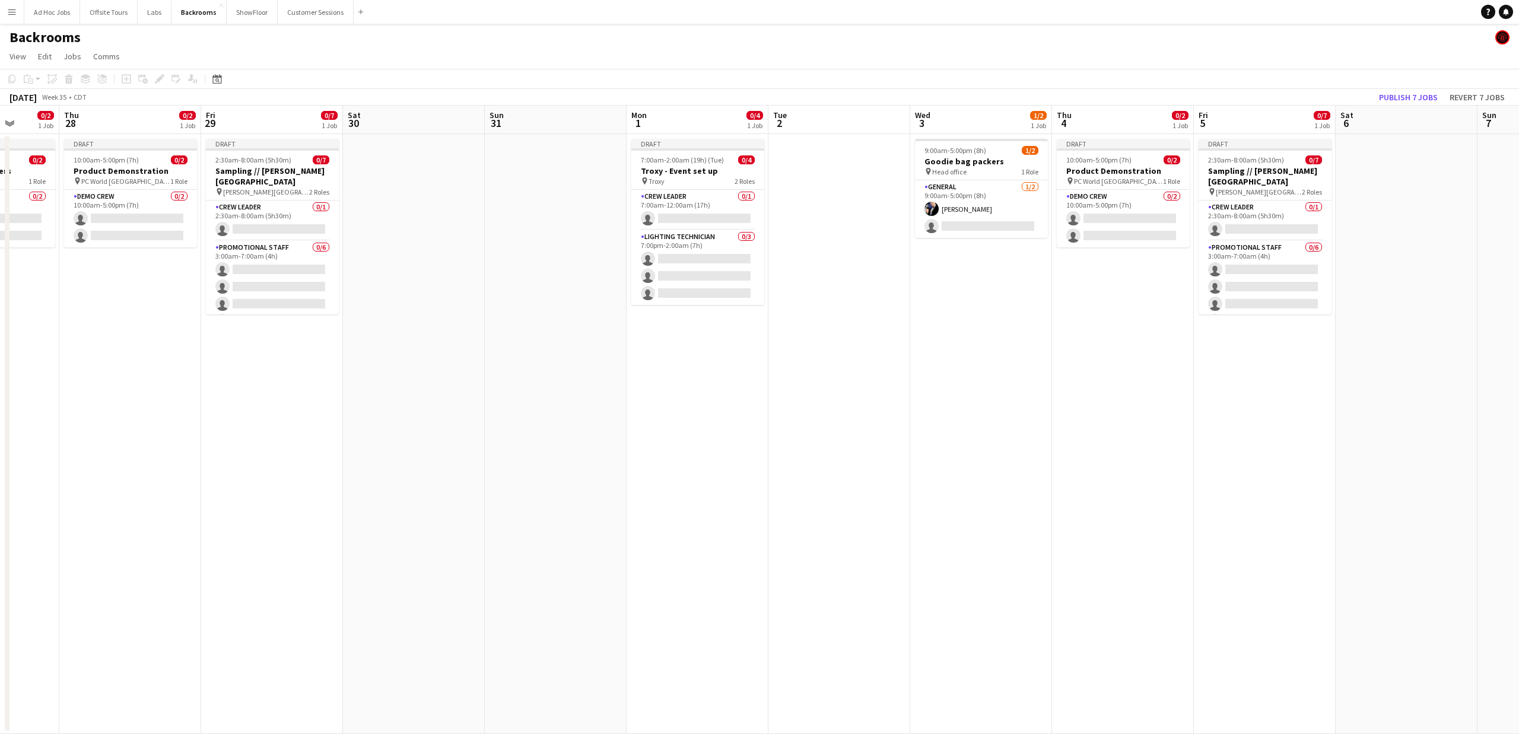
drag, startPoint x: 910, startPoint y: 301, endPoint x: 672, endPoint y: 341, distance: 241.9
click at [672, 341] on app-calendar-viewport "Sun 24 Mon 25 0/4 1 Job Tue 26 Wed 27 0/2 1 Job Thu 28 0/2 1 Job Fri 29 0/7 1 J…" at bounding box center [759, 420] width 1519 height 628
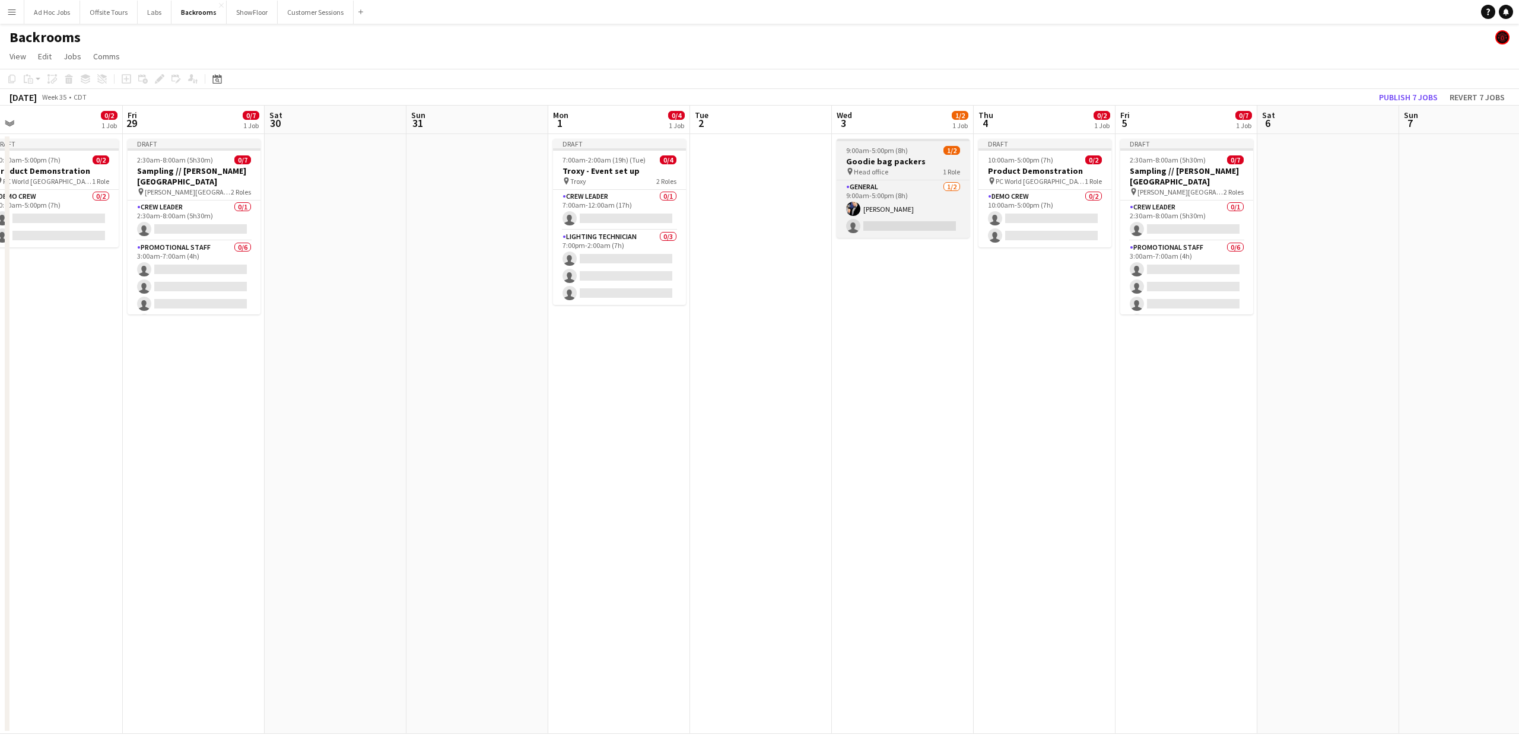
click at [871, 152] on span "9:00am-5:00pm (8h)" at bounding box center [877, 150] width 62 height 9
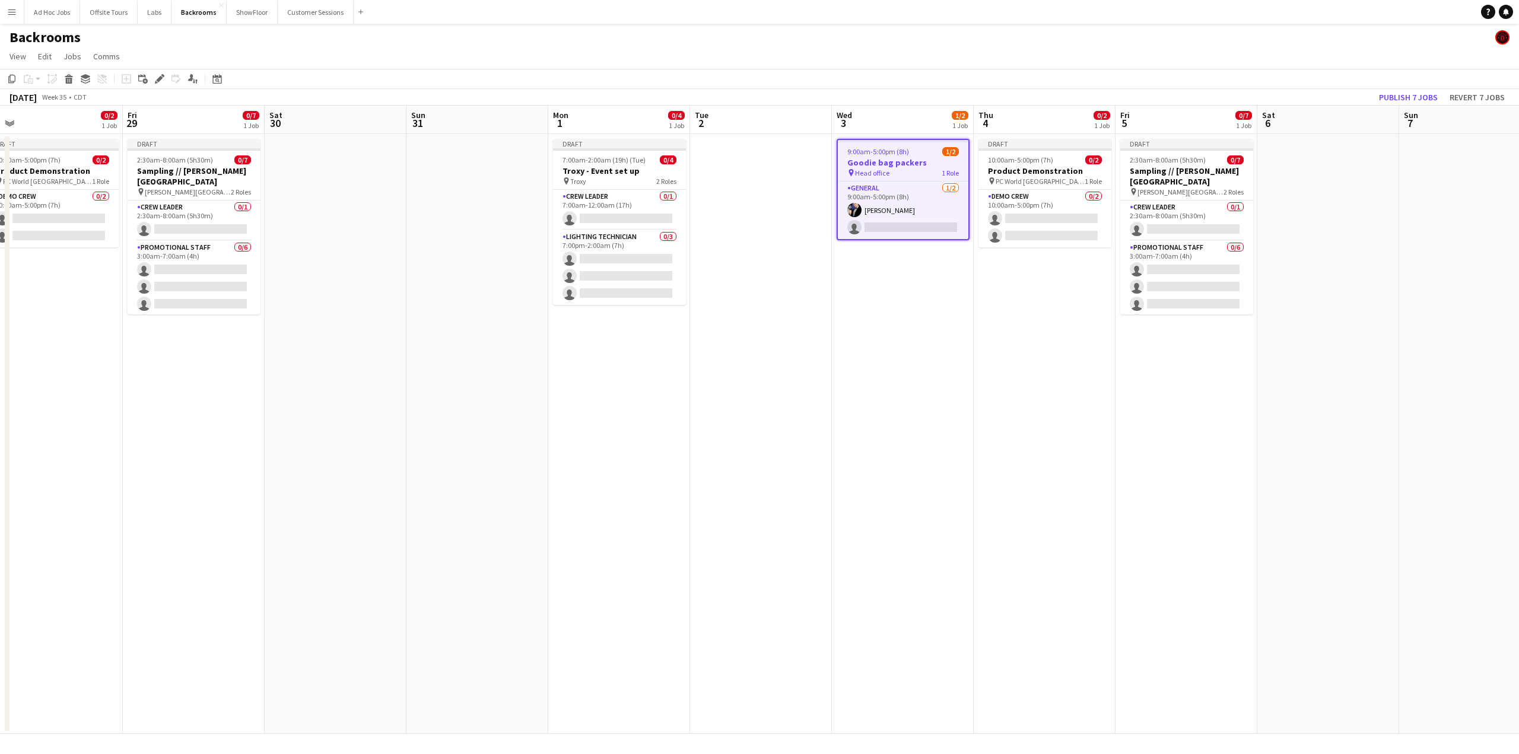
click at [971, 422] on app-date-cell "9:00am-5:00pm (8h) 1/2 Goodie bag packers pin Head office 1 Role General [DATE]…" at bounding box center [903, 434] width 142 height 600
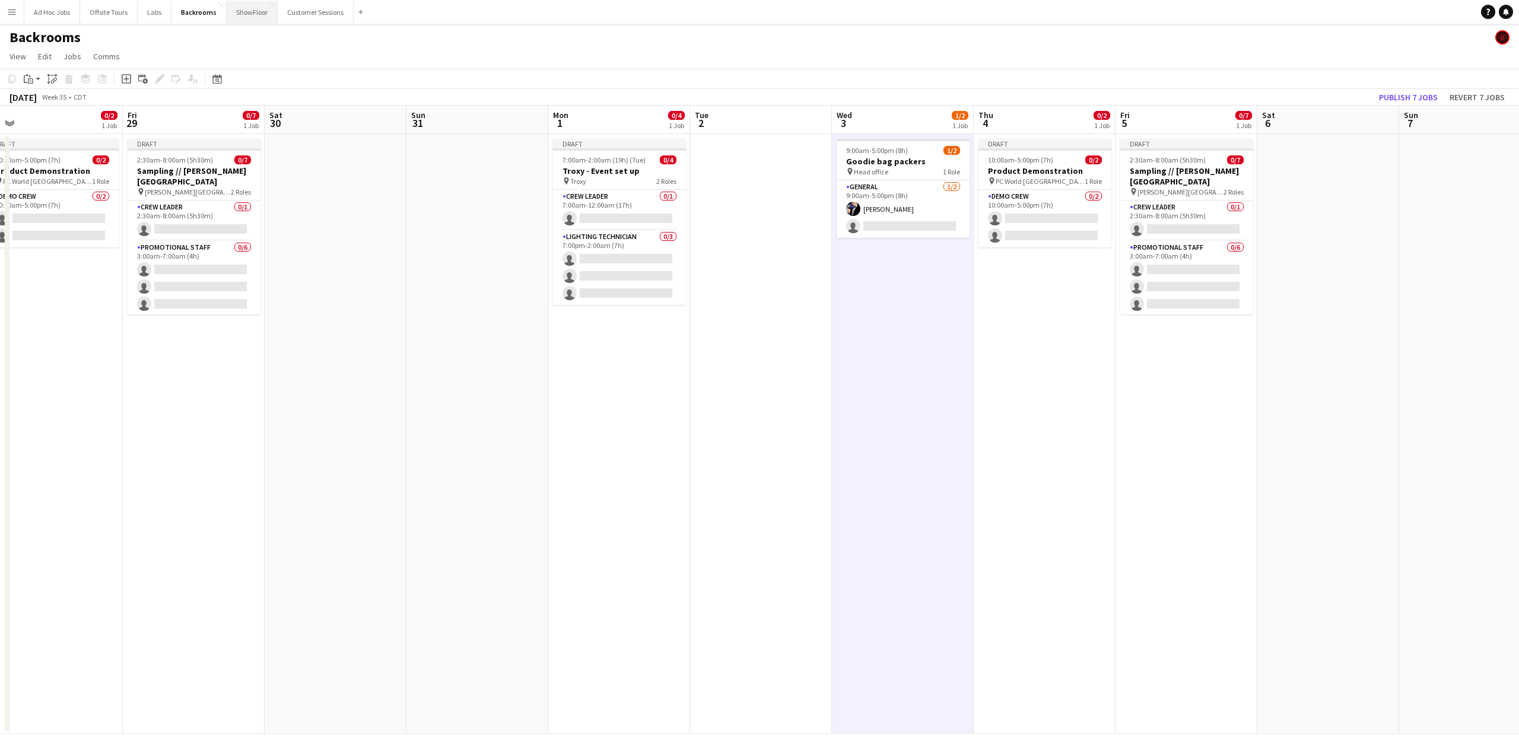
click at [231, 17] on button "ShowFloor Close" at bounding box center [252, 12] width 51 height 23
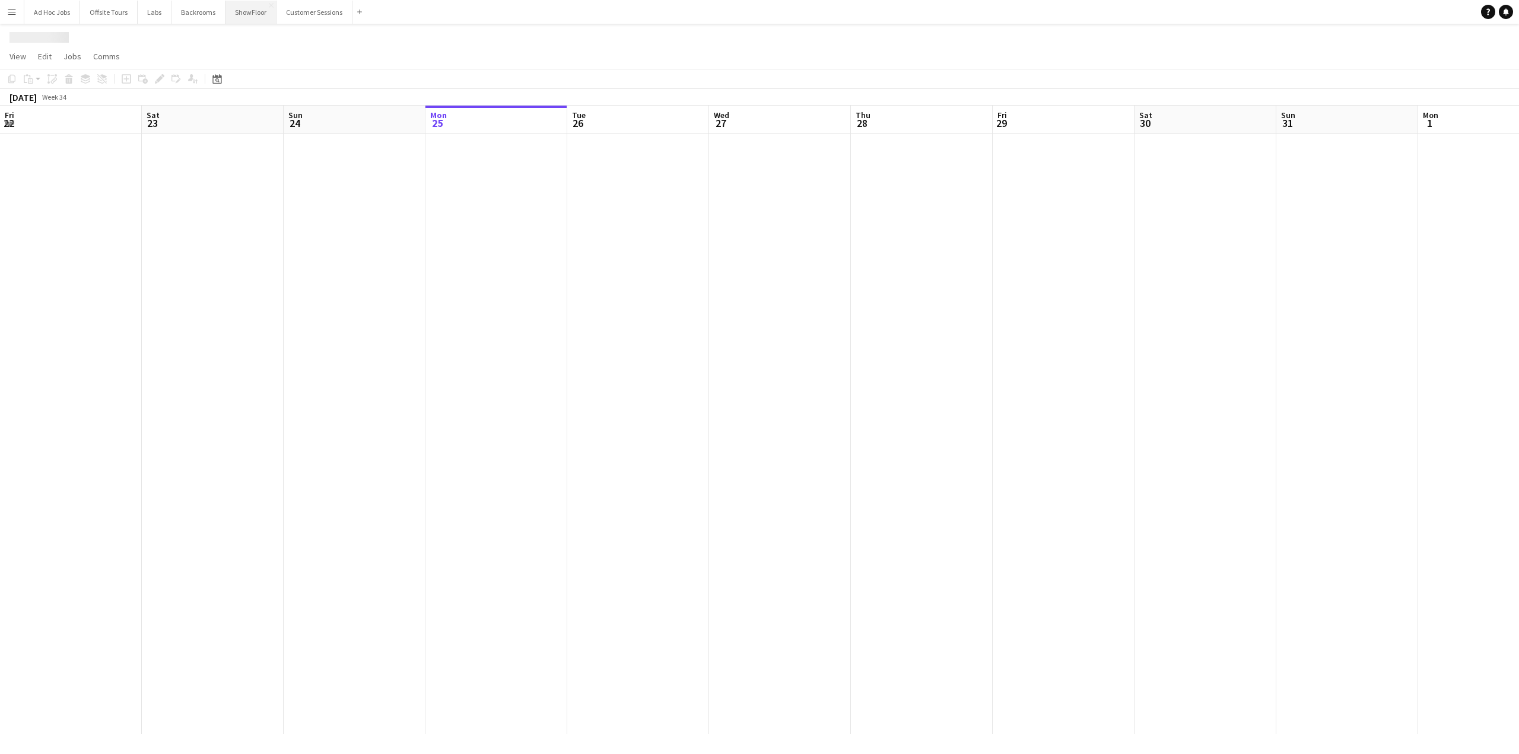
scroll to position [0, 284]
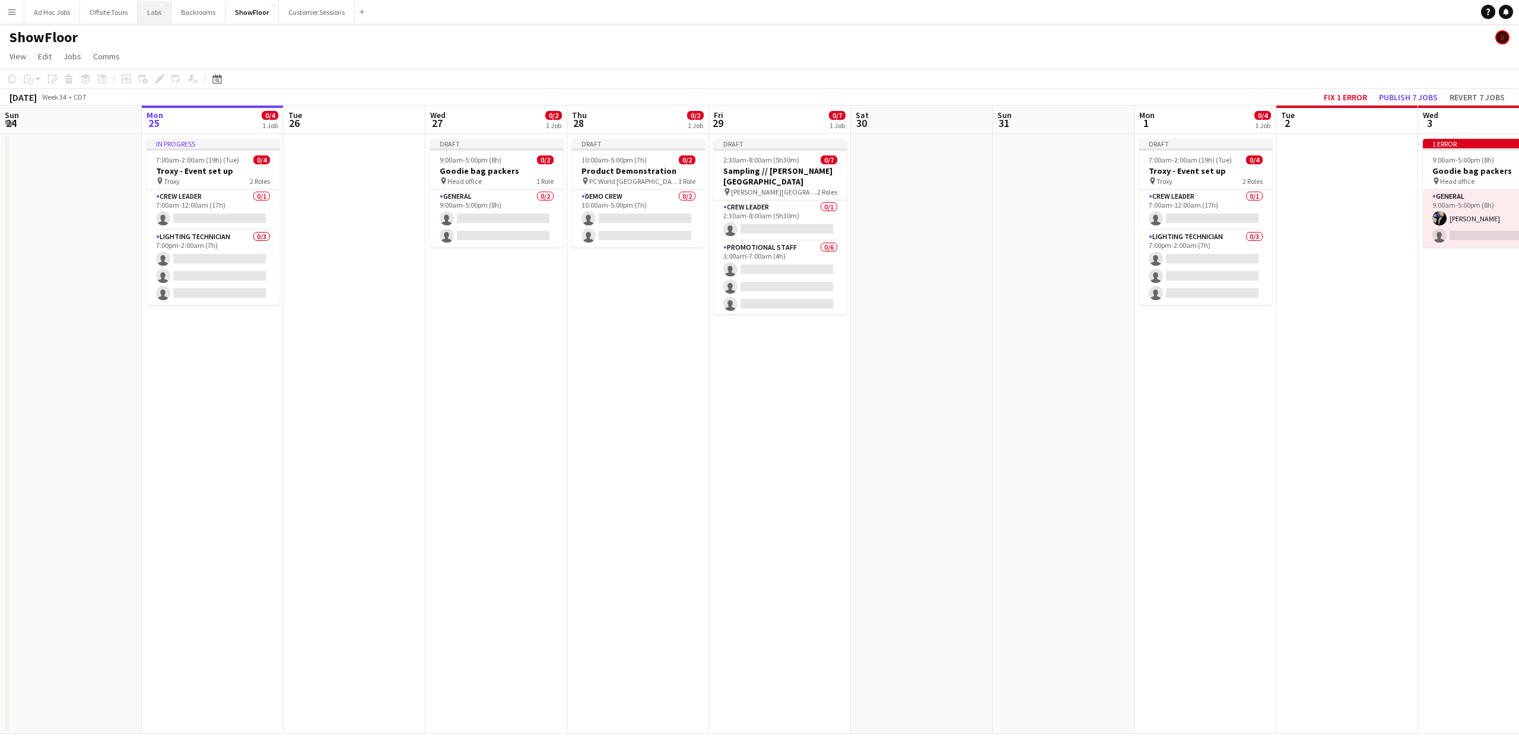
click at [158, 11] on button "Labs Close" at bounding box center [155, 12] width 34 height 23
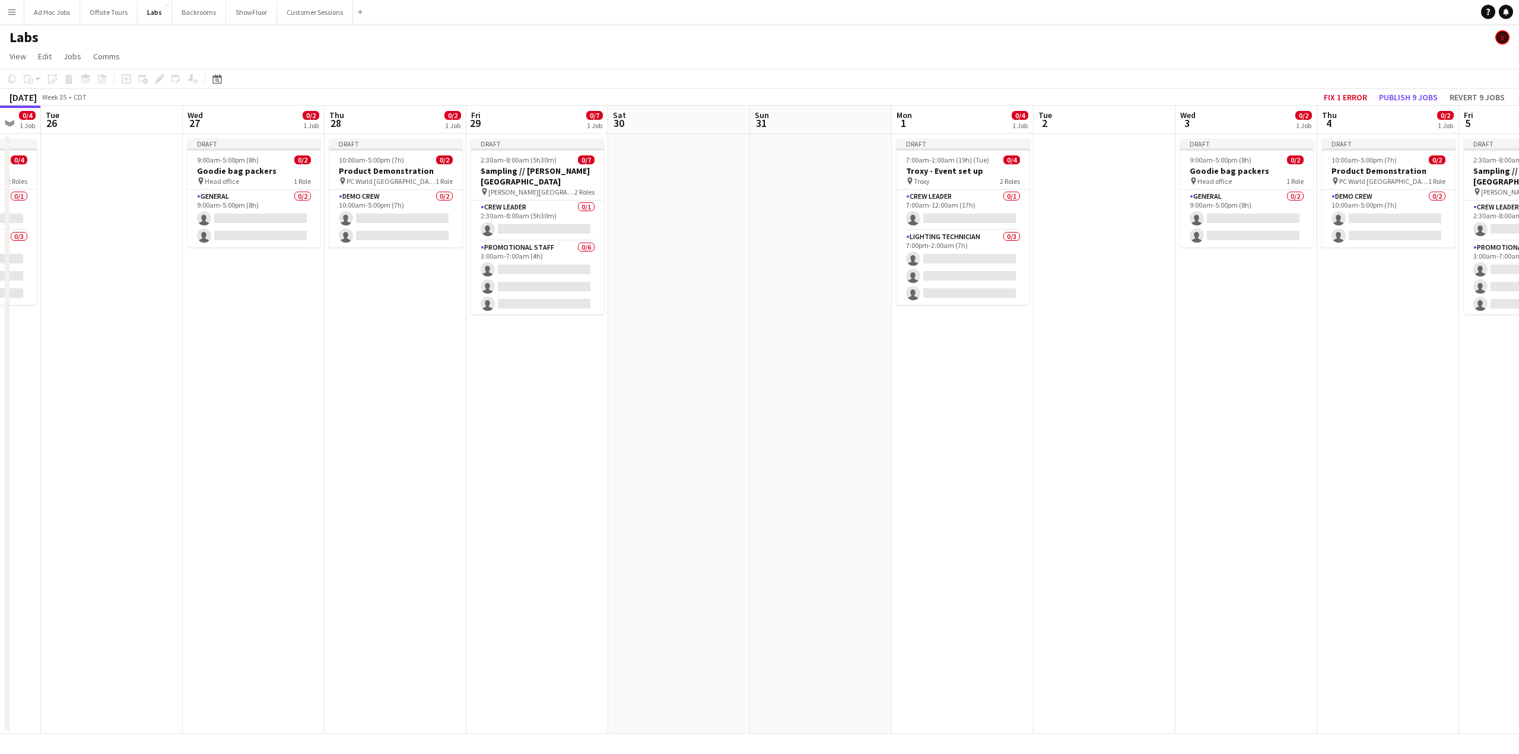
scroll to position [0, 390]
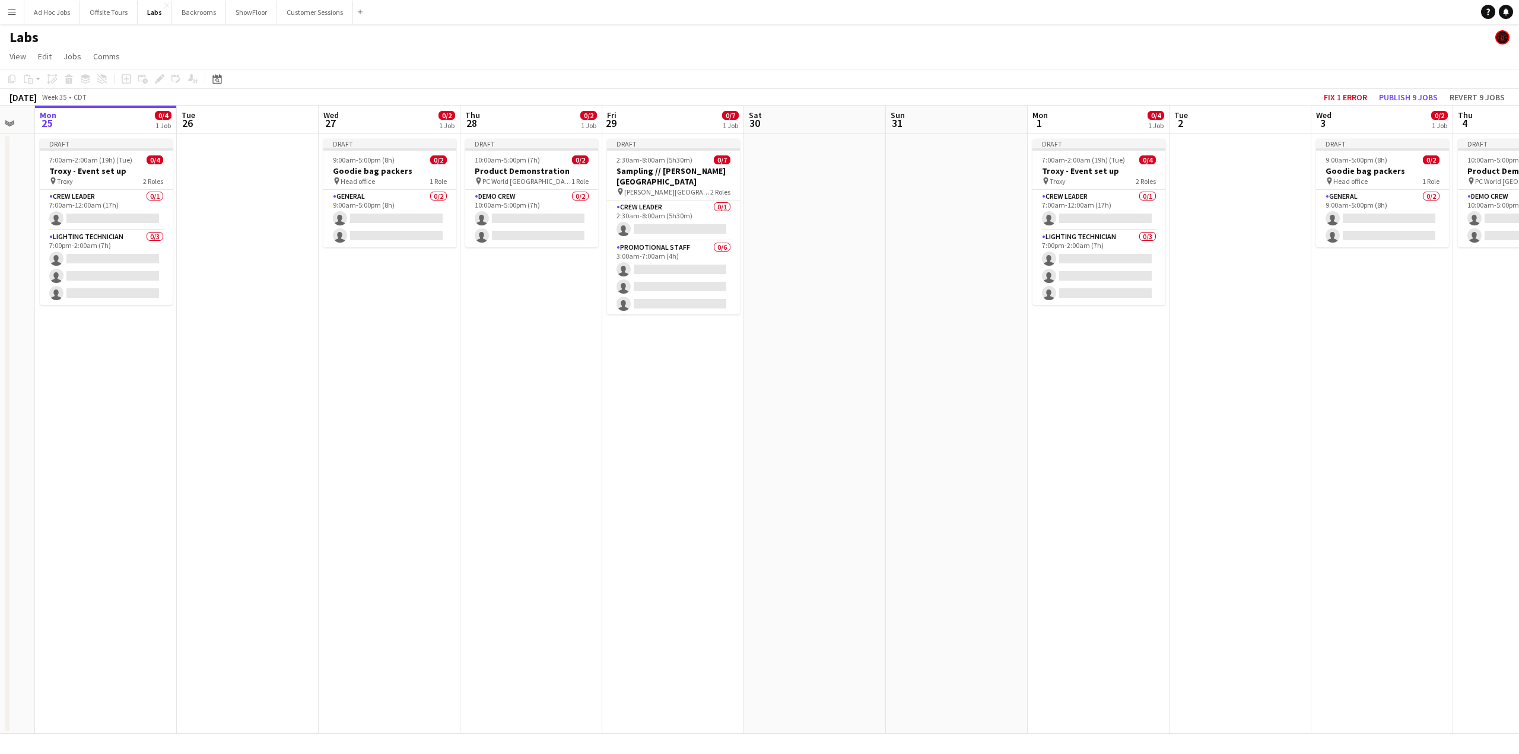
drag, startPoint x: 737, startPoint y: 516, endPoint x: 356, endPoint y: 497, distance: 381.4
click at [356, 497] on app-calendar-viewport "Fri 22 1/1 1 Job Sat 23 Sun 24 Mon 25 0/4 1 Job Tue 26 Wed 27 0/2 1 Job Thu 28 …" at bounding box center [759, 420] width 1519 height 628
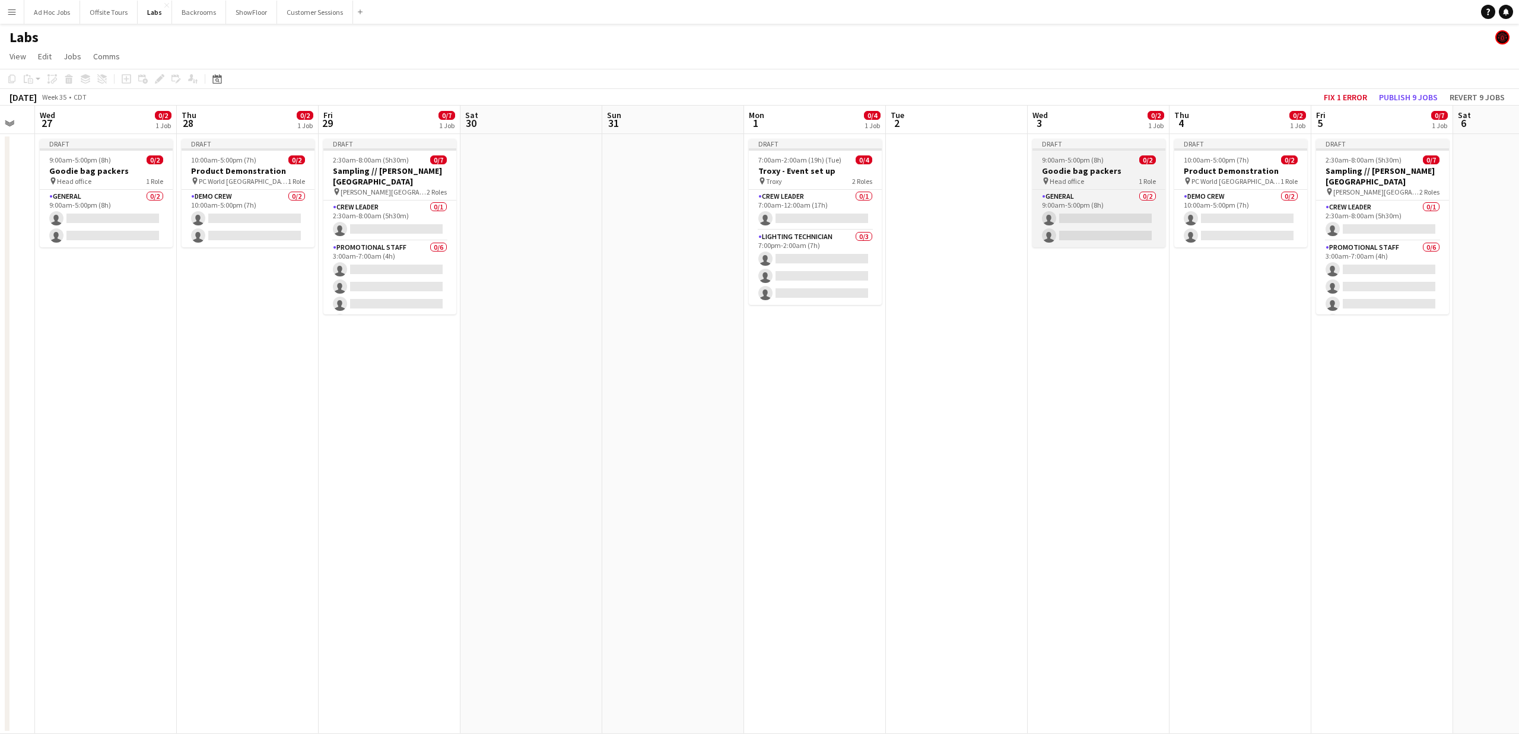
click at [1093, 172] on h3 "Goodie bag packers" at bounding box center [1098, 171] width 133 height 11
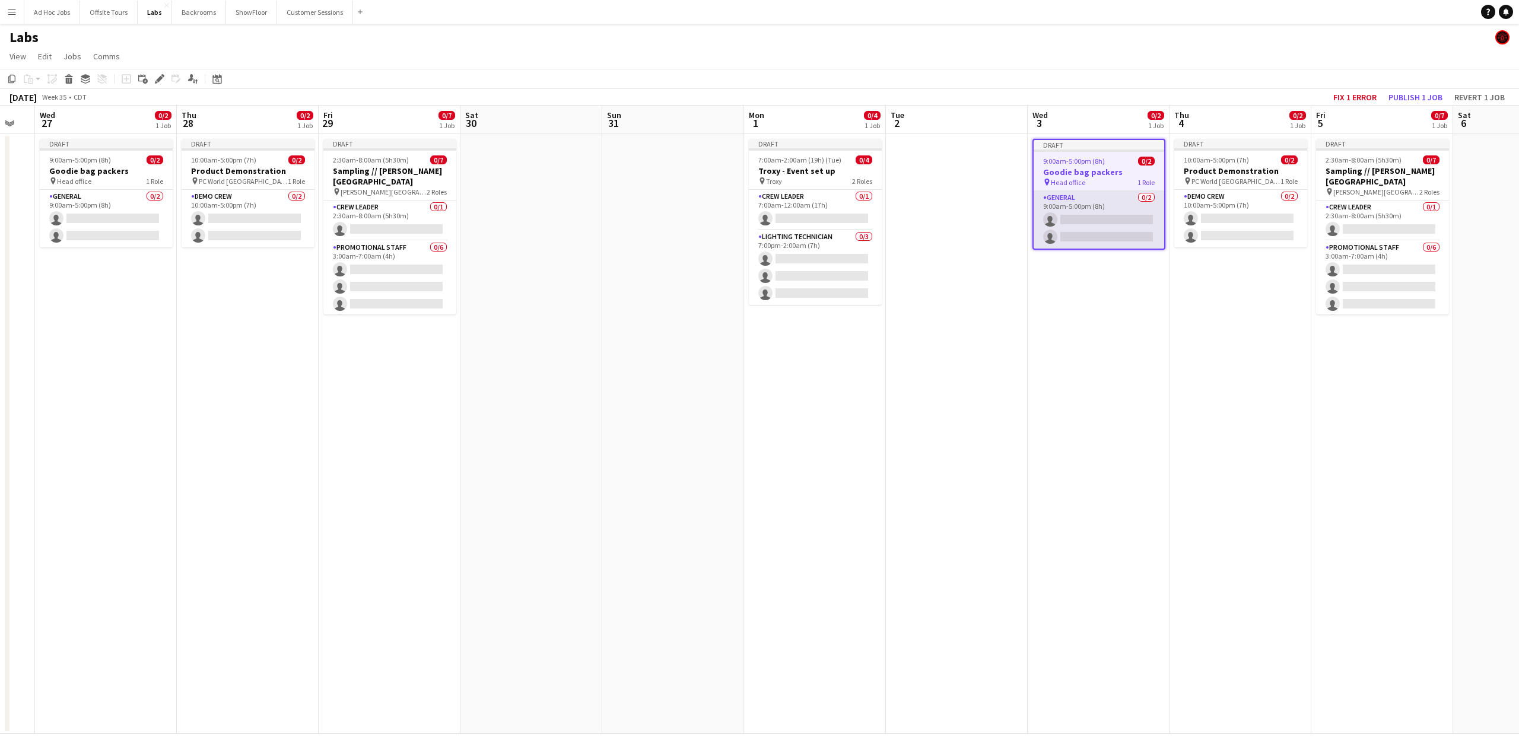
click at [1091, 217] on app-card-role "General 0/2 9:00am-5:00pm (8h) single-neutral-actions single-neutral-actions" at bounding box center [1098, 220] width 131 height 58
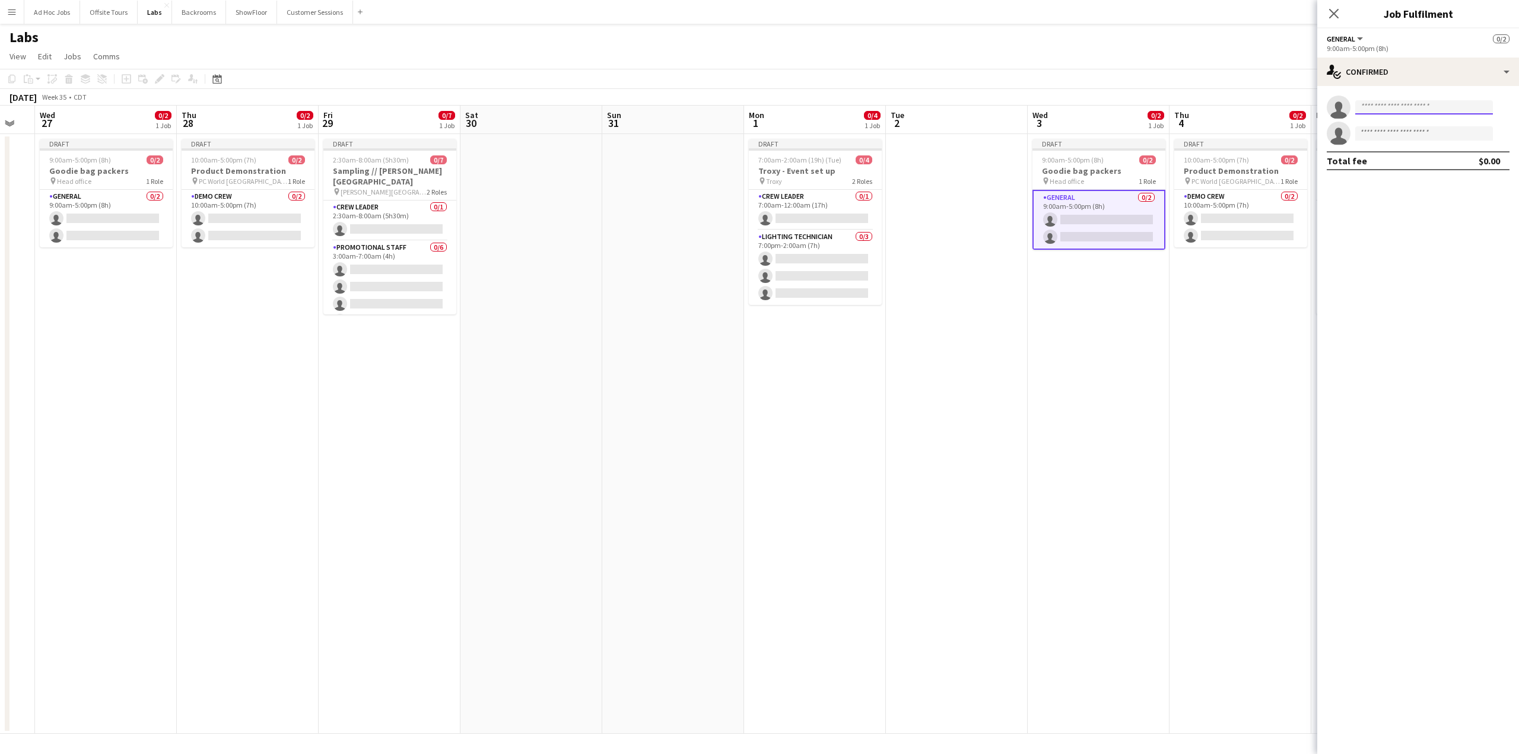
click at [1394, 110] on input at bounding box center [1424, 107] width 138 height 14
type input "********"
click at [1407, 143] on span "[PERSON_NAME][EMAIL_ADDRESS][DOMAIN_NAME]" at bounding box center [1424, 145] width 119 height 9
click at [1397, 107] on input at bounding box center [1424, 107] width 138 height 14
click at [1425, 141] on span "[PERSON_NAME][EMAIL_ADDRESS][DOMAIN_NAME]" at bounding box center [1424, 145] width 119 height 9
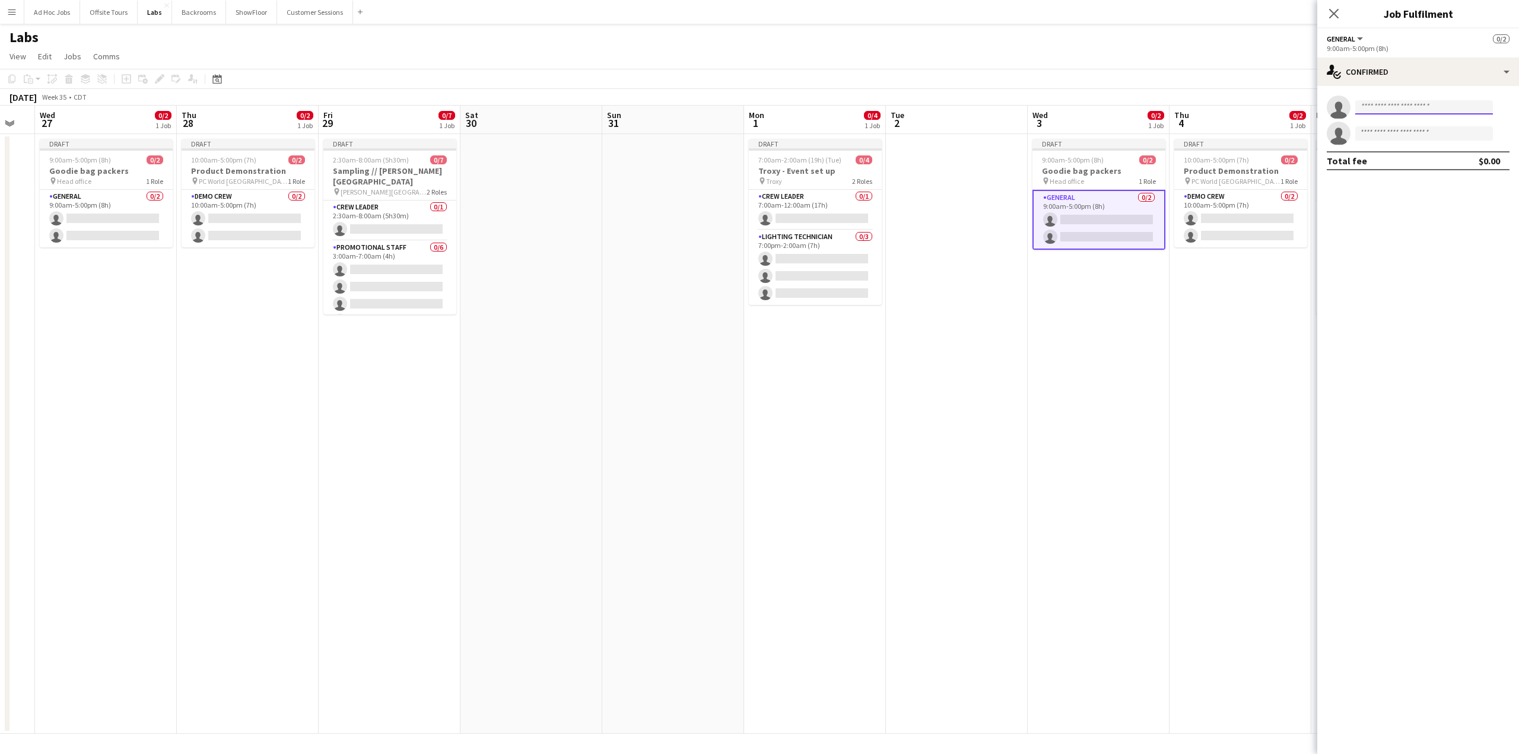
click at [1401, 106] on input at bounding box center [1424, 107] width 138 height 14
click at [1506, 71] on div "single-neutral-actions-check-2 Confirmed" at bounding box center [1418, 72] width 202 height 28
click at [1350, 268] on mat-expansion-panel "check Confirmed single-neutral-actions single-neutral-actions Total fee $0.00" at bounding box center [1418, 420] width 202 height 668
click at [1389, 109] on input at bounding box center [1424, 107] width 138 height 14
click at [1395, 133] on span "Busy with another job on Backrooms." at bounding box center [1424, 134] width 119 height 11
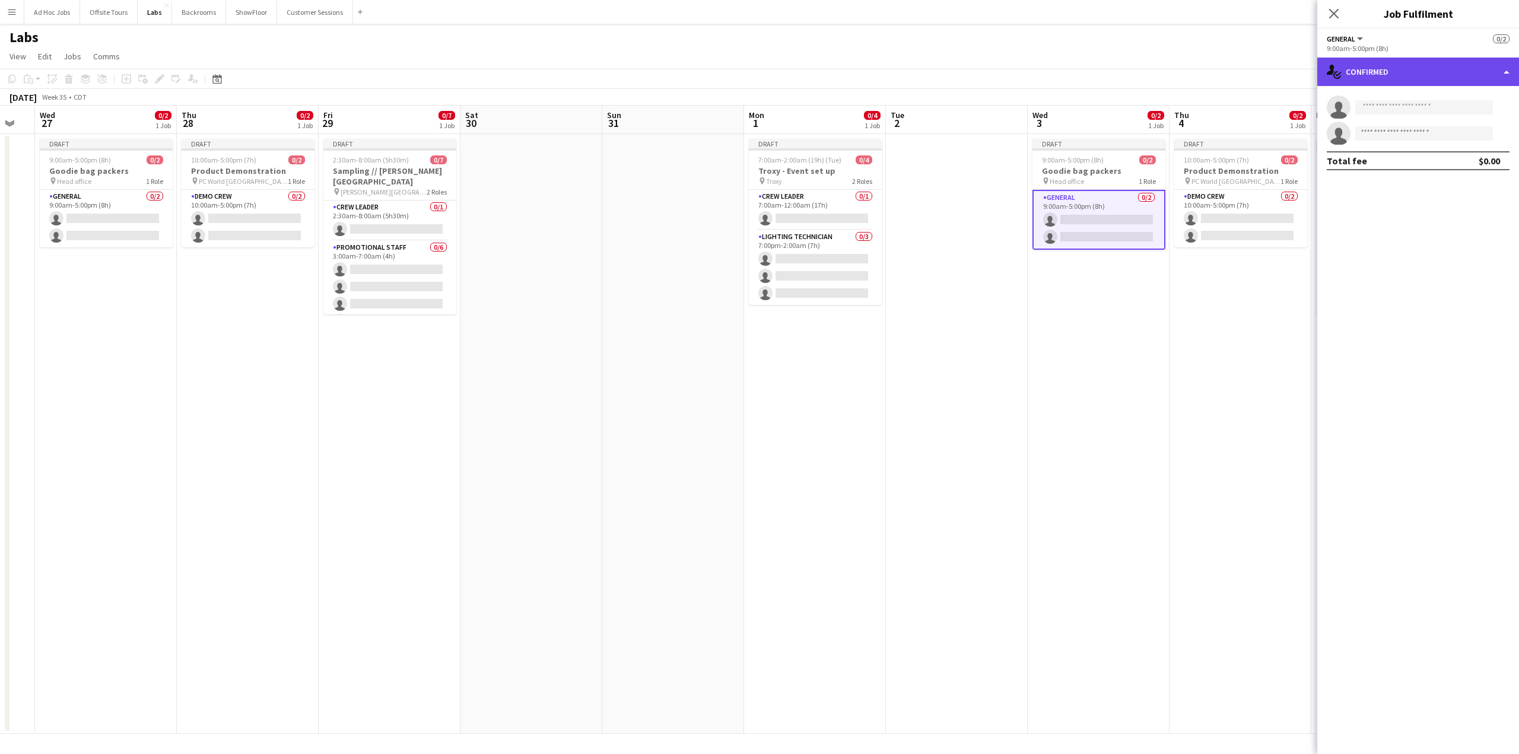
click at [1503, 74] on div "single-neutral-actions-check-2 Confirmed" at bounding box center [1418, 72] width 202 height 28
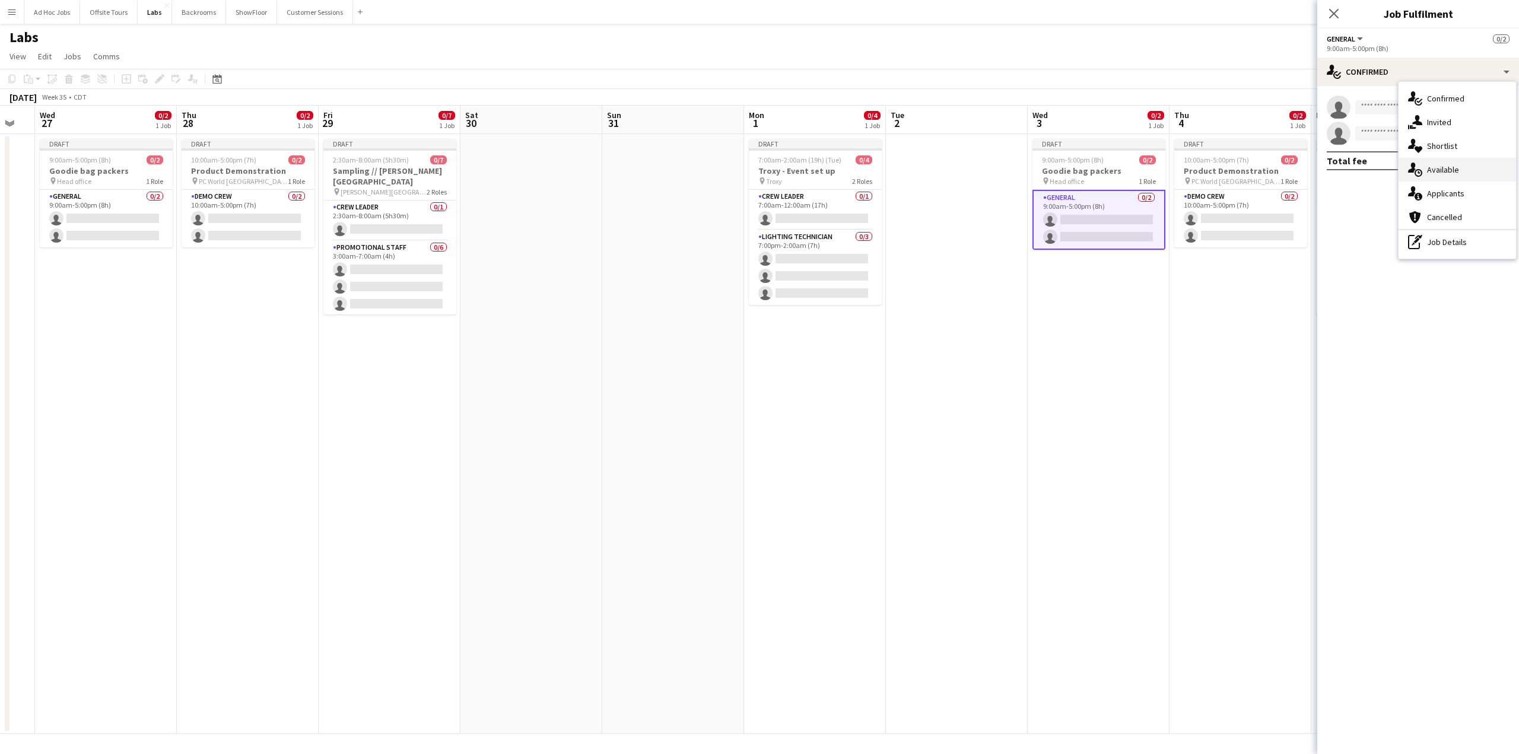
click at [1450, 165] on div "single-neutral-actions-upload Available" at bounding box center [1456, 170] width 117 height 24
click at [1485, 99] on app-icon "Filter" at bounding box center [1488, 103] width 9 height 11
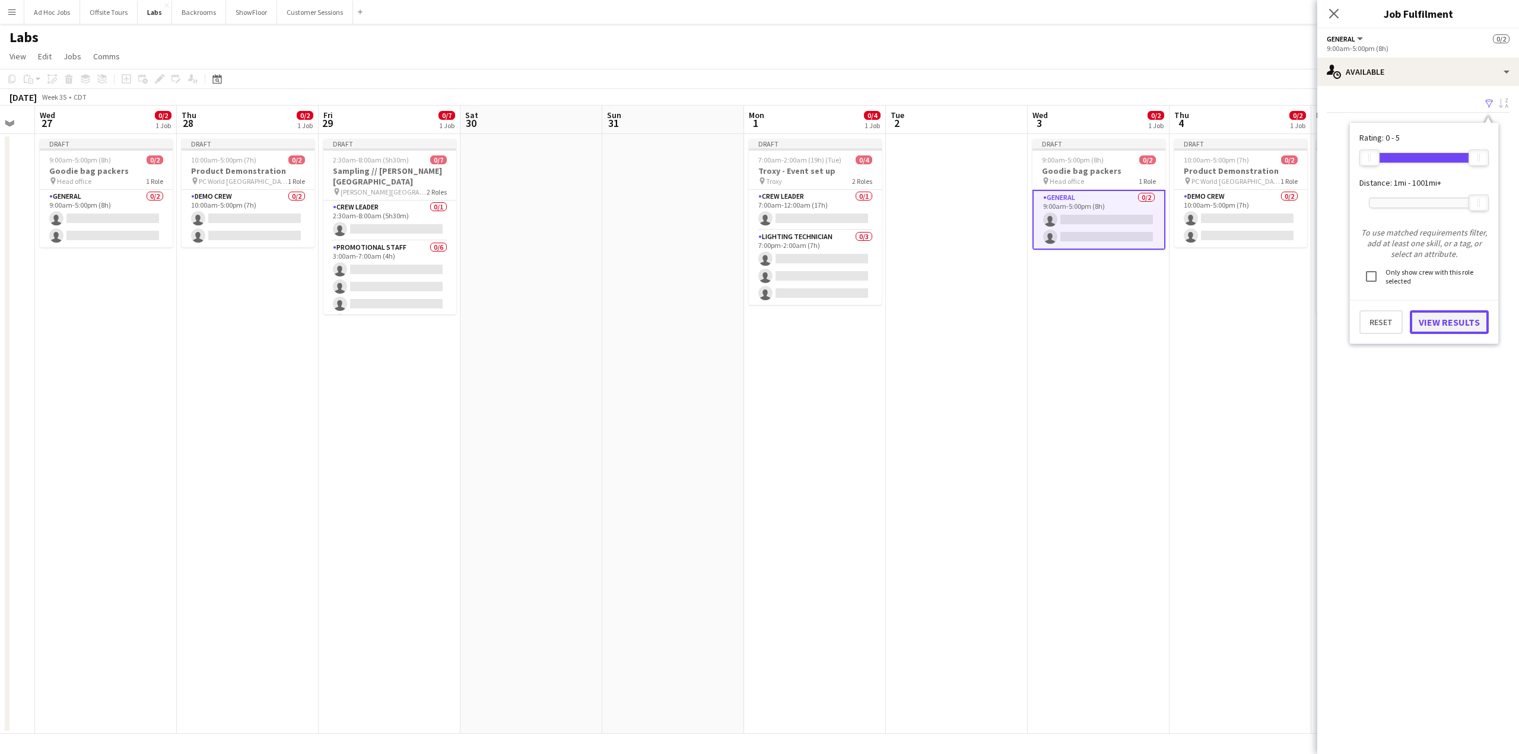
click at [1436, 315] on button "View Results" at bounding box center [1449, 322] width 79 height 24
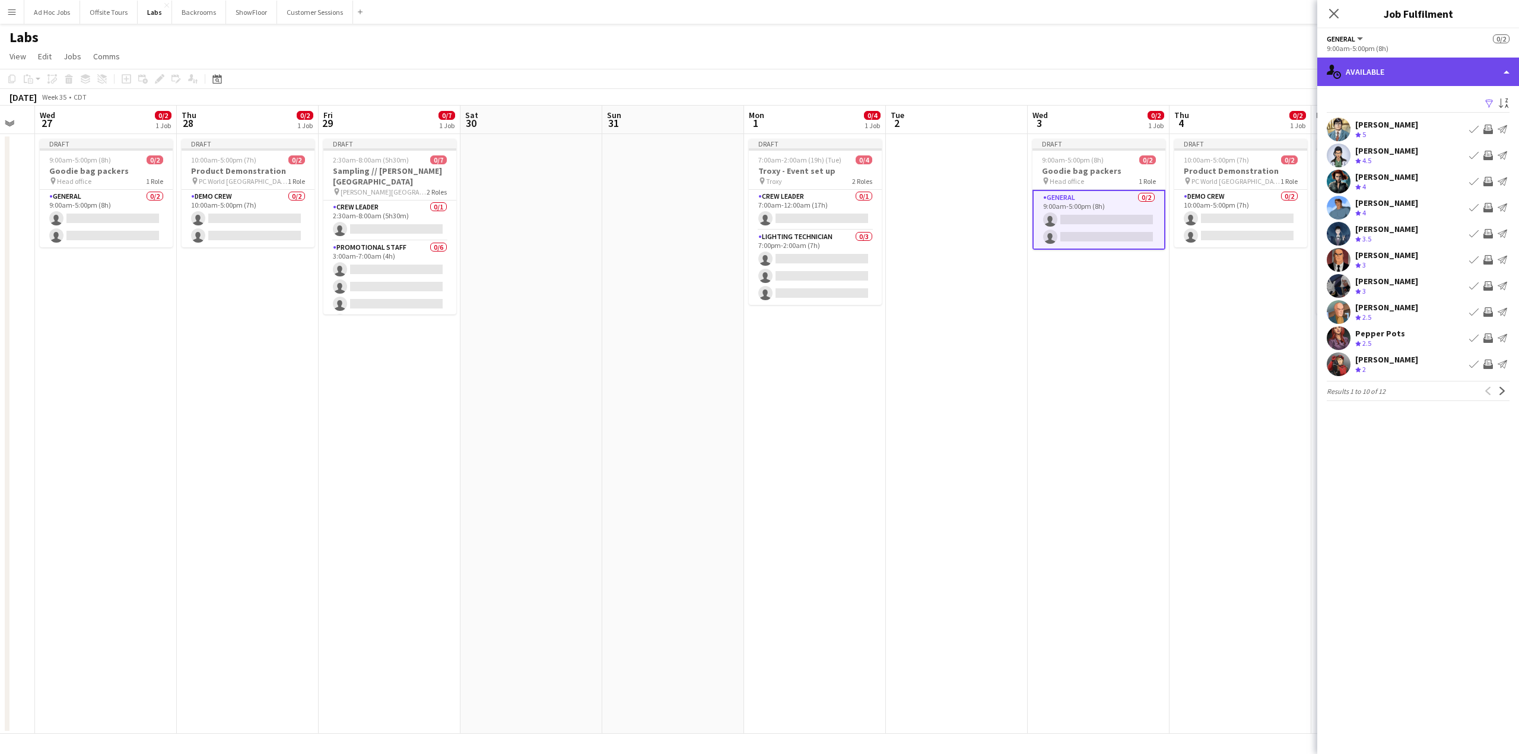
click at [1503, 75] on div "single-neutral-actions-upload Available" at bounding box center [1418, 72] width 202 height 28
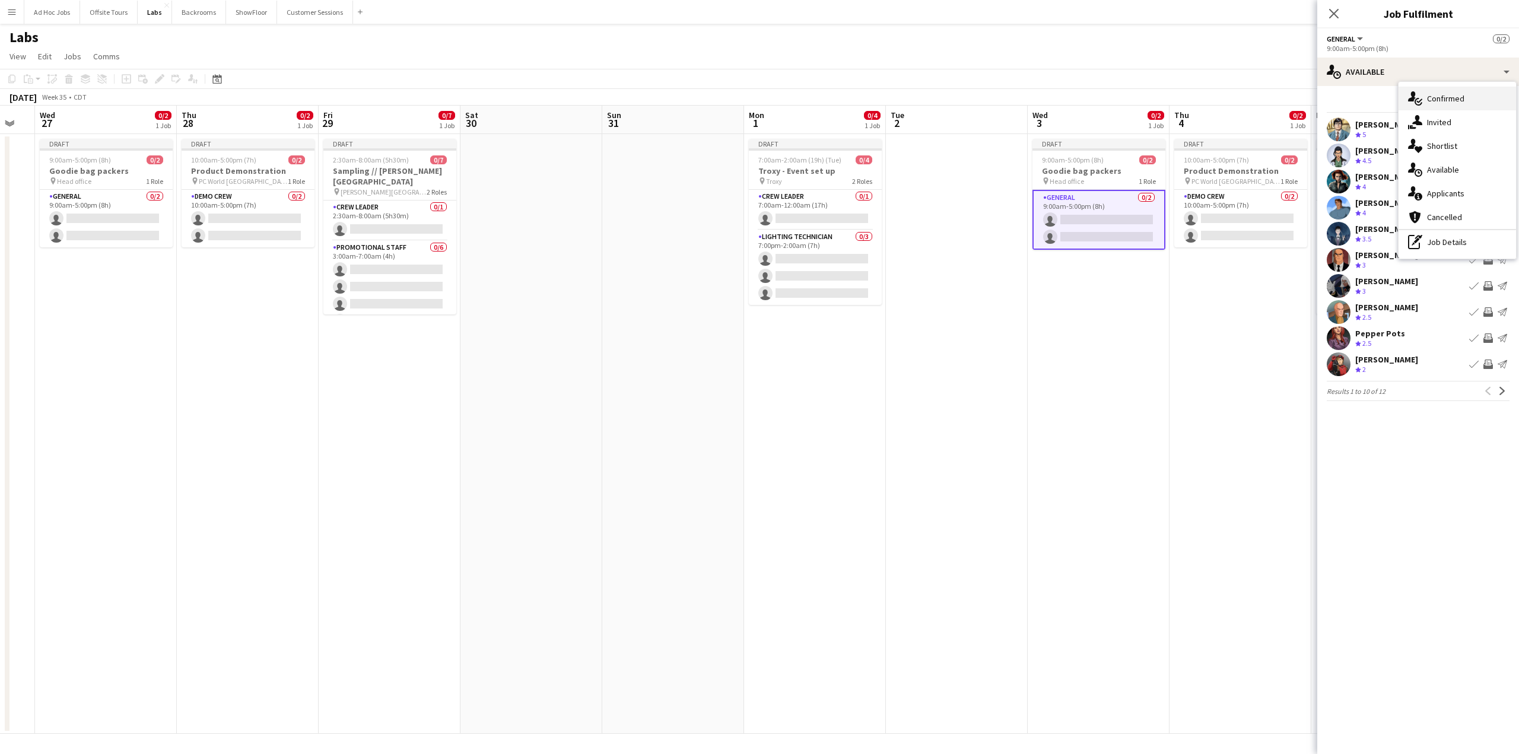
click at [1444, 101] on div "single-neutral-actions-check-2 Confirmed" at bounding box center [1456, 99] width 117 height 24
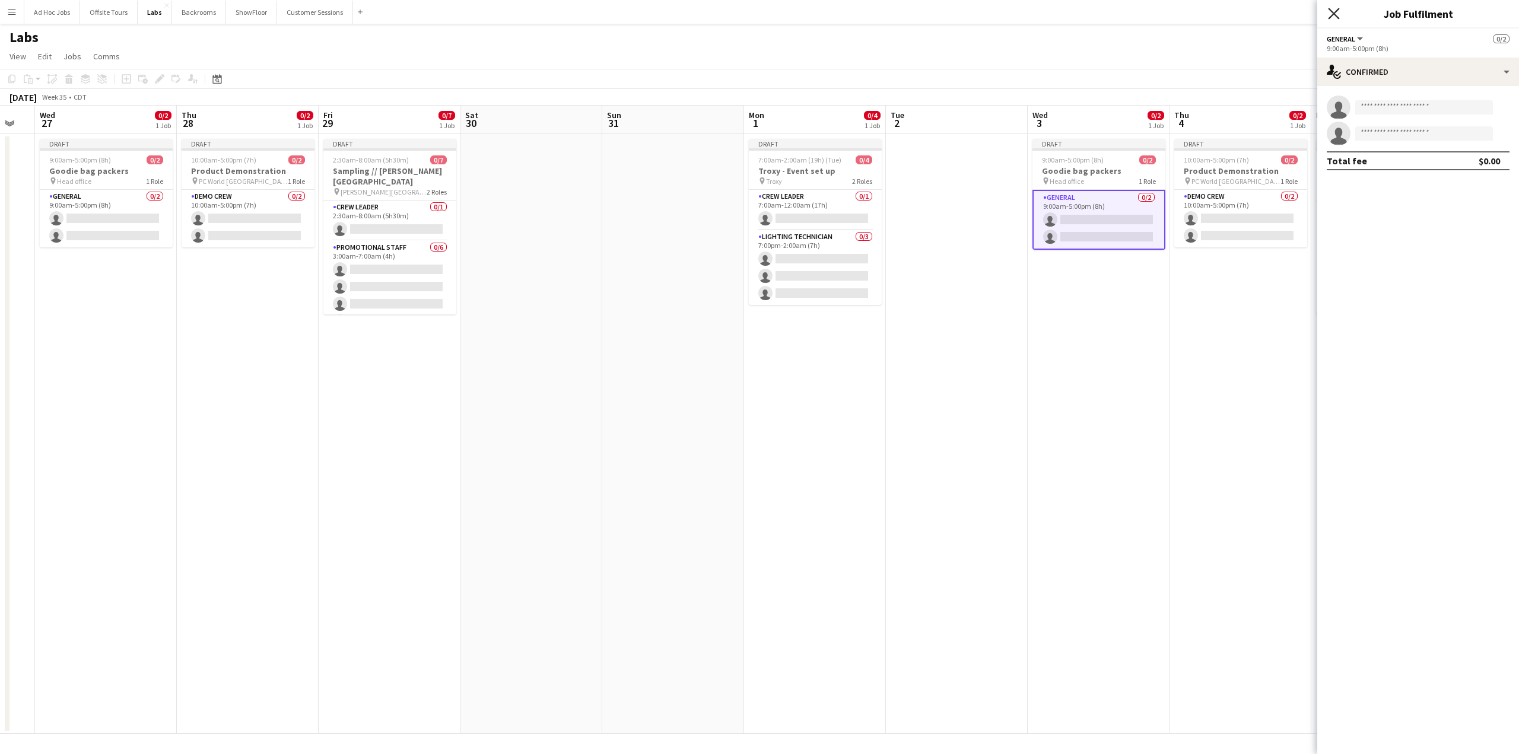
click at [1336, 14] on icon "Close pop-in" at bounding box center [1333, 13] width 11 height 11
